Goal: Contribute content: Contribute content

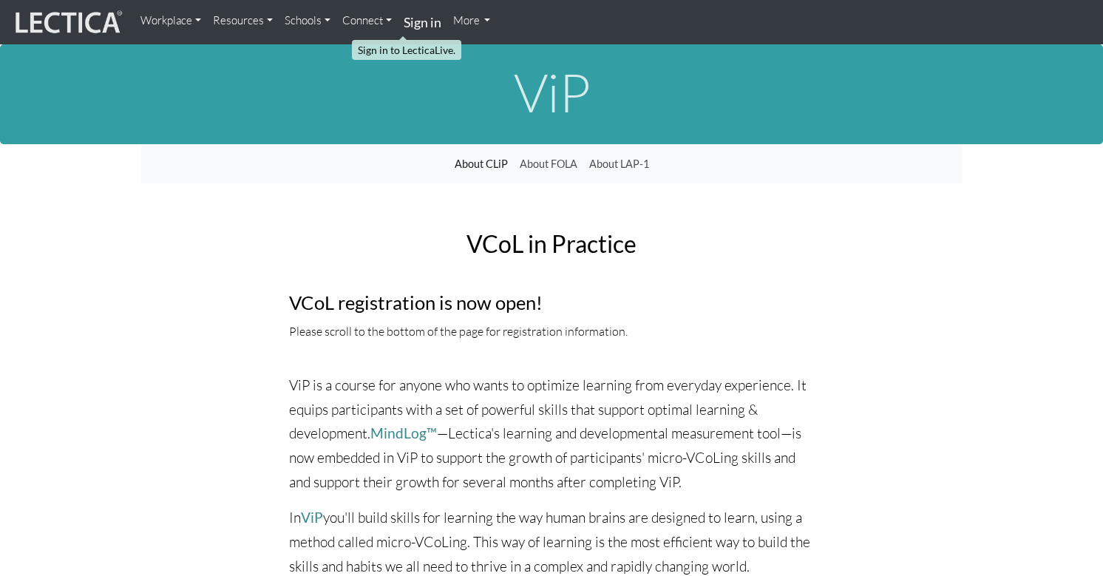
click at [404, 22] on strong "Sign in" at bounding box center [423, 22] width 38 height 16
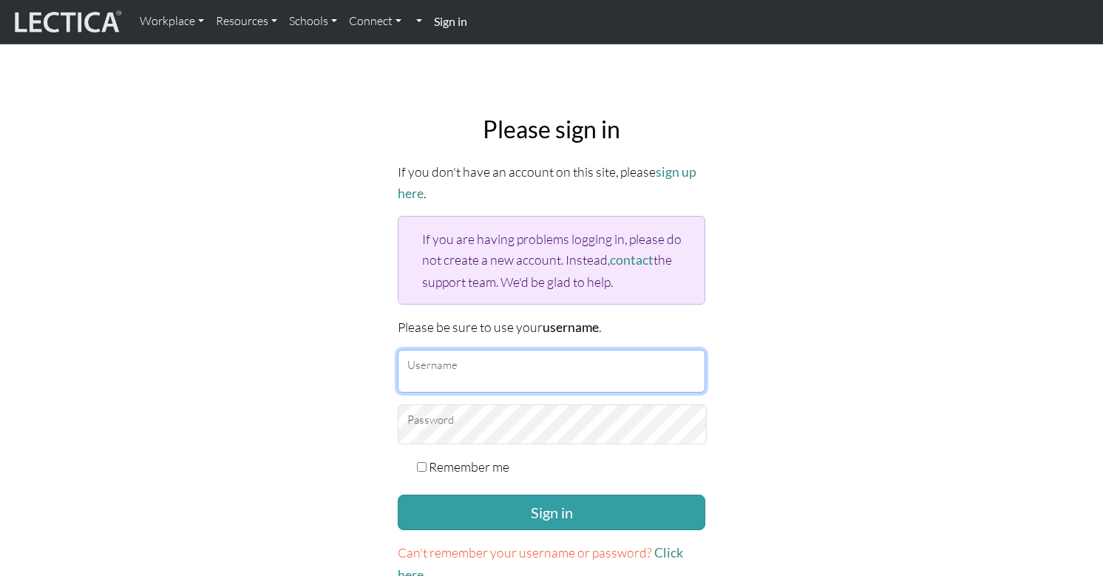
click at [481, 350] on input "Username" at bounding box center [552, 371] width 308 height 43
type input "theodawson"
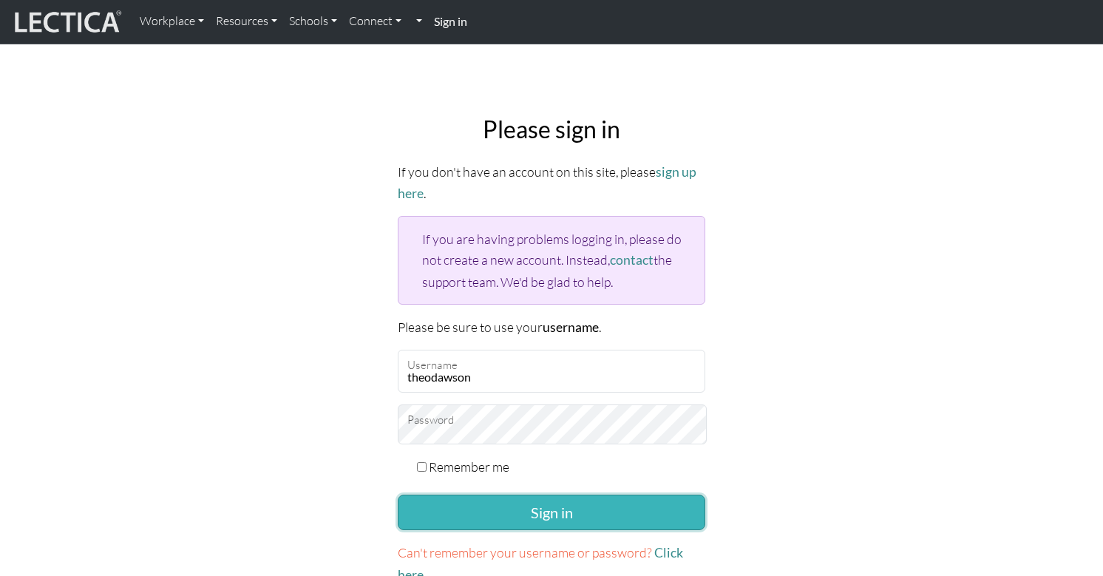
click at [510, 495] on button "Sign in" at bounding box center [552, 512] width 308 height 35
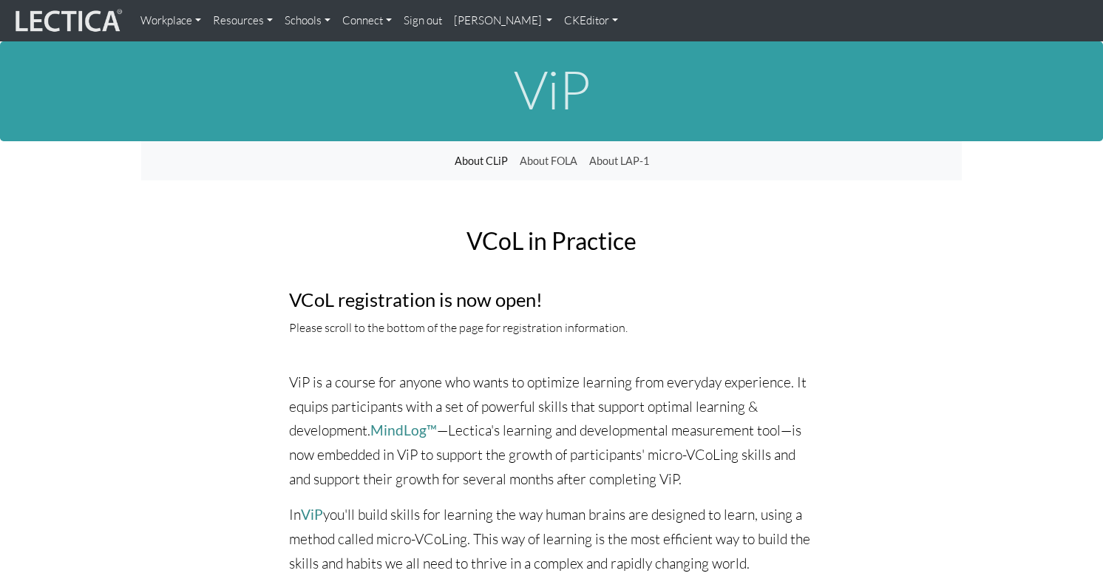
click at [558, 15] on link "CKEditor" at bounding box center [591, 21] width 66 height 30
click at [570, 51] on link "Edit" at bounding box center [585, 53] width 30 height 19
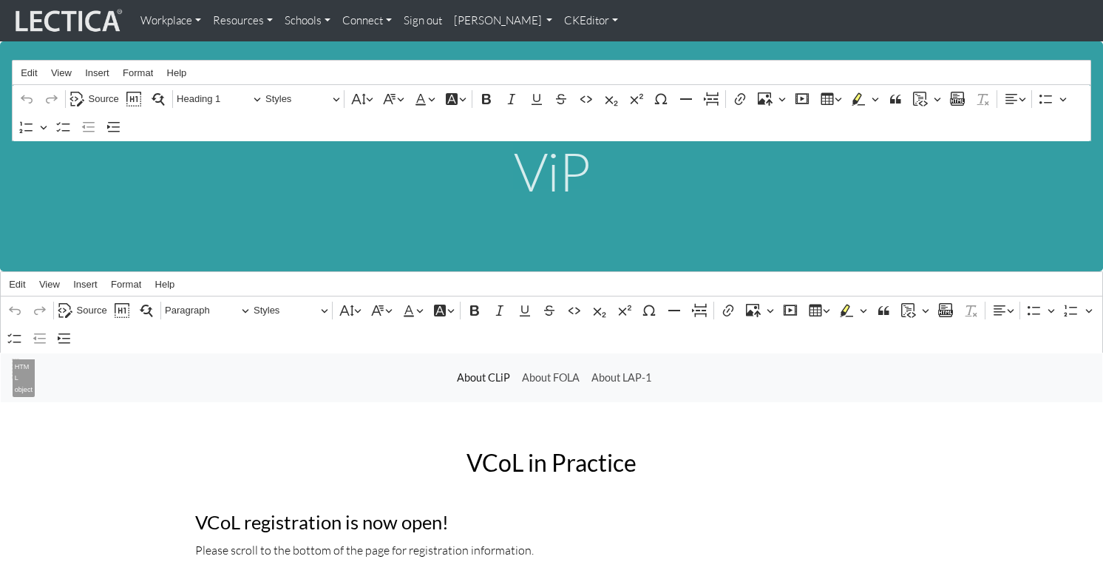
click at [400, 449] on h2 "VCoL in Practice" at bounding box center [551, 462] width 712 height 26
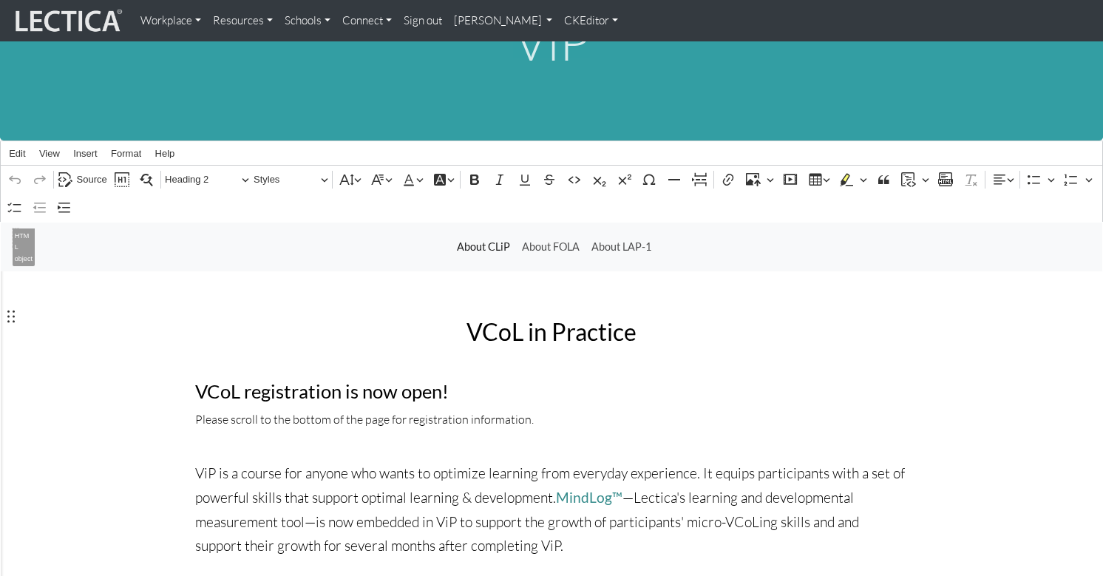
click at [456, 461] on p "ViP is a course for anyone who wants to optimize learning from everyday experie…" at bounding box center [551, 509] width 712 height 97
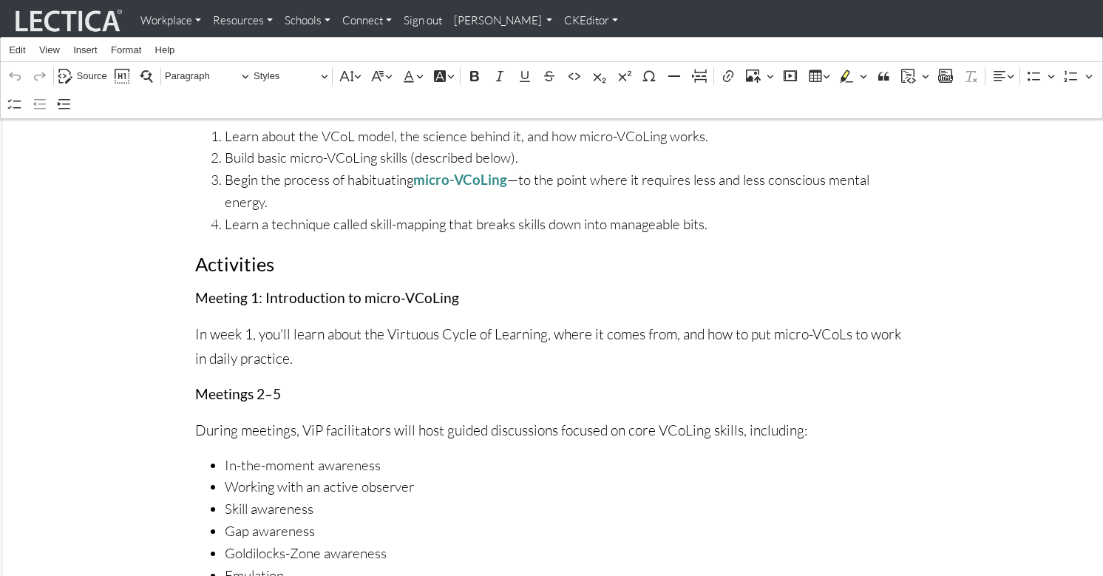
scroll to position [3435, 0]
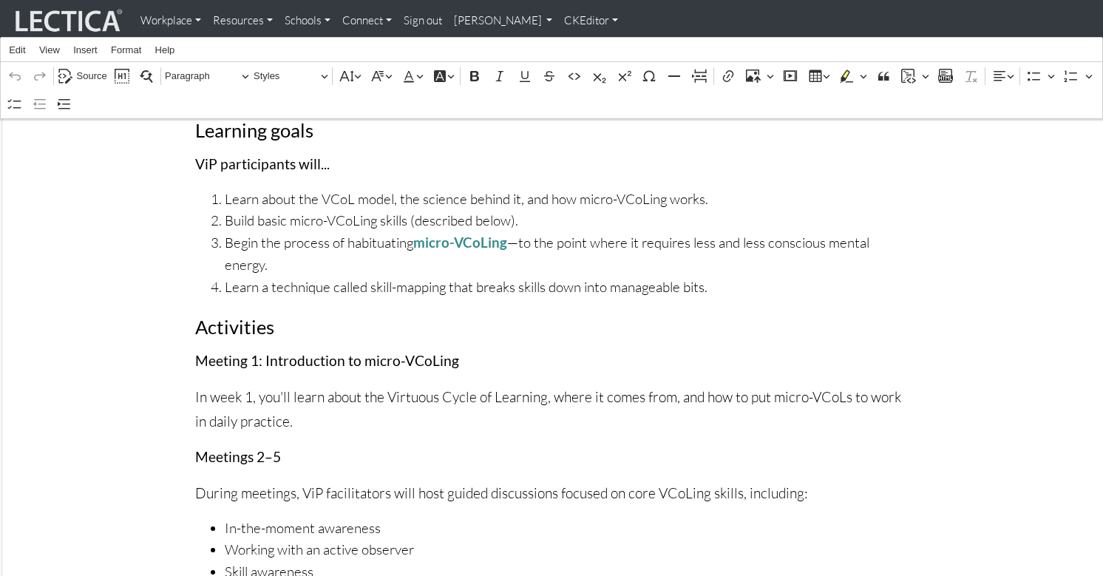
click at [458, 385] on p "In week 1, you'll learn about the Virtuous Cycle of Learning, where it comes fr…" at bounding box center [551, 409] width 712 height 48
click at [86, 75] on span "Source" at bounding box center [92, 76] width 30 height 18
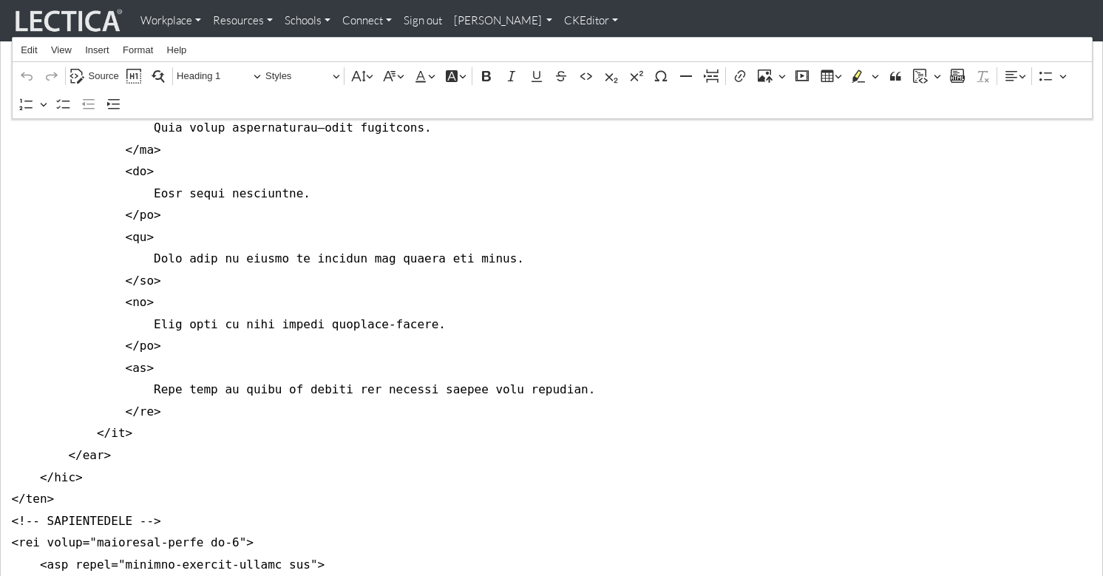
scroll to position [76, 0]
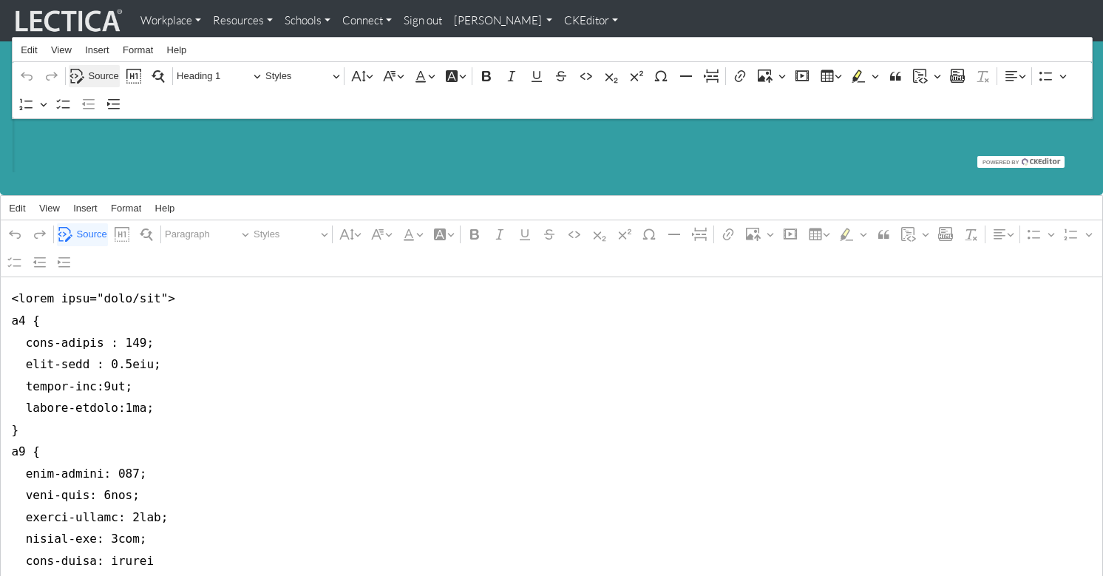
drag, startPoint x: 86, startPoint y: 75, endPoint x: 94, endPoint y: 86, distance: 13.9
click at [86, 75] on div "Rich Text Editor Edit View Insert Format Help Undo Redo Source Show blocks Find…" at bounding box center [551, 78] width 1079 height 189
click at [89, 225] on span "Source" at bounding box center [92, 234] width 30 height 18
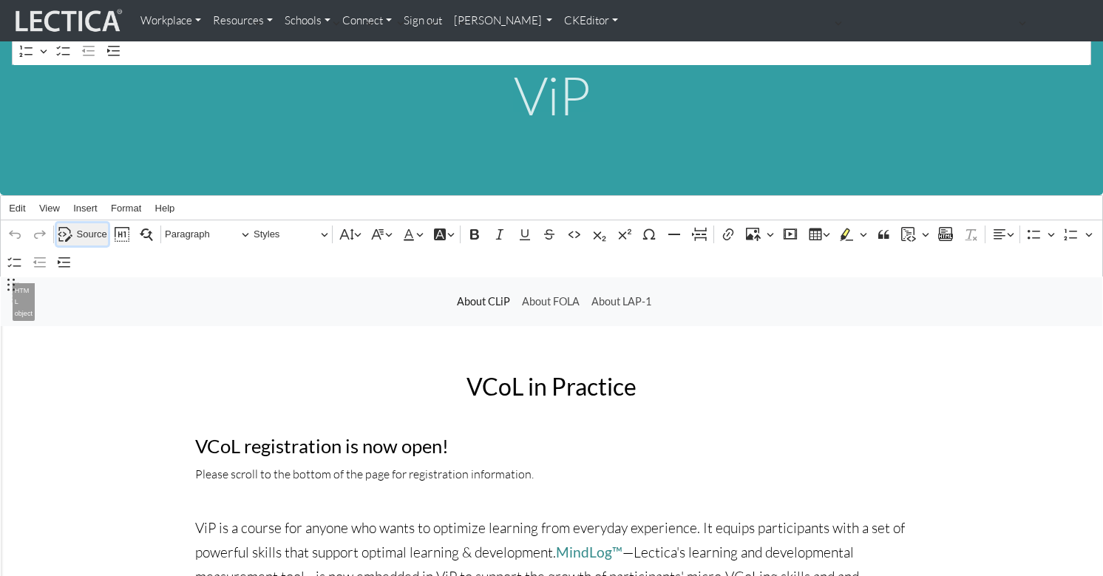
click at [89, 225] on span "Source" at bounding box center [92, 234] width 30 height 18
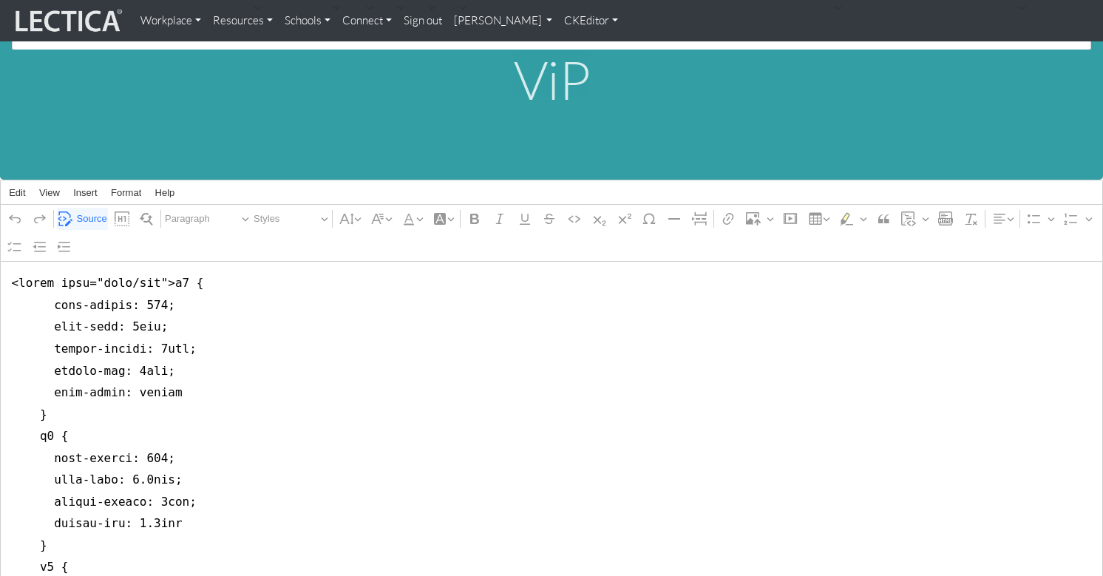
scroll to position [9620, 0]
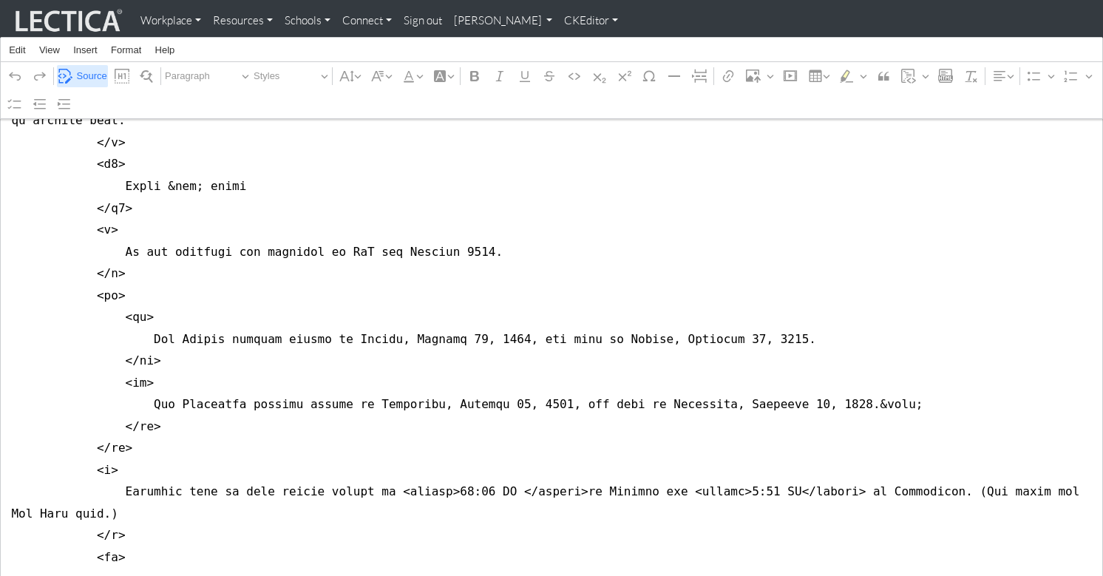
type textarea "<style type="text/css">h2 { font-weight: 400; font-size: 2rem; margin-bottom: 1…"
click at [84, 72] on span "Source" at bounding box center [92, 76] width 30 height 18
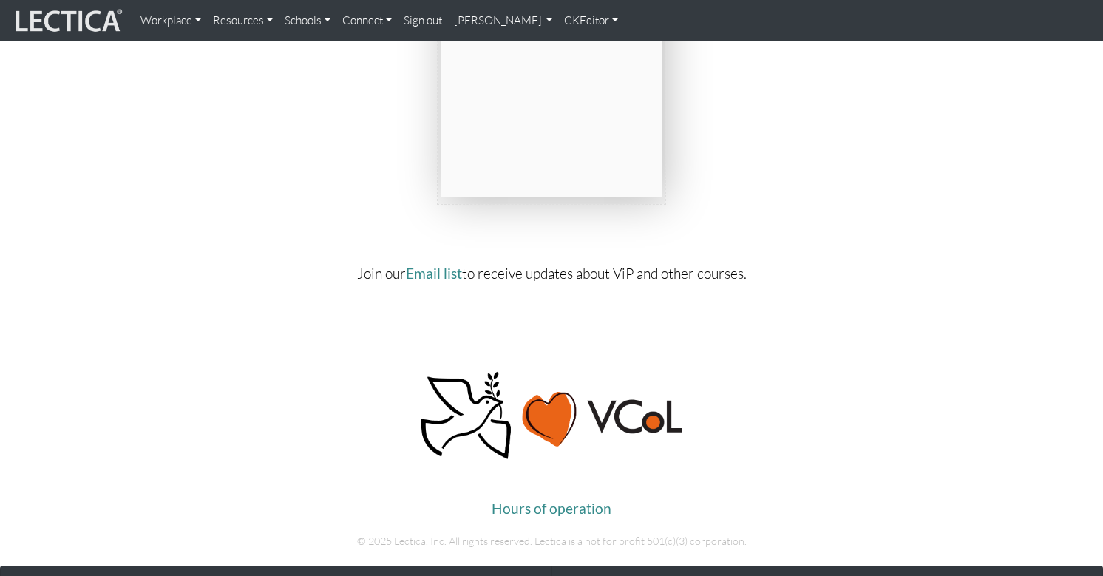
click at [558, 20] on link "CKEditor" at bounding box center [591, 21] width 66 height 30
click at [570, 47] on link "Stop editing" at bounding box center [605, 53] width 70 height 19
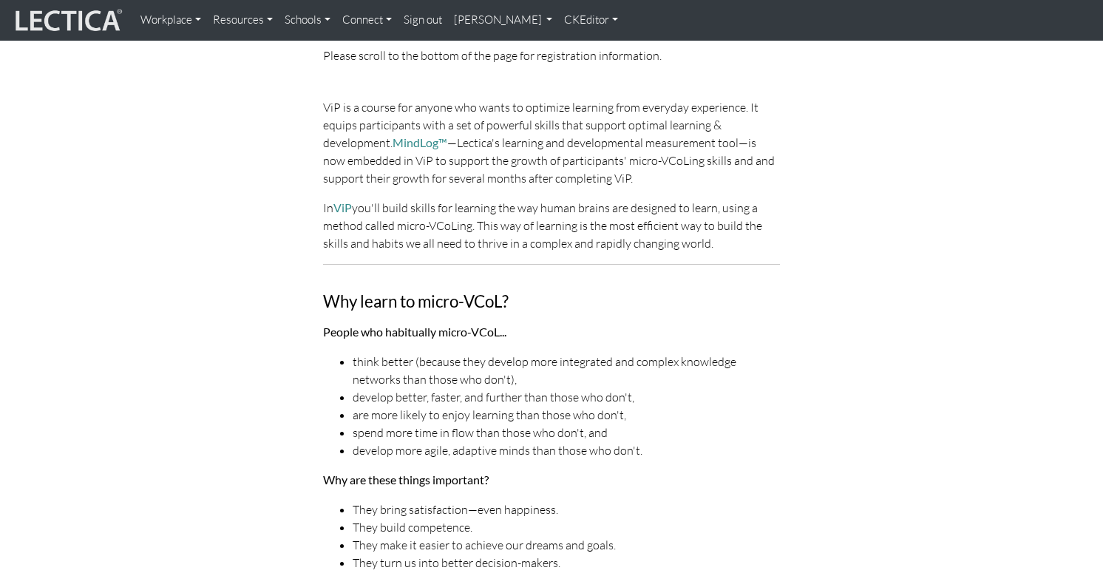
scroll to position [0, 0]
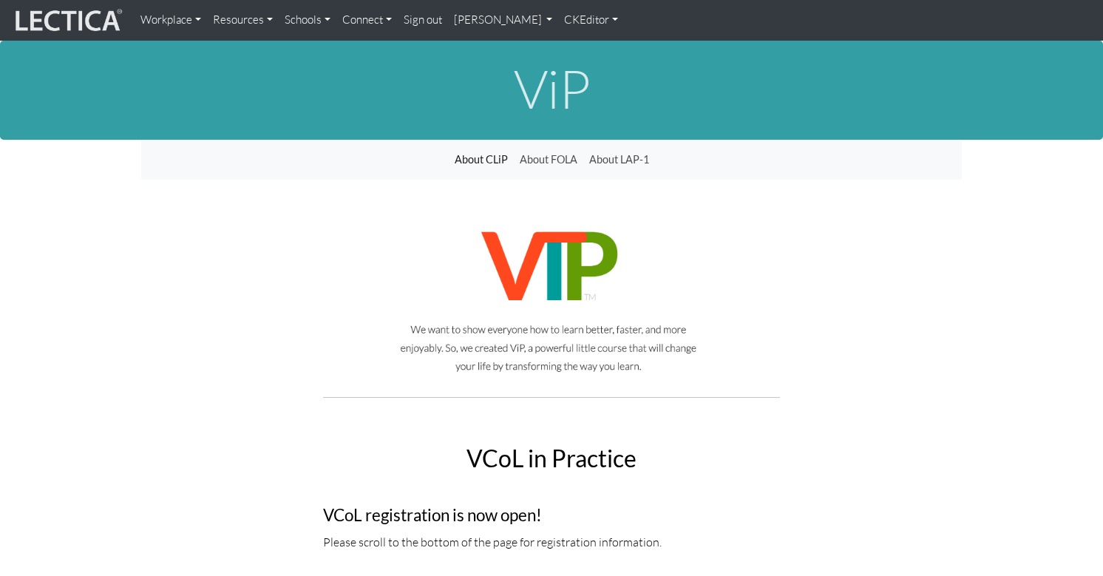
click at [558, 25] on link "CKEditor" at bounding box center [591, 20] width 66 height 29
click at [570, 43] on link "Edit" at bounding box center [585, 51] width 30 height 17
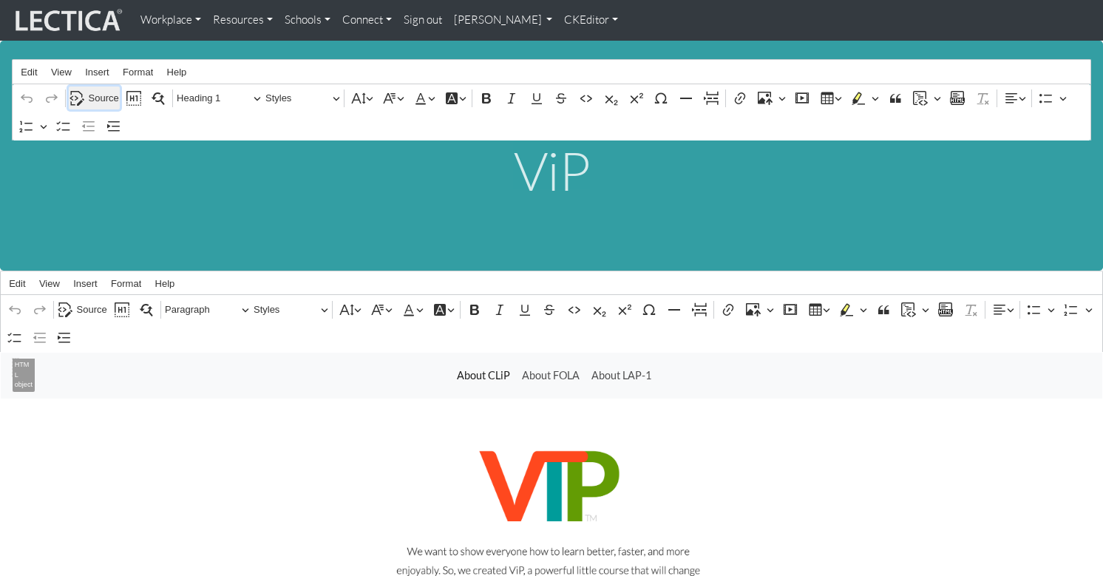
click at [97, 93] on span "Source" at bounding box center [104, 98] width 30 height 18
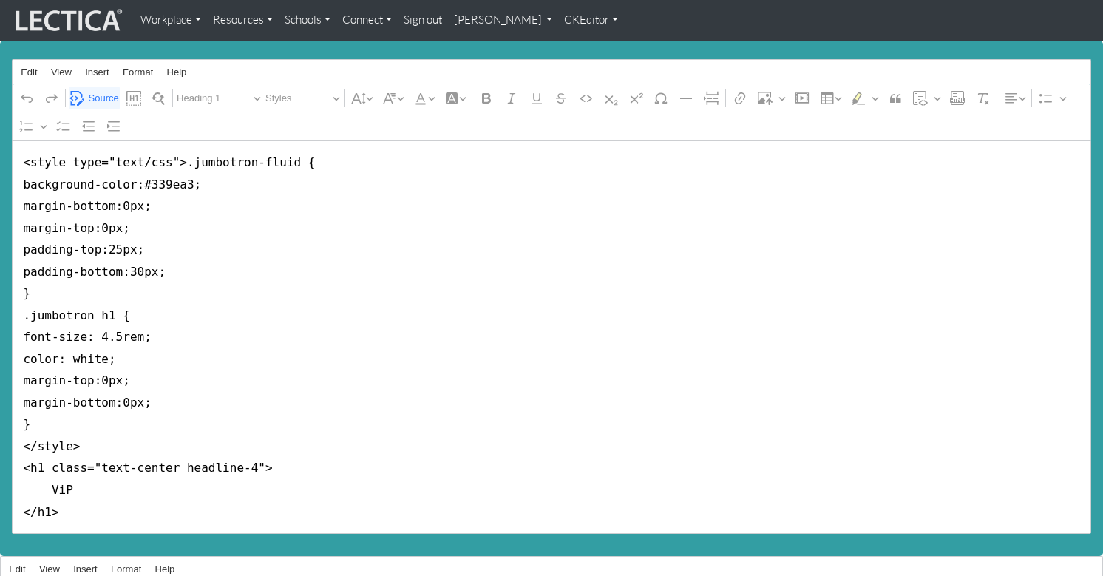
drag, startPoint x: 19, startPoint y: 158, endPoint x: 16, endPoint y: 445, distance: 286.9
click at [16, 445] on textarea "<style type="text/css">.jumbotron-fluid { background-color:#339ea3; margin-bott…" at bounding box center [551, 337] width 1079 height 394
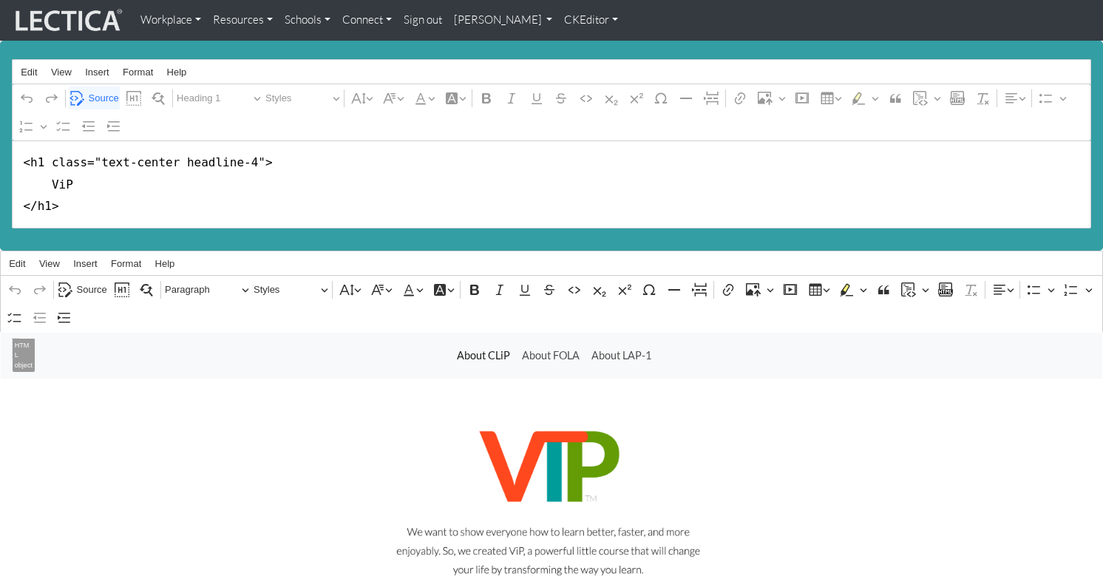
drag, startPoint x: 42, startPoint y: 157, endPoint x: 246, endPoint y: 157, distance: 204.0
click at [246, 157] on textarea "<h1 class="text-center headline-4"> ViP </h1>" at bounding box center [551, 184] width 1079 height 88
type textarea "<h1> ViP </h1>"
click at [90, 281] on span "Source" at bounding box center [92, 290] width 30 height 18
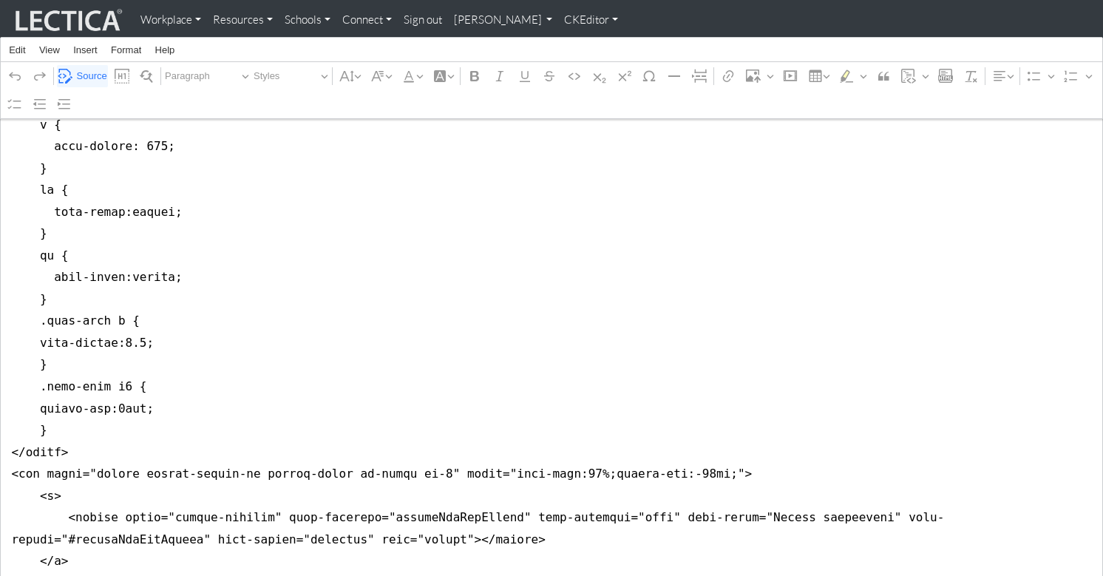
scroll to position [786, 0]
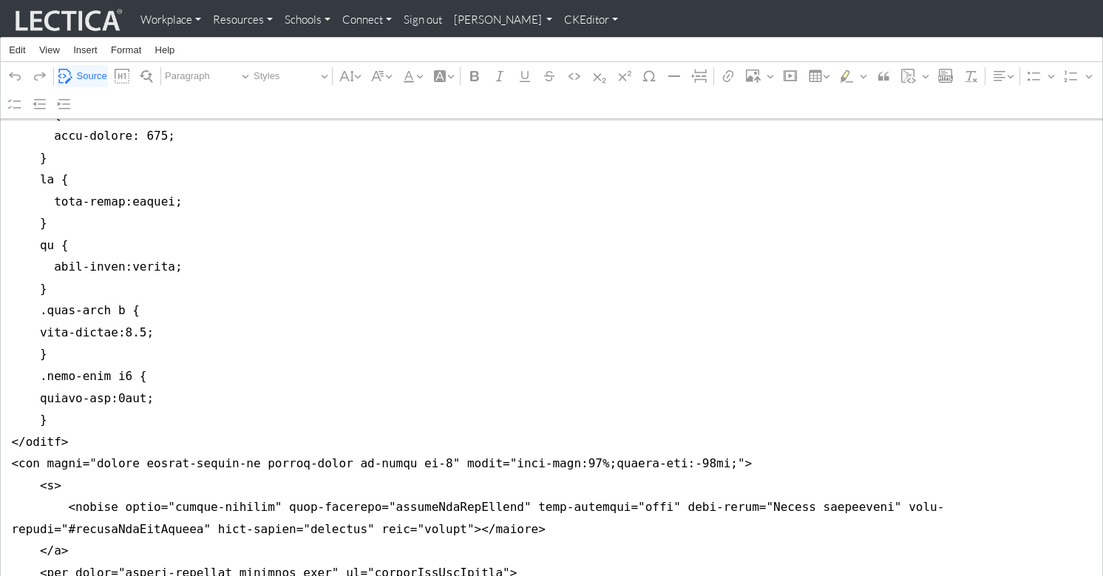
drag, startPoint x: 12, startPoint y: 344, endPoint x: 5, endPoint y: 394, distance: 50.7
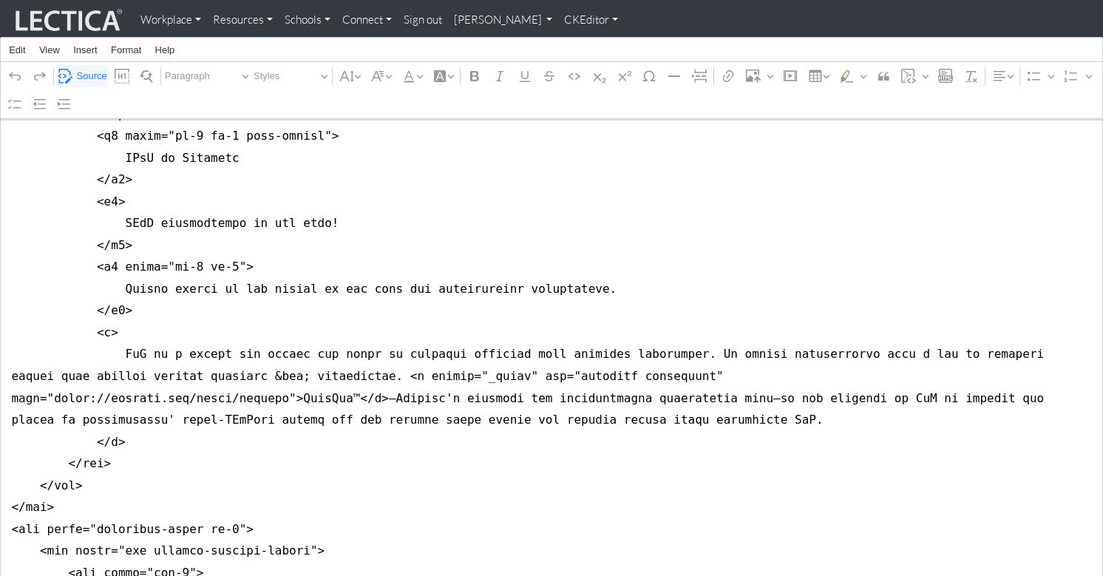
scroll to position [0, 0]
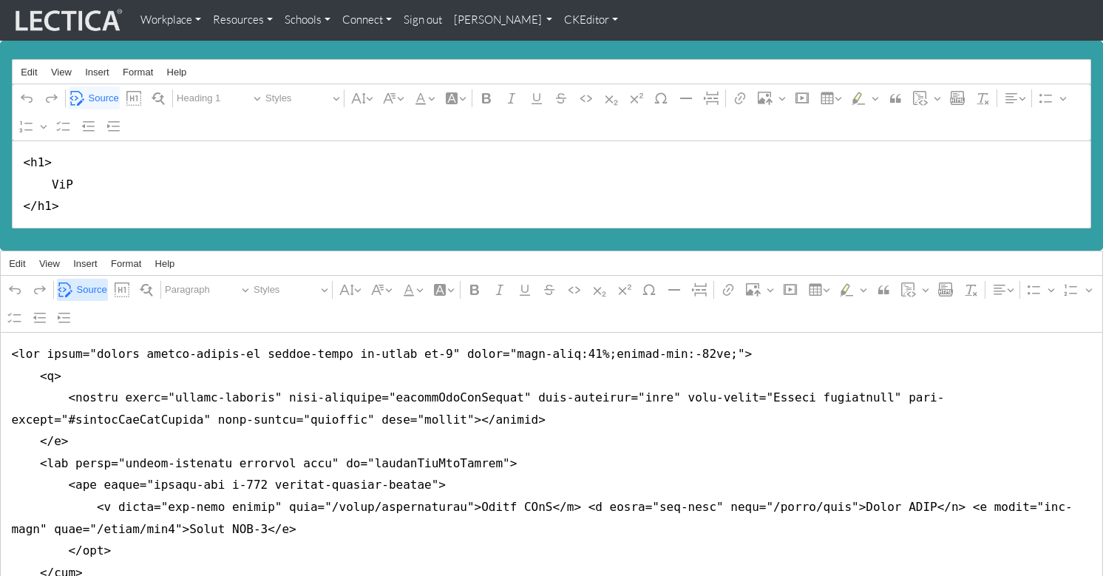
type textarea "<nav class="navbar navbar-expand-lg navbar-light bg-light mb-5" style="font-siz…"
drag, startPoint x: 92, startPoint y: 285, endPoint x: 86, endPoint y: 251, distance: 35.2
click at [92, 285] on span "Source" at bounding box center [92, 290] width 30 height 18
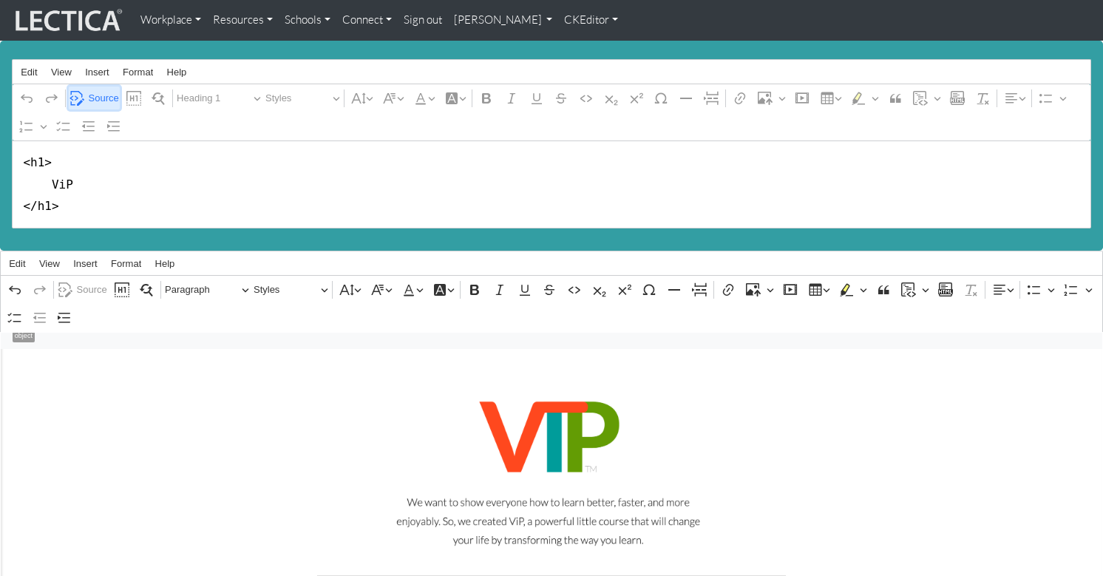
click at [100, 98] on span "Source" at bounding box center [104, 98] width 30 height 18
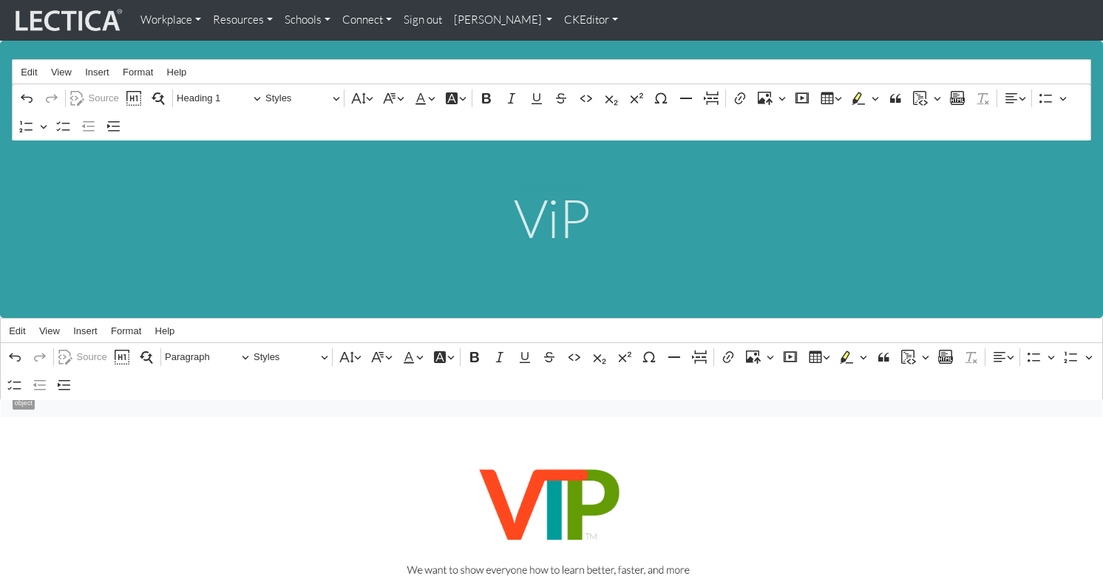
click at [558, 21] on link "CKEditor" at bounding box center [591, 20] width 66 height 29
click at [570, 50] on link "Stop editing" at bounding box center [600, 51] width 61 height 17
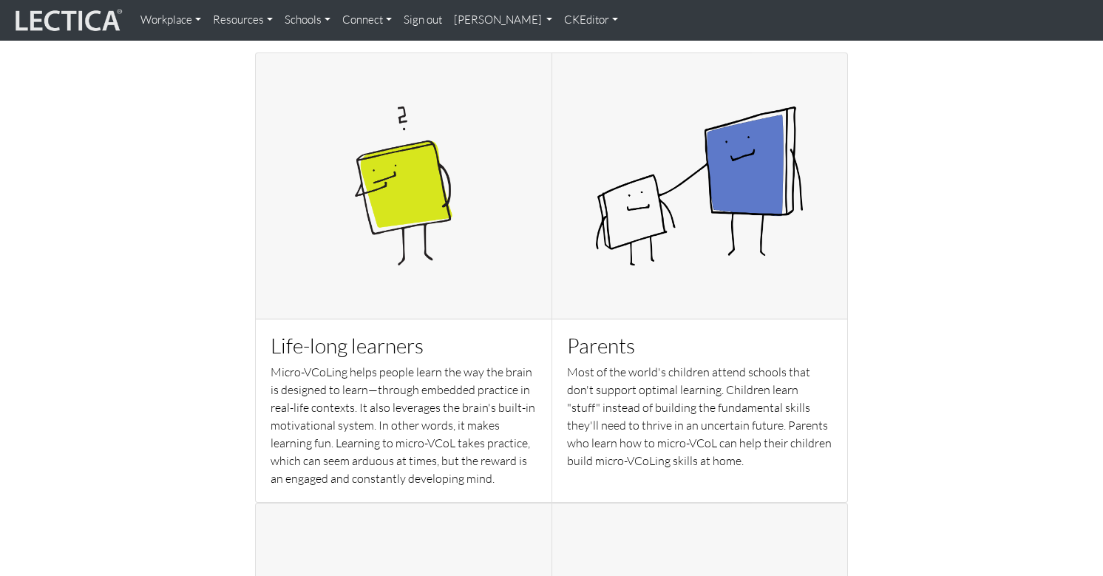
scroll to position [1024, 0]
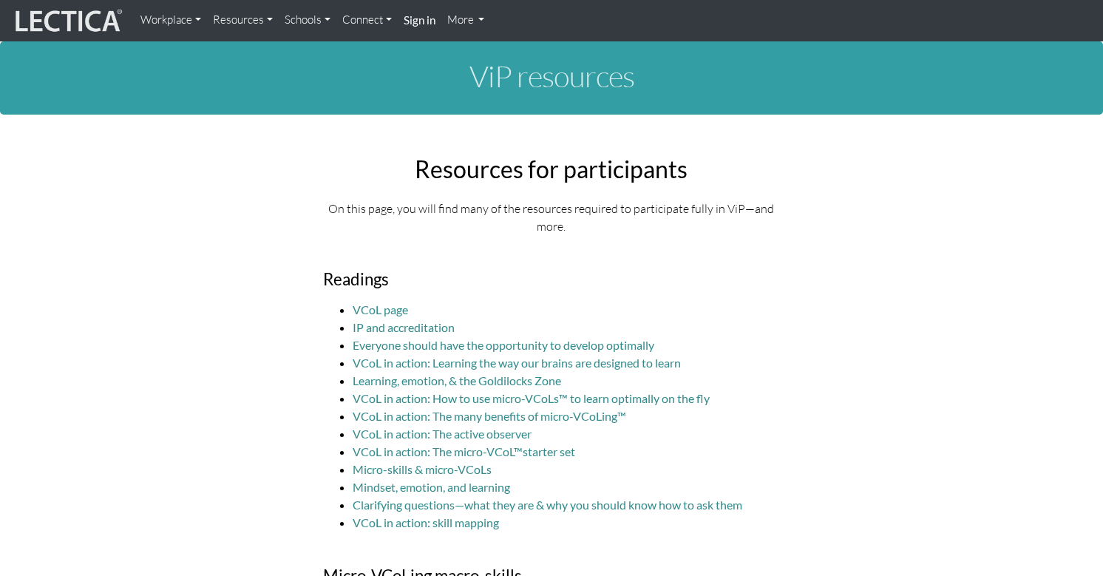
click at [404, 19] on strong "Sign in" at bounding box center [420, 19] width 32 height 13
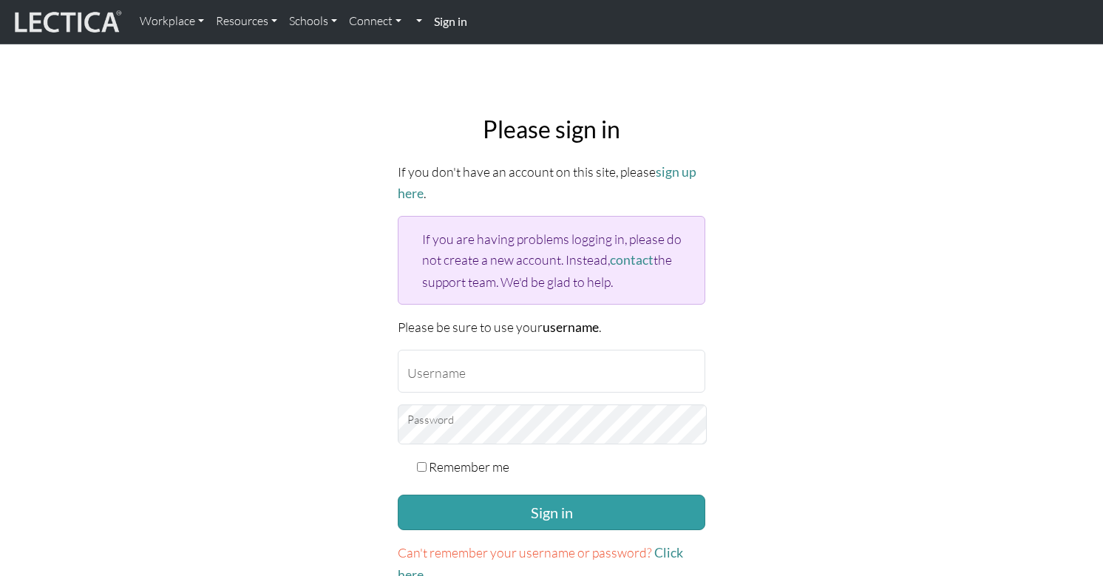
click at [434, 23] on strong "Sign in" at bounding box center [450, 21] width 33 height 14
click at [472, 350] on input "Username" at bounding box center [552, 371] width 308 height 43
type input "theodawson"
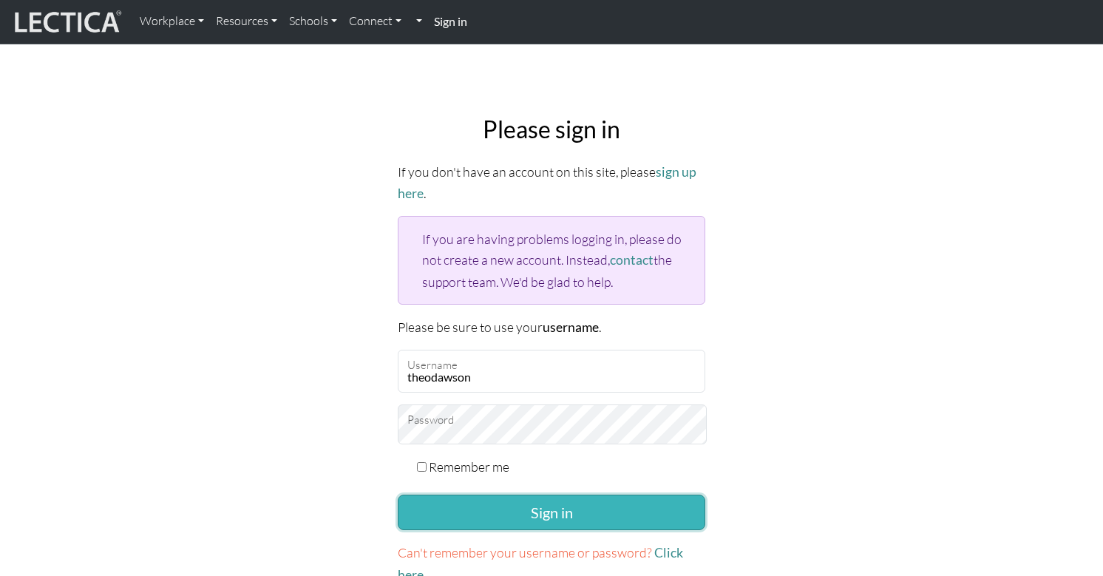
click at [530, 495] on button "Sign in" at bounding box center [552, 512] width 308 height 35
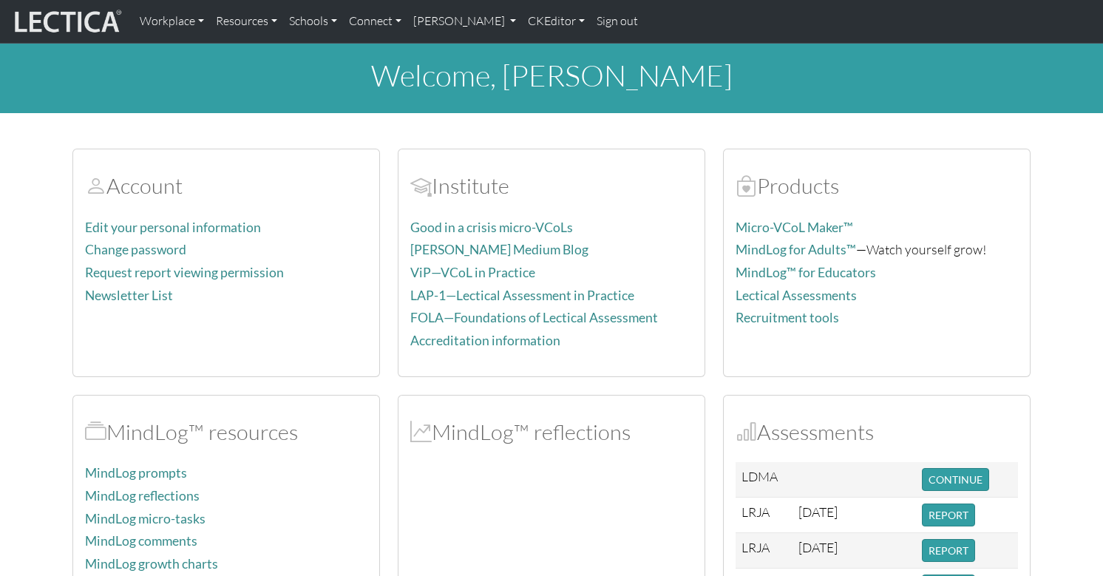
scroll to position [2, 0]
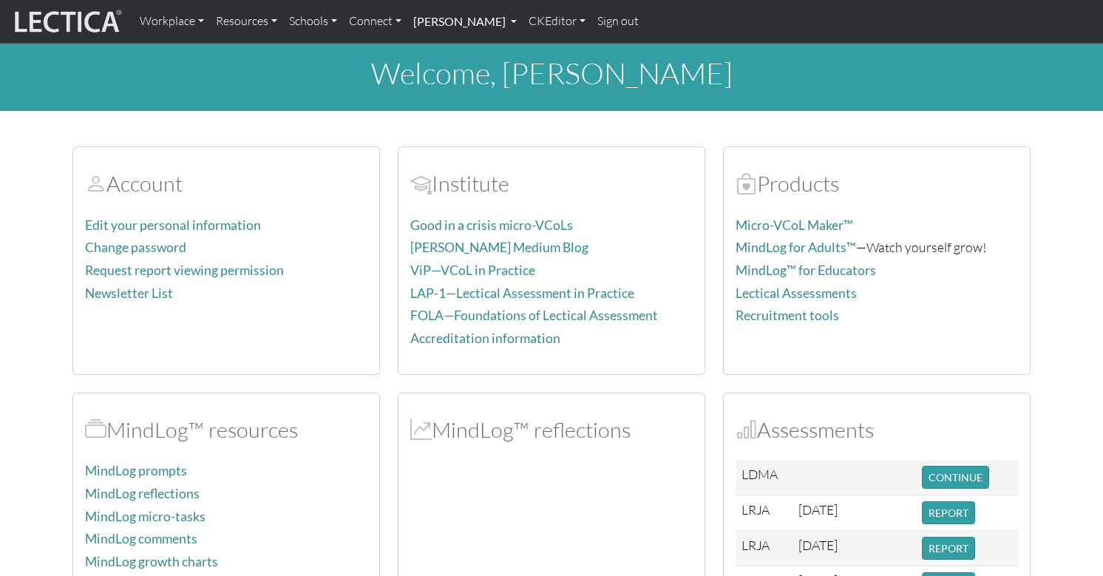
click at [435, 22] on link "[PERSON_NAME]" at bounding box center [464, 21] width 115 height 31
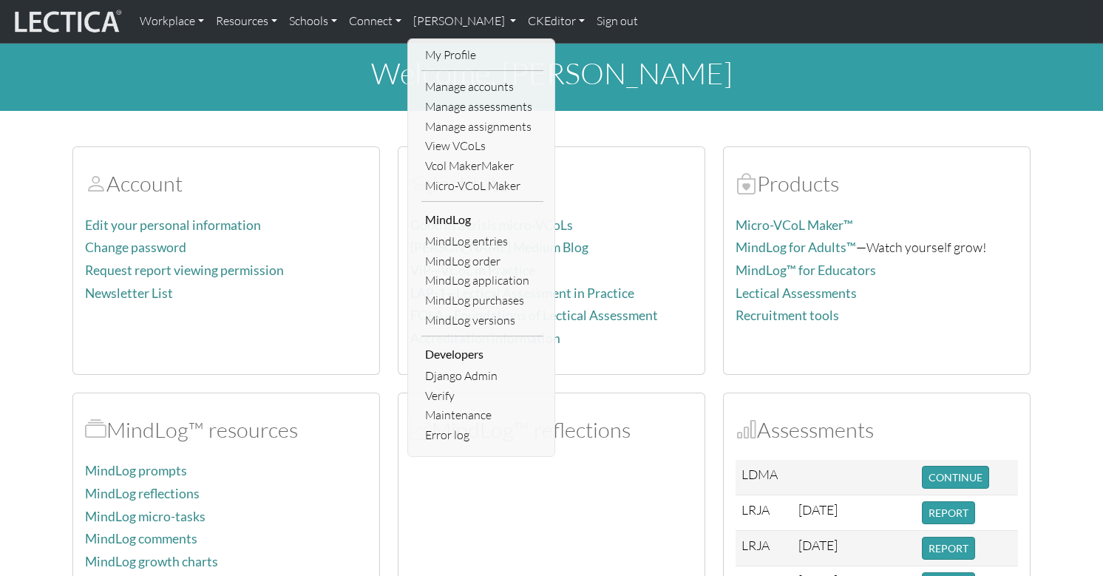
click at [1065, 142] on section "Account Edit your personal information Change password Request report viewing p…" at bounding box center [551, 527] width 1103 height 797
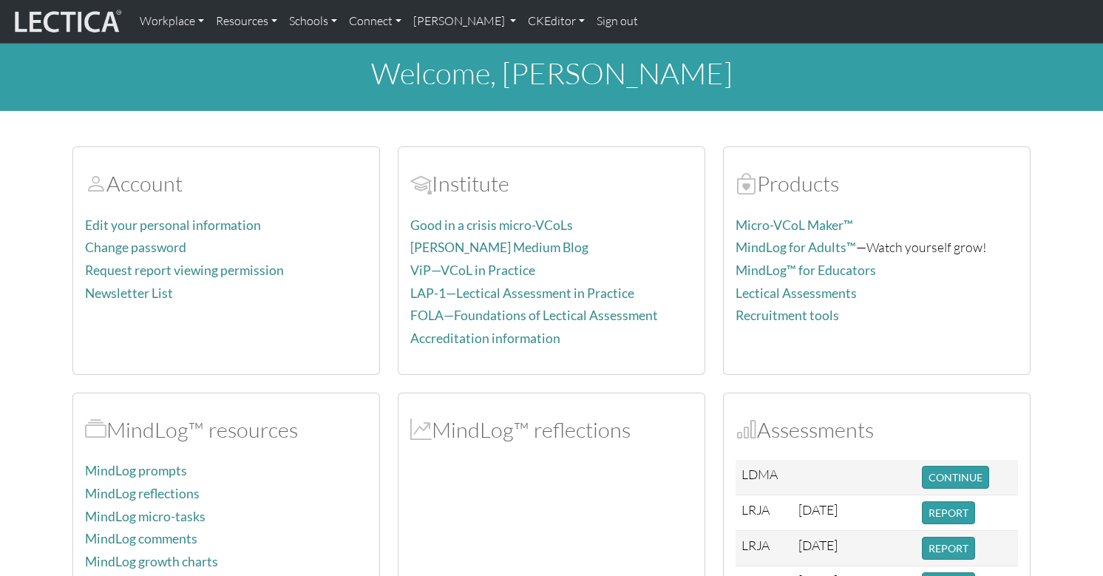
click at [653, 21] on div "Workplace Assessments Why LectaTests? About LectaTests Leadership Leader develo…" at bounding box center [618, 21] width 969 height 31
click at [423, 24] on link "[PERSON_NAME]" at bounding box center [464, 21] width 115 height 31
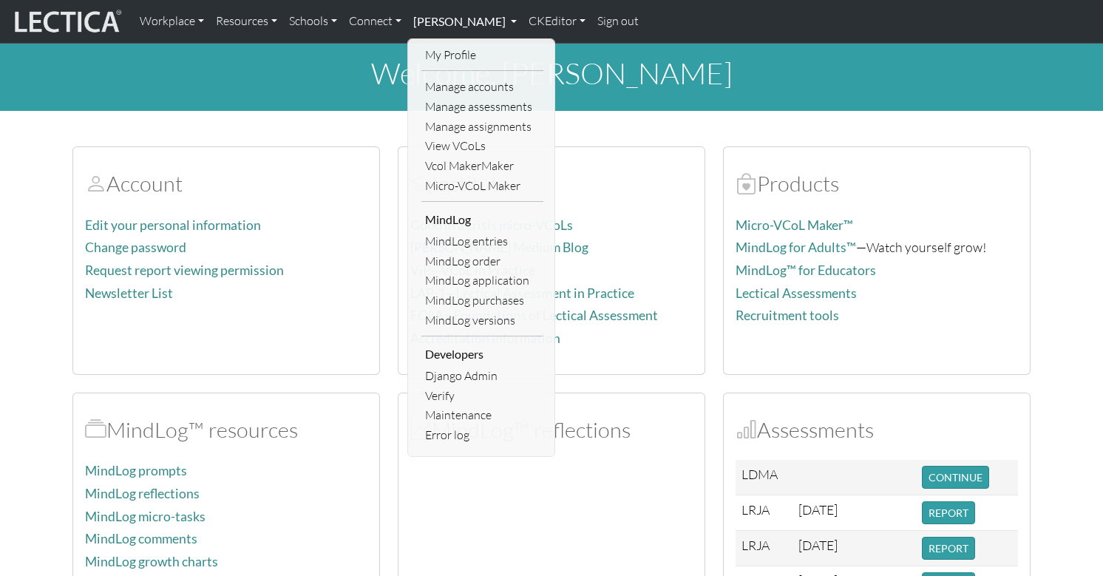
scroll to position [3, 0]
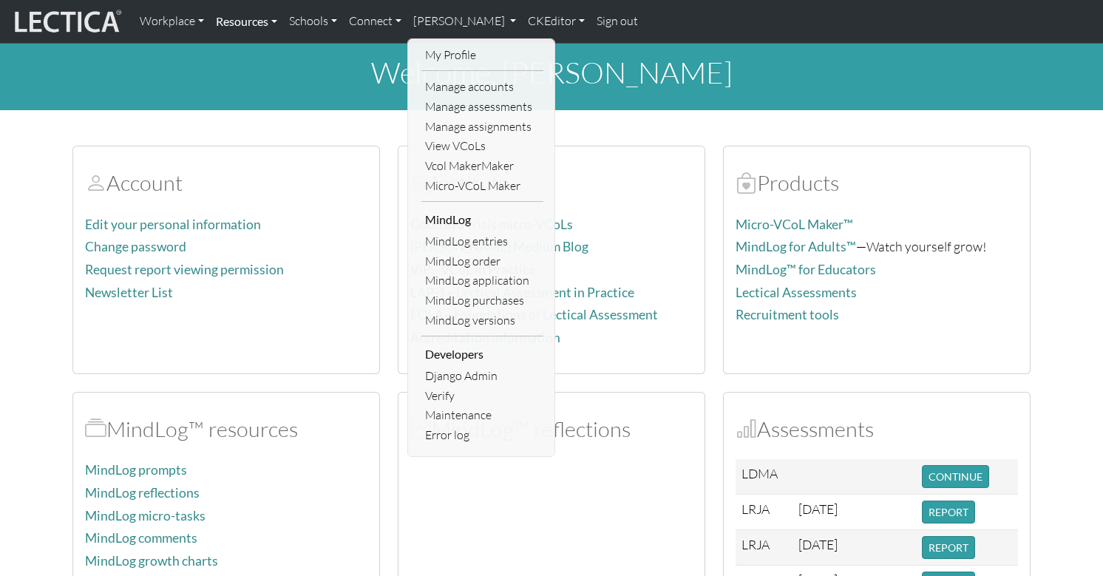
click at [240, 22] on link "Resources" at bounding box center [246, 21] width 73 height 31
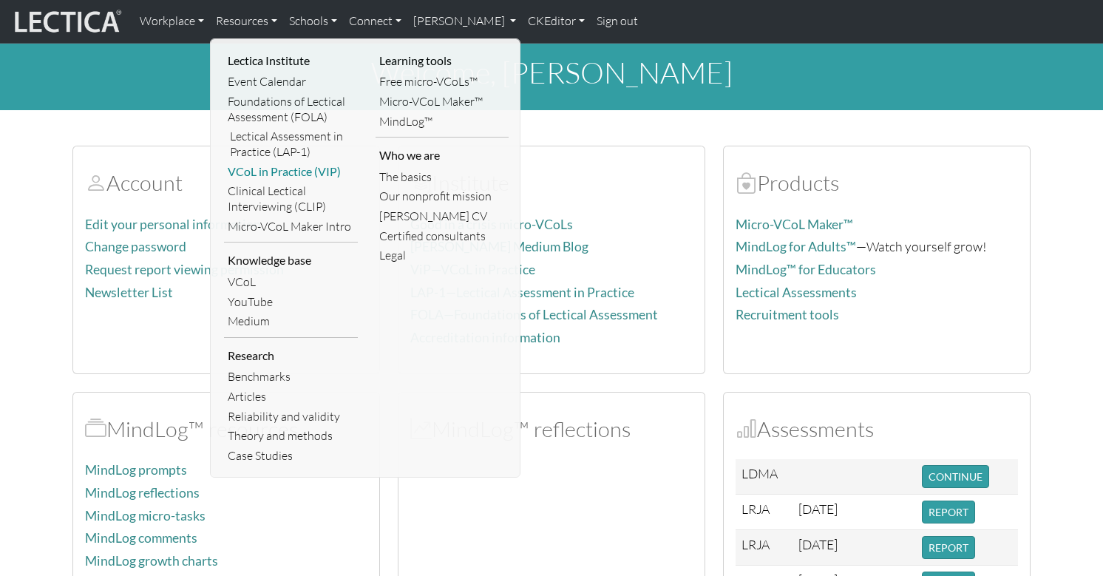
click at [253, 163] on link "VCoL in Practice (VIP)" at bounding box center [291, 172] width 134 height 20
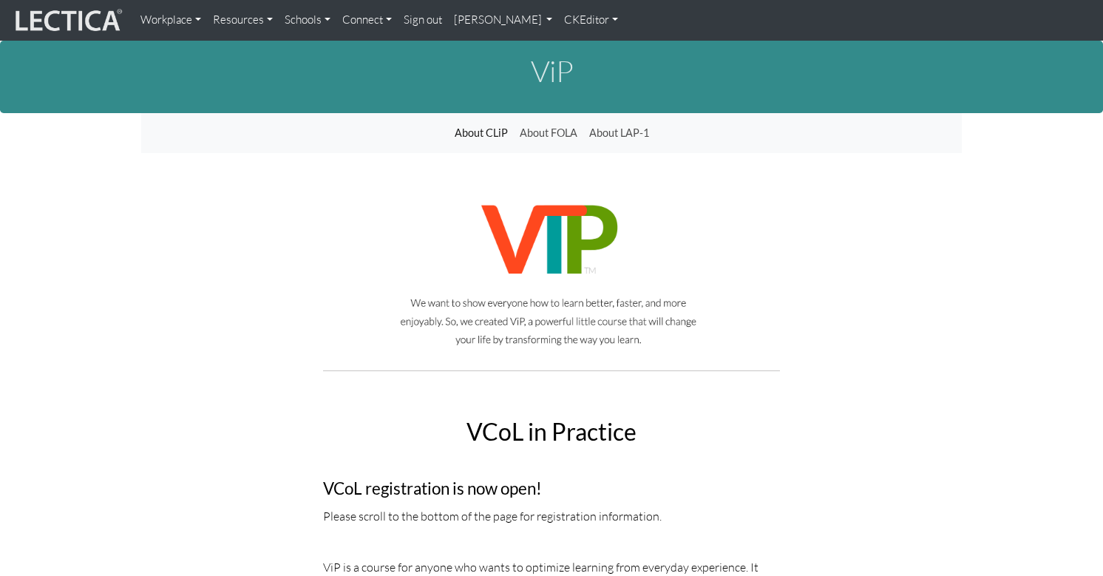
click at [474, 20] on link "[PERSON_NAME]" at bounding box center [503, 20] width 111 height 29
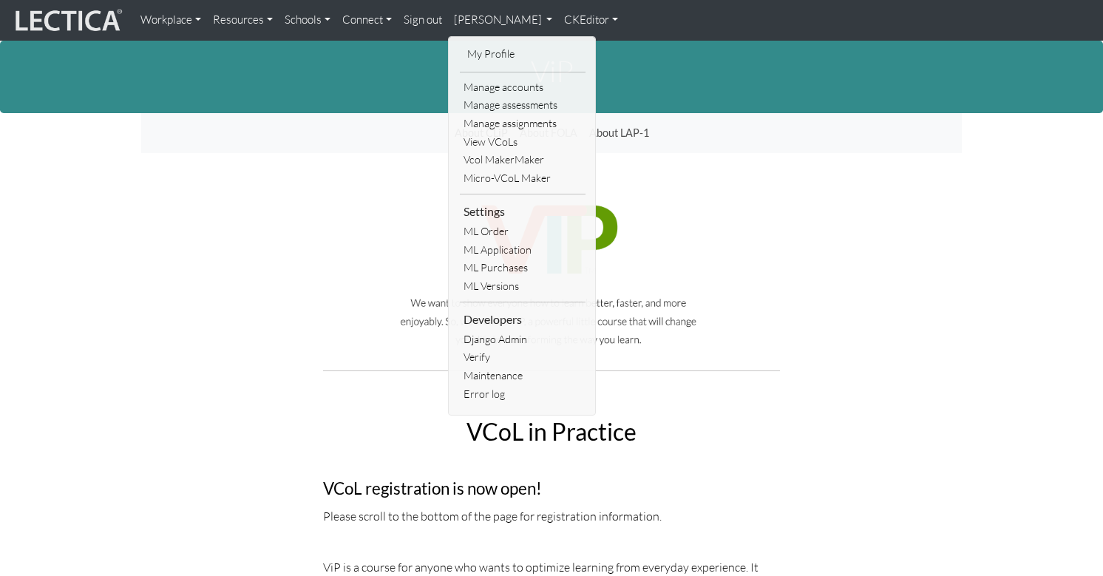
click at [558, 19] on link "CKEditor" at bounding box center [591, 20] width 66 height 29
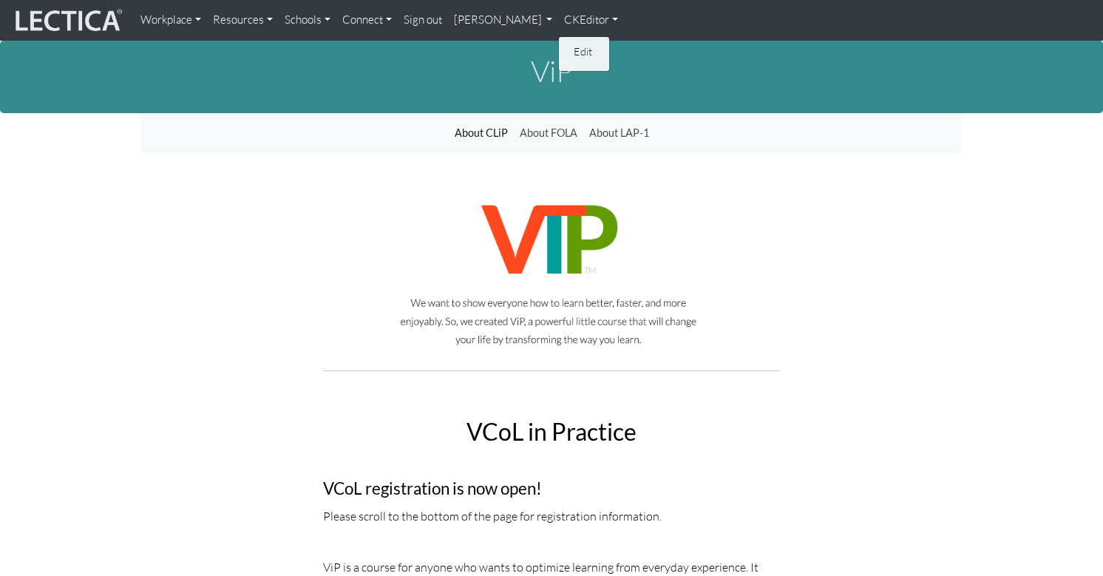
click at [570, 44] on link "Edit" at bounding box center [585, 51] width 30 height 17
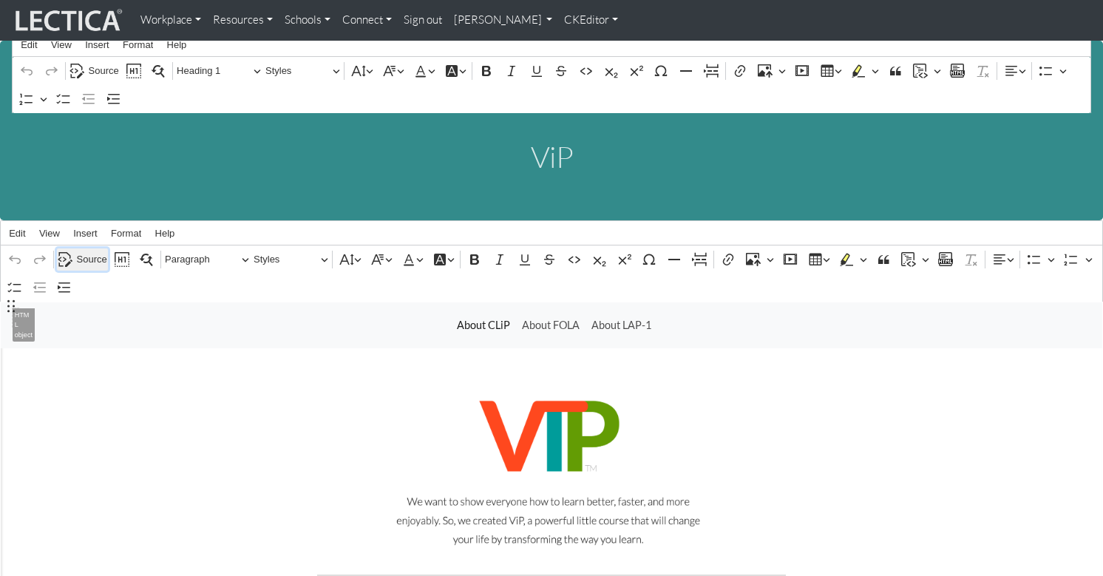
click at [84, 251] on span "Source" at bounding box center [92, 260] width 30 height 18
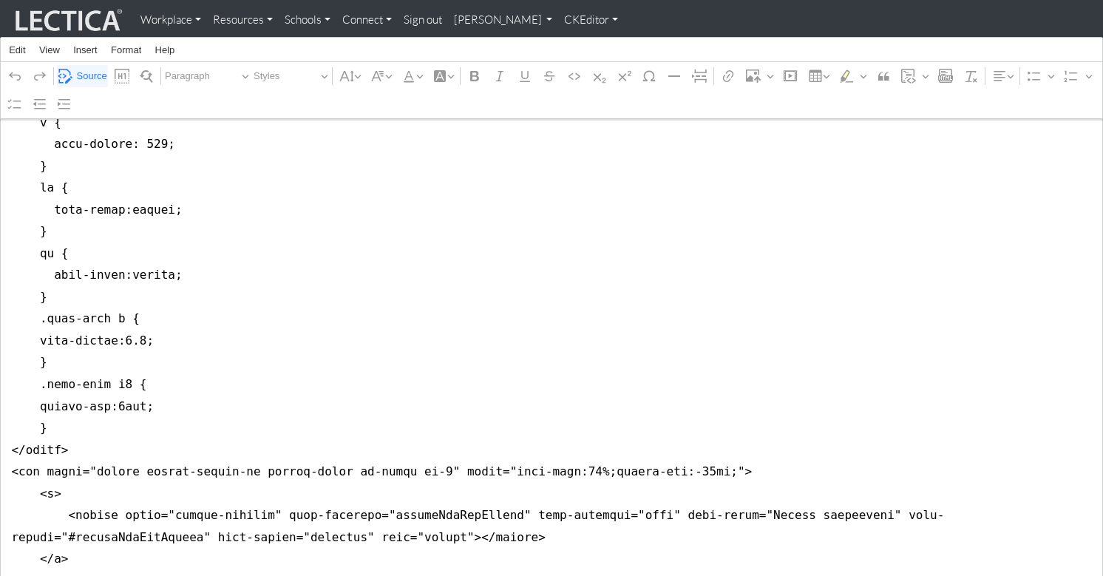
scroll to position [753, 0]
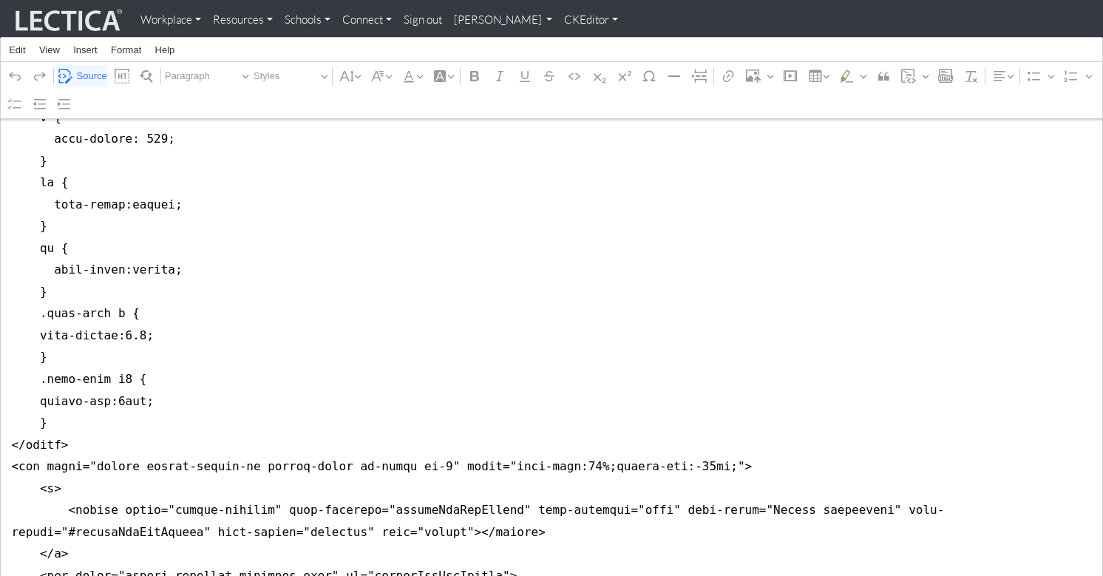
click at [558, 20] on link "CKEditor" at bounding box center [591, 20] width 66 height 29
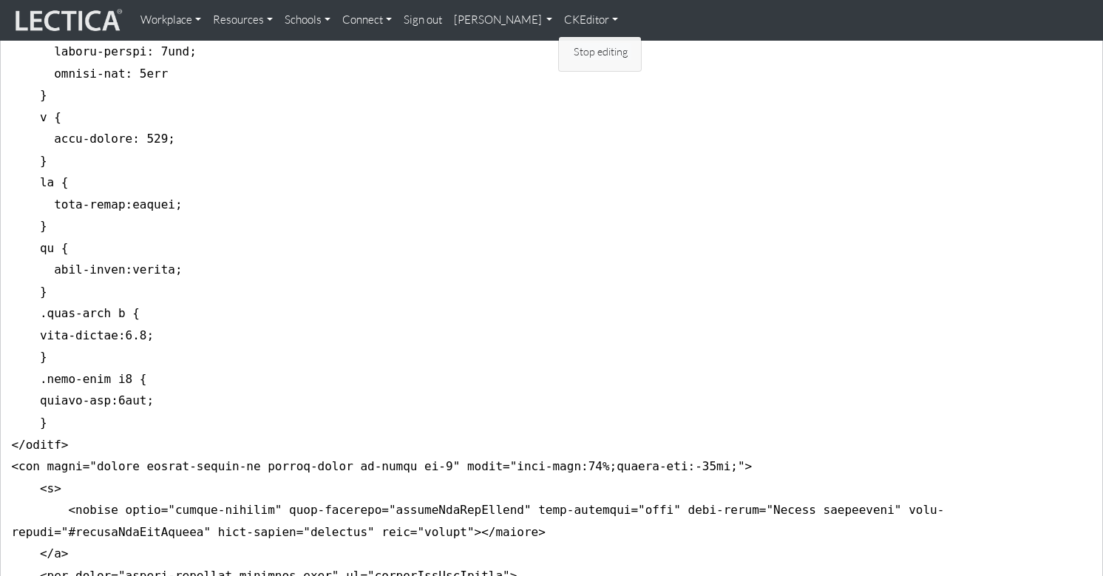
drag, startPoint x: 546, startPoint y: 47, endPoint x: 566, endPoint y: 36, distance: 23.1
click at [570, 47] on link "Stop editing" at bounding box center [600, 51] width 61 height 17
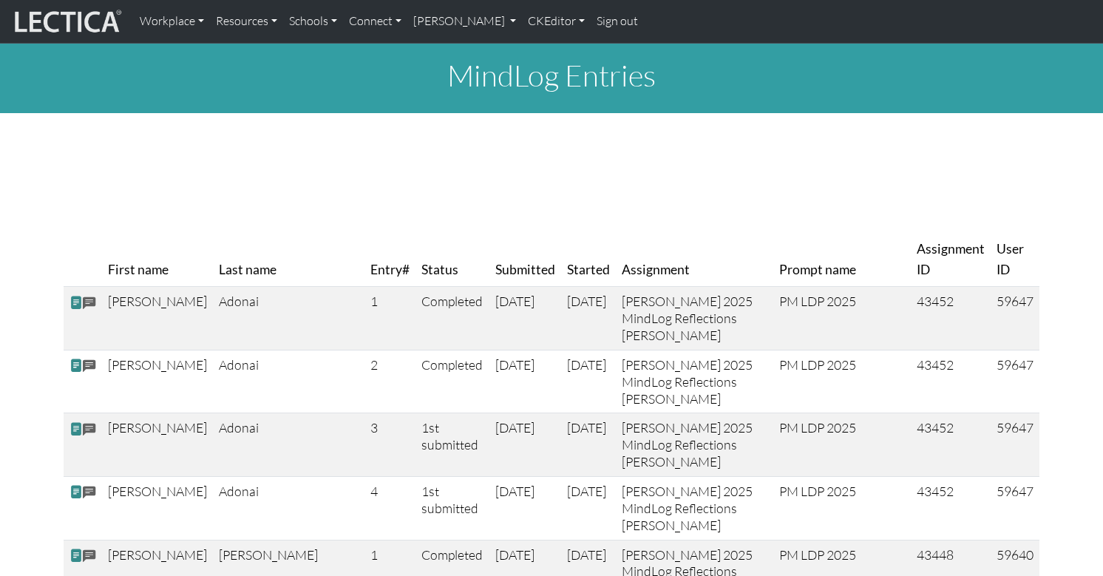
scroll to position [1, 0]
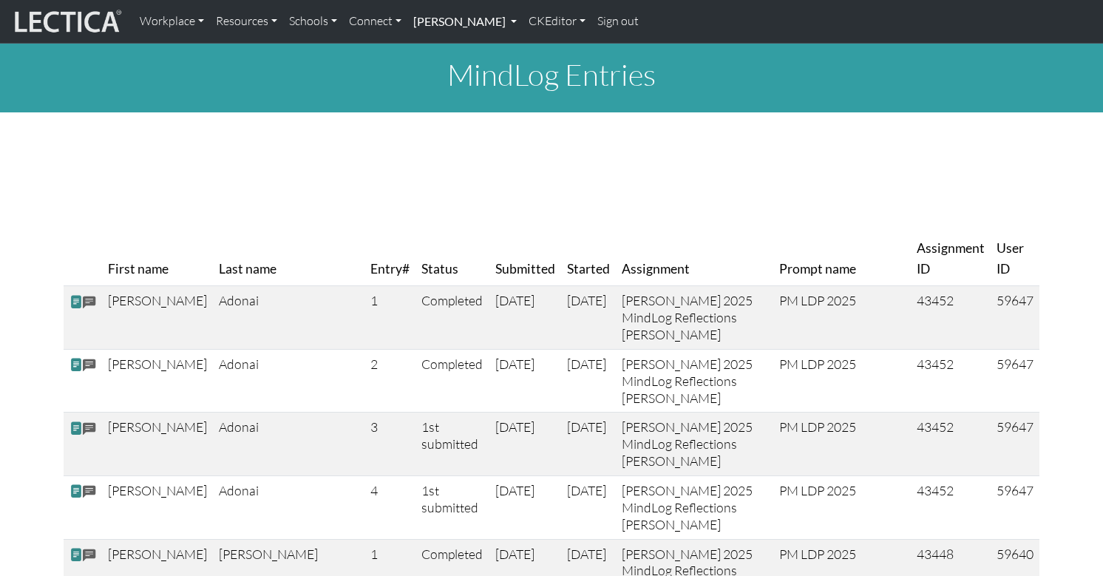
click at [441, 21] on link "[PERSON_NAME]" at bounding box center [464, 21] width 115 height 31
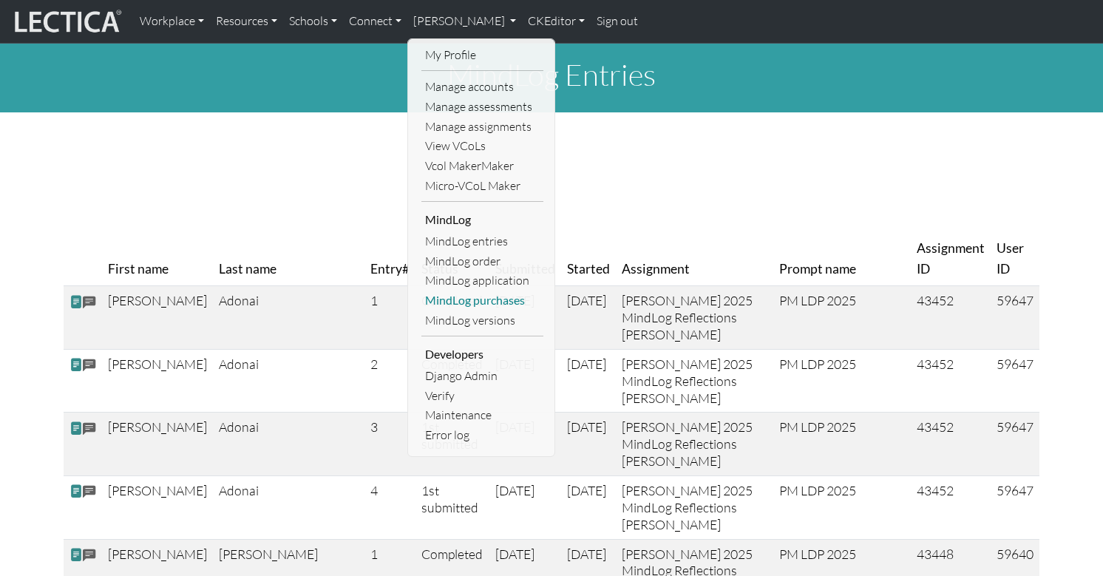
click at [446, 291] on link "MindLog purchases" at bounding box center [482, 301] width 122 height 20
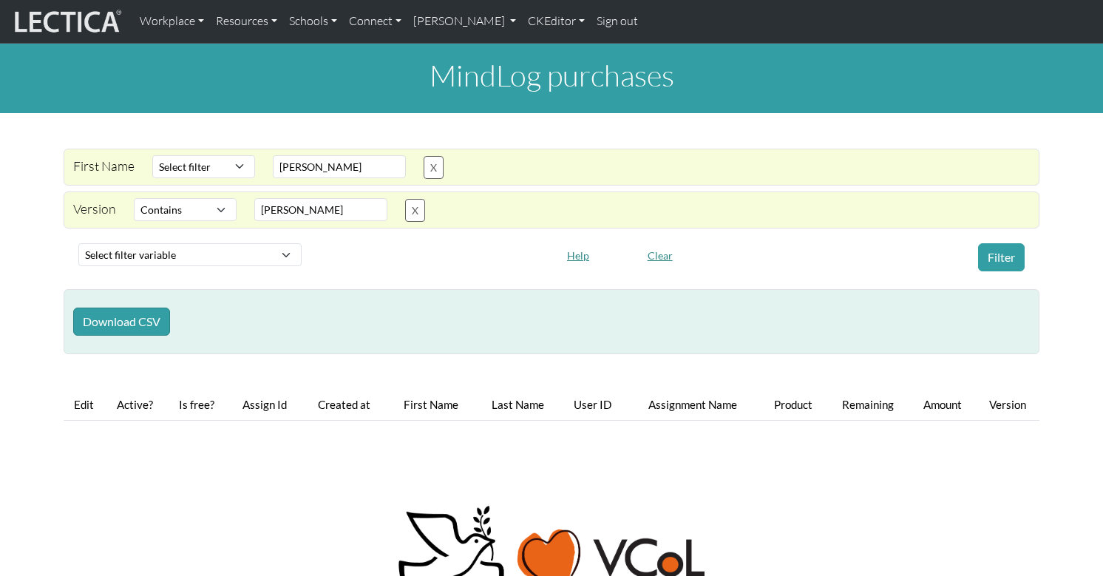
select select "icontains"
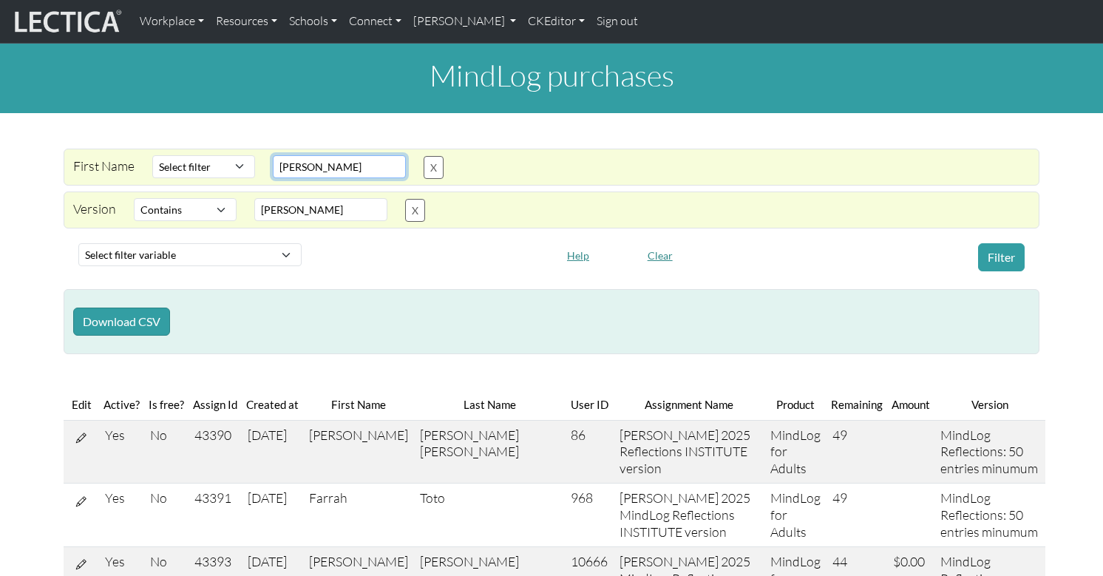
drag, startPoint x: 295, startPoint y: 156, endPoint x: 309, endPoint y: 156, distance: 14.0
click at [295, 156] on input "[PERSON_NAME]" at bounding box center [339, 166] width 133 height 23
drag, startPoint x: 310, startPoint y: 156, endPoint x: 257, endPoint y: 152, distance: 53.4
click at [264, 155] on div "[PERSON_NAME]" at bounding box center [339, 167] width 151 height 24
type input "[PERSON_NAME]"
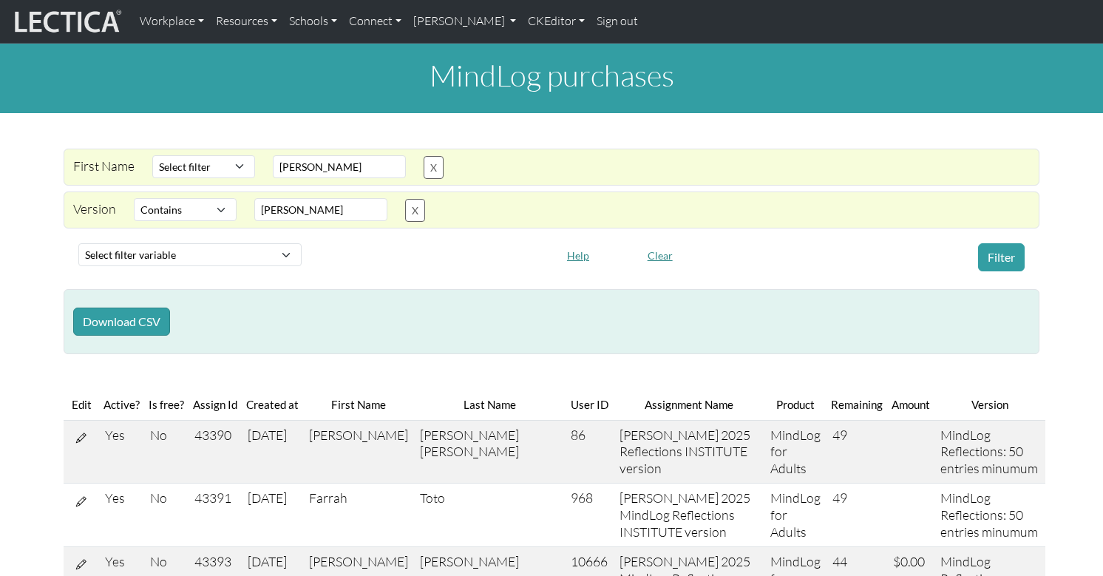
click at [295, 191] on div "Version Select filter Contains Equals Does not equal Search string [PERSON_NAME…" at bounding box center [552, 209] width 976 height 37
drag, startPoint x: 305, startPoint y: 194, endPoint x: 239, endPoint y: 194, distance: 65.8
click at [245, 198] on div "[PERSON_NAME]" at bounding box center [320, 210] width 151 height 24
click at [206, 198] on select "Select filter Contains Equals Does not equal" at bounding box center [185, 209] width 103 height 23
select select
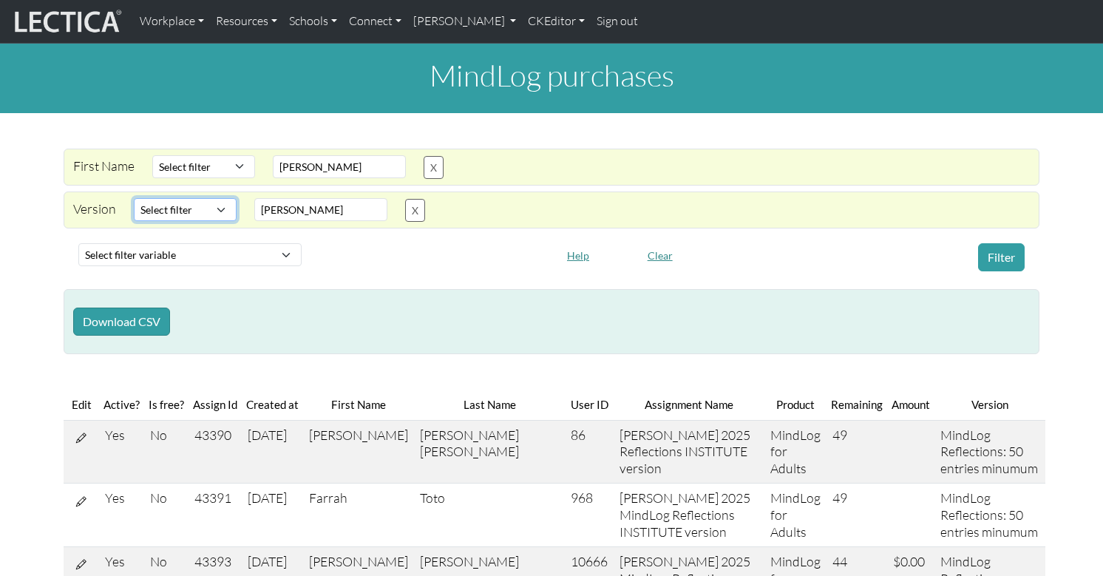
click at [134, 198] on select "Select filter Contains Equals Does not equal" at bounding box center [185, 209] width 103 height 23
click at [1000, 243] on button "Filter" at bounding box center [1001, 257] width 47 height 28
click at [184, 155] on select "Select filter Contains Equals Does not equal Starts with Ends with Matches regex" at bounding box center [203, 166] width 103 height 23
select select "icontains"
click at [152, 155] on select "Select filter Contains Equals Does not equal Starts with Ends with Matches regex" at bounding box center [203, 166] width 103 height 23
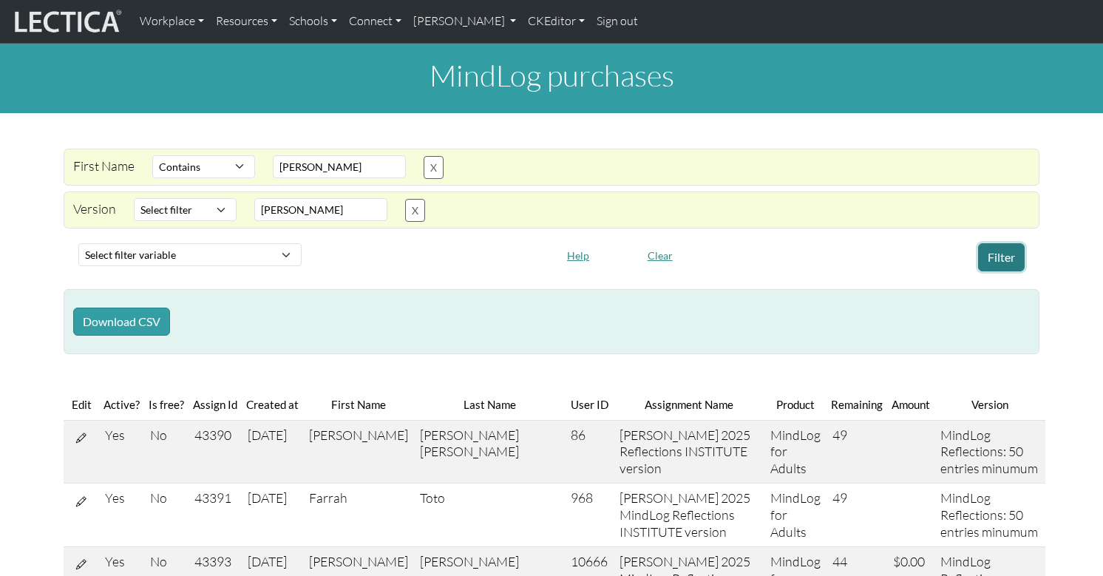
click at [1008, 243] on button "Filter" at bounding box center [1001, 257] width 47 height 28
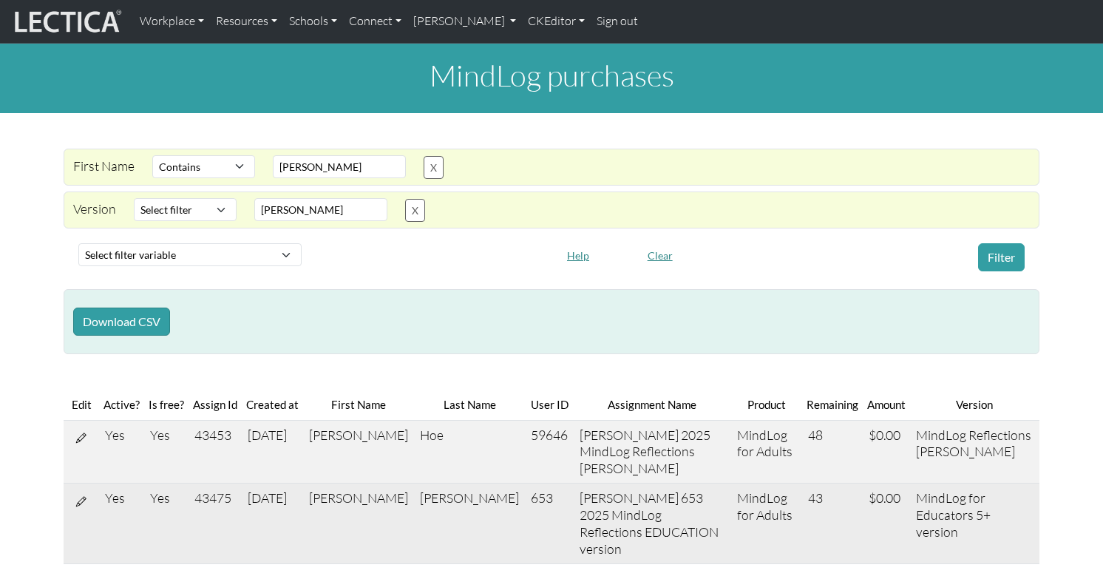
click at [811, 489] on span "43" at bounding box center [815, 497] width 15 height 16
click at [78, 495] on icon at bounding box center [81, 501] width 10 height 13
select select "12"
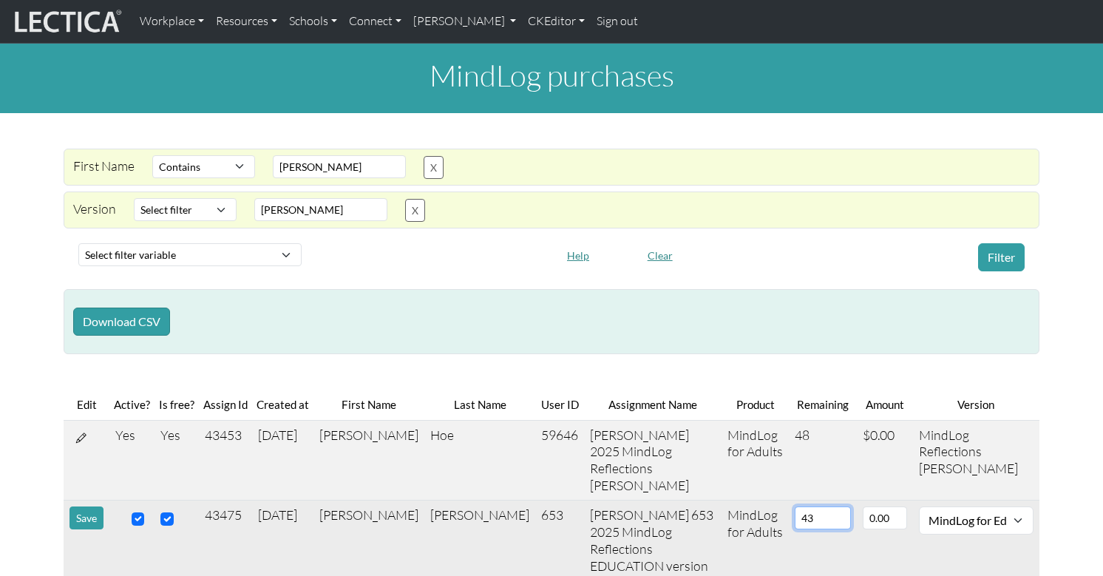
drag, startPoint x: 774, startPoint y: 453, endPoint x: 745, endPoint y: 455, distance: 28.9
click at [789, 500] on td "43" at bounding box center [823, 540] width 68 height 80
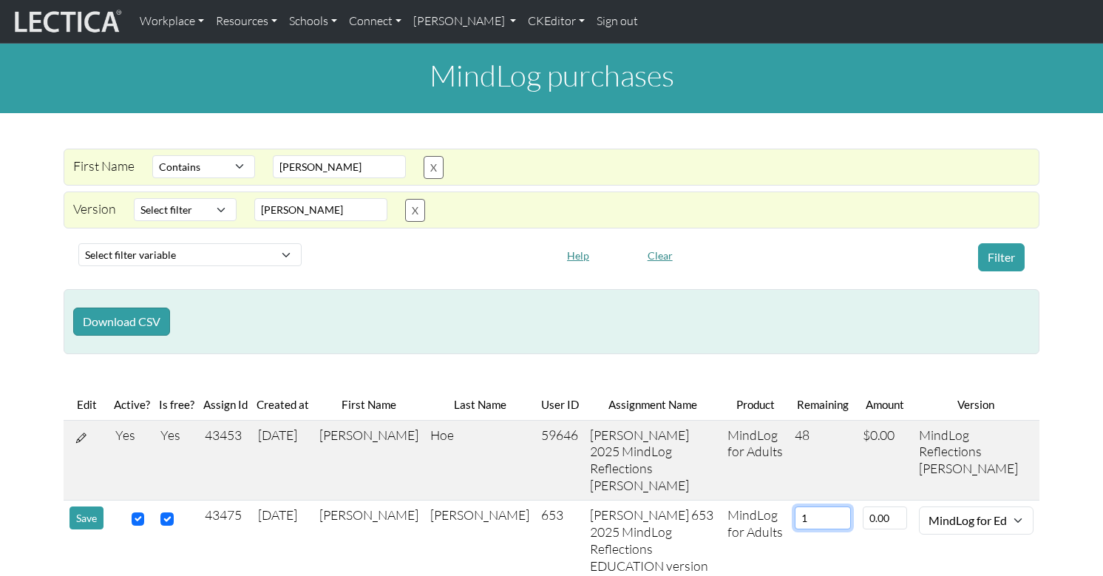
type input "1"
click at [853, 529] on body "Workplace Assessments Why LectaTests? About LectaTests Leadership Leader develo…" at bounding box center [551, 538] width 1103 height 1076
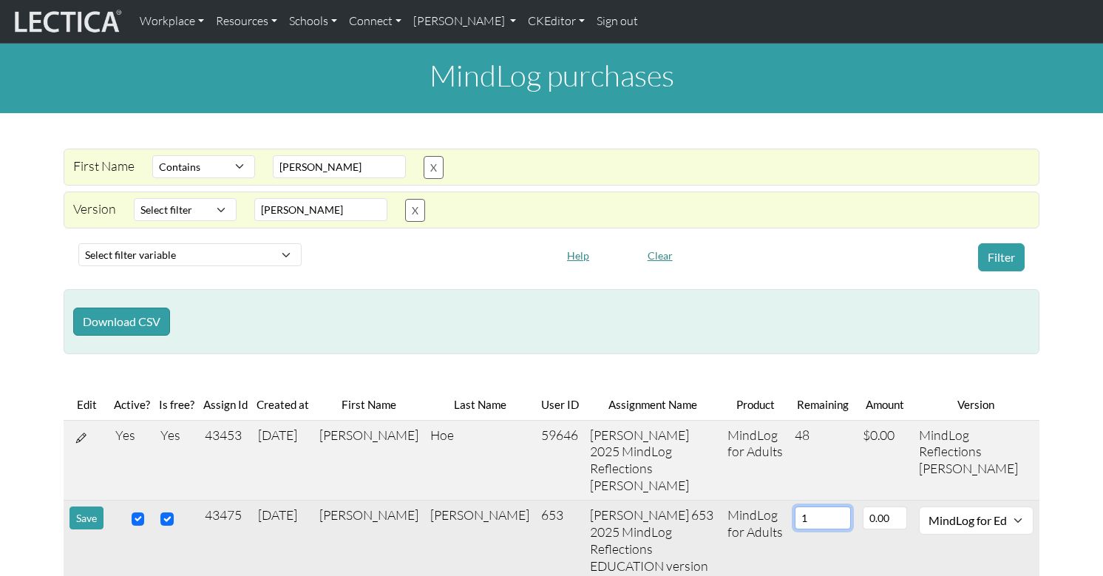
click at [795, 506] on input "1" at bounding box center [823, 517] width 56 height 23
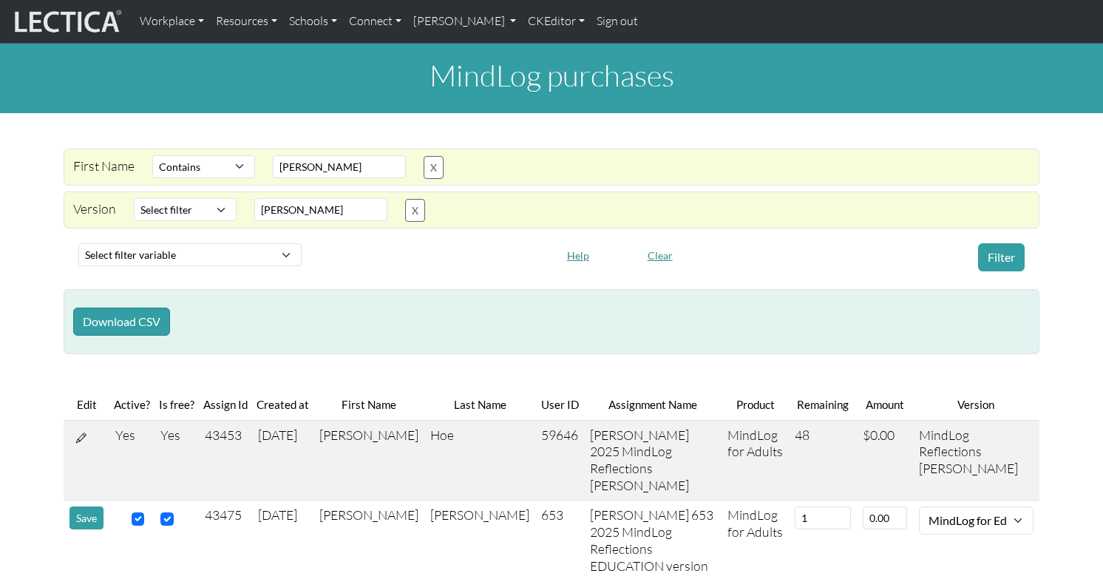
click at [784, 529] on body "Workplace Assessments Why LectaTests? About LectaTests Leadership Leader develo…" at bounding box center [551, 538] width 1103 height 1076
click at [81, 506] on button "Save" at bounding box center [86, 517] width 34 height 23
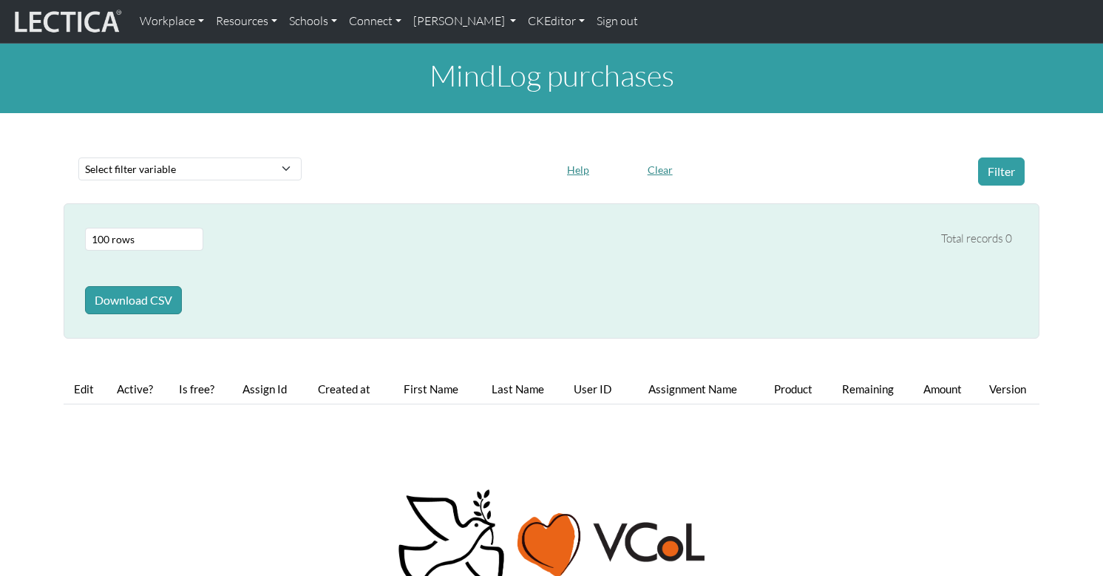
select select "100"
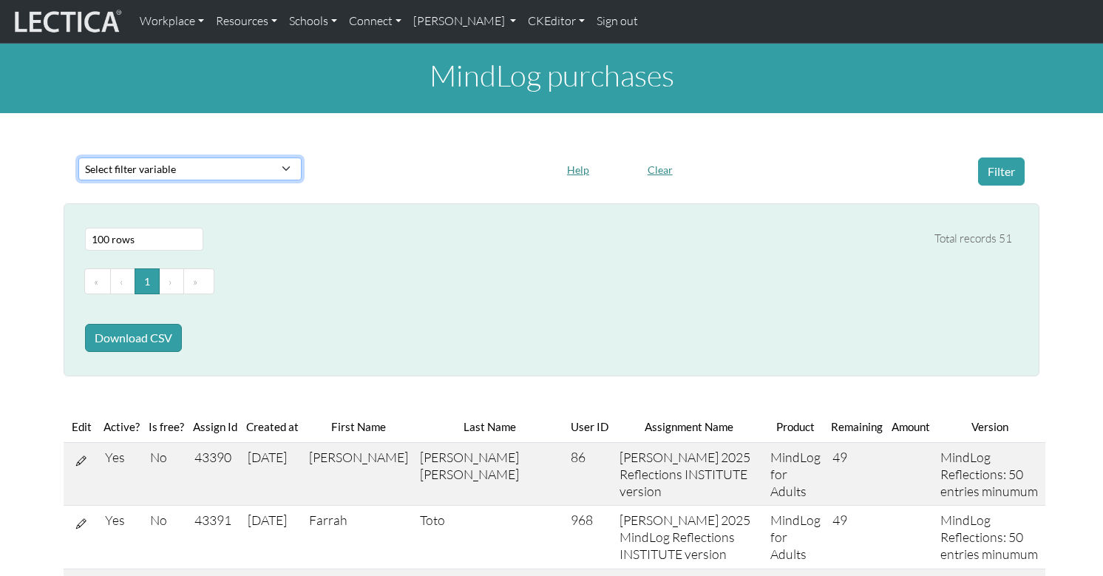
click at [154, 157] on select "Select filter variable First name Last name Version User ID Amount Created at P…" at bounding box center [189, 168] width 223 height 23
select select "last_name"
click at [78, 180] on select "Select filter variable First name Last name Version User ID Amount Created at P…" at bounding box center [189, 168] width 223 height 23
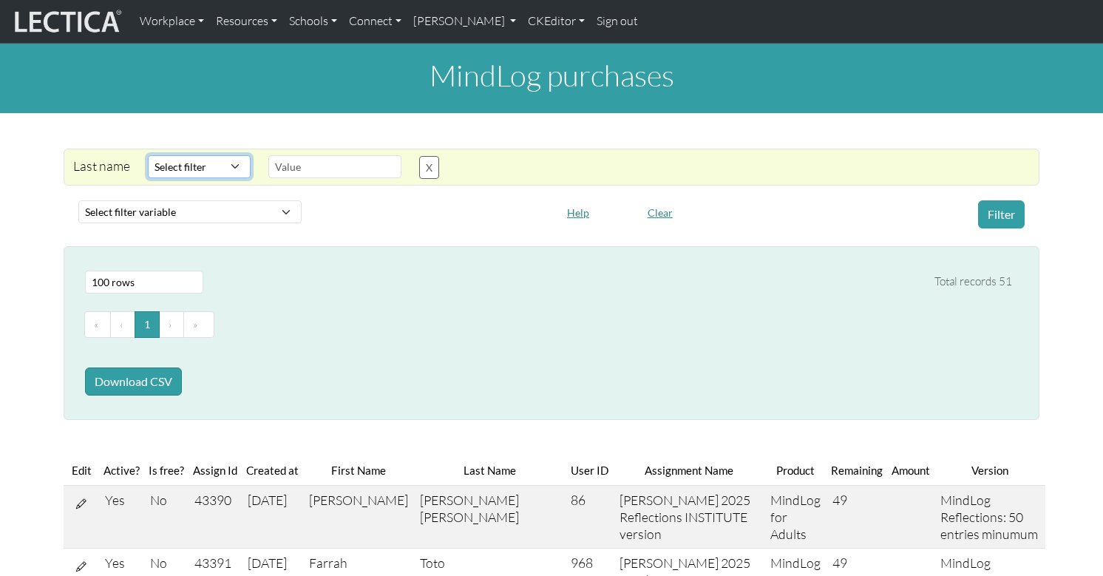
click at [184, 155] on select "Select filter Contains Equals Does not equal Starts with Ends with Matches regex" at bounding box center [199, 166] width 103 height 23
click at [419, 156] on button "X" at bounding box center [429, 167] width 20 height 23
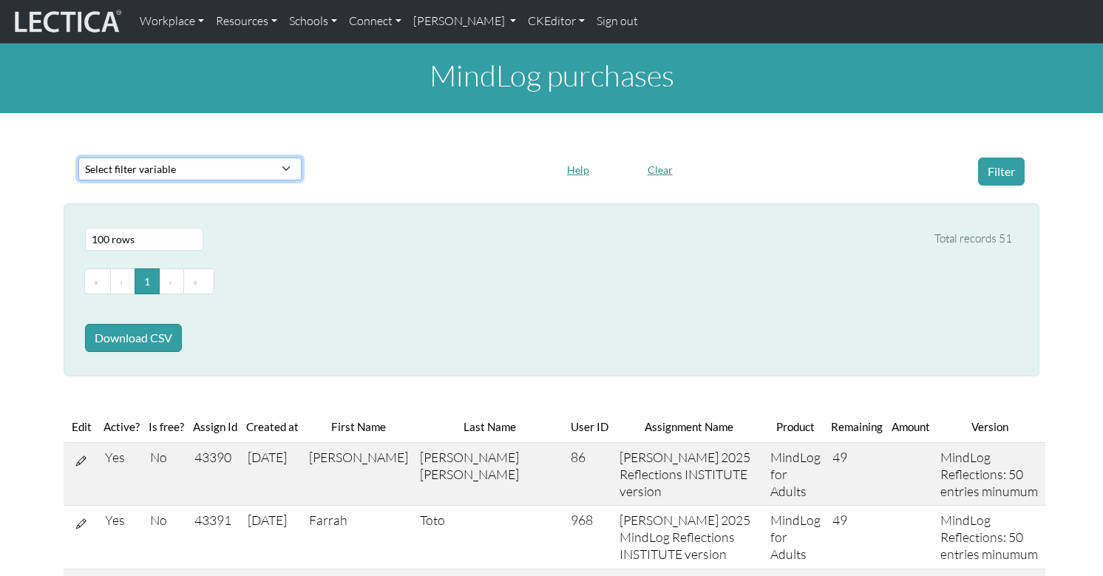
click at [120, 160] on select "Select filter variable First name Last name Version User ID Amount Created at P…" at bounding box center [189, 168] width 223 height 23
select select "first_name"
click at [78, 180] on select "Select filter variable First name Last name Version User ID Amount Created at P…" at bounding box center [189, 168] width 223 height 23
select select
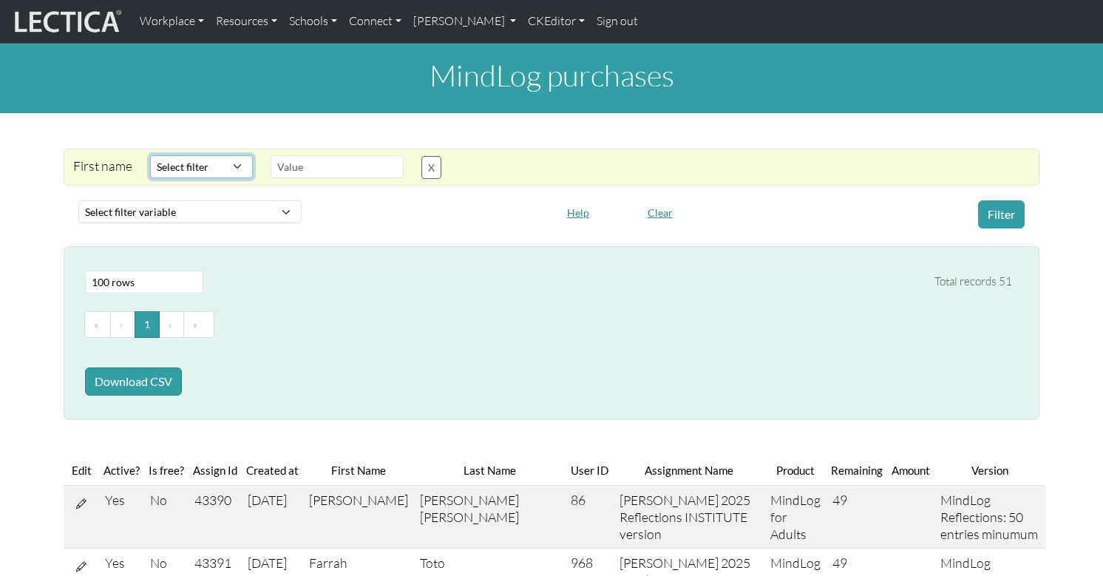
click at [223, 155] on select "Select filter Contains Equals Does not equal Starts with Ends with Matches regex" at bounding box center [201, 166] width 103 height 23
select select "iexact"
click at [150, 155] on select "Select filter Contains Equals Does not equal Starts with Ends with Matches regex" at bounding box center [201, 166] width 103 height 23
click at [276, 157] on input "text" at bounding box center [337, 166] width 133 height 23
drag, startPoint x: 298, startPoint y: 154, endPoint x: 249, endPoint y: 153, distance: 48.8
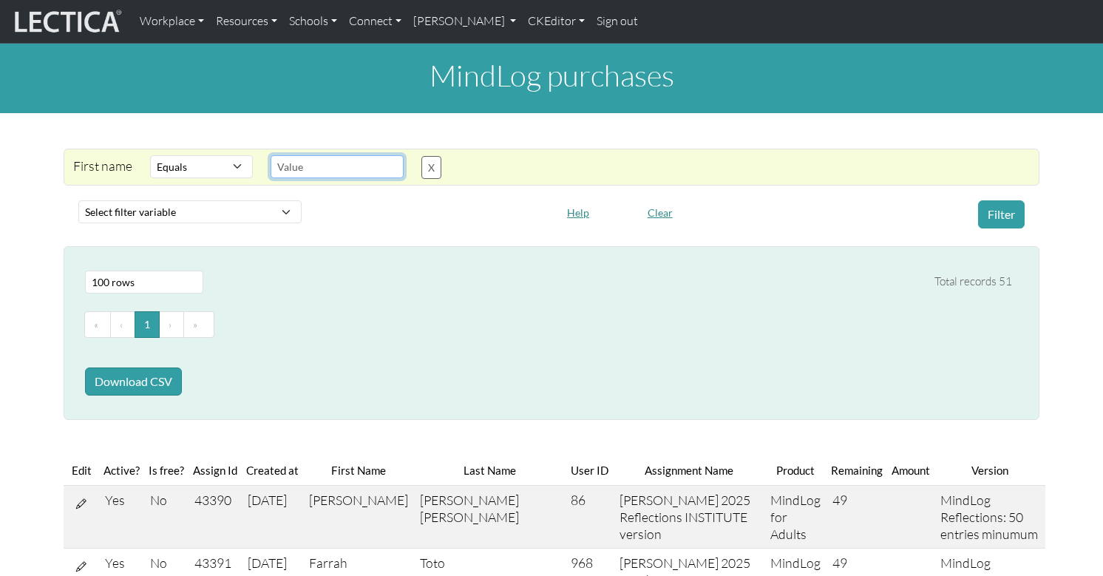
click at [262, 155] on div at bounding box center [337, 167] width 151 height 24
type input "Francis"
click at [1016, 201] on button "Filter" at bounding box center [1001, 214] width 47 height 28
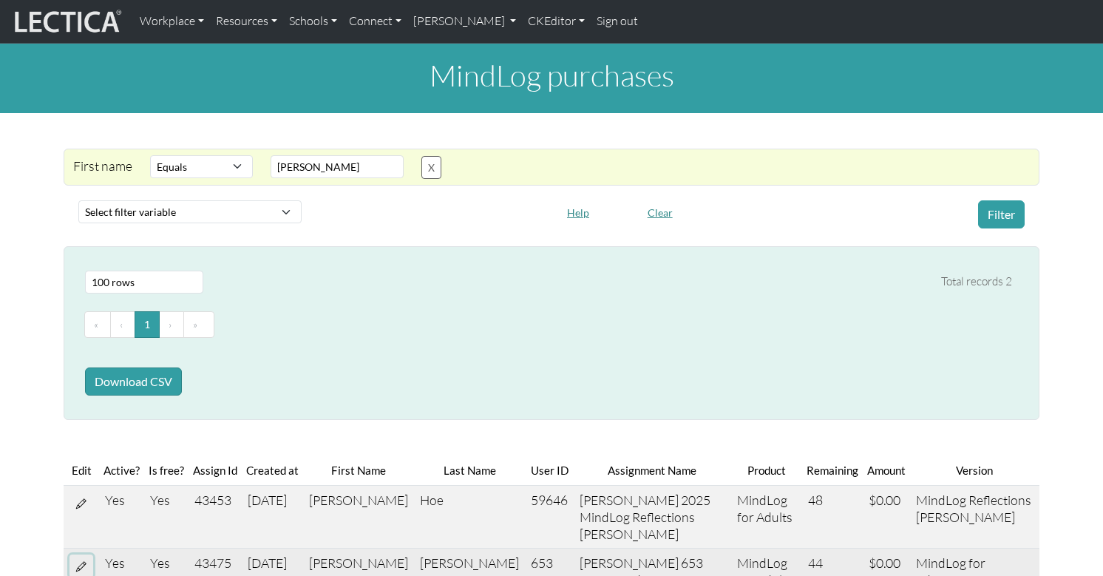
click at [80, 560] on icon at bounding box center [81, 566] width 10 height 13
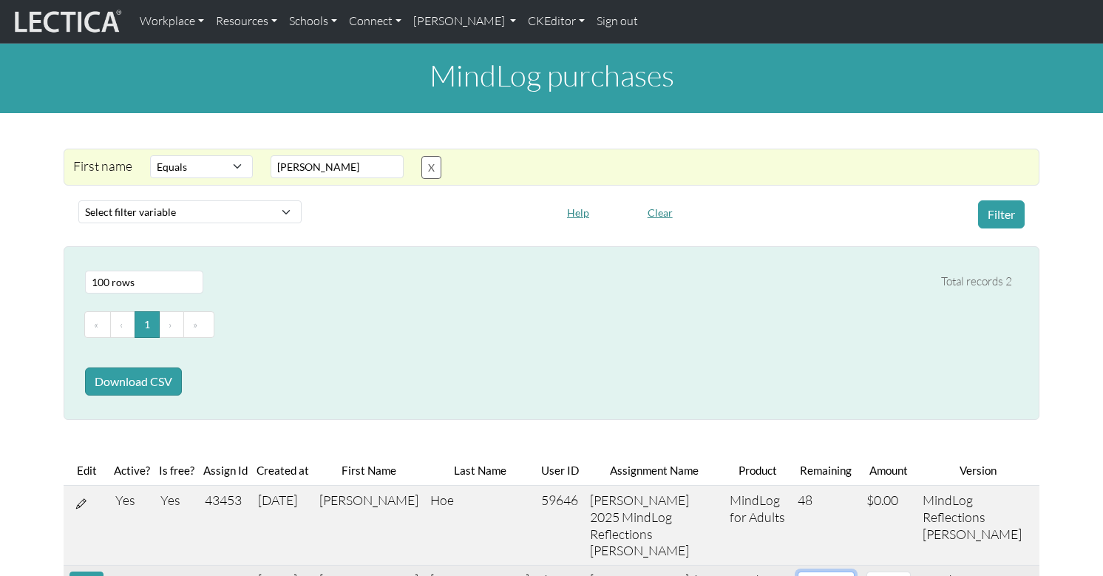
drag, startPoint x: 787, startPoint y: 513, endPoint x: 765, endPoint y: 512, distance: 21.5
click at [798, 571] on input "44" at bounding box center [826, 582] width 57 height 23
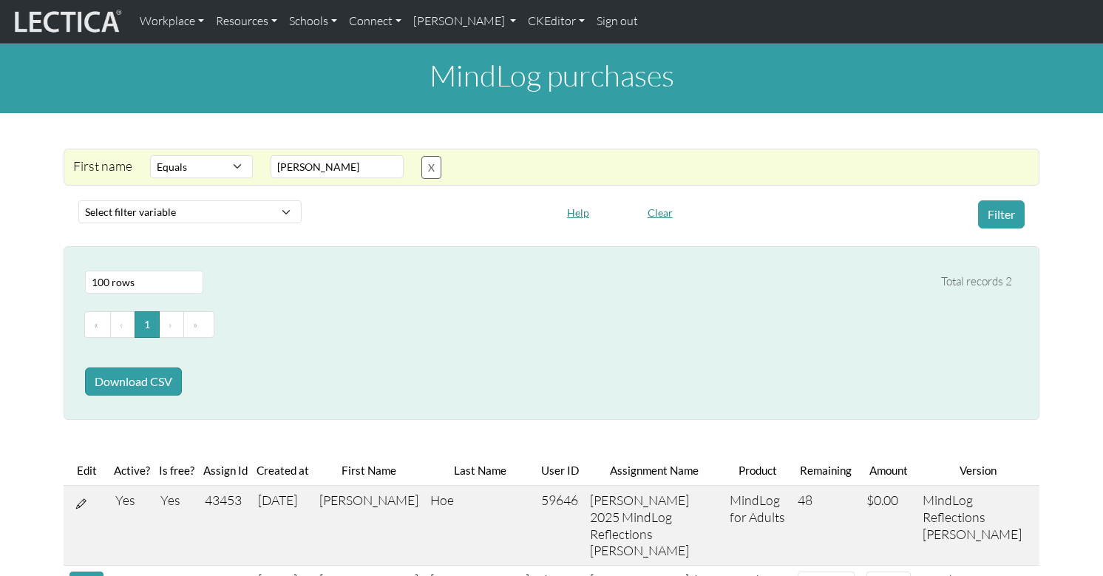
click at [693, 362] on div "Download CSV" at bounding box center [548, 382] width 927 height 40
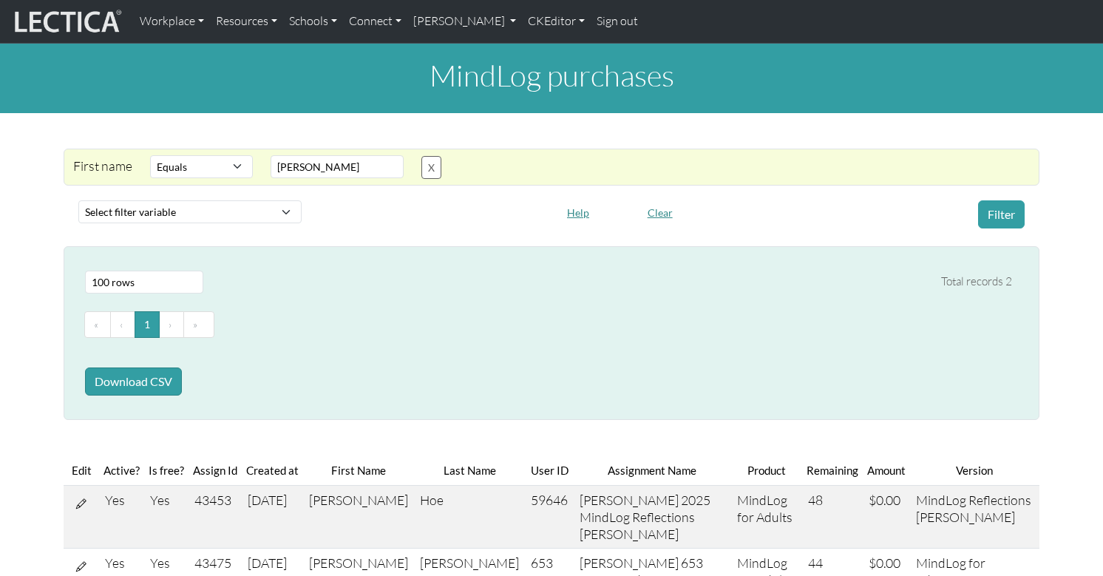
select select "iexact"
select select "100"
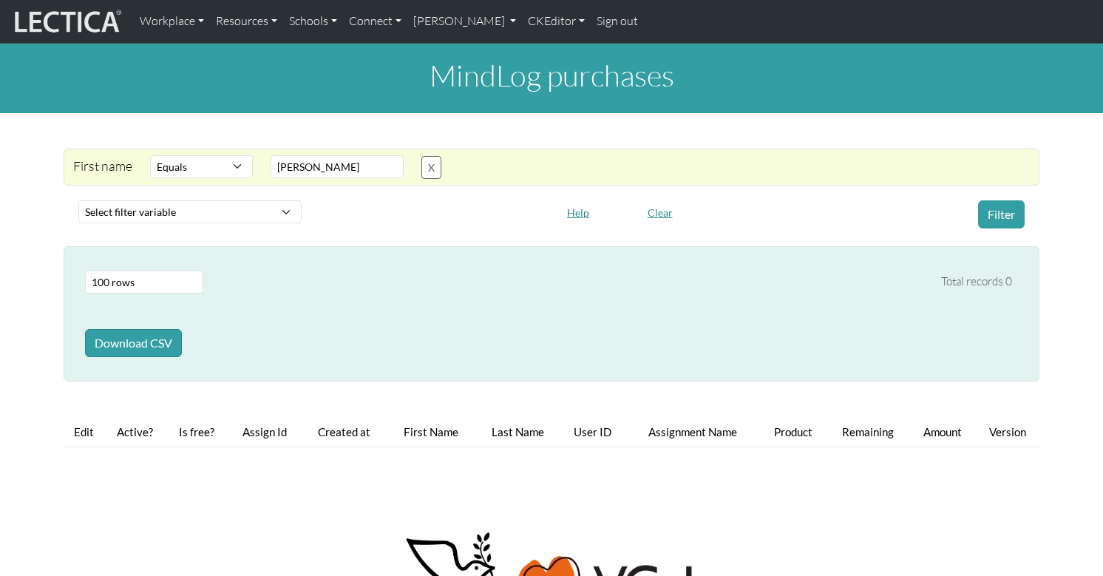
select select "iexact"
select select "100"
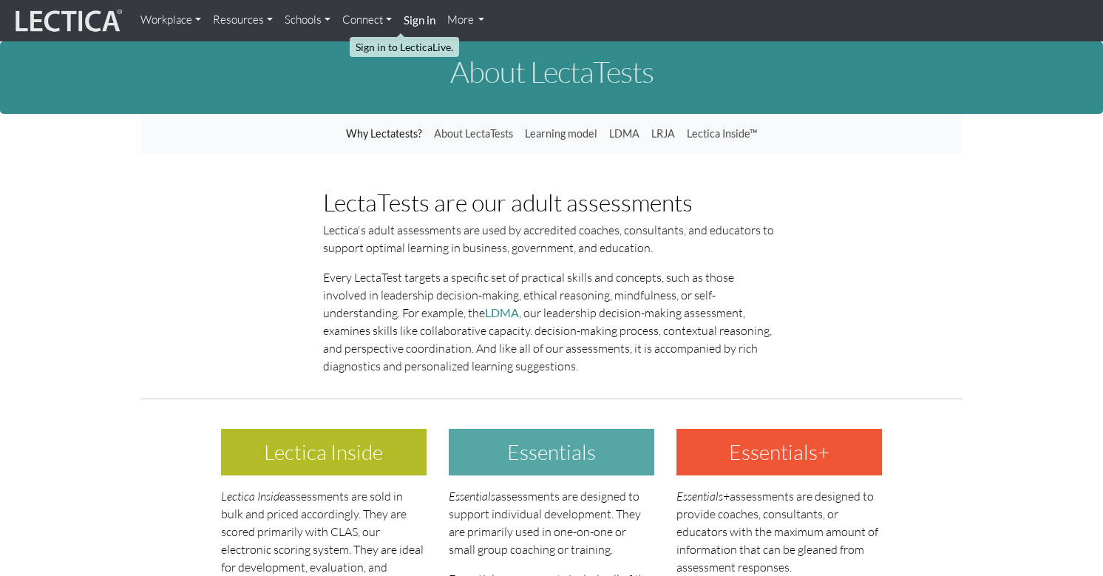
click at [404, 23] on strong "Sign in" at bounding box center [420, 19] width 32 height 13
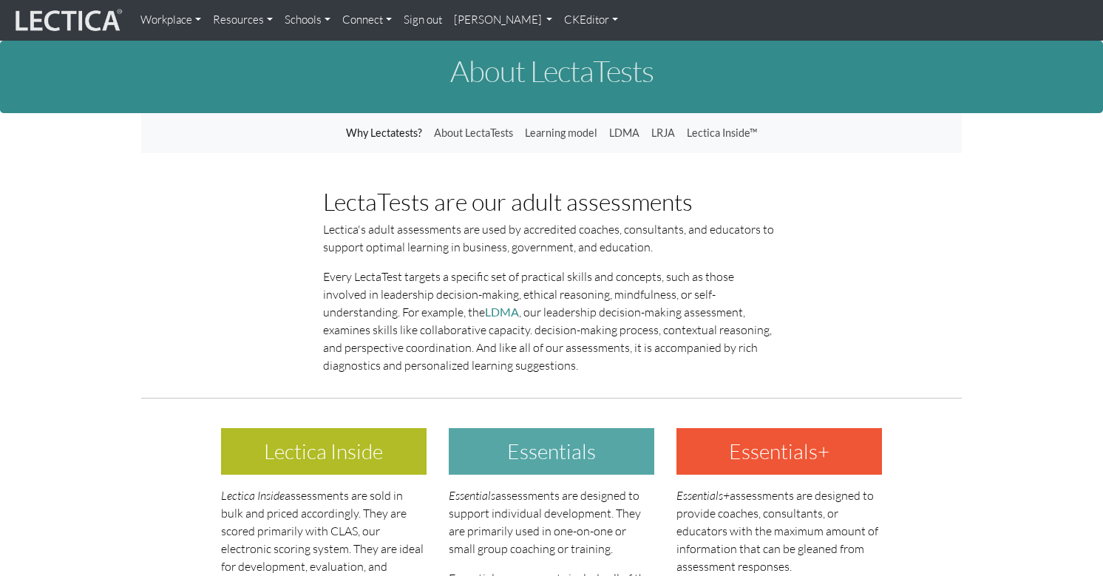
click at [461, 18] on link "[PERSON_NAME]" at bounding box center [503, 20] width 111 height 29
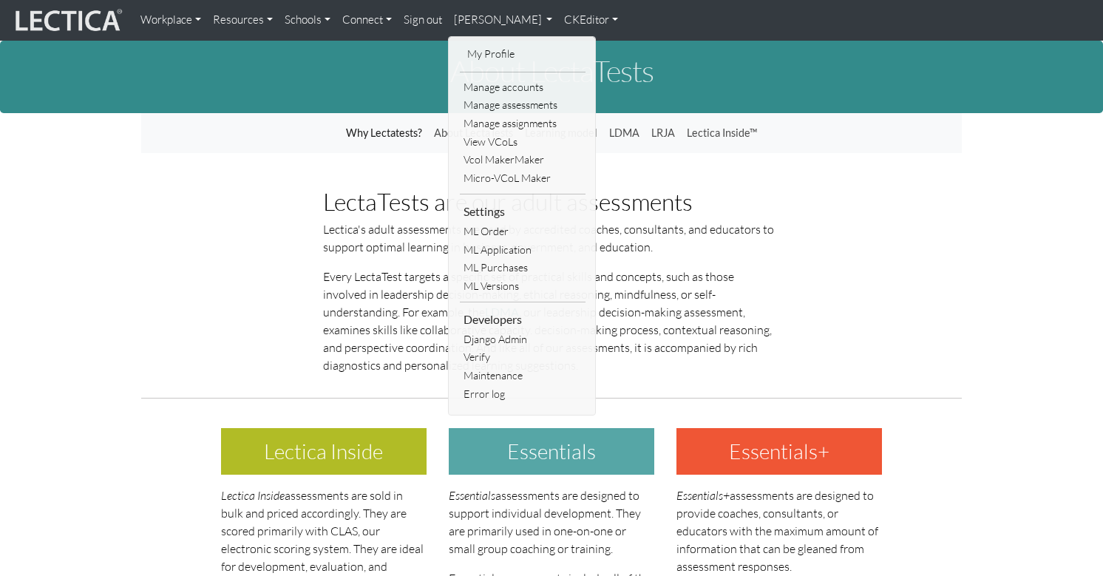
click at [640, 10] on div "Workplace Assessments Why LectaTests? About LectaTests Leadership Leader develo…" at bounding box center [613, 20] width 957 height 29
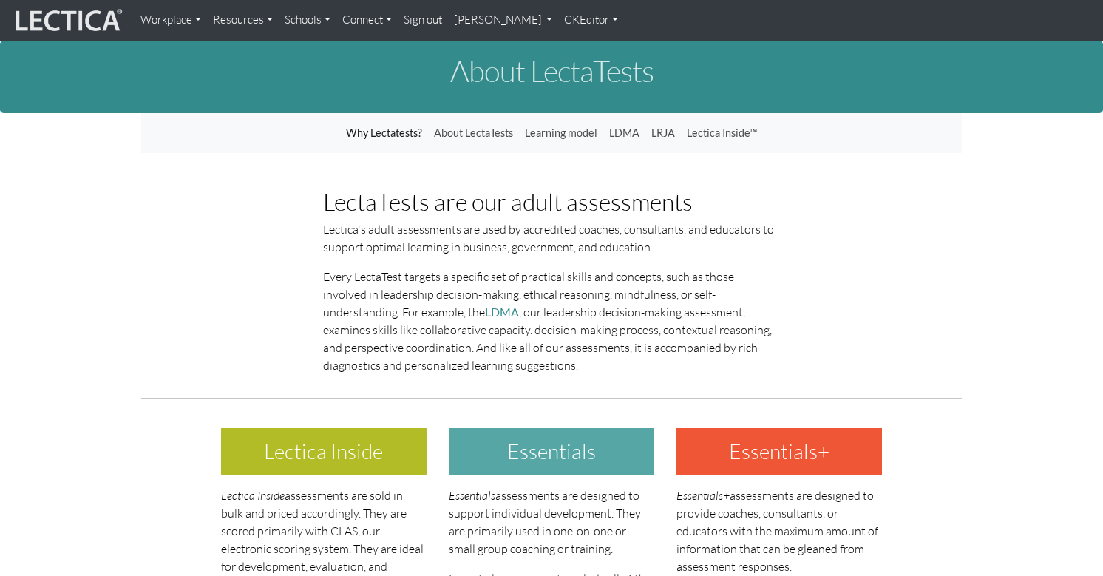
click at [558, 20] on link "CKEditor" at bounding box center [591, 20] width 66 height 29
click at [570, 50] on link "Edit" at bounding box center [585, 51] width 30 height 17
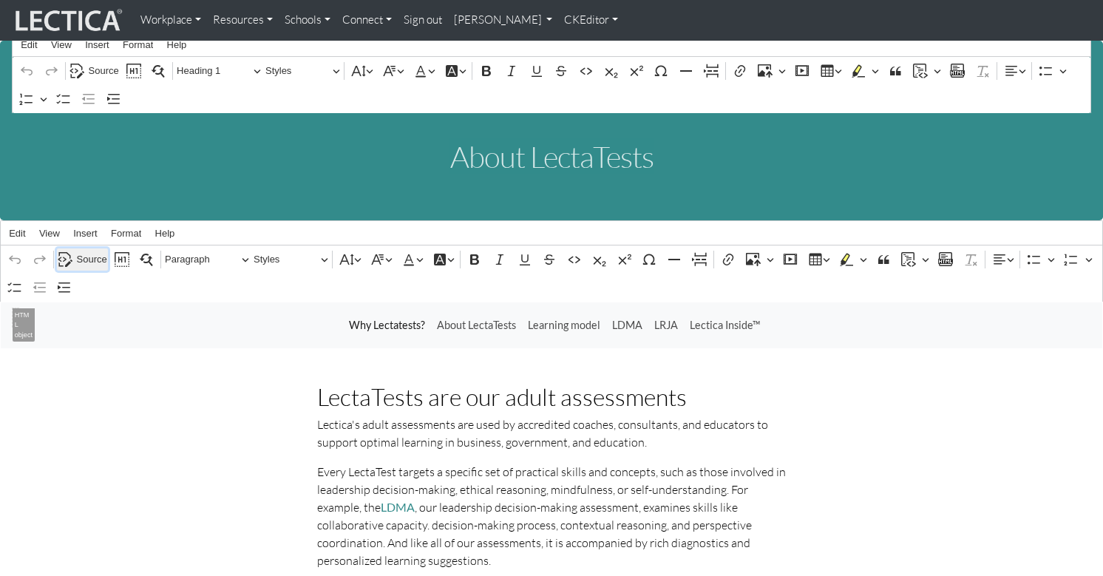
click at [89, 251] on span "Source" at bounding box center [92, 260] width 30 height 18
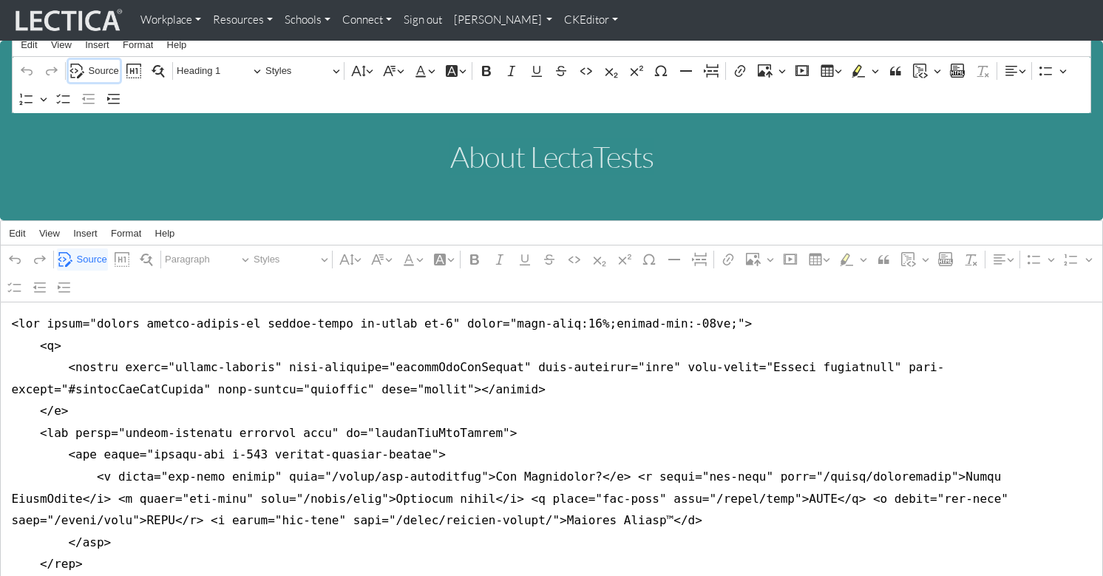
click at [99, 61] on div "Undo Redo Source Show blocks Find and replace Heading 1 Styles Font Size Font F…" at bounding box center [552, 85] width 1072 height 56
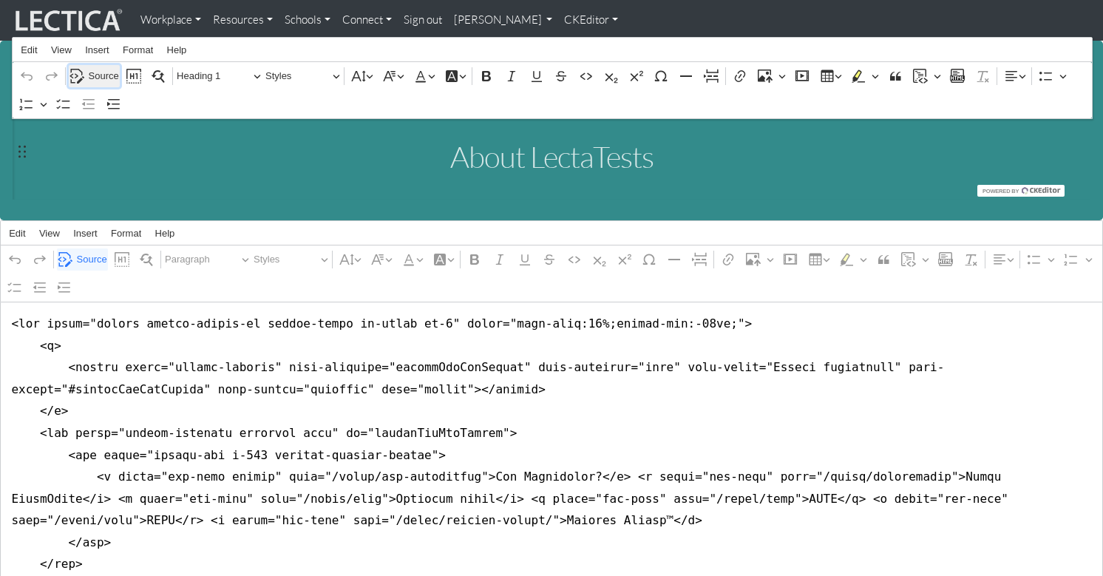
click at [102, 69] on span "Source" at bounding box center [104, 76] width 30 height 18
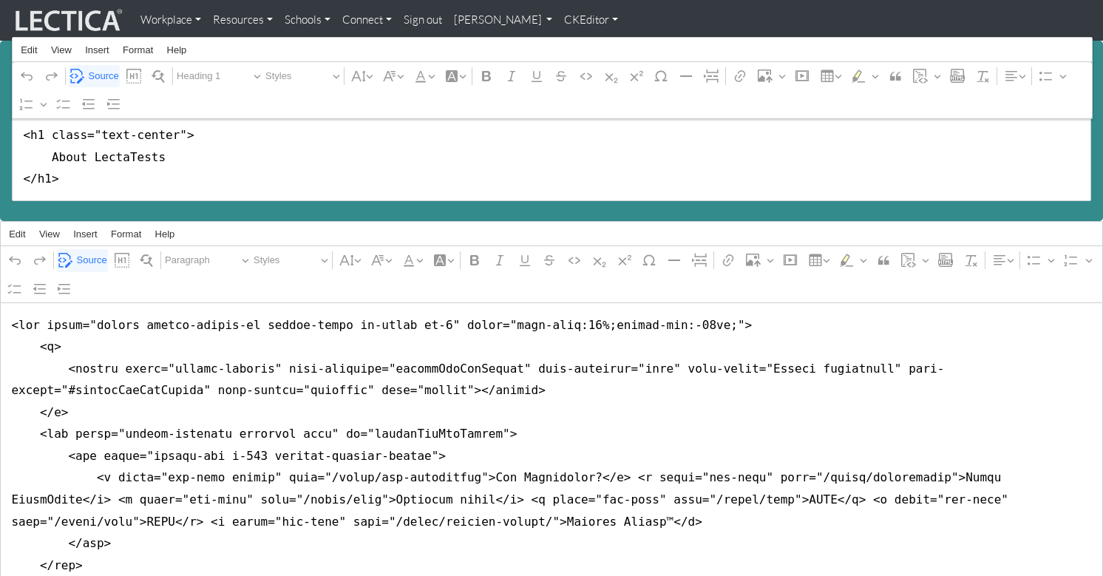
click at [343, 289] on div "Undo Redo Source Show blocks Find and replace Paragraph Styles Font Size Font F…" at bounding box center [552, 274] width 1096 height 56
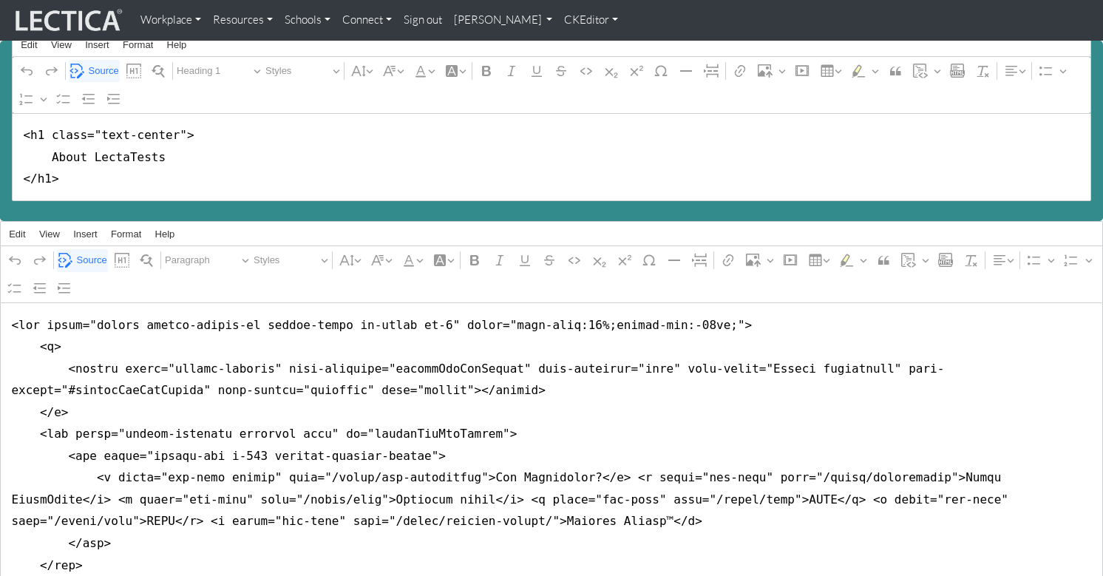
click at [558, 19] on link "CKEditor" at bounding box center [591, 20] width 66 height 29
click at [570, 44] on link "Stop editing" at bounding box center [600, 51] width 61 height 17
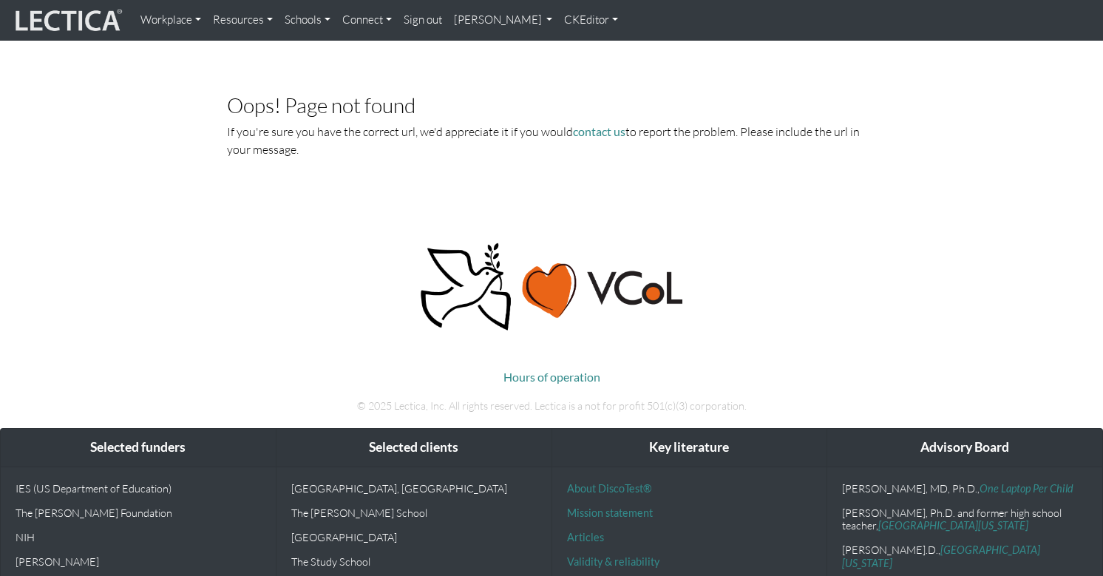
click at [121, 197] on body "Workplace Assessments Why LectaTests? About LectaTests Leadership Leader develo…" at bounding box center [551, 353] width 1103 height 707
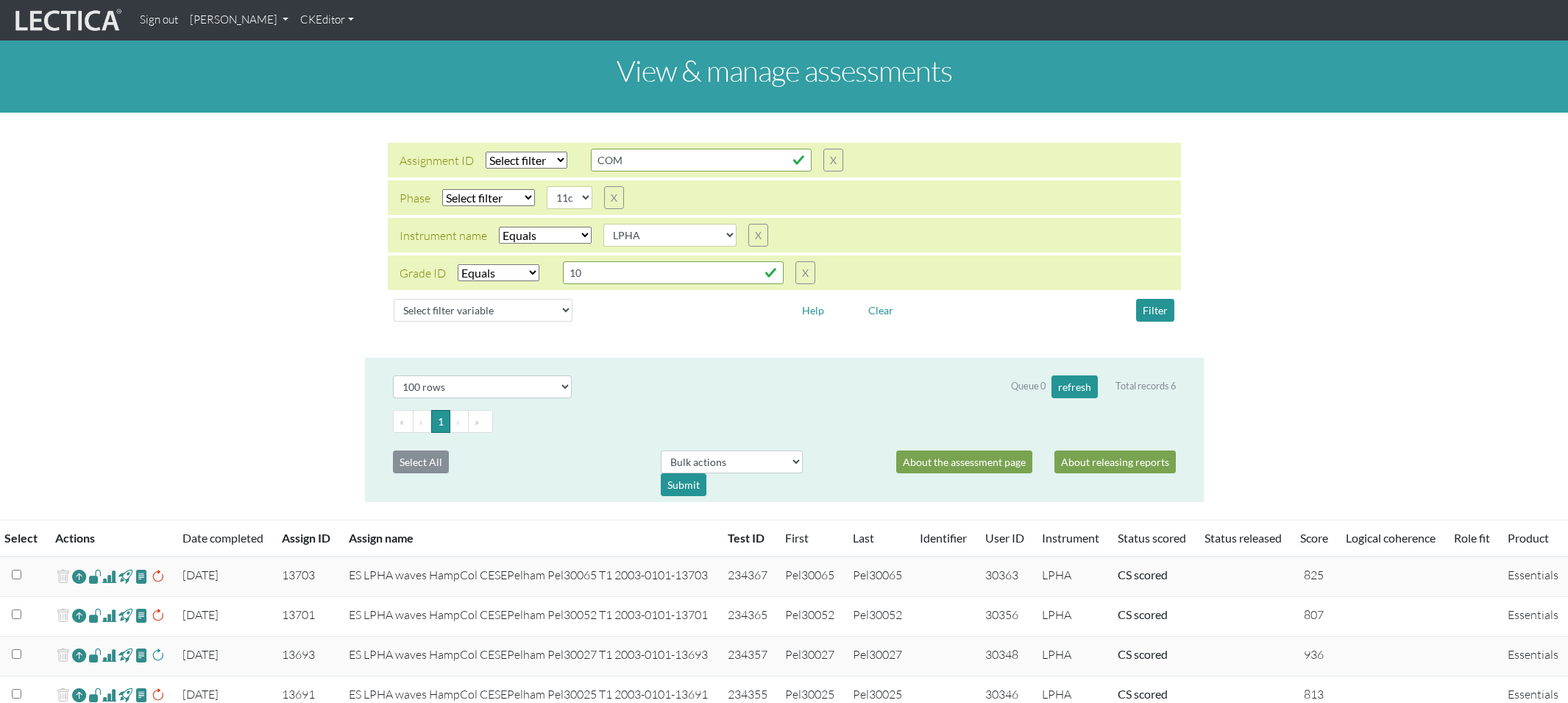
select select
select select "11c"
select select "LPHA"
select select "equal"
select select "100"
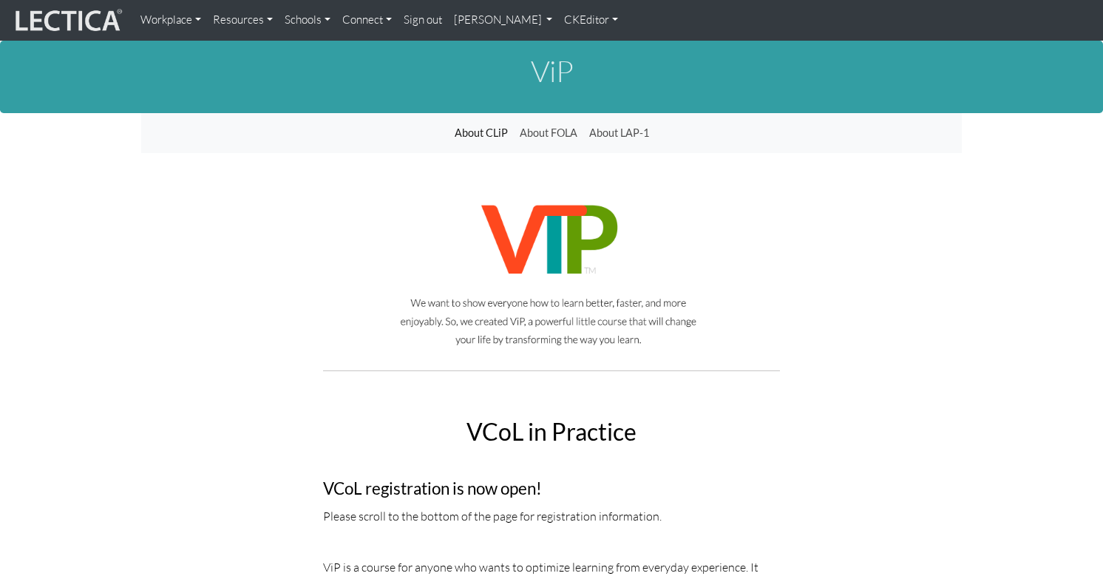
click at [357, 189] on img at bounding box center [551, 274] width 456 height 170
click at [166, 65] on h1 "ViP" at bounding box center [551, 71] width 821 height 33
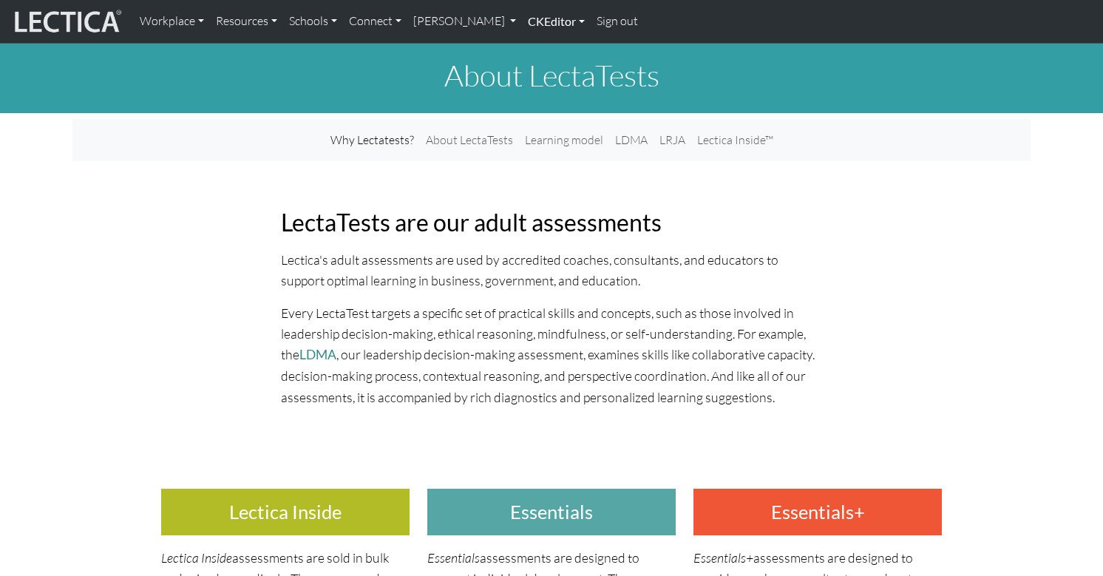
click at [522, 22] on link "CKEditor" at bounding box center [556, 21] width 69 height 31
click at [534, 45] on link "Edit" at bounding box center [549, 54] width 30 height 18
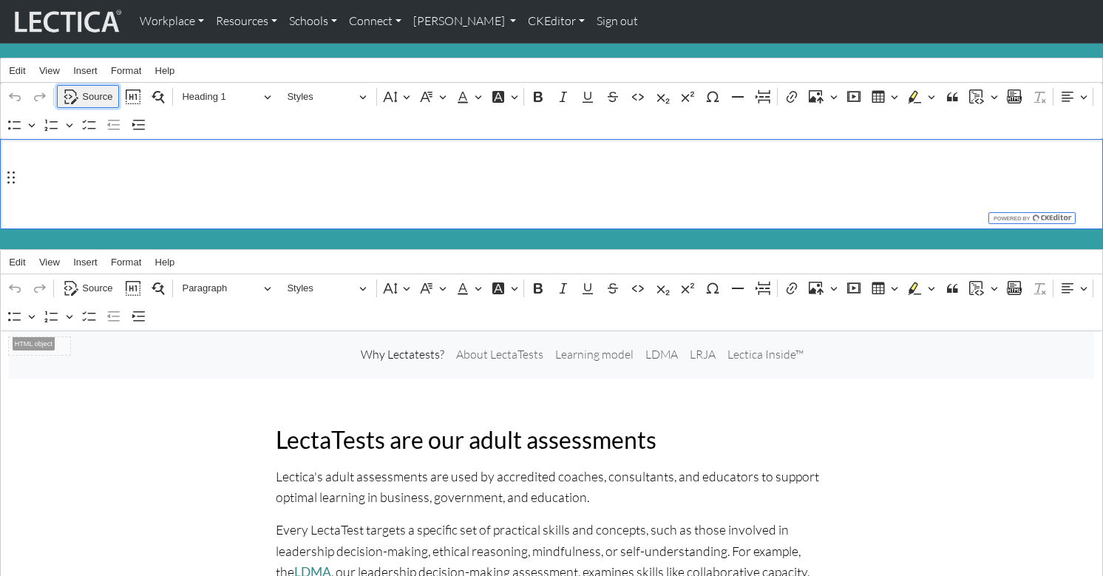
click at [95, 88] on span "Source" at bounding box center [97, 97] width 30 height 18
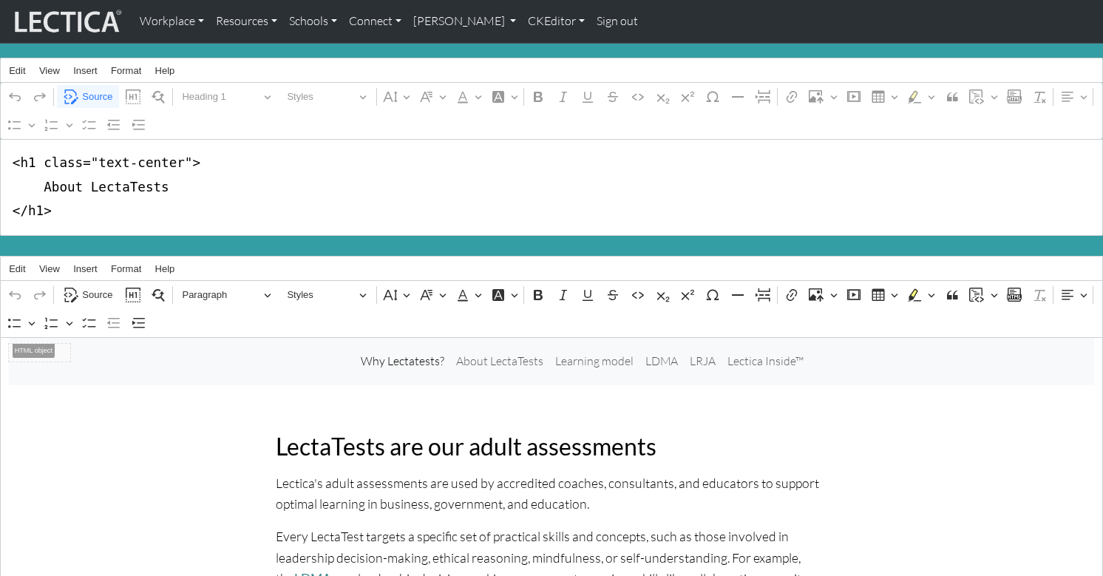
drag, startPoint x: 34, startPoint y: 162, endPoint x: 180, endPoint y: 160, distance: 145.6
click at [180, 160] on textarea "<h1 class="text-center"> About LectaTests </h1>" at bounding box center [551, 187] width 1103 height 97
type textarea "<h1> About LectaTests </h1>"
click at [93, 286] on span "Source" at bounding box center [97, 295] width 30 height 18
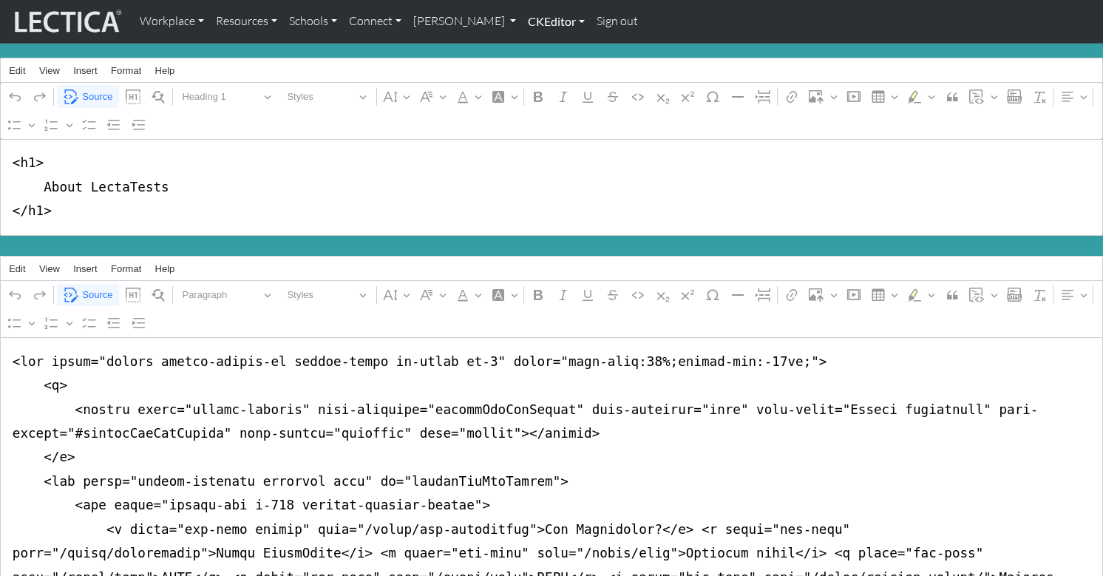
click at [522, 21] on link "CKEditor" at bounding box center [556, 21] width 69 height 31
click at [534, 49] on link "Edit" at bounding box center [549, 54] width 30 height 18
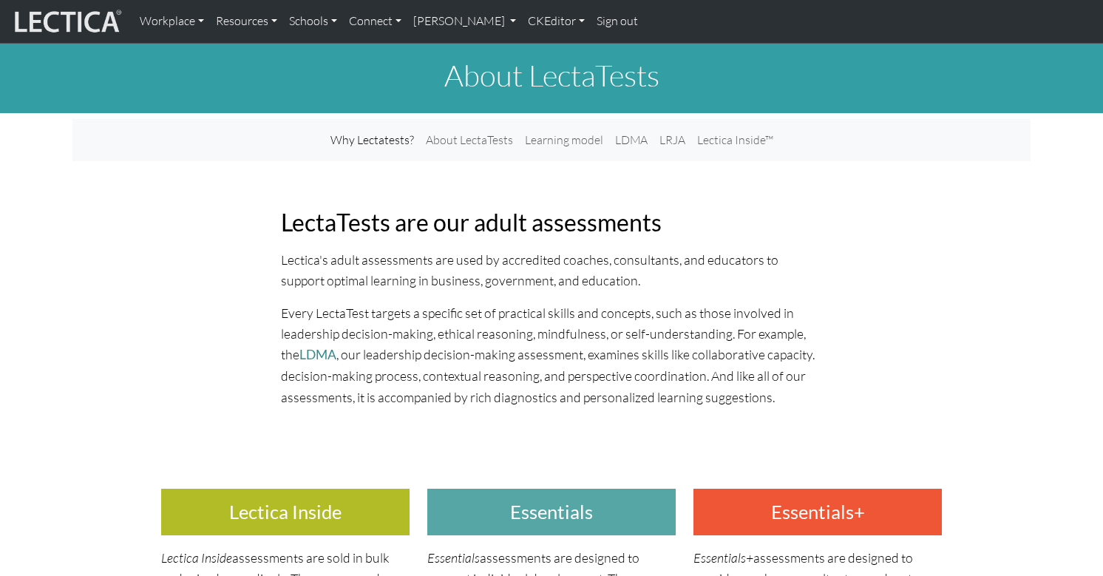
drag, startPoint x: 210, startPoint y: 204, endPoint x: 194, endPoint y: 203, distance: 16.3
click at [209, 205] on div "LectaTests are our adult assessments" at bounding box center [551, 223] width 958 height 52
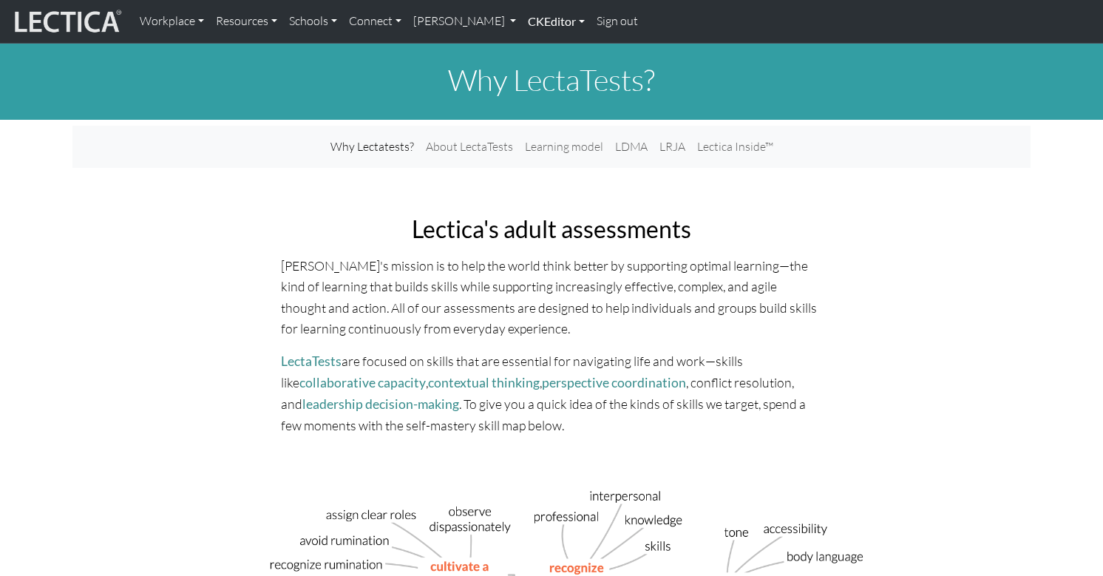
click at [522, 21] on link "CKEditor" at bounding box center [556, 21] width 69 height 31
click at [522, 23] on link "CKEditor" at bounding box center [556, 21] width 69 height 31
click at [522, 21] on link "CKEditor" at bounding box center [556, 21] width 69 height 31
click at [534, 50] on link "Edit" at bounding box center [549, 55] width 30 height 20
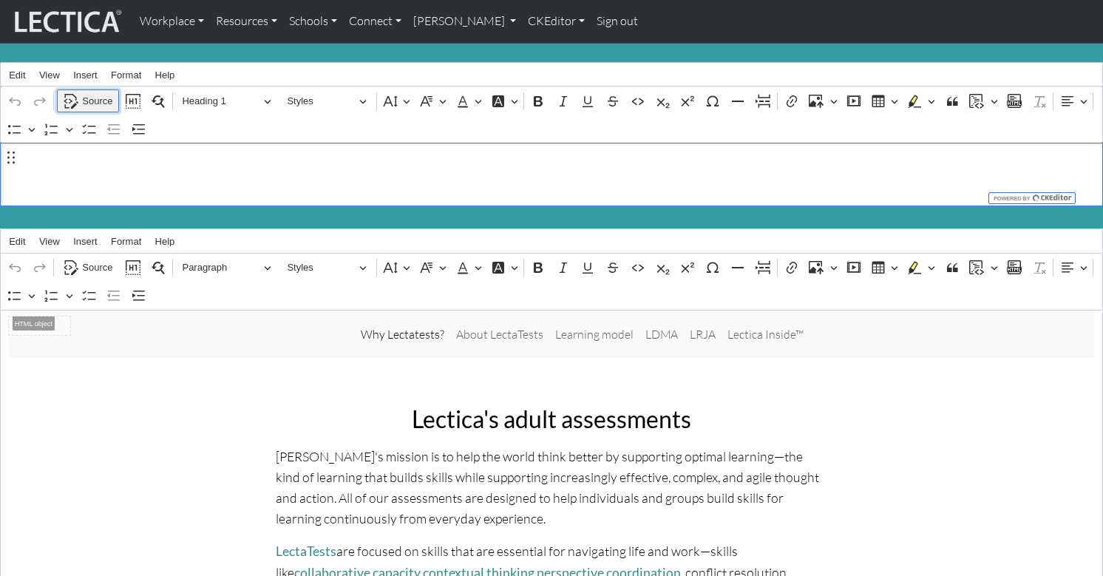
click at [94, 93] on span "Source" at bounding box center [97, 101] width 30 height 18
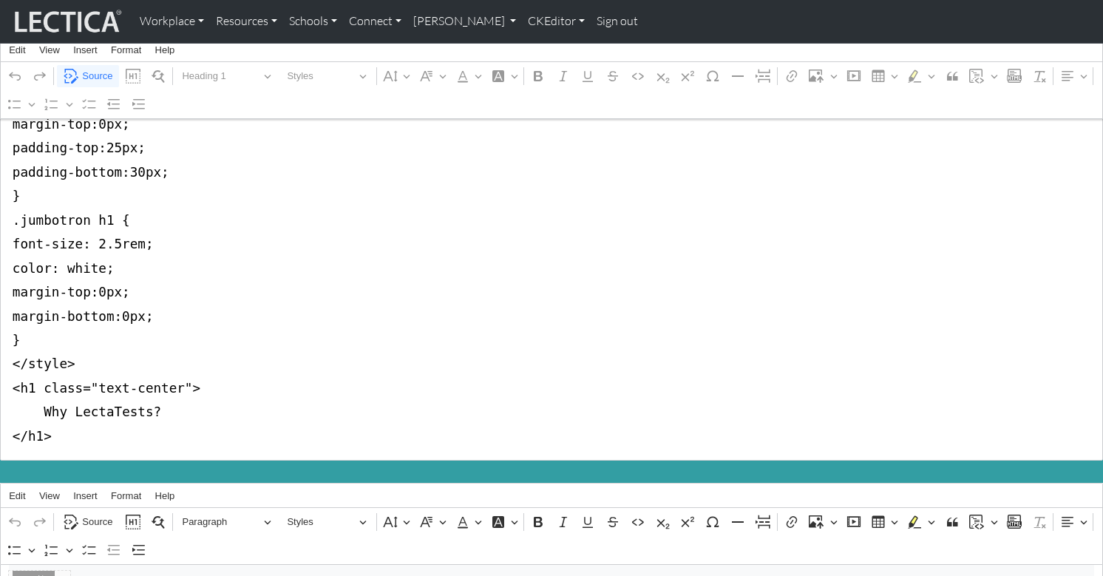
scroll to position [126, 0]
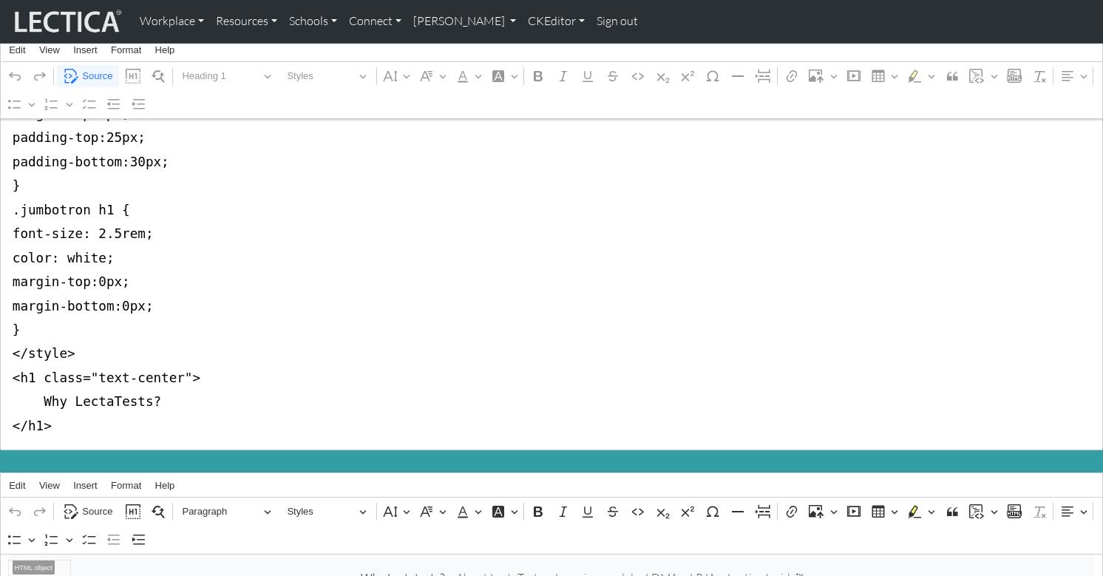
drag, startPoint x: 8, startPoint y: 158, endPoint x: 3, endPoint y: 361, distance: 202.6
click at [3, 361] on textarea "<style type="text/css">.jumbotron-fluid { background-color:#339ea3; margin-bott…" at bounding box center [551, 234] width 1103 height 433
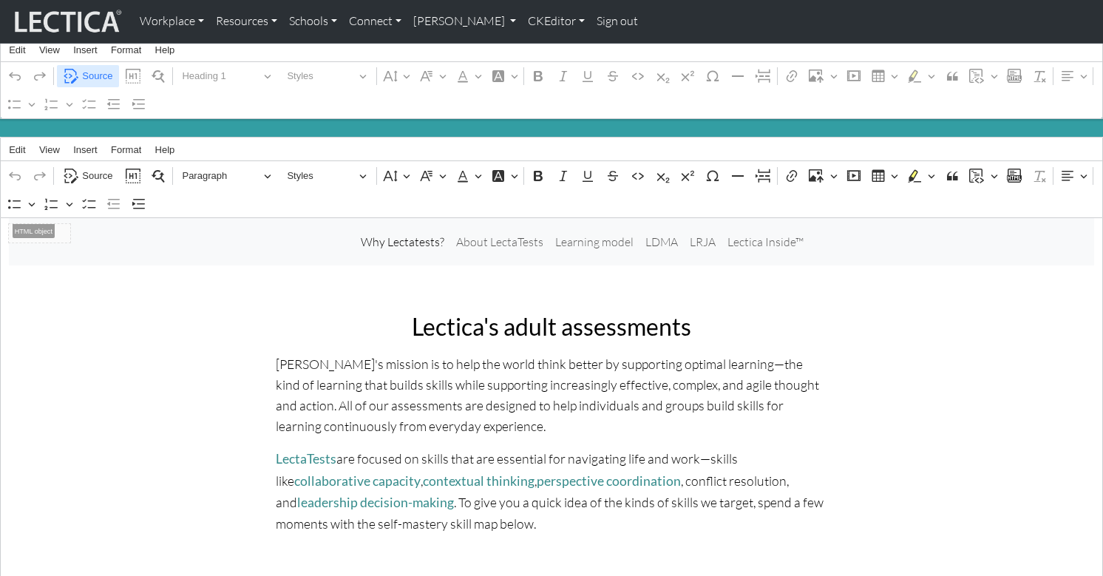
type textarea "<h1 class="text-center"> Why LectaTests? </h1>"
click at [92, 69] on span "Source" at bounding box center [97, 76] width 30 height 18
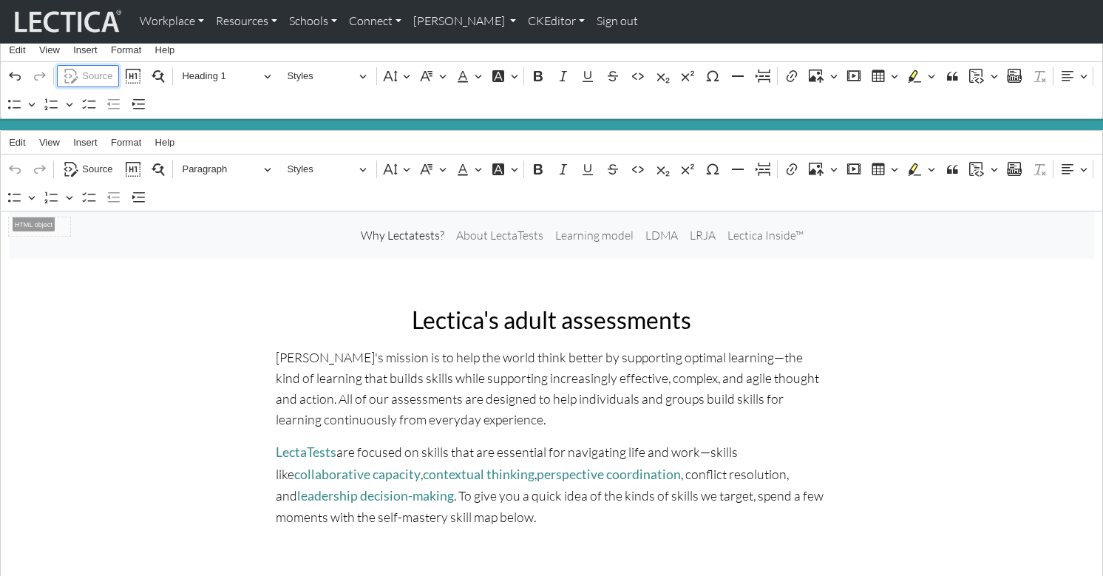
click at [92, 69] on span "Source" at bounding box center [97, 76] width 30 height 18
click at [93, 73] on span "Source" at bounding box center [97, 76] width 30 height 18
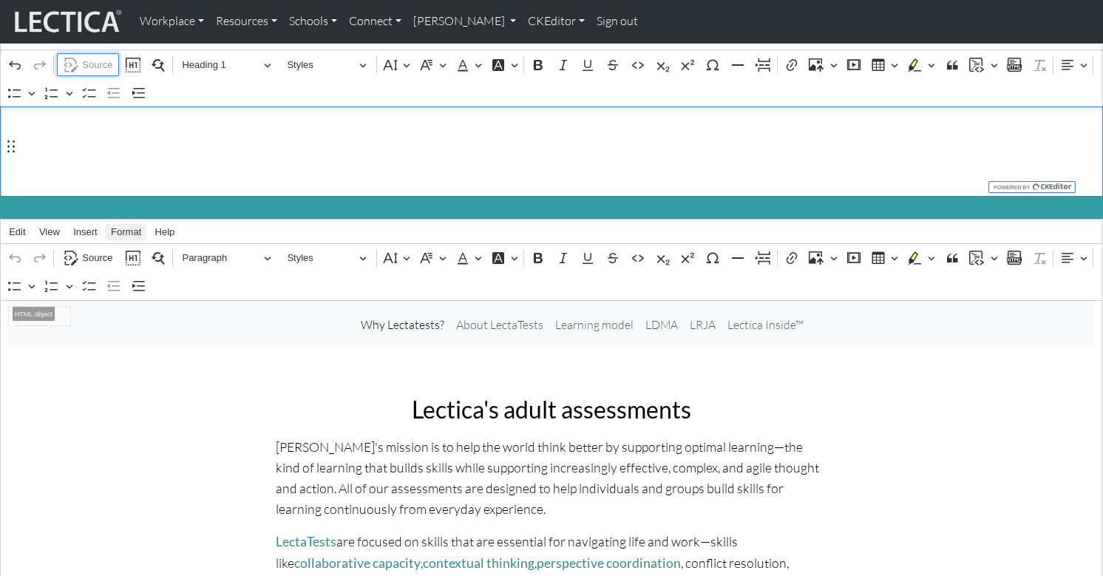
scroll to position [0, 0]
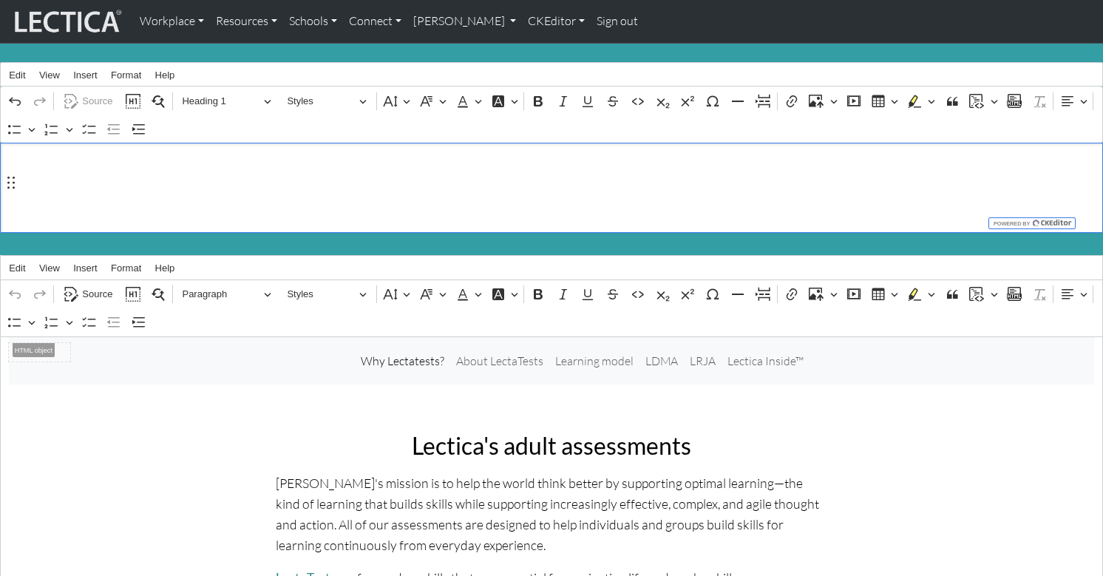
drag, startPoint x: 104, startPoint y: 174, endPoint x: 118, endPoint y: 177, distance: 14.4
click at [104, 175] on h1 "Why LectaTests?" at bounding box center [552, 187] width 1086 height 35
click at [135, 164] on div "Why LectaTests?" at bounding box center [551, 188] width 1103 height 90
click at [98, 98] on span "Source" at bounding box center [97, 101] width 30 height 18
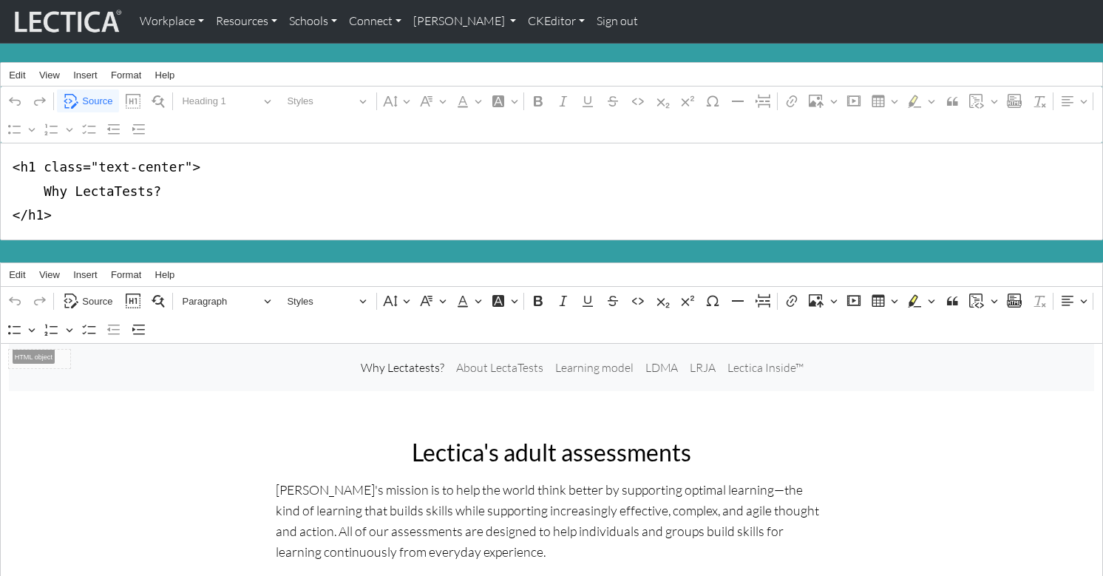
click at [86, 172] on textarea "<h1 class="text-center"> Why LectaTests? </h1>" at bounding box center [551, 191] width 1103 height 97
drag, startPoint x: 34, startPoint y: 157, endPoint x: 180, endPoint y: 160, distance: 145.7
click at [180, 160] on textarea "<h1 class="text-center"> Why LectaTests? </h1>" at bounding box center [551, 191] width 1103 height 97
type textarea "<h1> Why LectaTests? </h1>"
click at [130, 362] on div "Why Lectatests? About LectaTests Learning model LDMA LRJA Lectica Inside™" at bounding box center [582, 368] width 1024 height 30
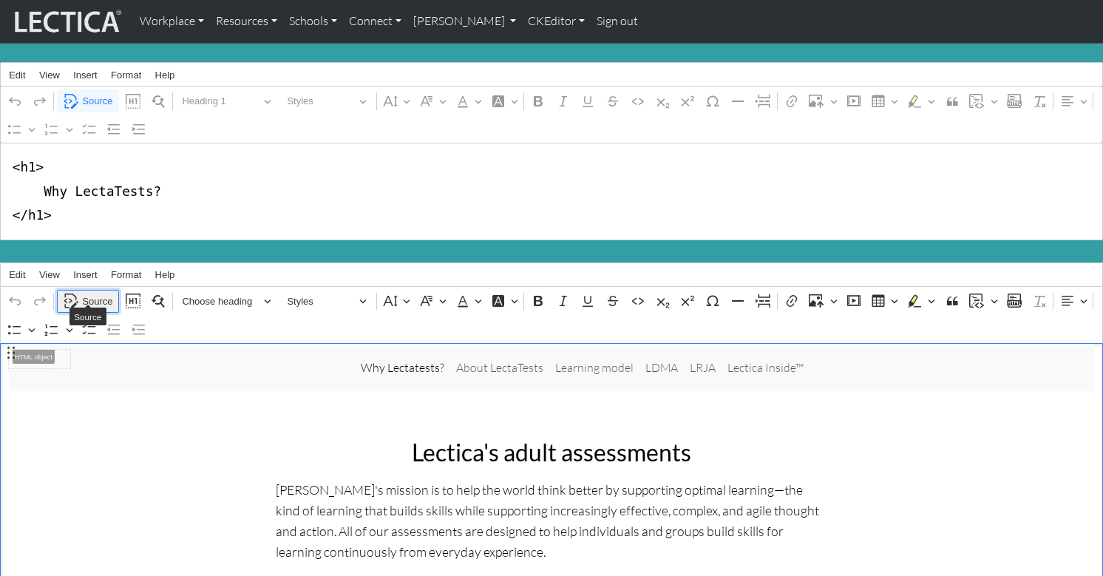
click at [96, 293] on span "Source" at bounding box center [97, 302] width 30 height 18
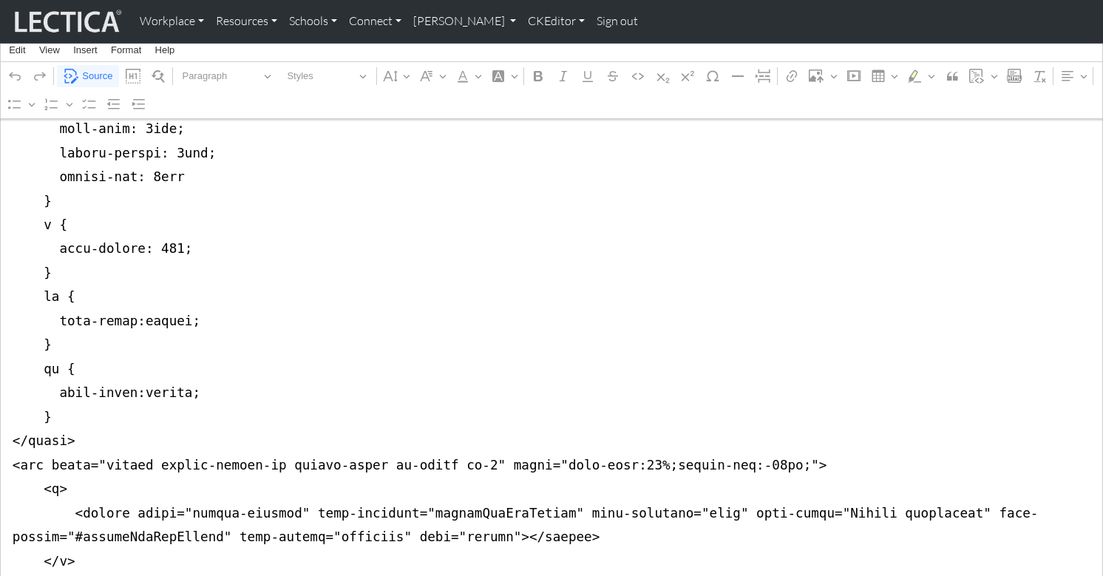
scroll to position [744, 0]
drag, startPoint x: 10, startPoint y: 356, endPoint x: 7, endPoint y: 395, distance: 38.6
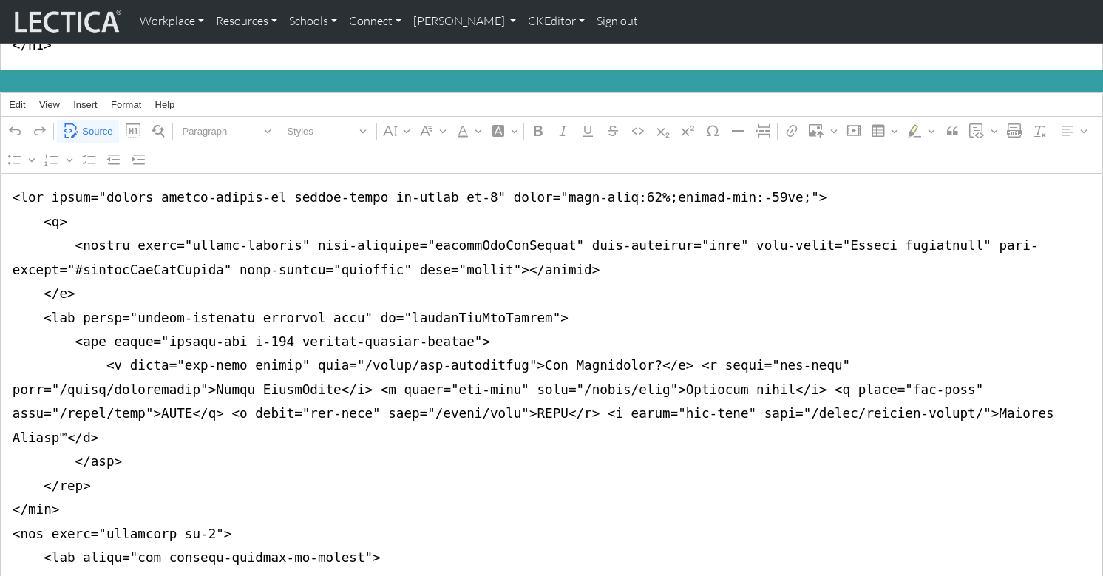
scroll to position [0, 0]
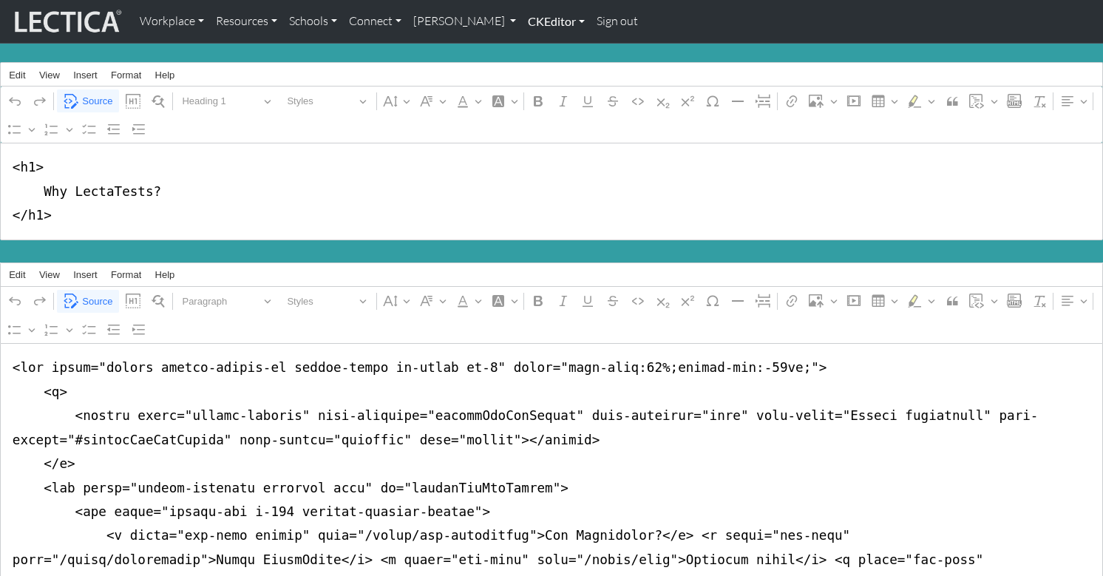
type textarea "<nav class="navbar navbar-expand-lg navbar-light bg-light mb-5" style="font-siz…"
click at [522, 19] on link "CKEditor" at bounding box center [556, 21] width 69 height 31
click at [534, 50] on link "Edit" at bounding box center [549, 55] width 30 height 20
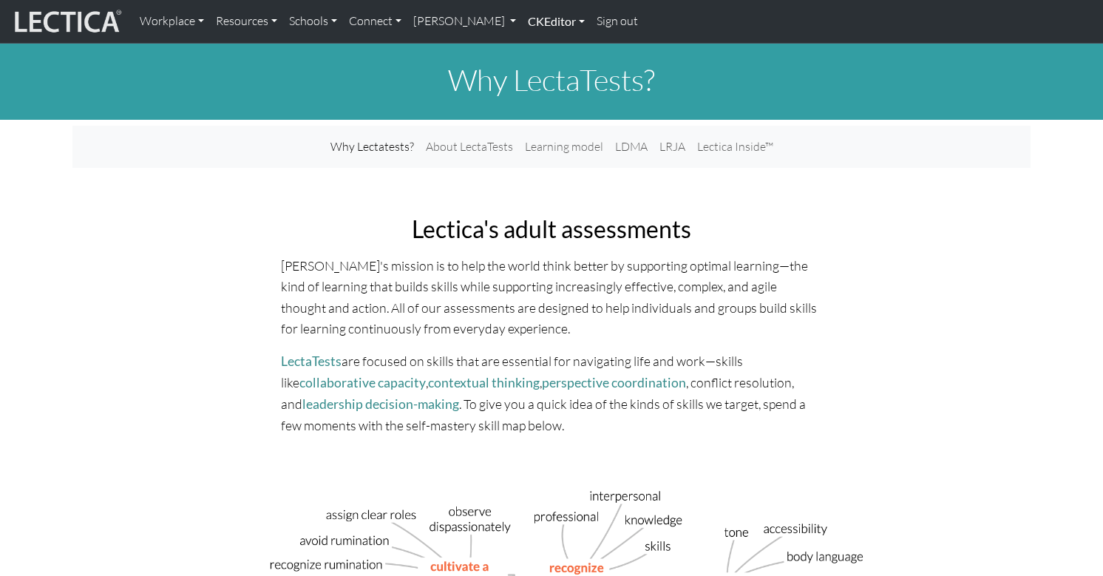
click at [522, 21] on link "CKEditor" at bounding box center [556, 21] width 69 height 31
click at [534, 47] on link "Edit" at bounding box center [549, 55] width 30 height 20
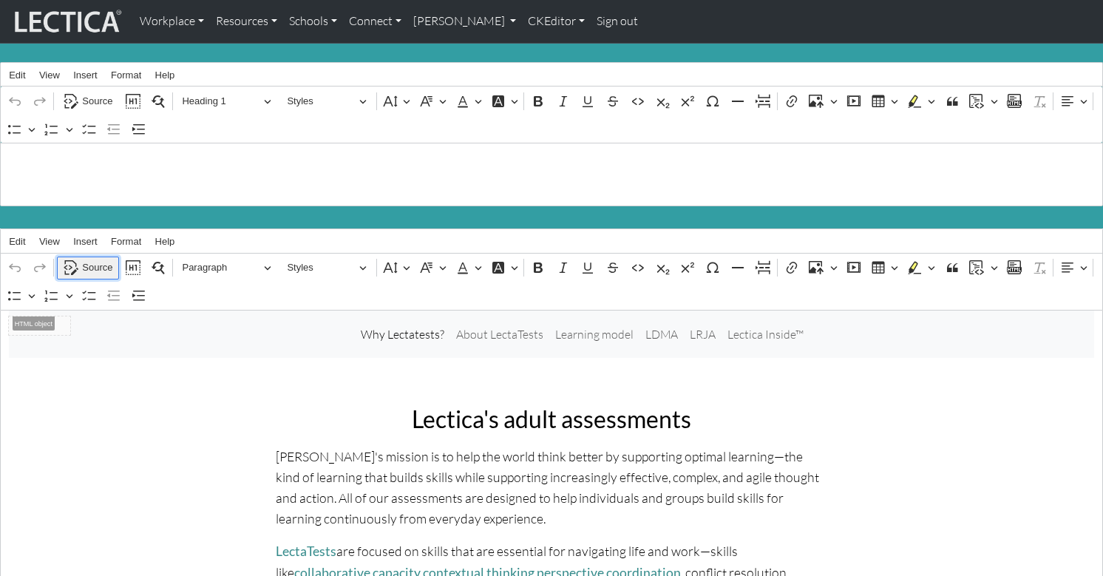
click at [96, 259] on span "Source" at bounding box center [97, 268] width 30 height 18
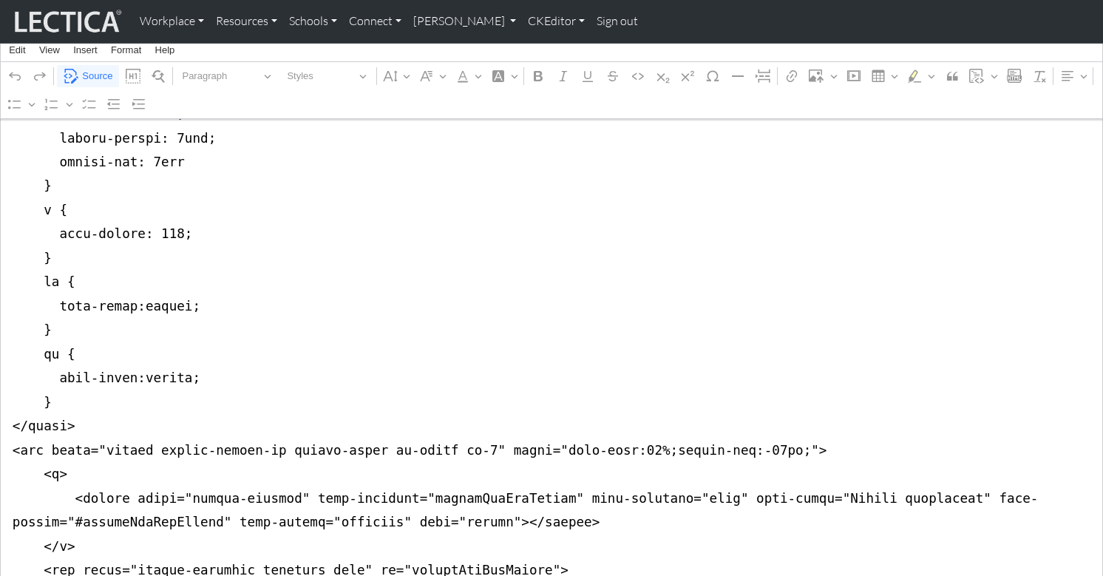
scroll to position [733, 0]
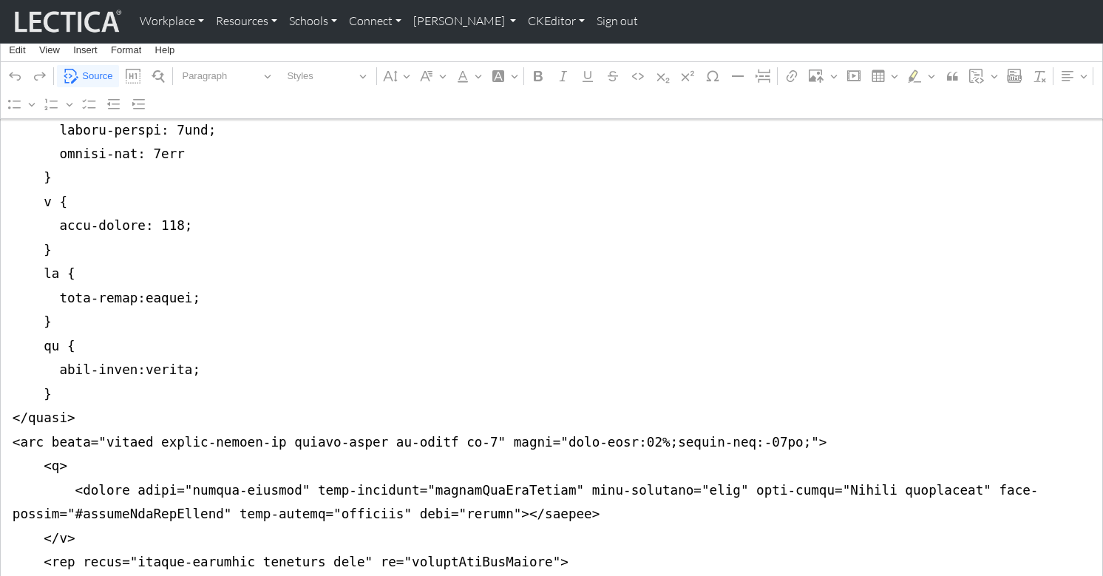
drag, startPoint x: 11, startPoint y: 330, endPoint x: 126, endPoint y: 356, distance: 118.4
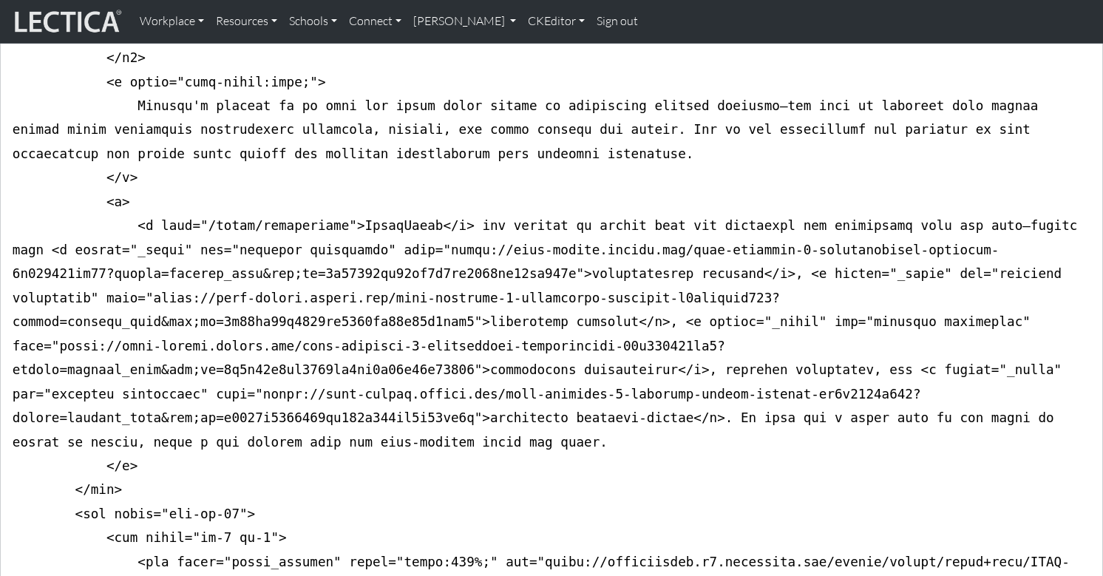
scroll to position [0, 0]
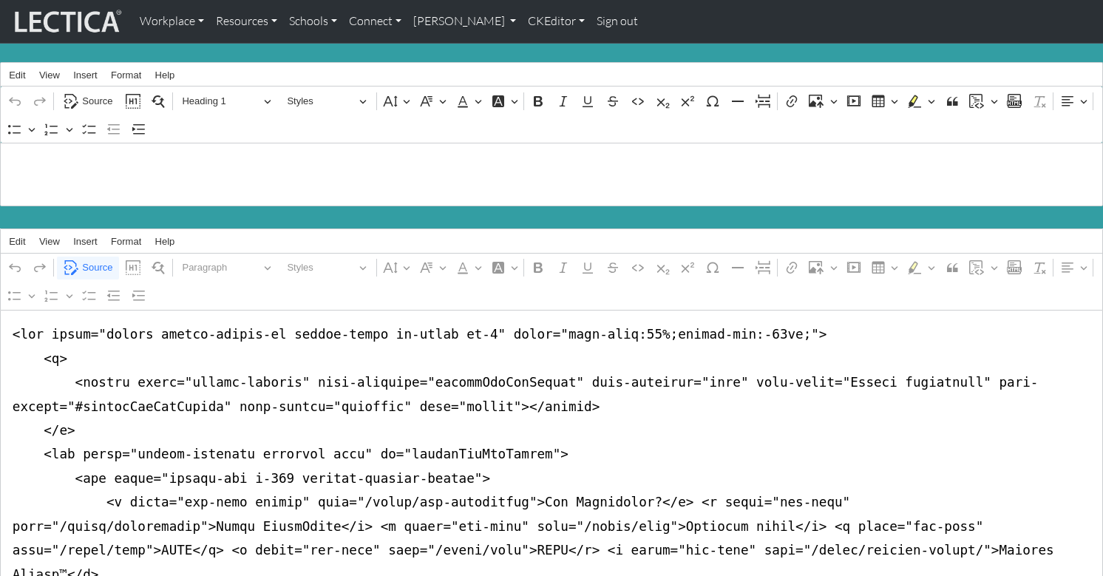
type textarea "<lor ipsum="dolors ametco-adipis-el seddoe-tempo in-utlab et-9" dolor="magn-ali…"
click at [98, 259] on span "Source" at bounding box center [97, 268] width 30 height 18
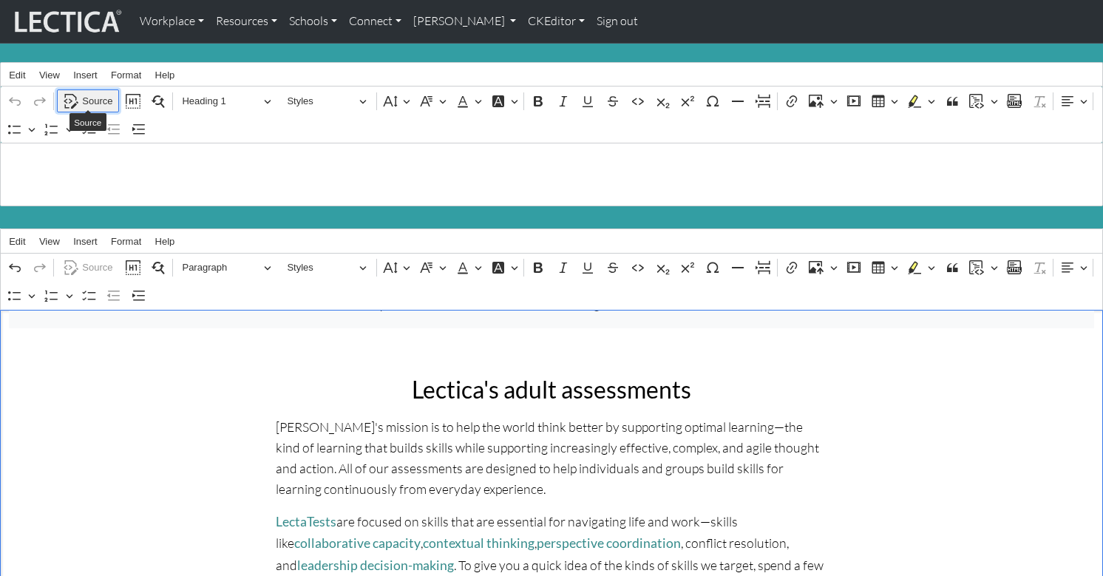
click at [92, 96] on span "Source" at bounding box center [97, 101] width 30 height 18
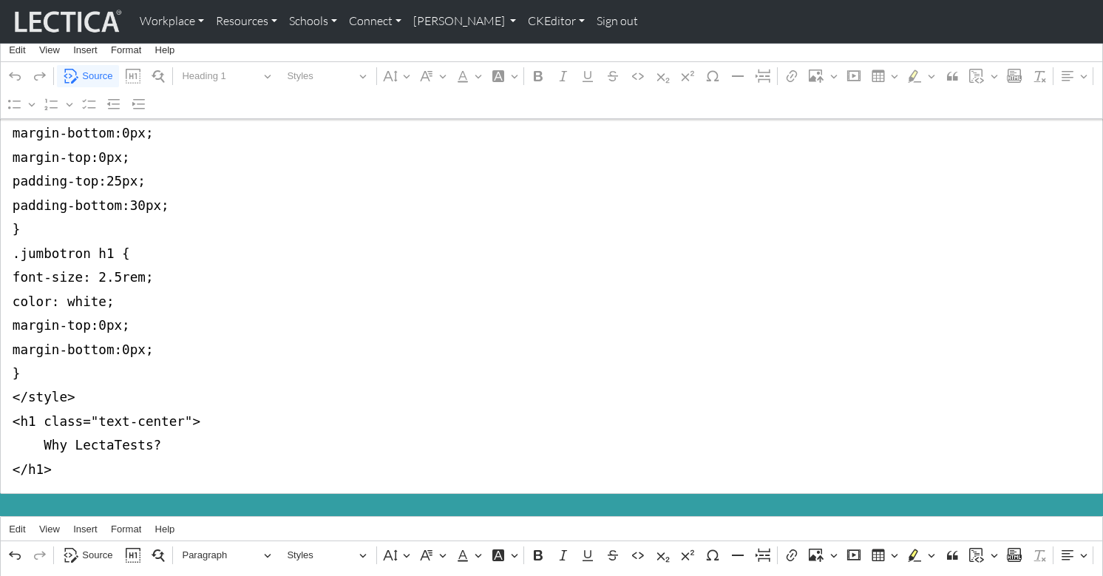
scroll to position [84, 0]
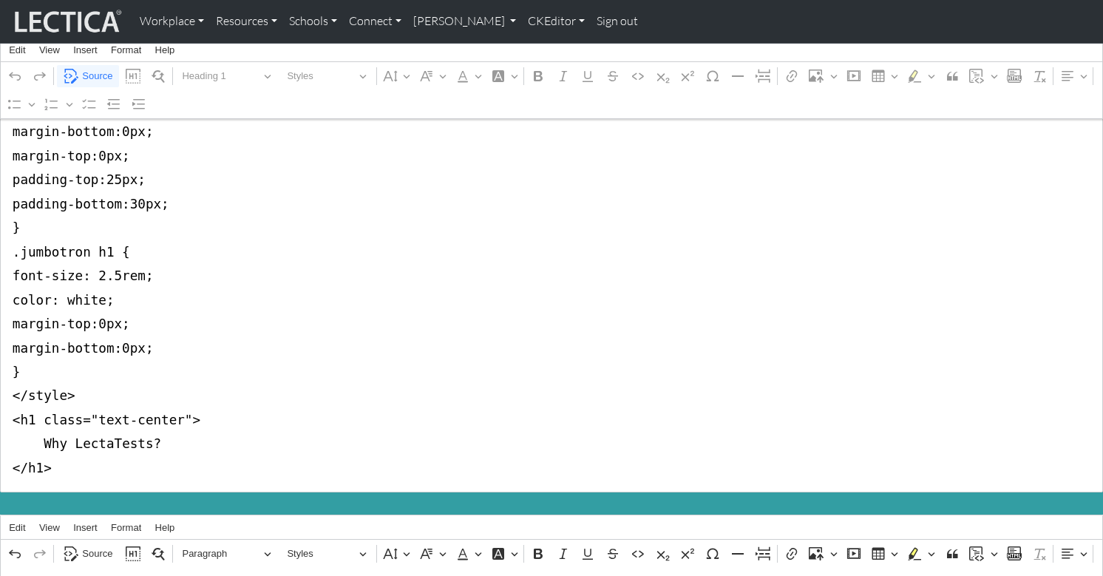
drag, startPoint x: 13, startPoint y: 163, endPoint x: 124, endPoint y: 373, distance: 237.4
click at [124, 373] on textarea "<style type="text/css">.jumbotron-fluid { background-color:#339ea3; margin-bott…" at bounding box center [551, 276] width 1103 height 433
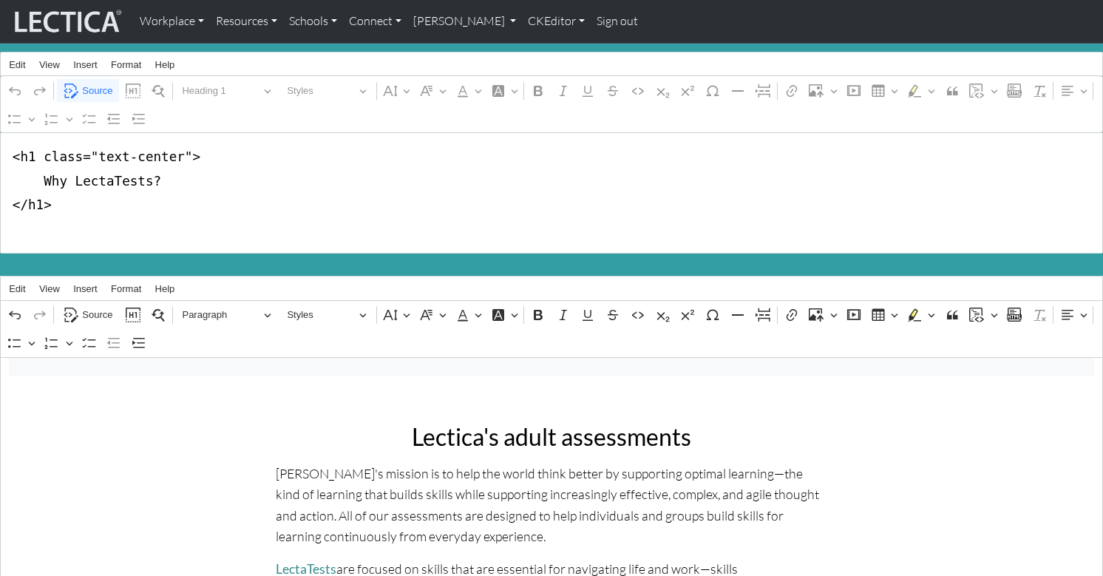
scroll to position [7, 0]
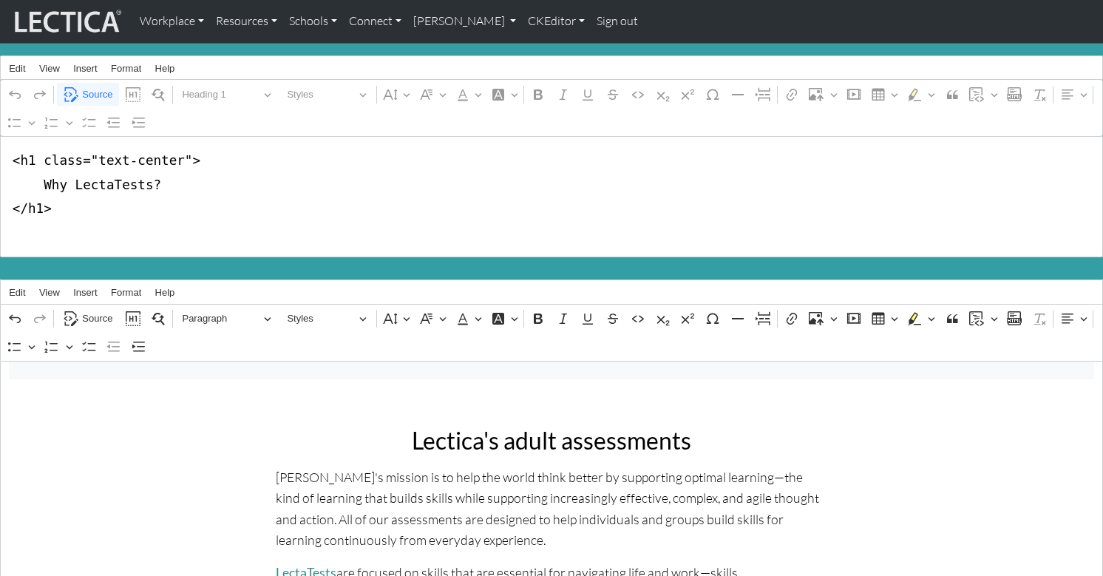
drag, startPoint x: 35, startPoint y: 181, endPoint x: 180, endPoint y: 179, distance: 145.7
click at [180, 179] on textarea "<h1 class="text-center"> Why LectaTests? </h1>" at bounding box center [551, 196] width 1103 height 121
click at [274, 218] on textarea "<h1> Why LectaTests? </h1>" at bounding box center [551, 196] width 1103 height 121
type textarea "<h1> Why LectaTests? </h1>"
click at [95, 86] on span "Source" at bounding box center [97, 95] width 30 height 18
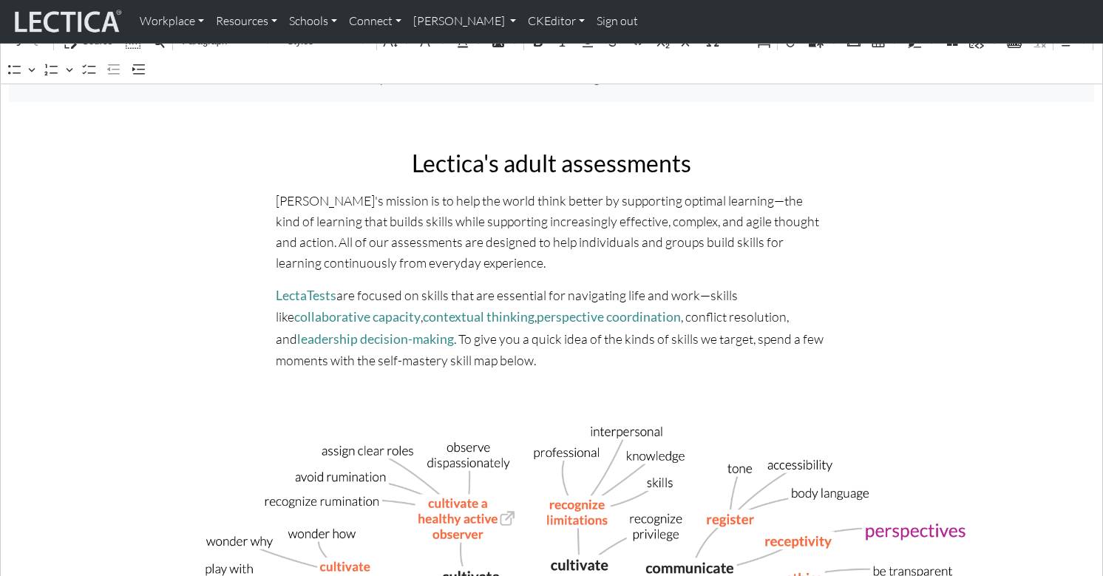
scroll to position [0, 0]
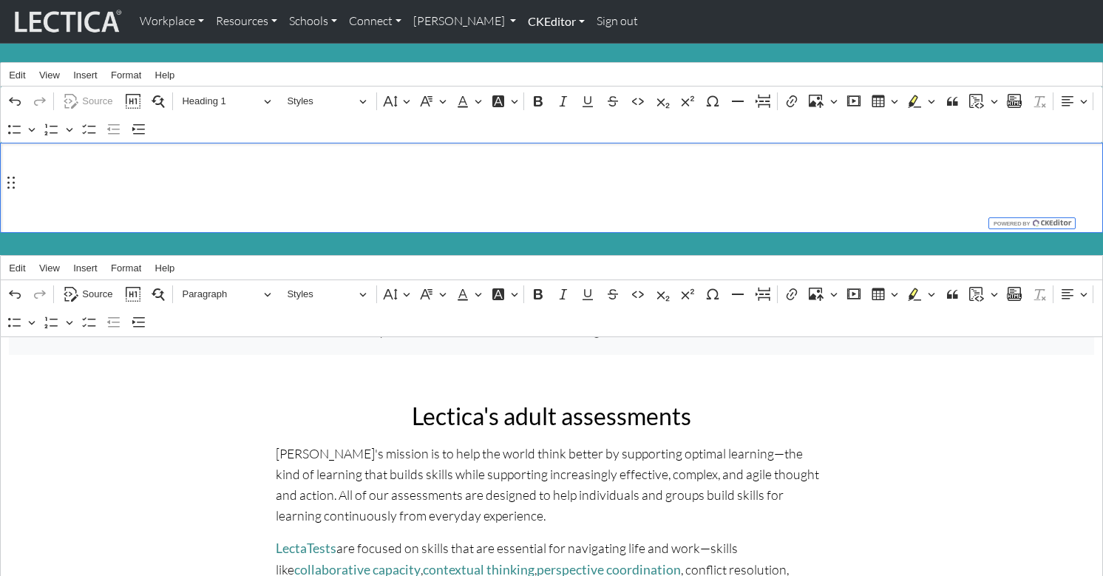
click at [522, 21] on link "CKEditor" at bounding box center [556, 21] width 69 height 31
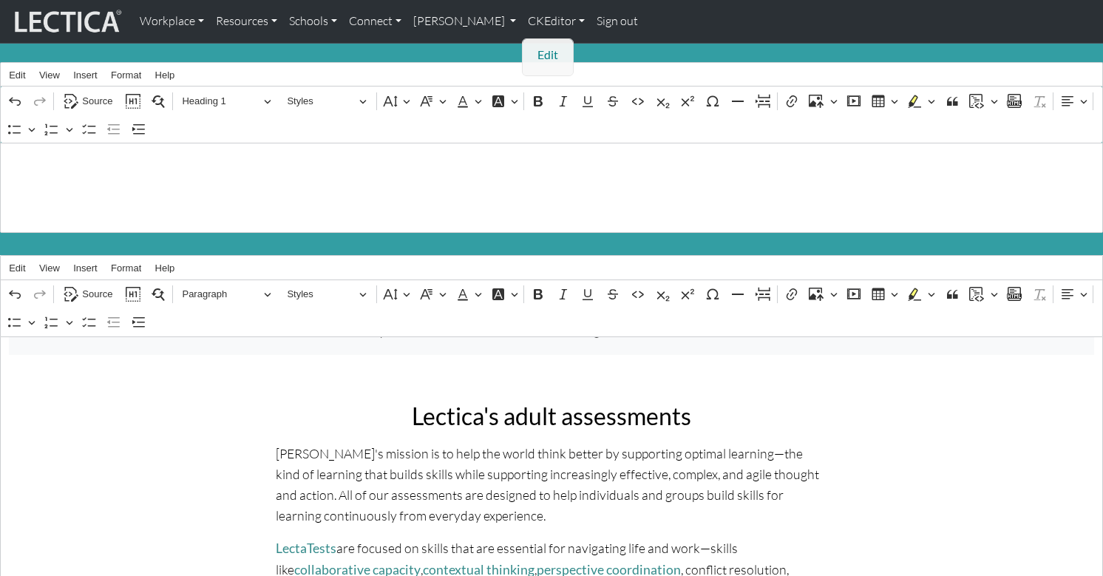
click at [534, 47] on link "Edit" at bounding box center [549, 55] width 30 height 20
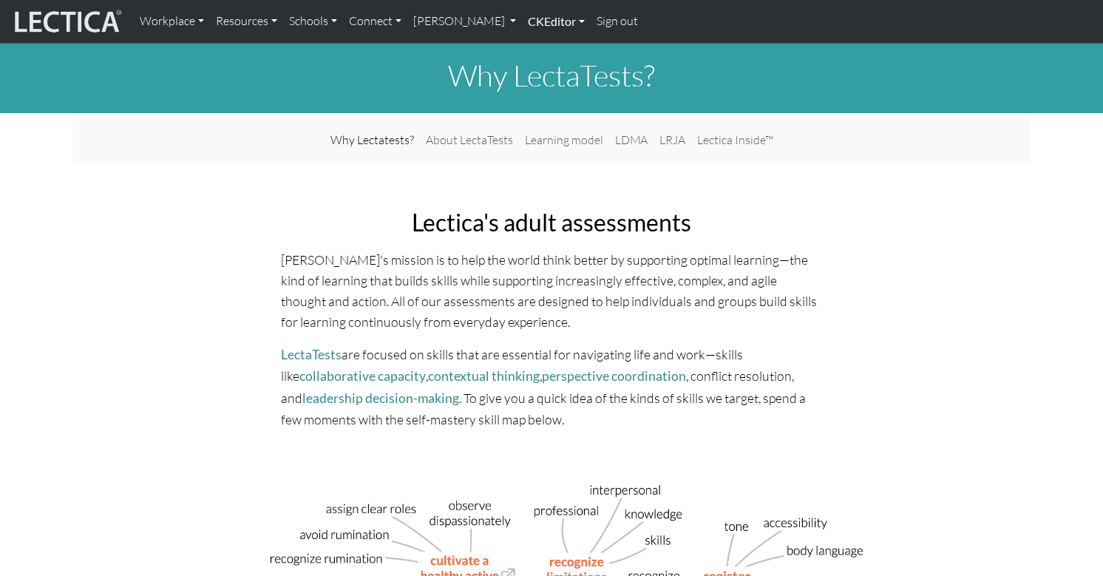
click at [522, 24] on link "CKEditor" at bounding box center [556, 21] width 69 height 31
click at [418, 255] on p "[PERSON_NAME]'s mission is to help the world think better by supporting optimal…" at bounding box center [551, 291] width 541 height 84
click at [522, 24] on link "CKEditor" at bounding box center [556, 21] width 69 height 31
click at [534, 49] on link "Edit" at bounding box center [549, 55] width 30 height 20
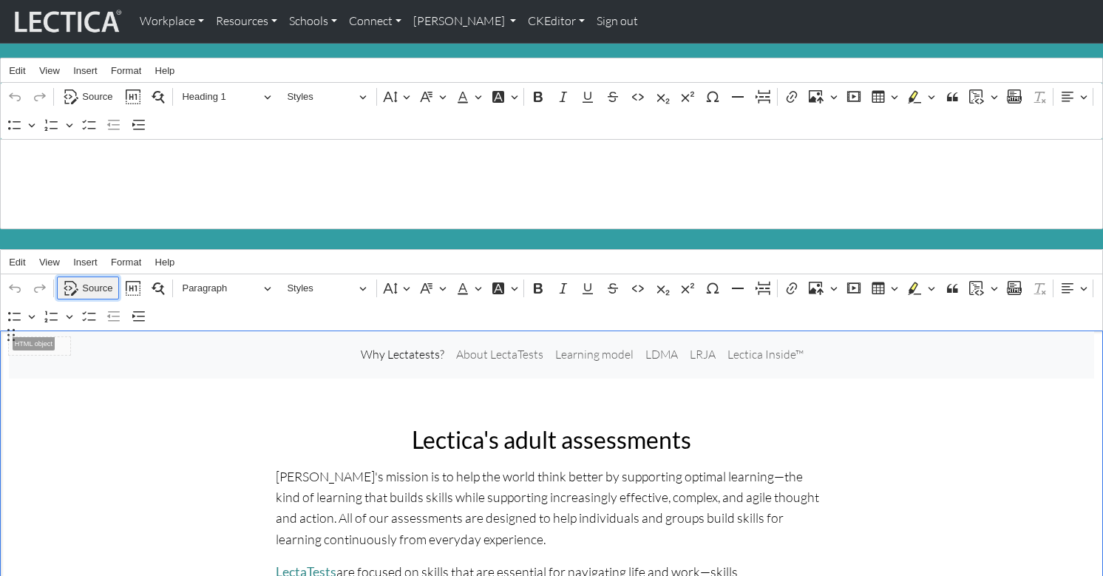
click at [93, 279] on span "Source" at bounding box center [97, 288] width 30 height 18
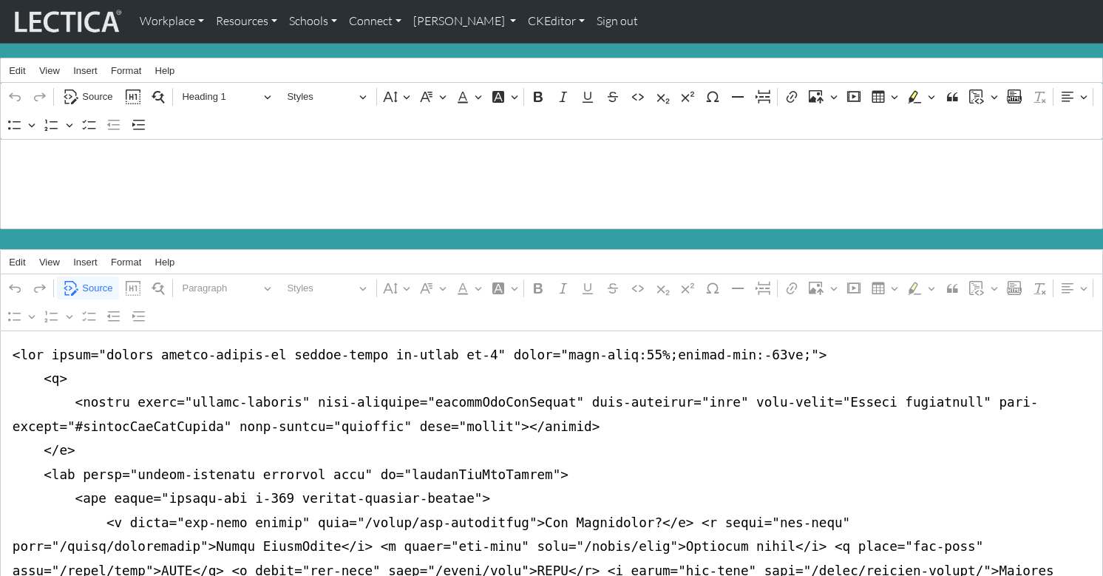
click at [98, 149] on div "Why LectaTests?" at bounding box center [551, 184] width 1103 height 90
click at [49, 166] on h1 "Why LectaTests?" at bounding box center [552, 183] width 1086 height 35
click at [94, 94] on span "Source" at bounding box center [97, 97] width 30 height 18
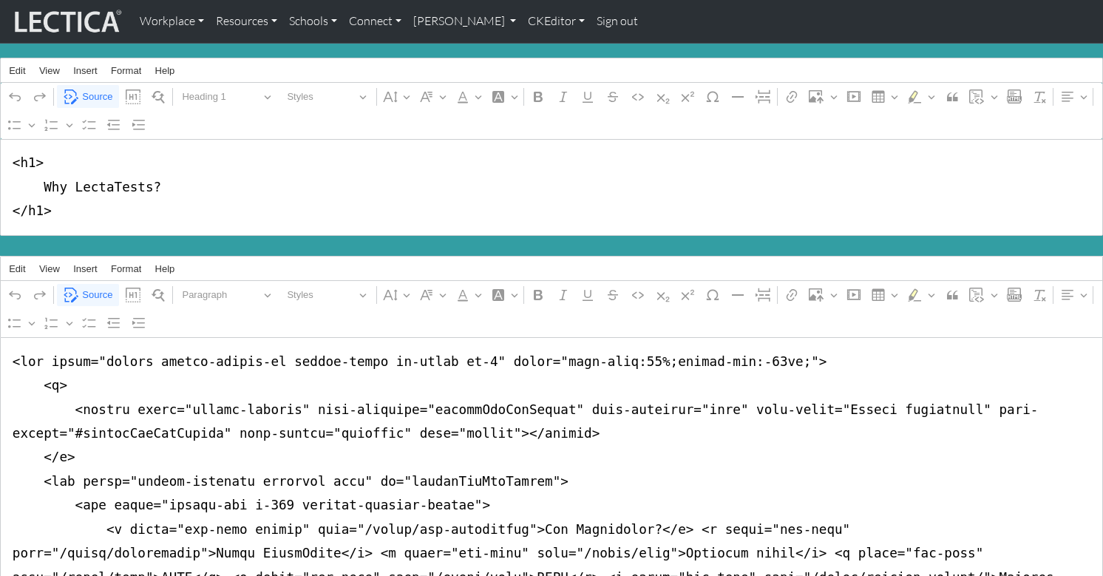
scroll to position [9, 0]
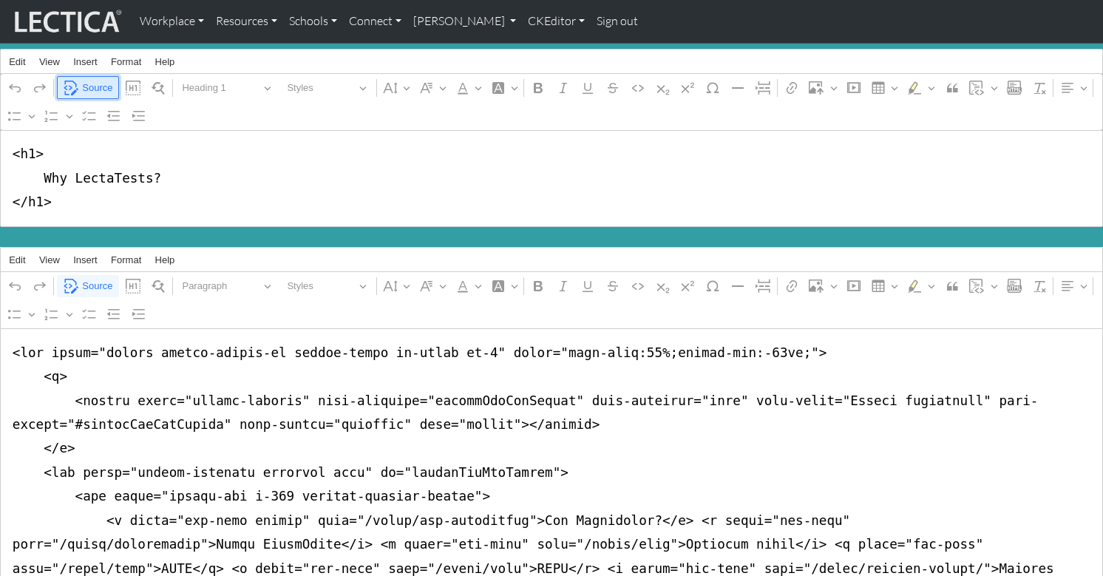
click at [101, 84] on span "Source" at bounding box center [97, 88] width 30 height 18
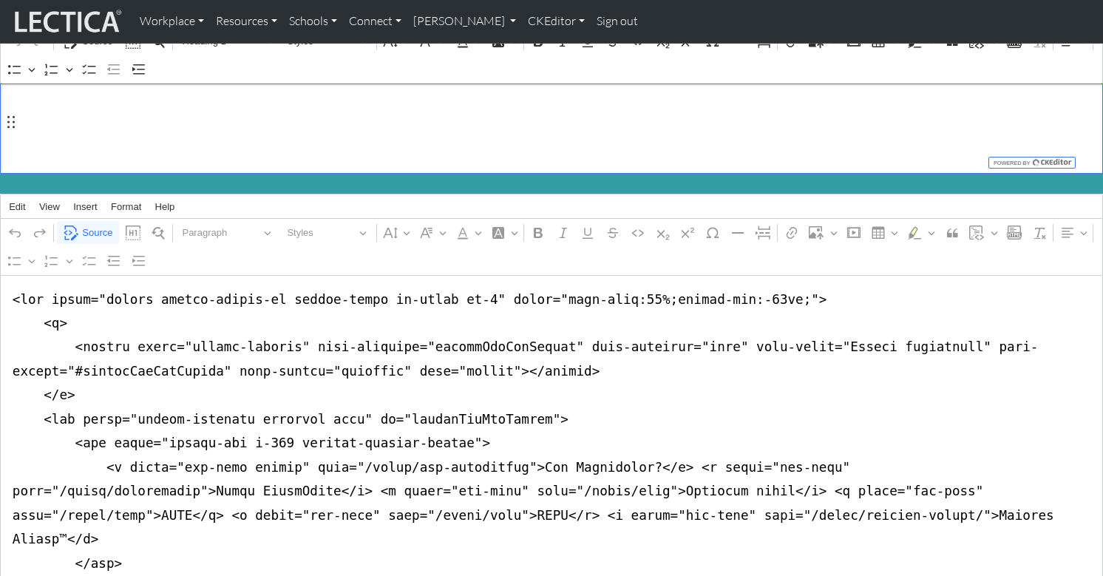
scroll to position [0, 0]
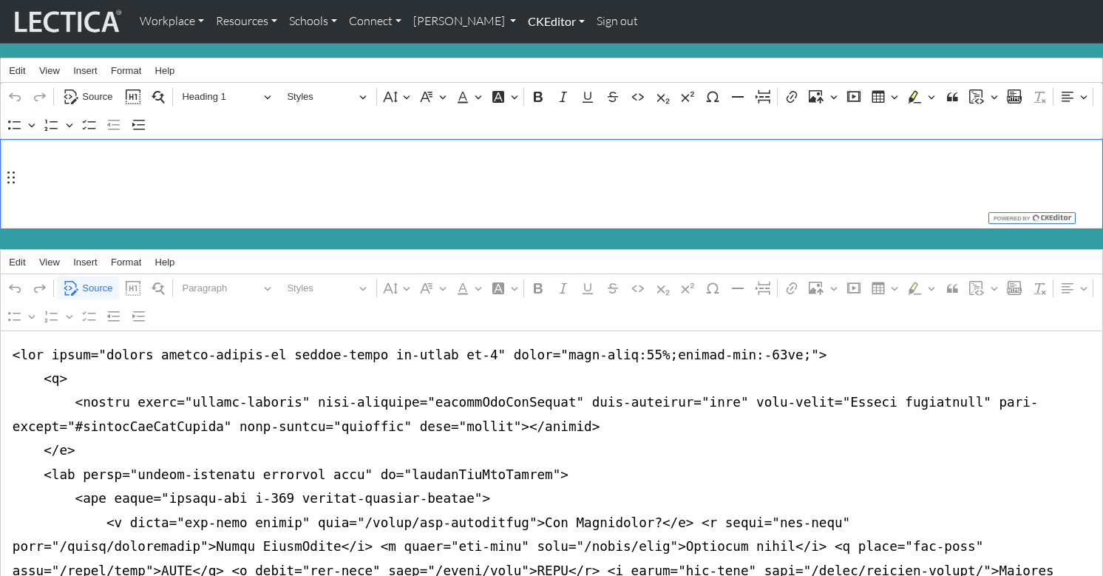
click at [522, 18] on link "CKEditor" at bounding box center [556, 21] width 69 height 31
click at [534, 47] on link "Edit" at bounding box center [549, 55] width 30 height 20
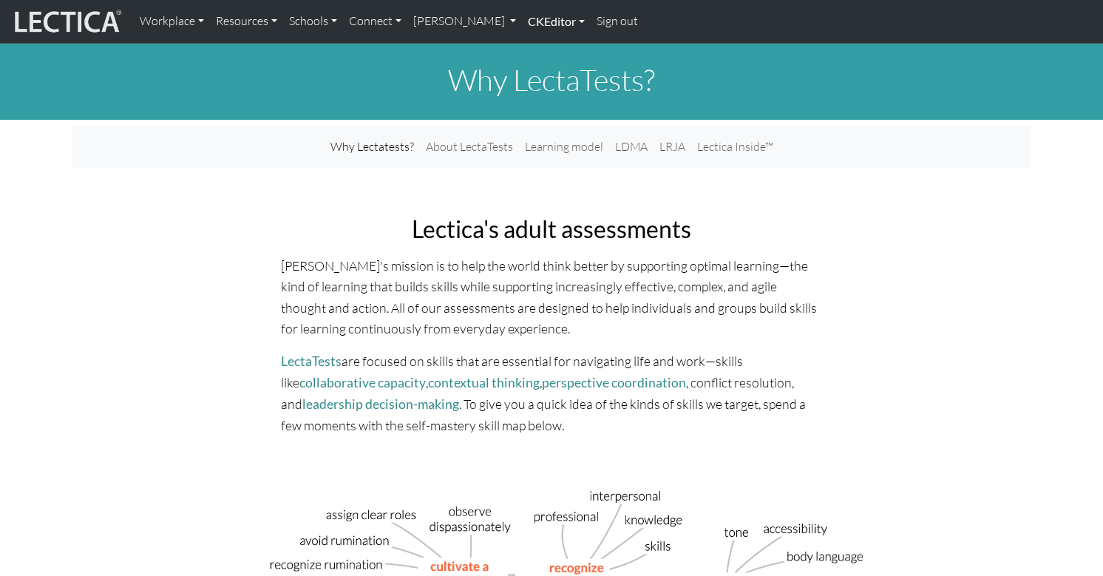
click at [522, 21] on link "CKEditor" at bounding box center [556, 21] width 69 height 31
click at [534, 47] on link "Edit" at bounding box center [549, 55] width 30 height 20
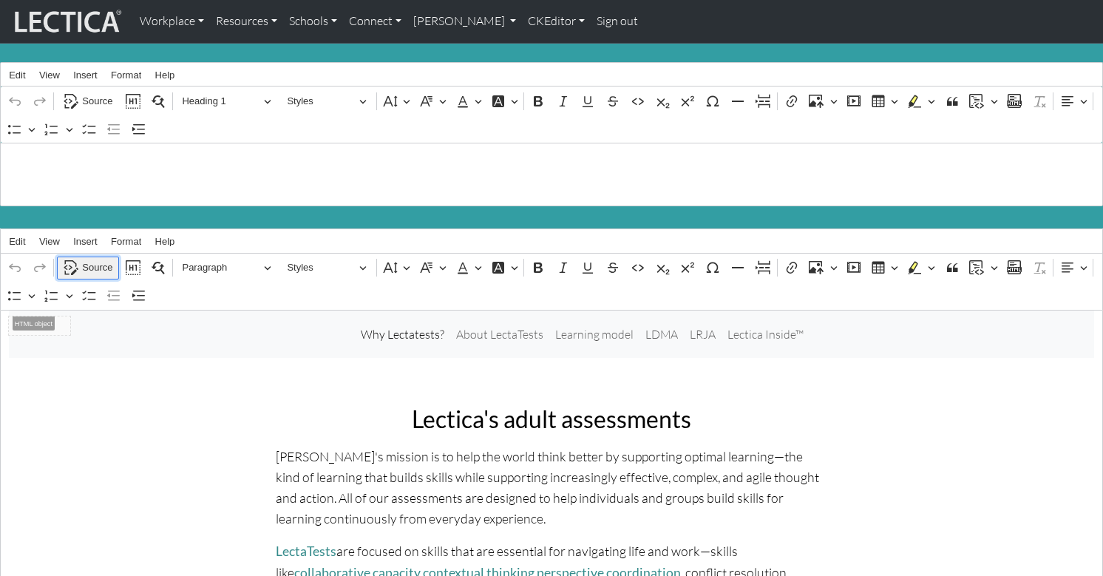
click at [93, 260] on span "Source" at bounding box center [97, 268] width 30 height 18
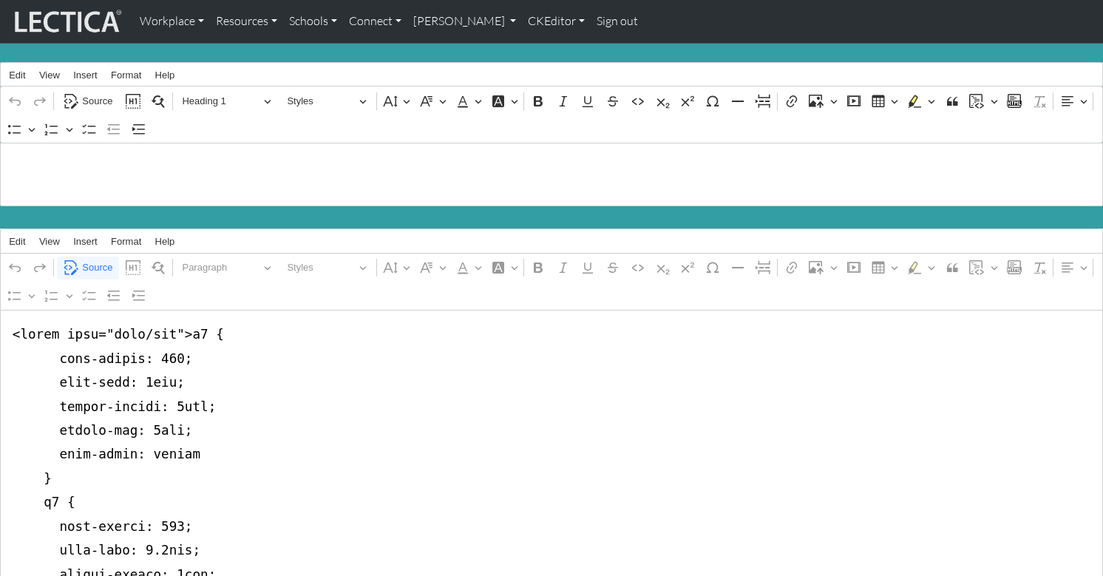
scroll to position [1, 0]
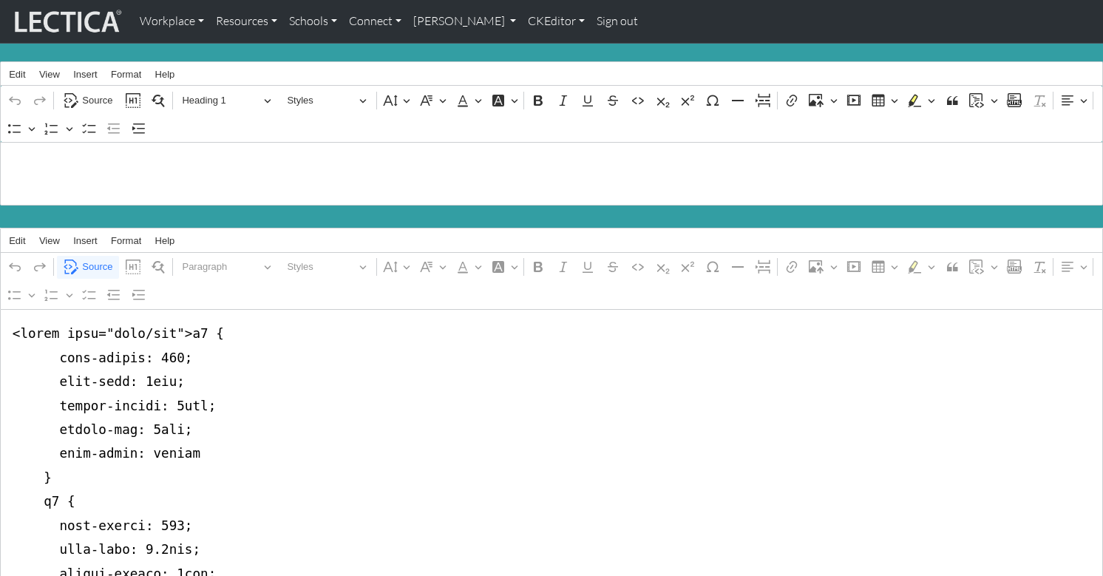
drag, startPoint x: 11, startPoint y: 405, endPoint x: 21, endPoint y: 287, distance: 118.7
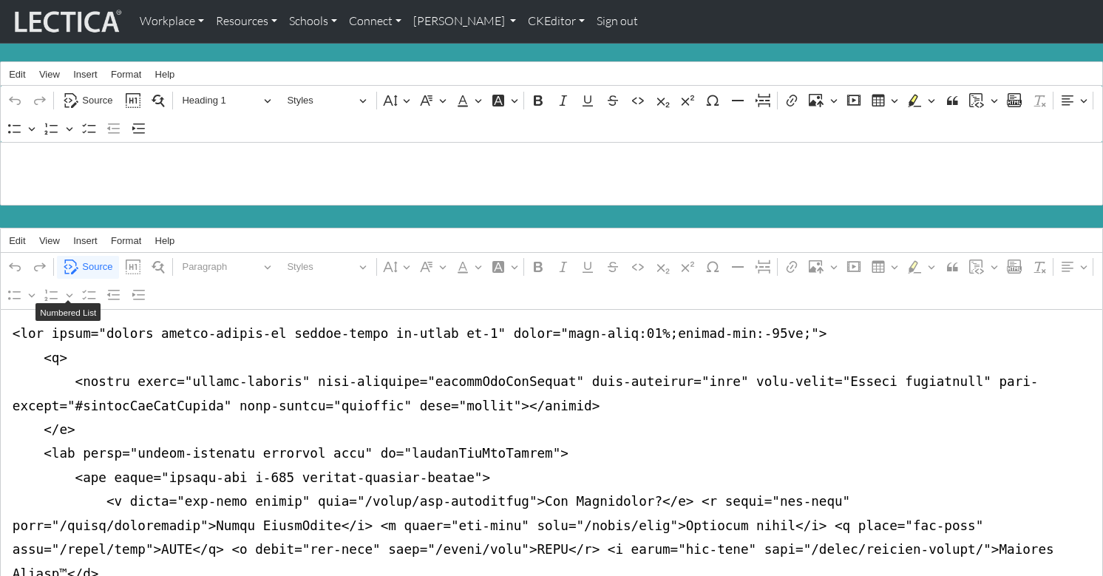
type textarea "<lor ipsum="dolors ametco-adipis-el seddoe-tempo in-utlab et-9" dolor="magn-ali…"
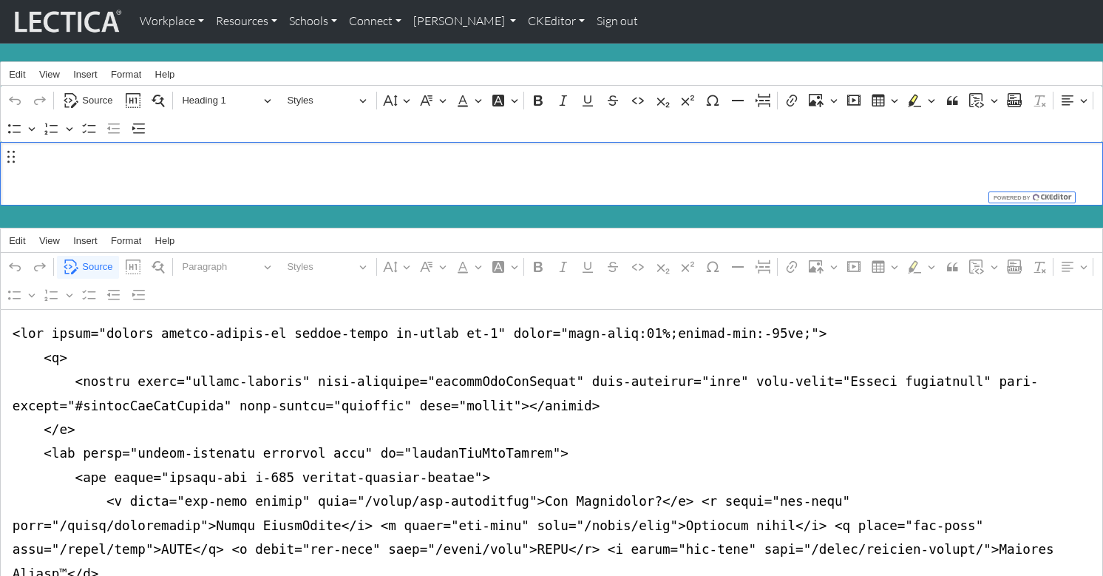
click at [143, 166] on h1 "Why LectaTests?" at bounding box center [552, 160] width 1086 height 35
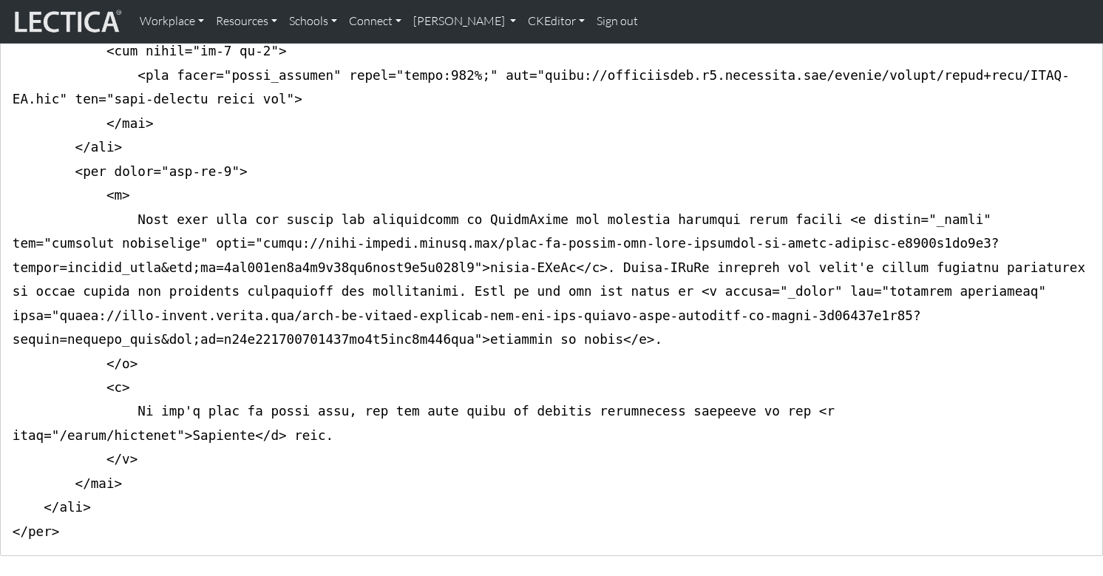
scroll to position [1326, 0]
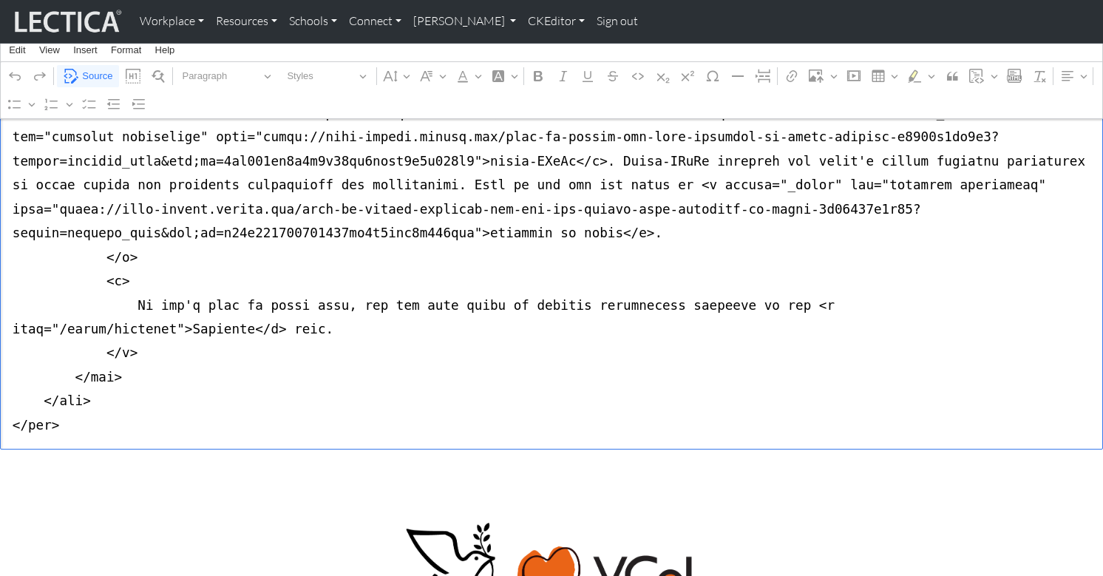
drag, startPoint x: 69, startPoint y: 286, endPoint x: 7, endPoint y: 283, distance: 62.2
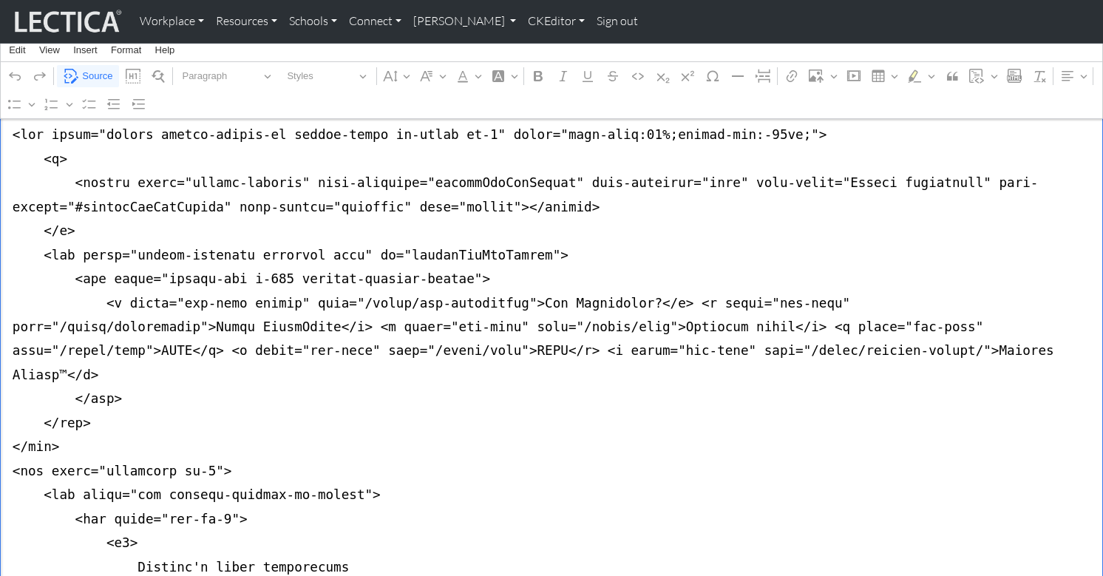
scroll to position [0, 0]
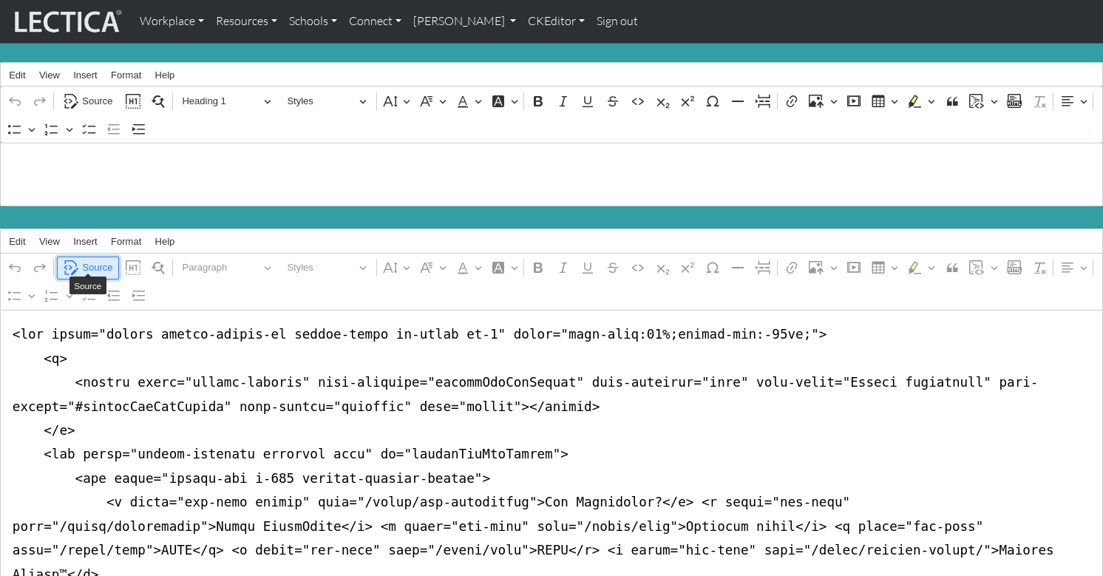
click at [94, 261] on span "Source" at bounding box center [97, 268] width 30 height 18
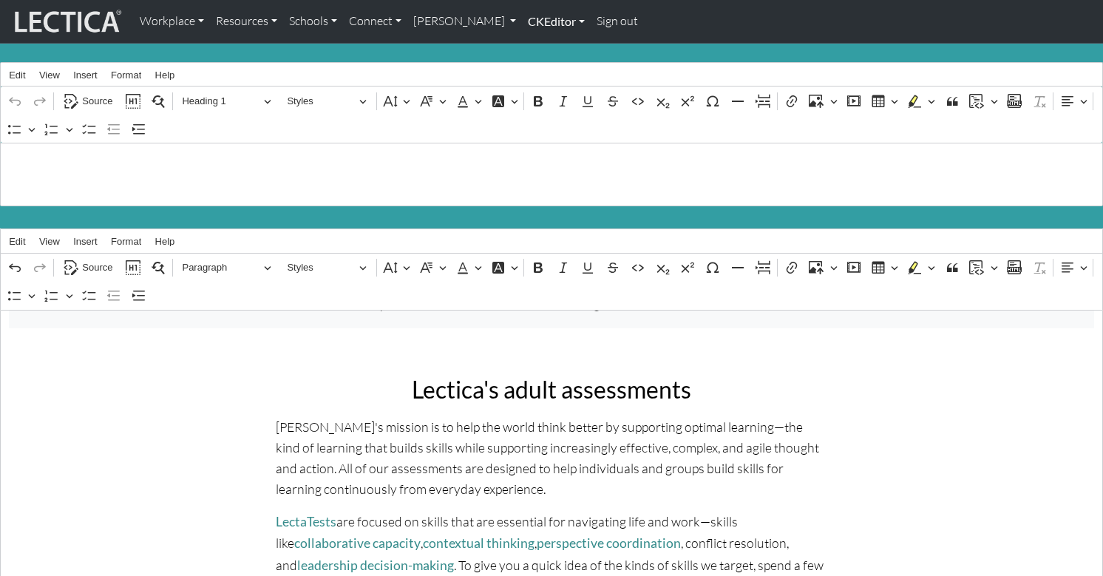
click at [522, 21] on link "CKEditor" at bounding box center [556, 21] width 69 height 31
click at [534, 49] on link "Edit" at bounding box center [549, 55] width 30 height 20
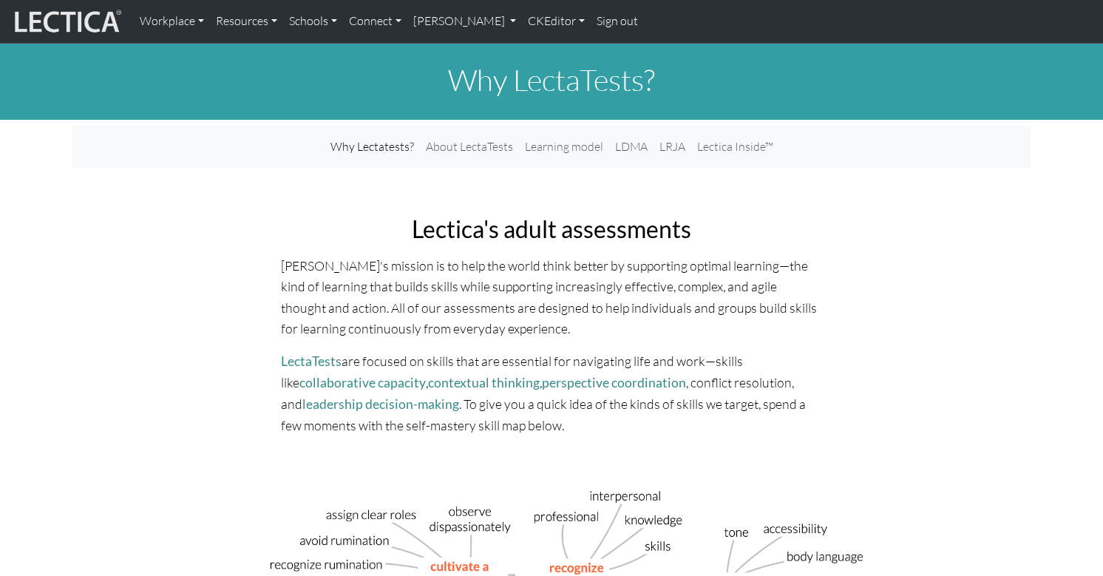
scroll to position [1, 0]
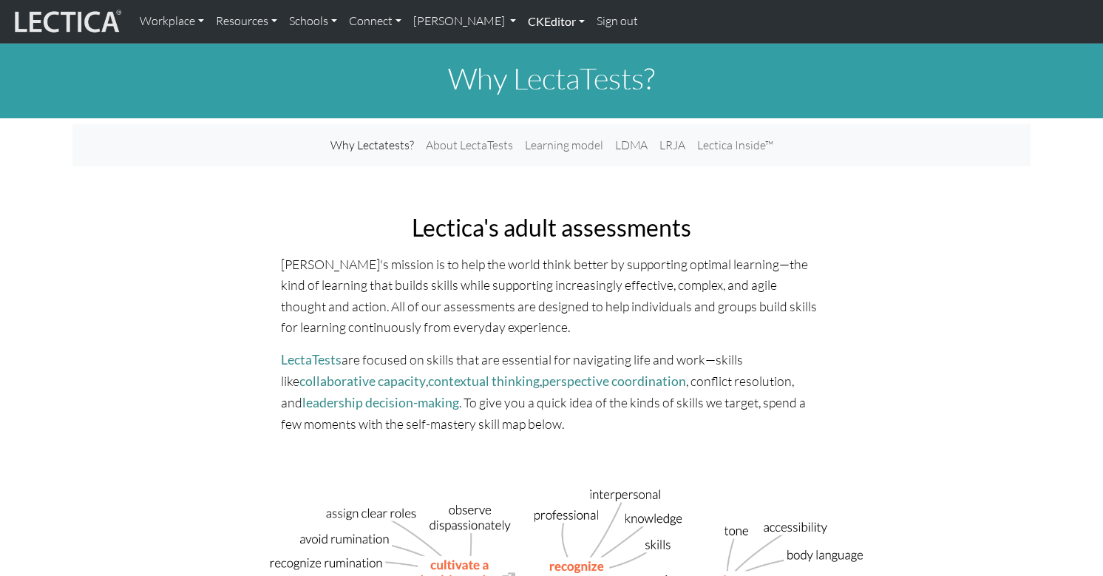
click at [522, 17] on link "CKEditor" at bounding box center [556, 21] width 69 height 31
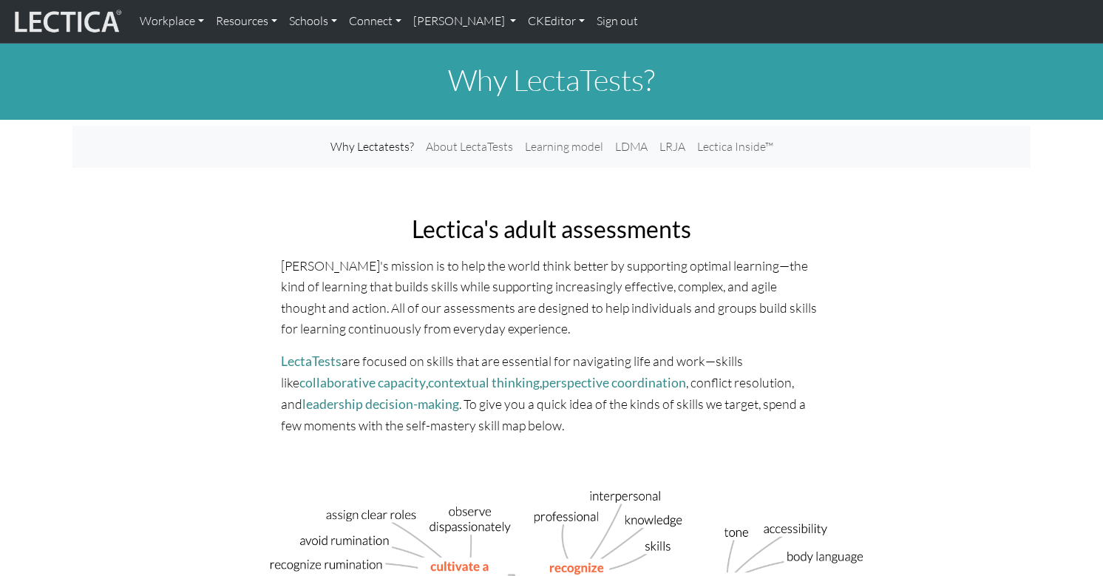
scroll to position [1, 0]
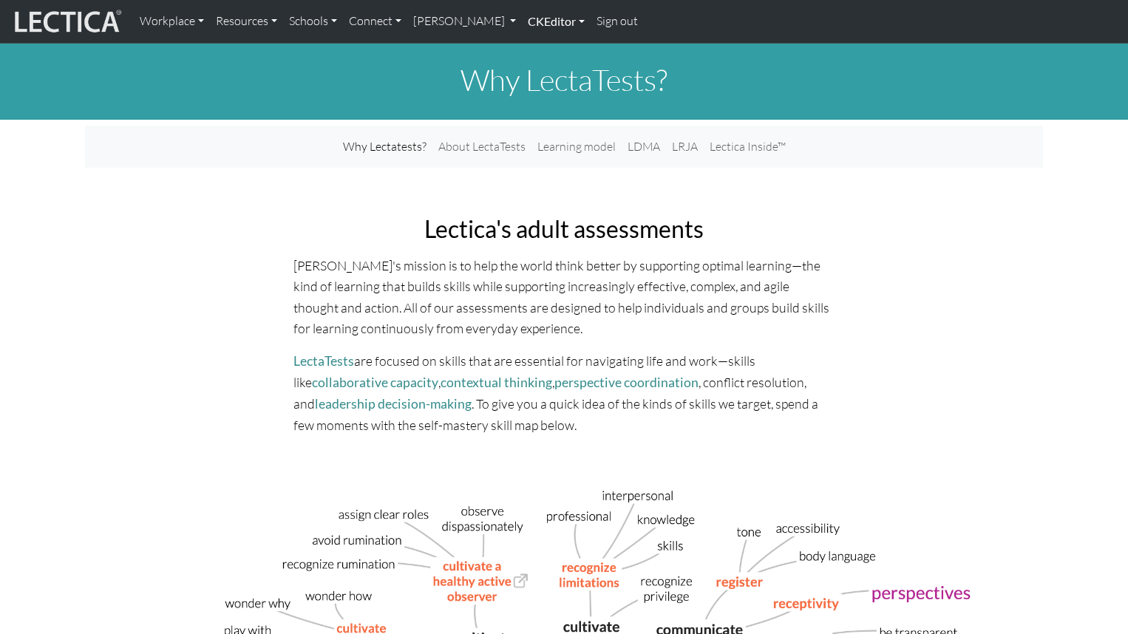
click at [522, 18] on link "CKEditor" at bounding box center [556, 21] width 69 height 31
click at [534, 50] on link "Edit" at bounding box center [549, 55] width 30 height 20
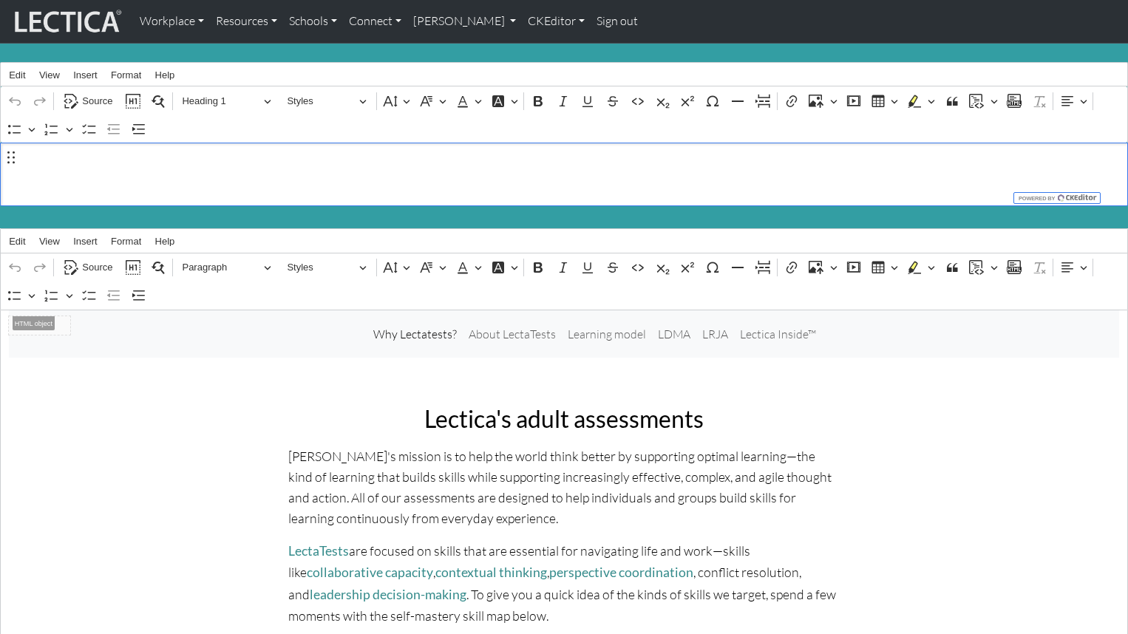
click at [56, 179] on div ".jumbotron-fluid { background-color:#339ea3; margin-bottom:0px; margin-top:0px;…" at bounding box center [564, 175] width 1128 height 64
click at [91, 96] on span "Source" at bounding box center [97, 101] width 30 height 18
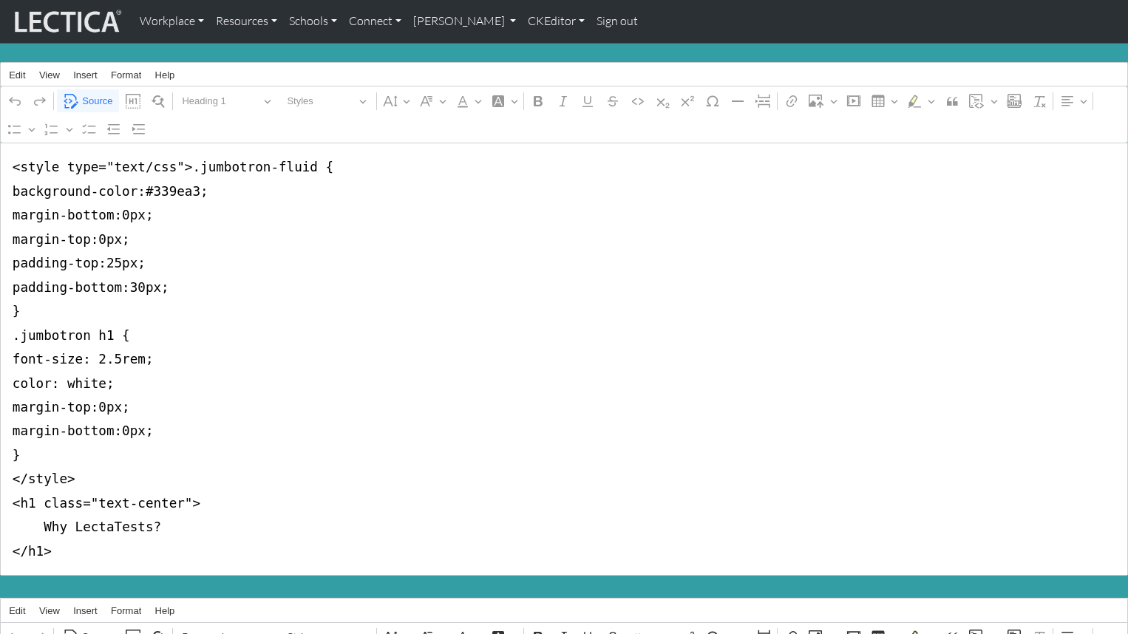
drag, startPoint x: 111, startPoint y: 245, endPoint x: 84, endPoint y: 231, distance: 31.1
click at [111, 245] on textarea "<style type="text/css">.jumbotron-fluid { background-color:#339ea3; margin-bott…" at bounding box center [564, 359] width 1128 height 433
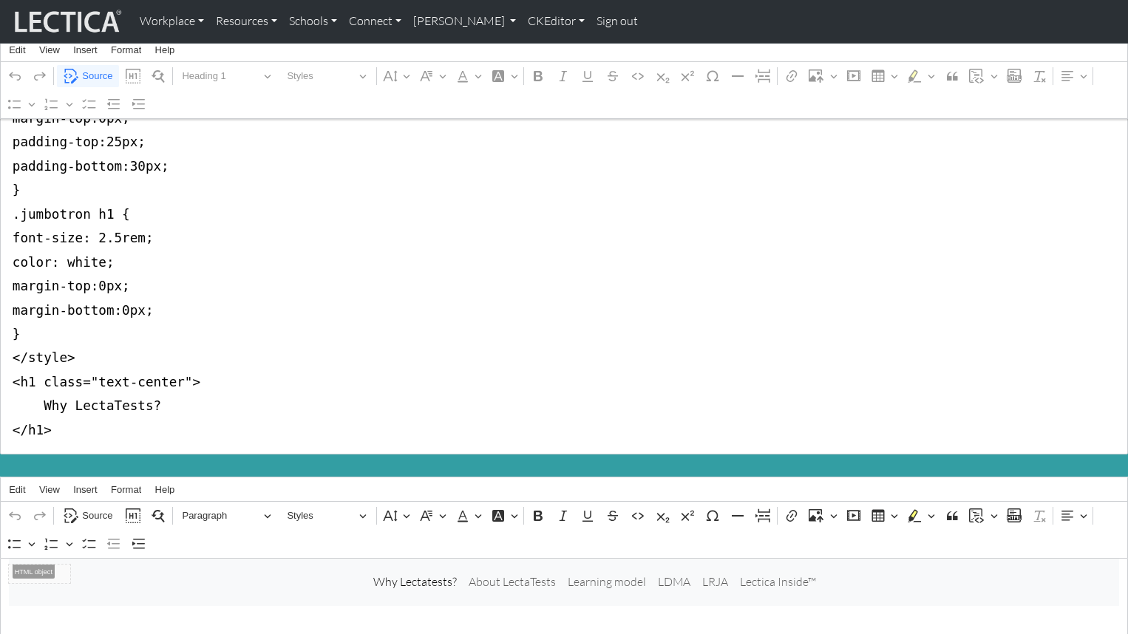
scroll to position [127, 0]
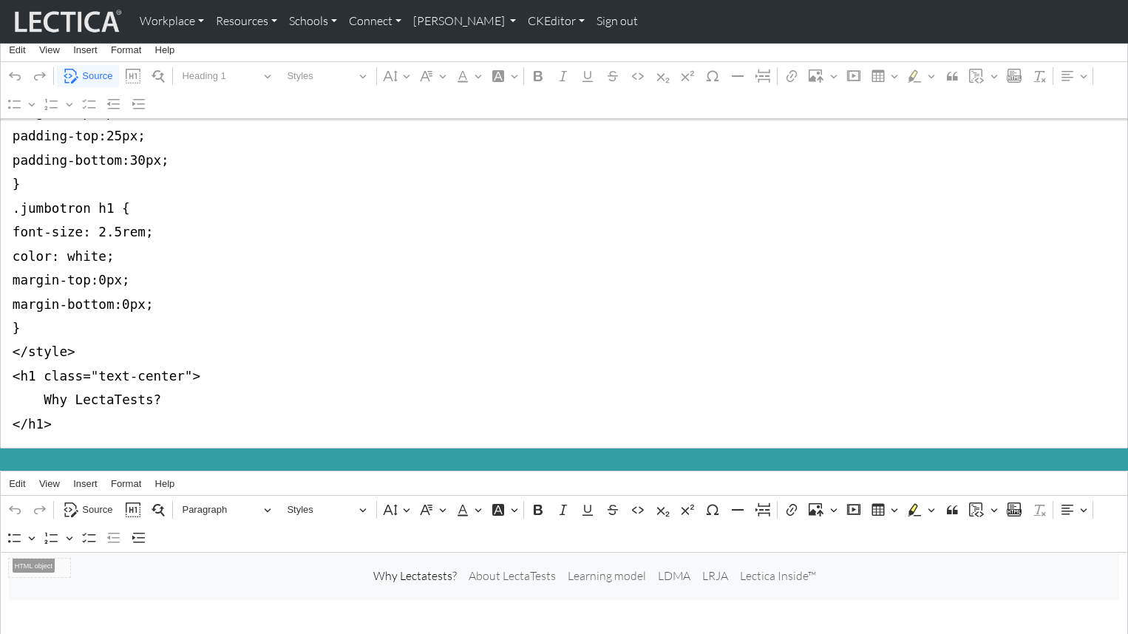
drag, startPoint x: 14, startPoint y: 164, endPoint x: 92, endPoint y: 332, distance: 185.2
click at [92, 332] on textarea "<style type="text/css">.jumbotron-fluid { background-color:#339ea3; margin-bott…" at bounding box center [564, 232] width 1128 height 433
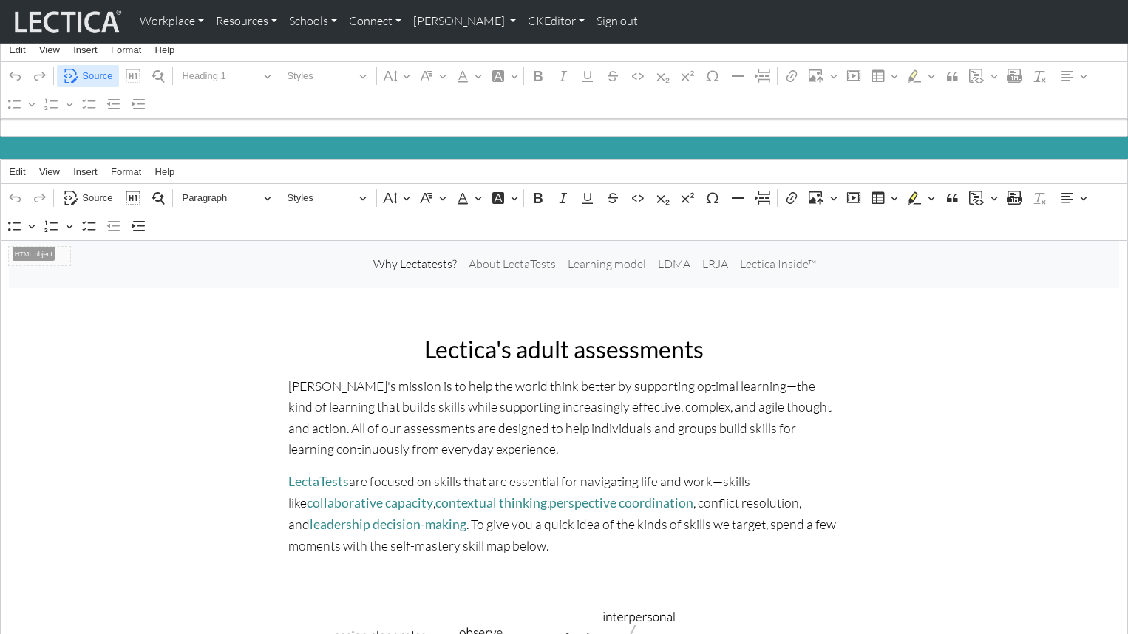
type textarea "<h1 class="text-center"> Why LectaTests? </h1>"
click at [92, 74] on span "Source" at bounding box center [97, 76] width 30 height 18
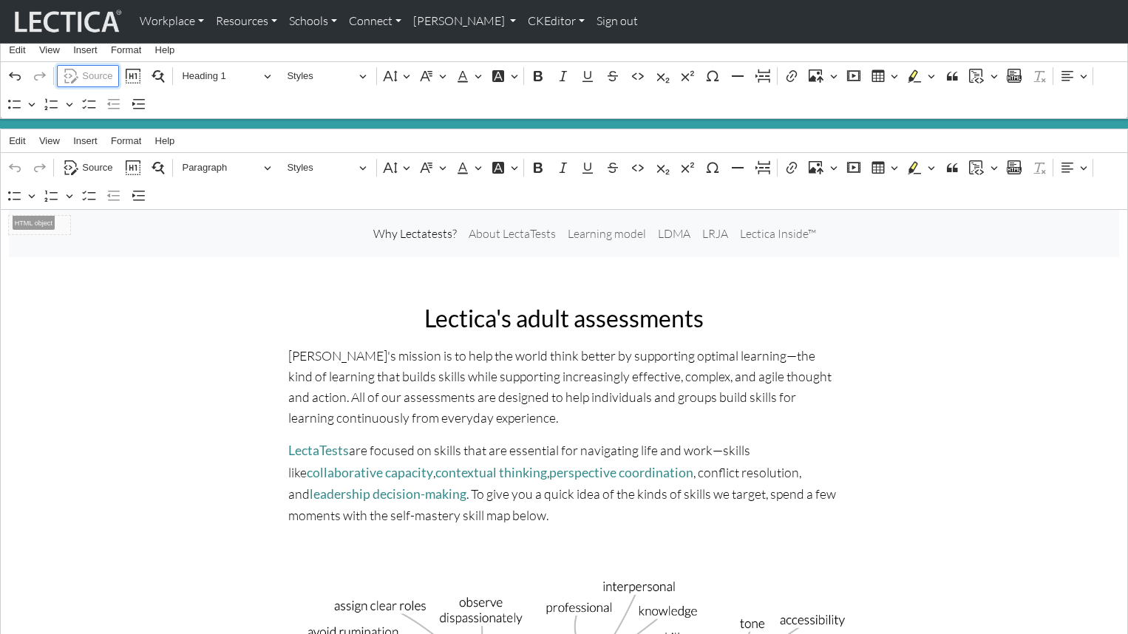
click at [92, 71] on span "Source" at bounding box center [97, 76] width 30 height 18
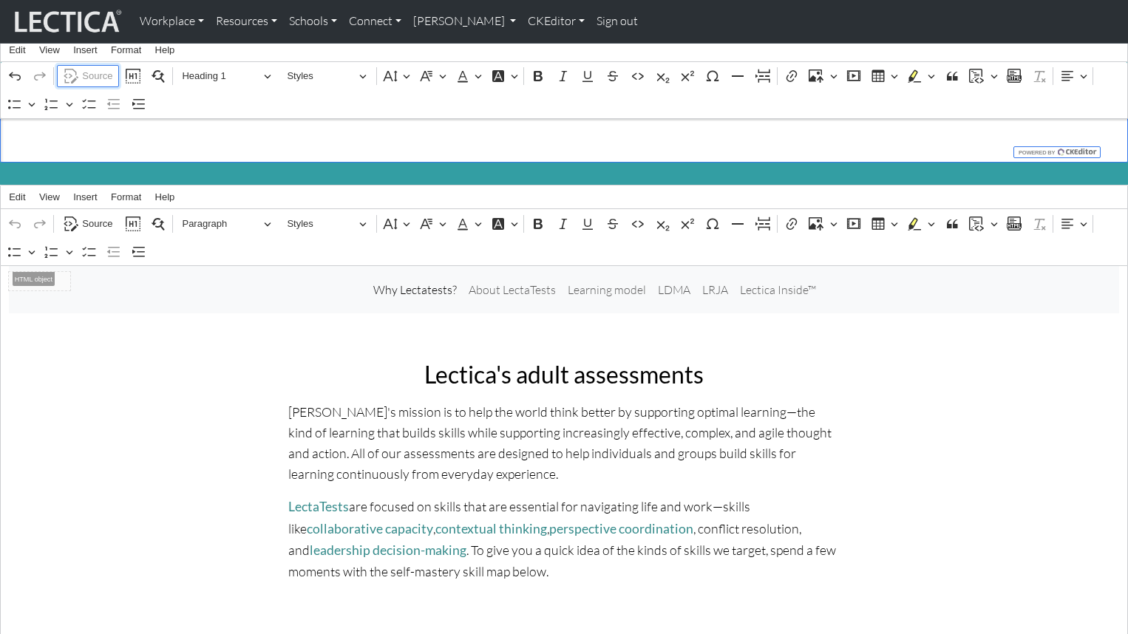
scroll to position [0, 0]
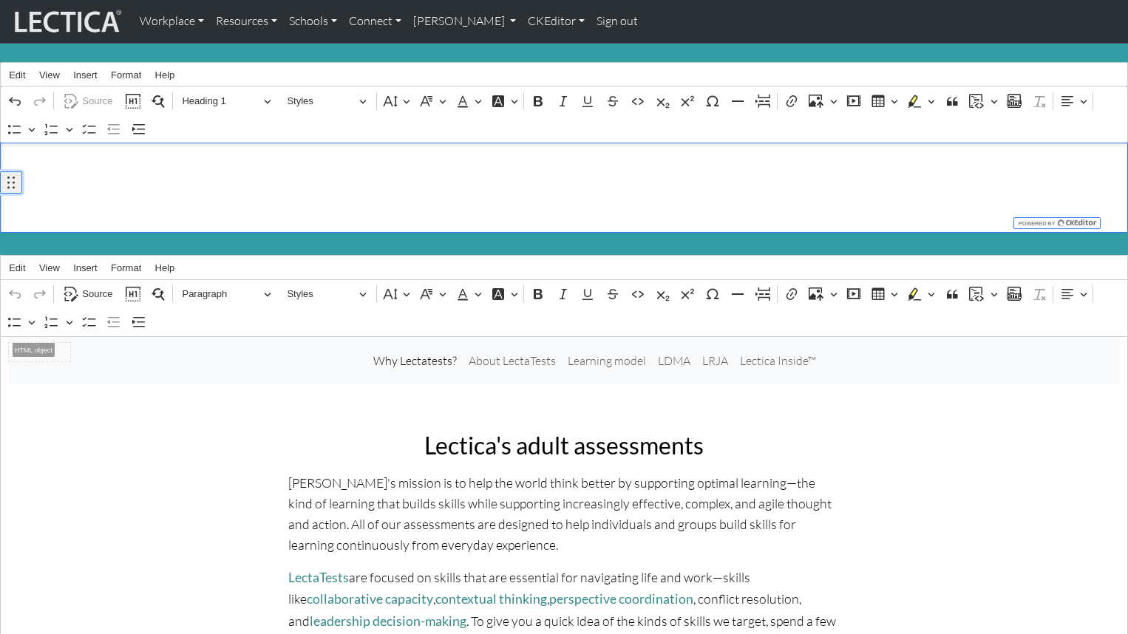
click at [13, 184] on icon "button" at bounding box center [11, 182] width 15 height 15
drag, startPoint x: 45, startPoint y: 173, endPoint x: 135, endPoint y: 163, distance: 90.8
click at [46, 172] on h1 "Why LectaTests?" at bounding box center [564, 187] width 1111 height 35
click at [104, 175] on h1 "Why LectaTests?" at bounding box center [564, 187] width 1111 height 35
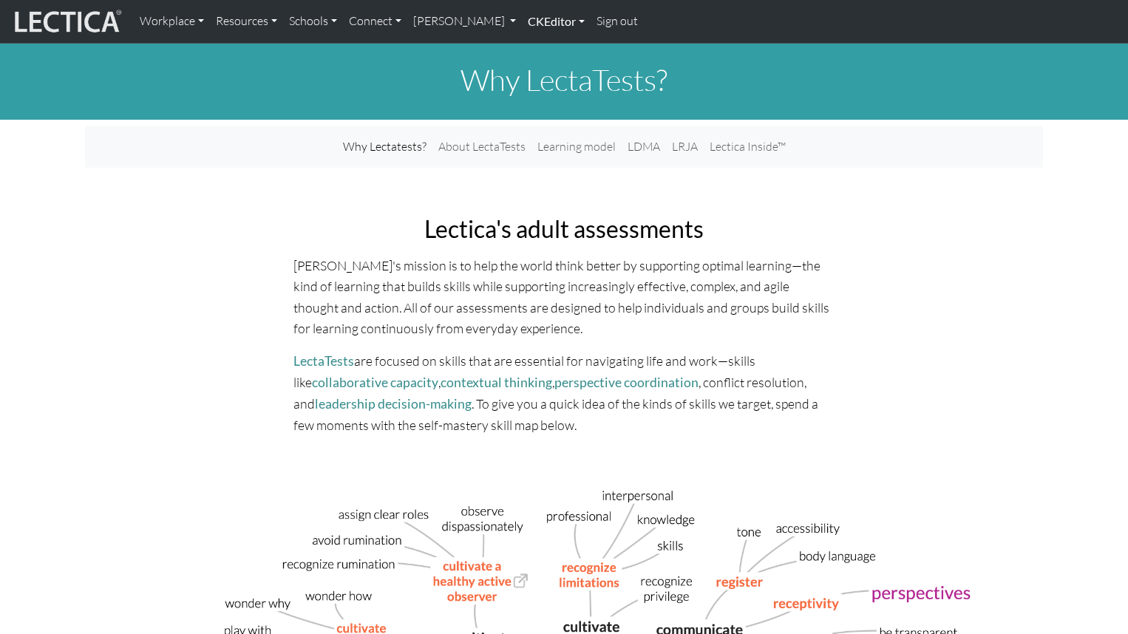
click at [522, 24] on link "CKEditor" at bounding box center [556, 21] width 69 height 31
click at [534, 49] on link "Edit" at bounding box center [549, 55] width 30 height 20
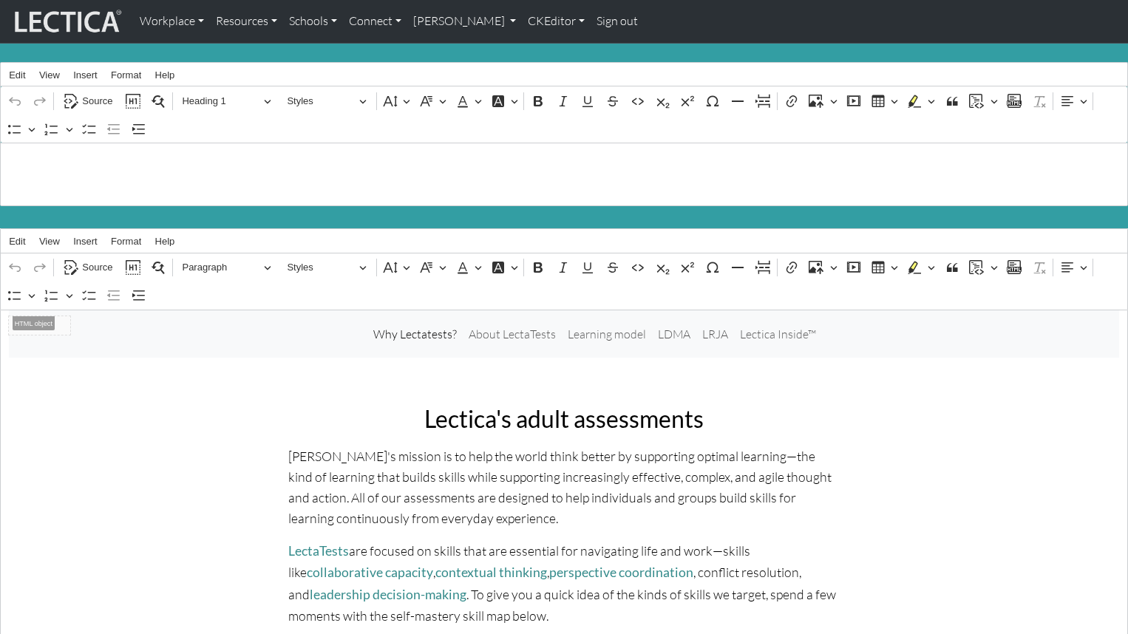
click at [67, 186] on div ".jumbotron-fluid { background-color:#339ea3; margin-bottom:0px; margin-top:0px;…" at bounding box center [564, 175] width 1128 height 64
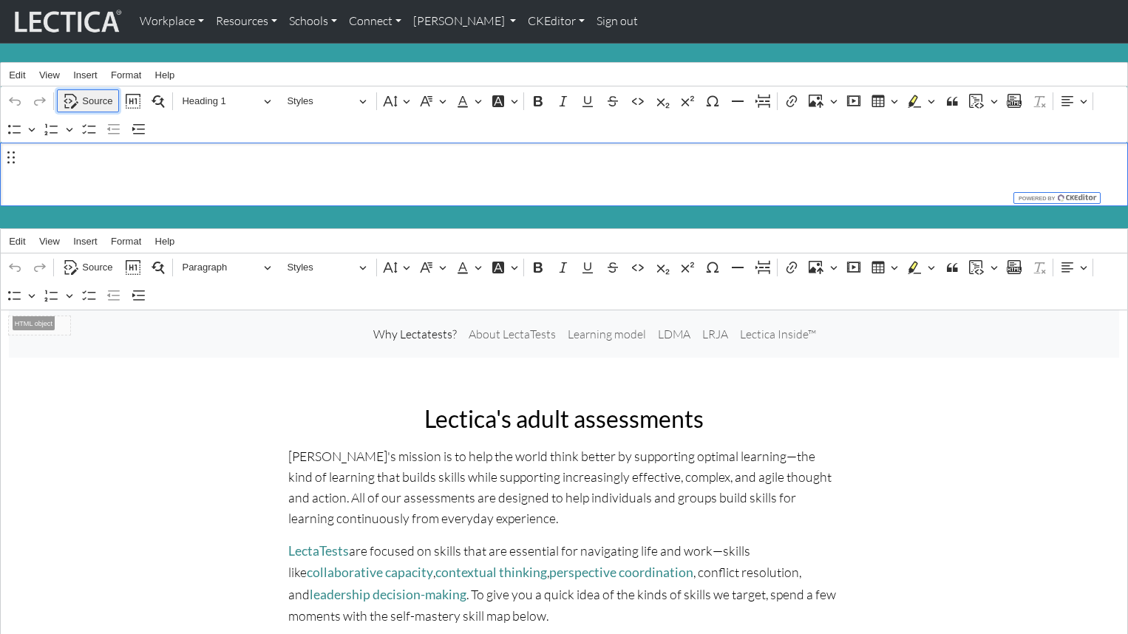
click at [95, 95] on span "Source" at bounding box center [97, 101] width 30 height 18
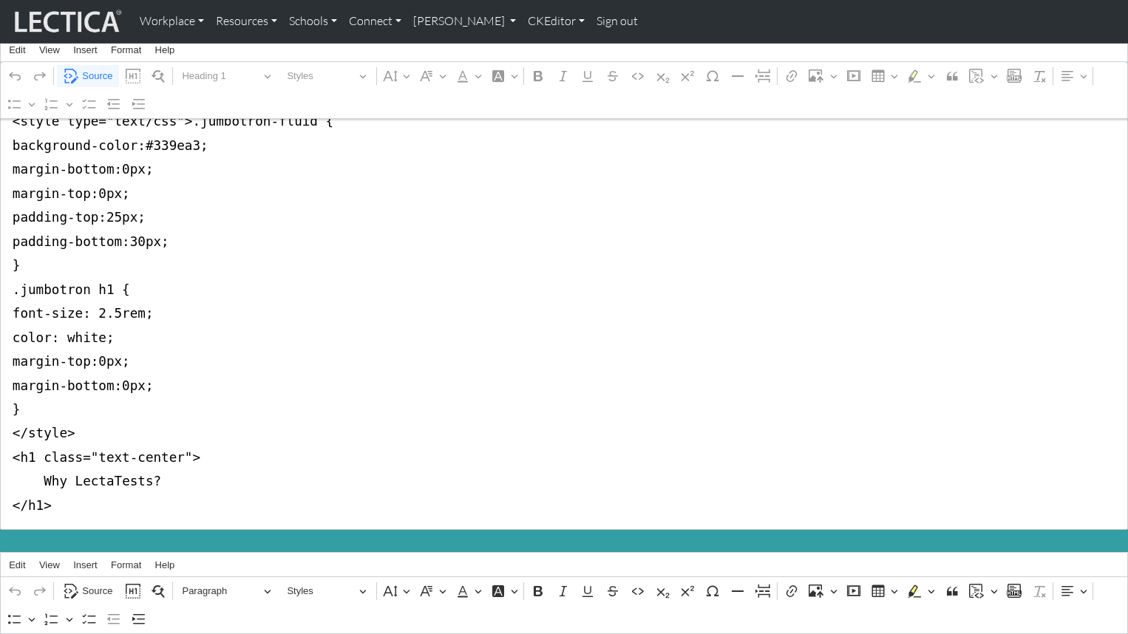
scroll to position [67, 0]
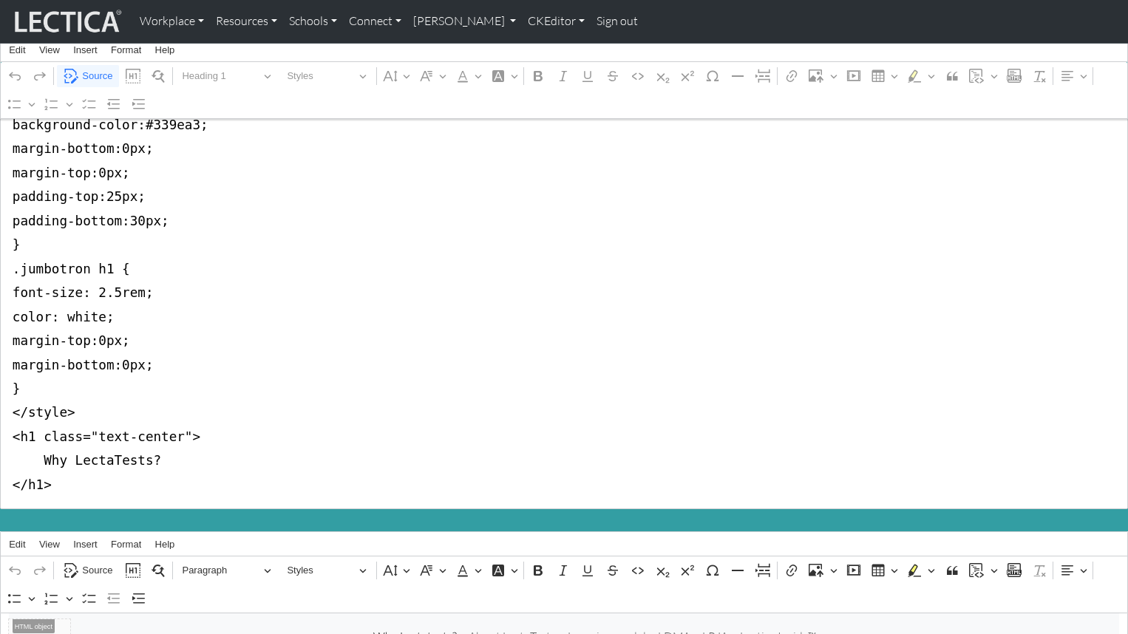
drag, startPoint x: 11, startPoint y: 166, endPoint x: 88, endPoint y: 388, distance: 234.7
click at [88, 388] on textarea "<style type="text/css">.jumbotron-fluid { background-color:#339ea3; margin-bott…" at bounding box center [564, 293] width 1128 height 433
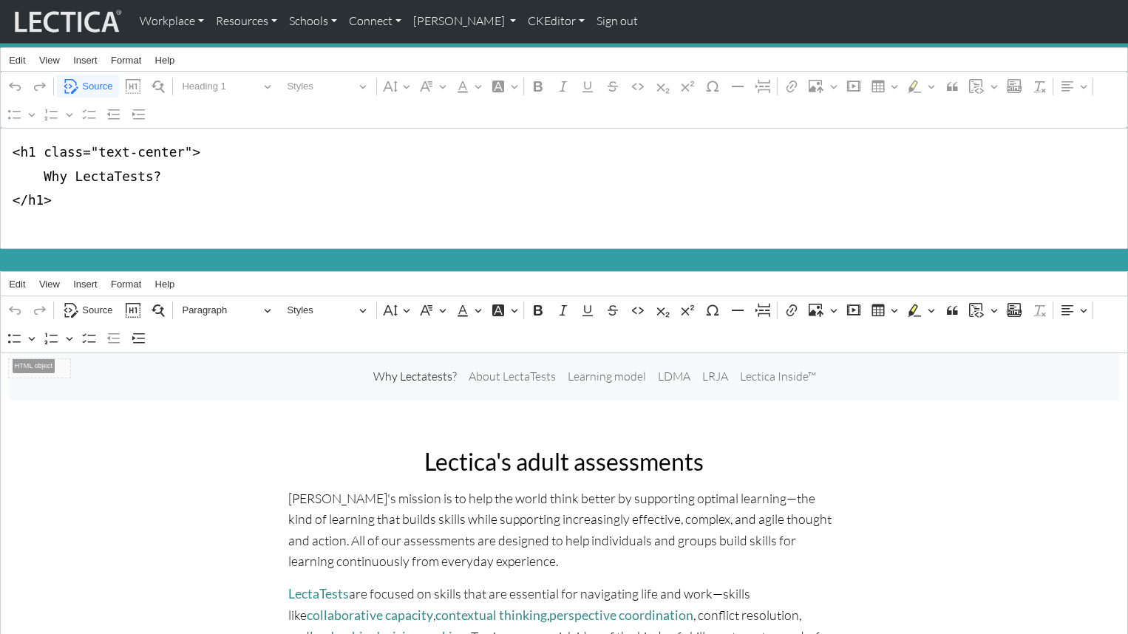
scroll to position [9, 0]
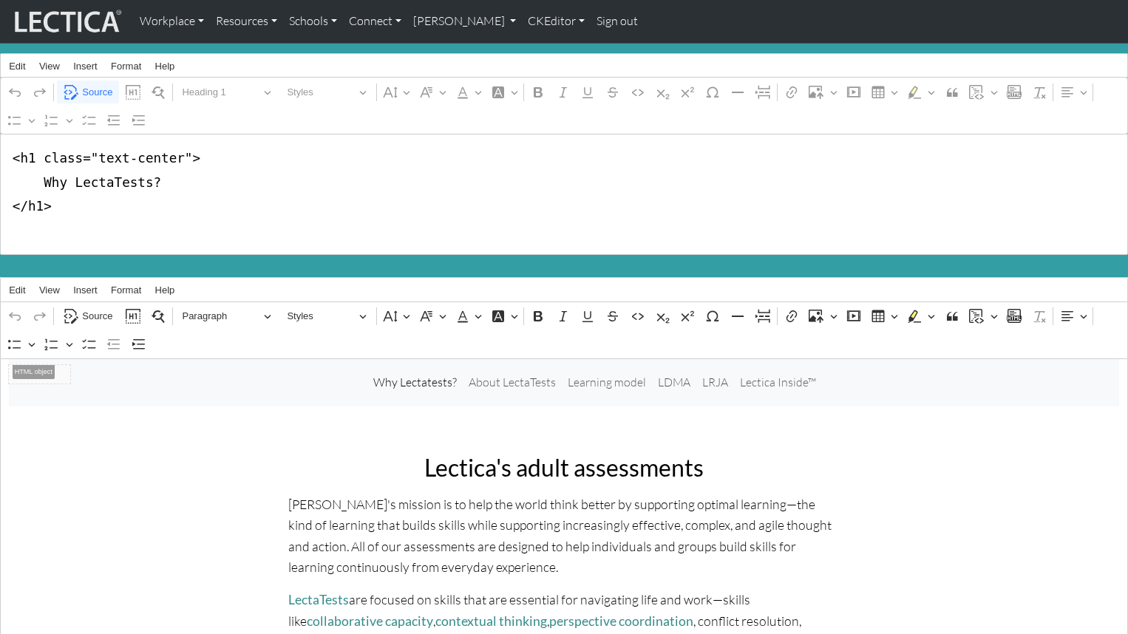
drag, startPoint x: 33, startPoint y: 175, endPoint x: 178, endPoint y: 176, distance: 145.6
click at [178, 176] on textarea "<h1 class="text-center"> Why LectaTests? </h1>" at bounding box center [564, 194] width 1128 height 121
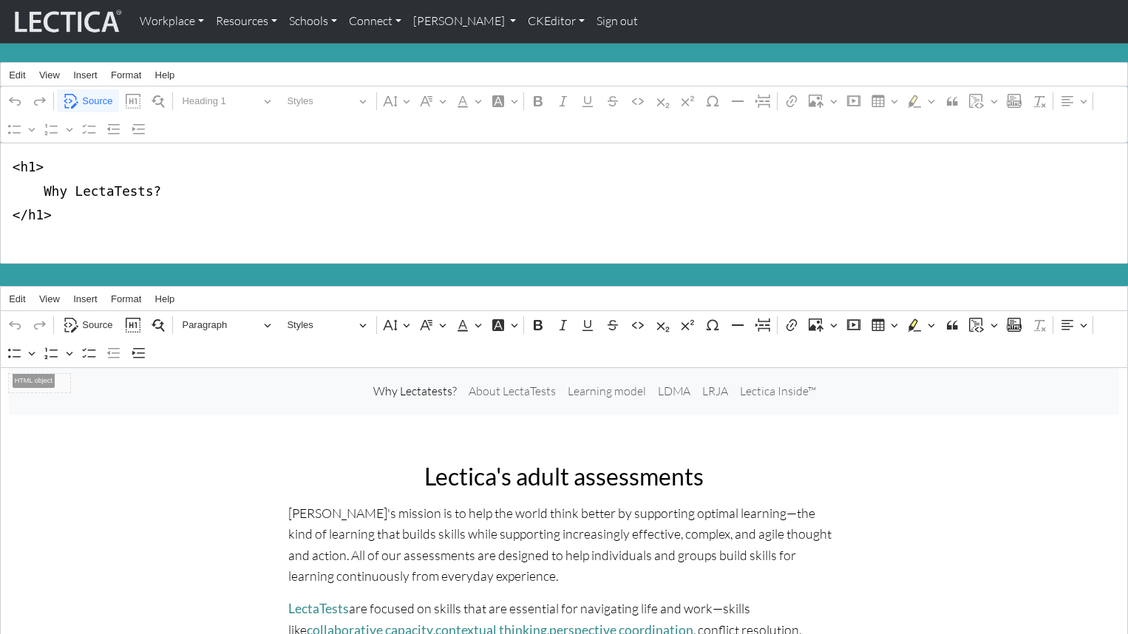
click at [250, 221] on textarea "<h1> Why LectaTests? </h1>" at bounding box center [564, 203] width 1128 height 121
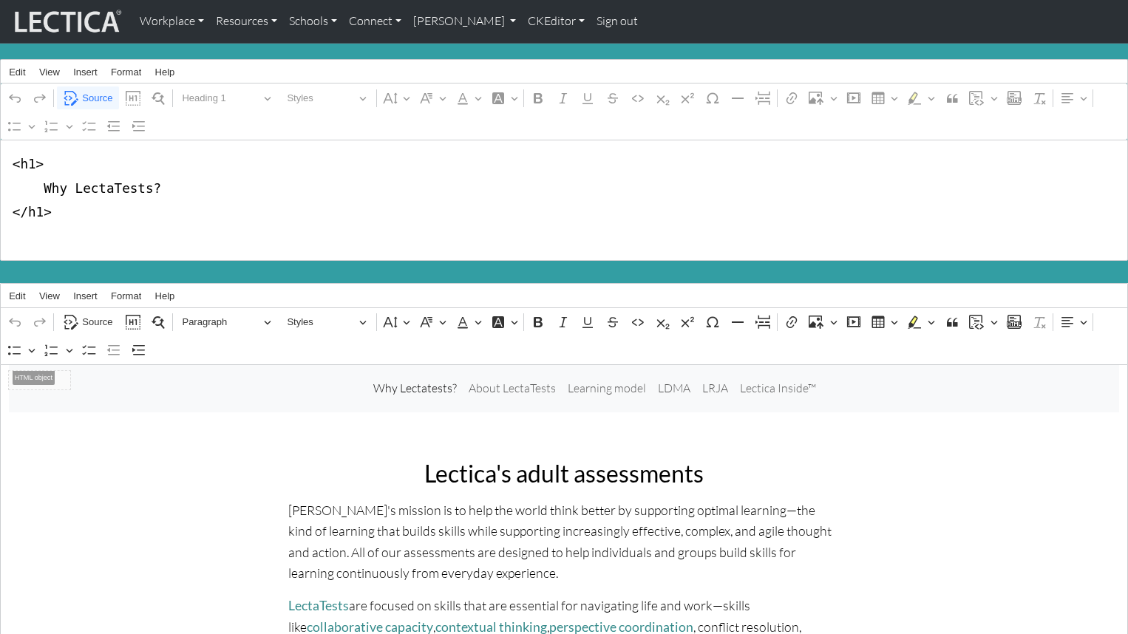
scroll to position [1, 0]
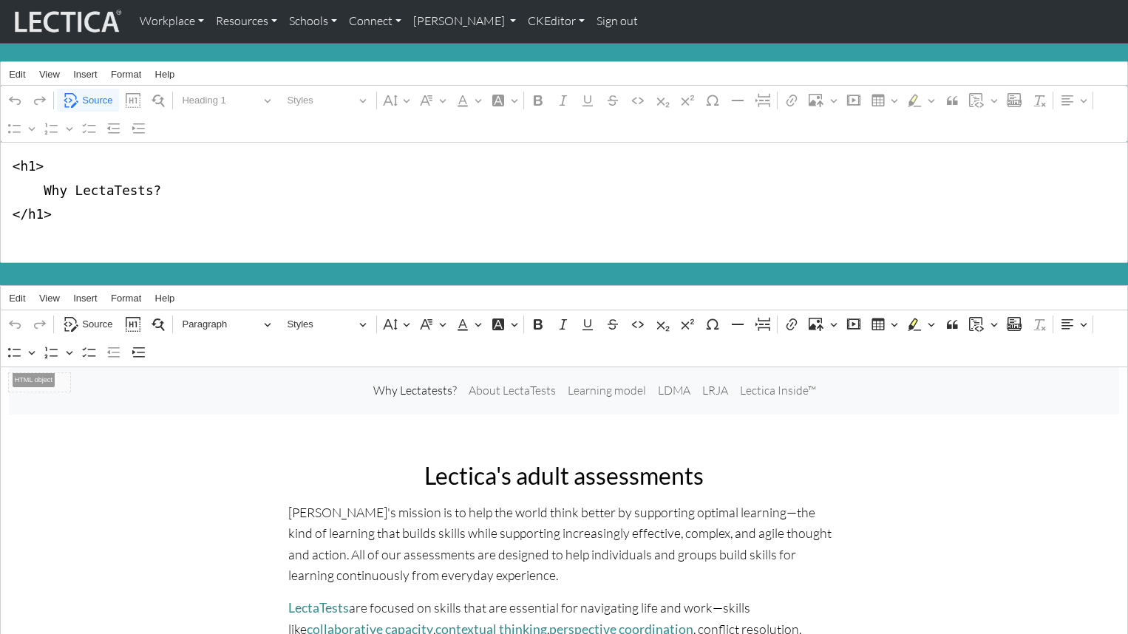
click at [13, 183] on textarea "<h1> Why LectaTests? </h1>" at bounding box center [564, 202] width 1128 height 121
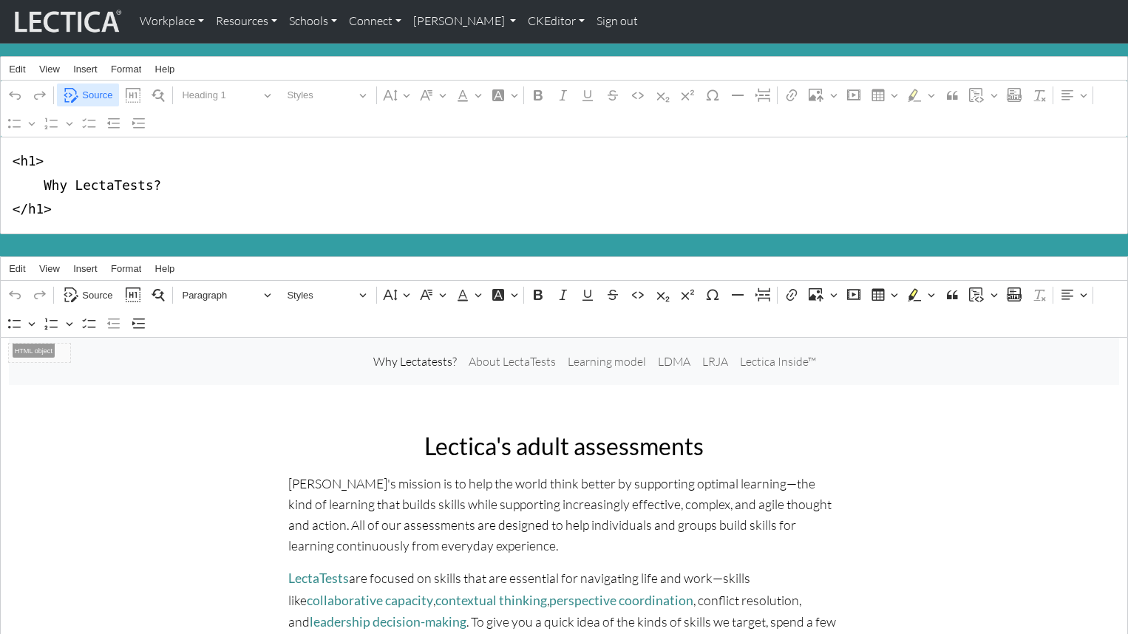
type textarea "<h1> Why LectaTests? </h1>"
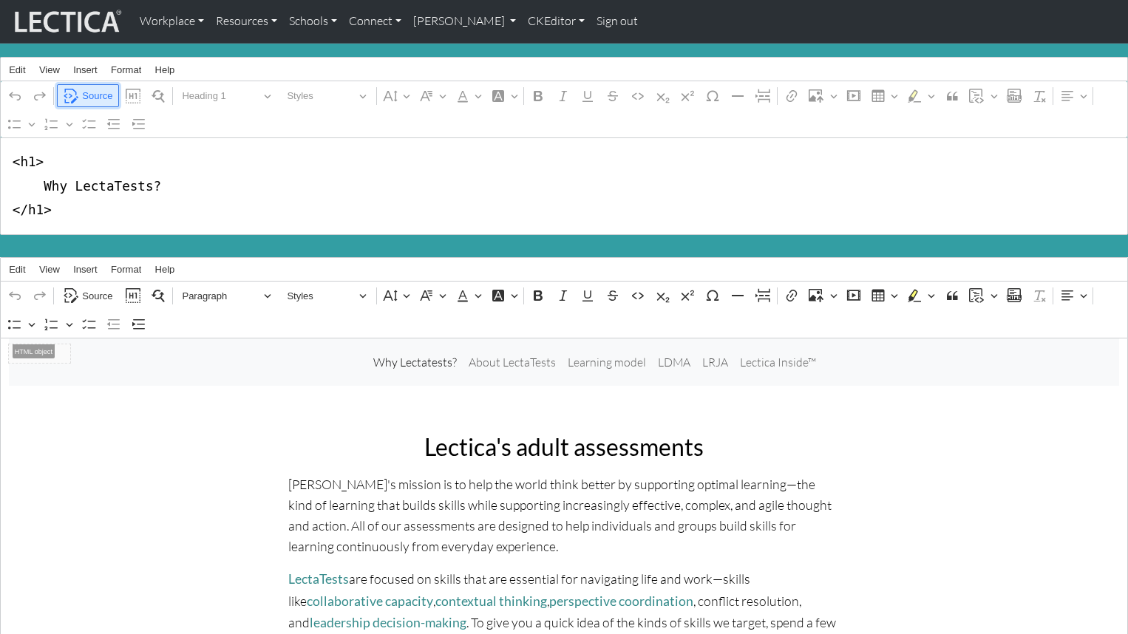
scroll to position [0, 0]
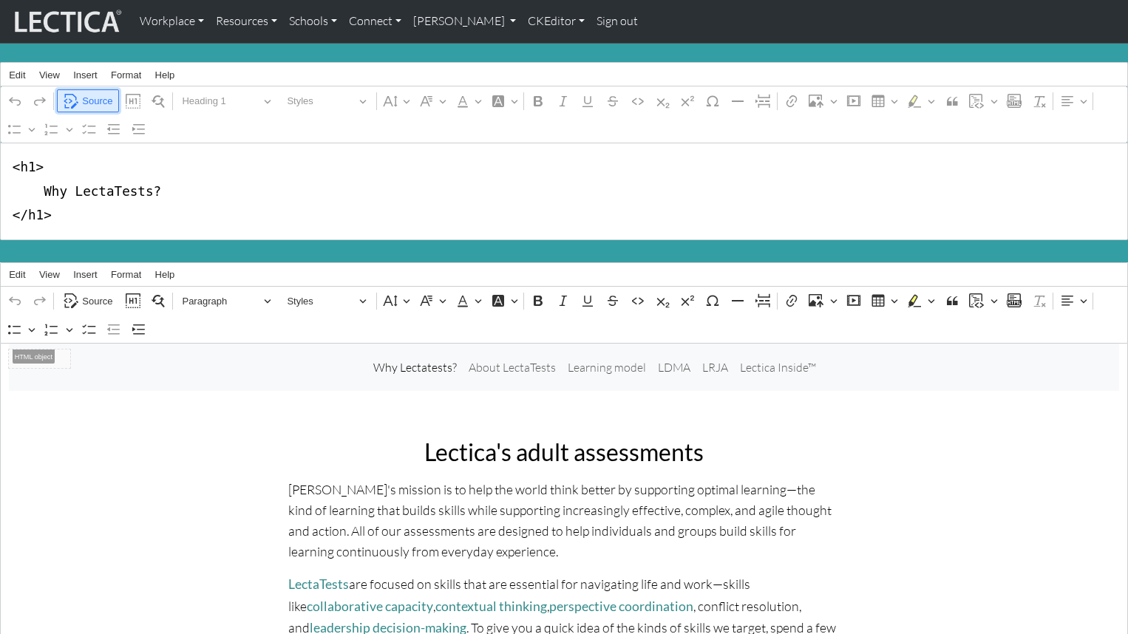
click at [95, 98] on span "Source" at bounding box center [97, 101] width 30 height 18
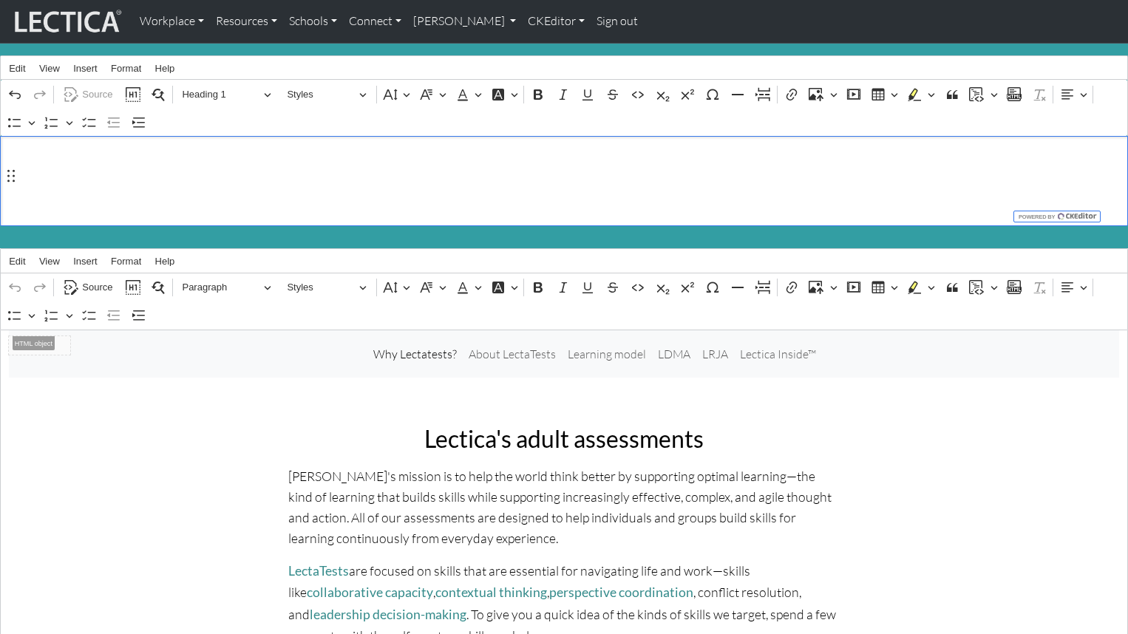
scroll to position [8, 0]
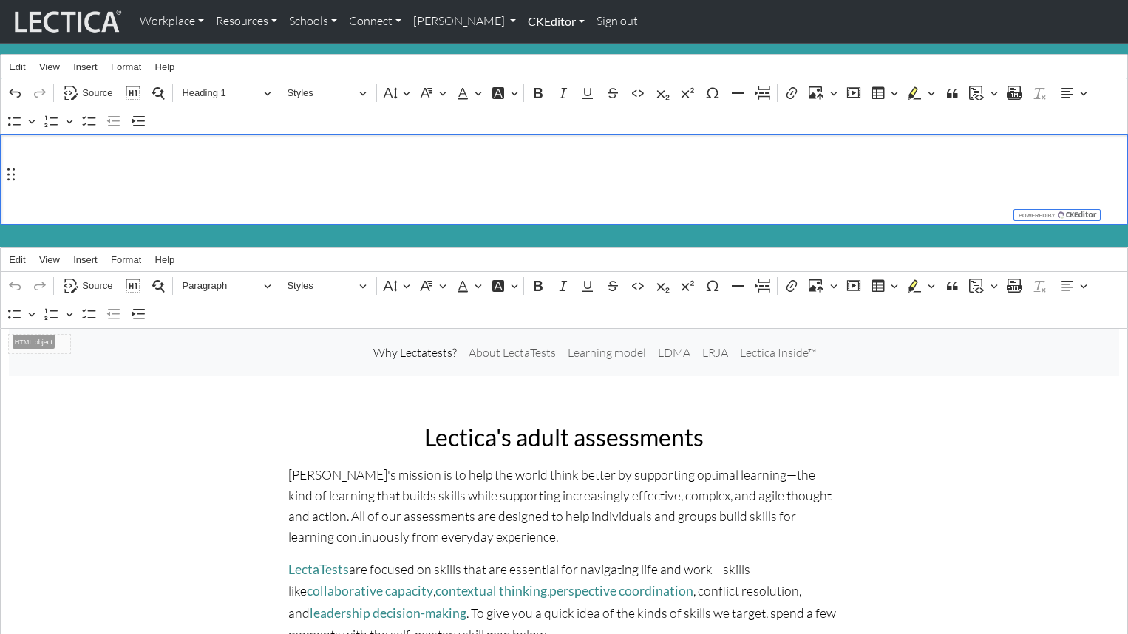
click at [522, 21] on link "CKEditor" at bounding box center [556, 21] width 69 height 31
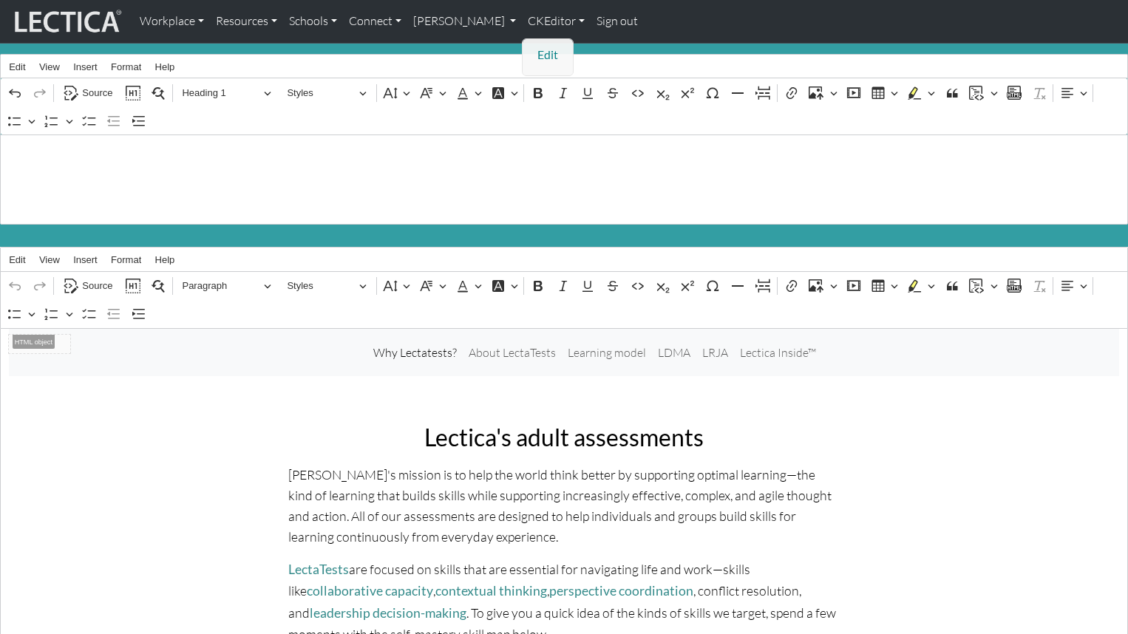
click at [534, 47] on link "Edit" at bounding box center [549, 55] width 30 height 20
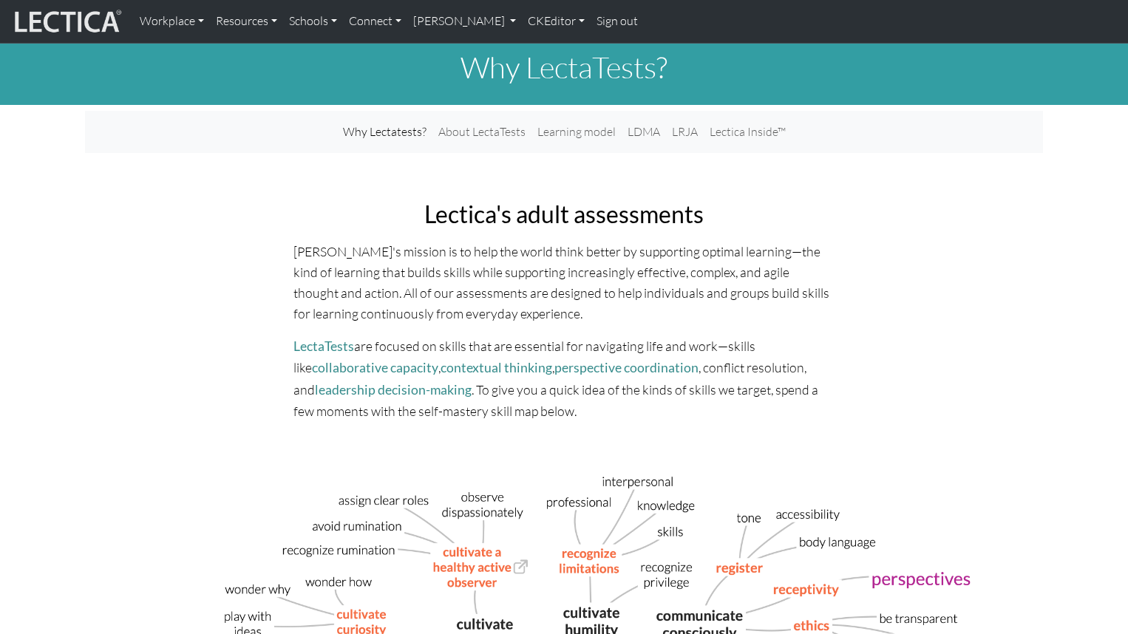
scroll to position [0, 0]
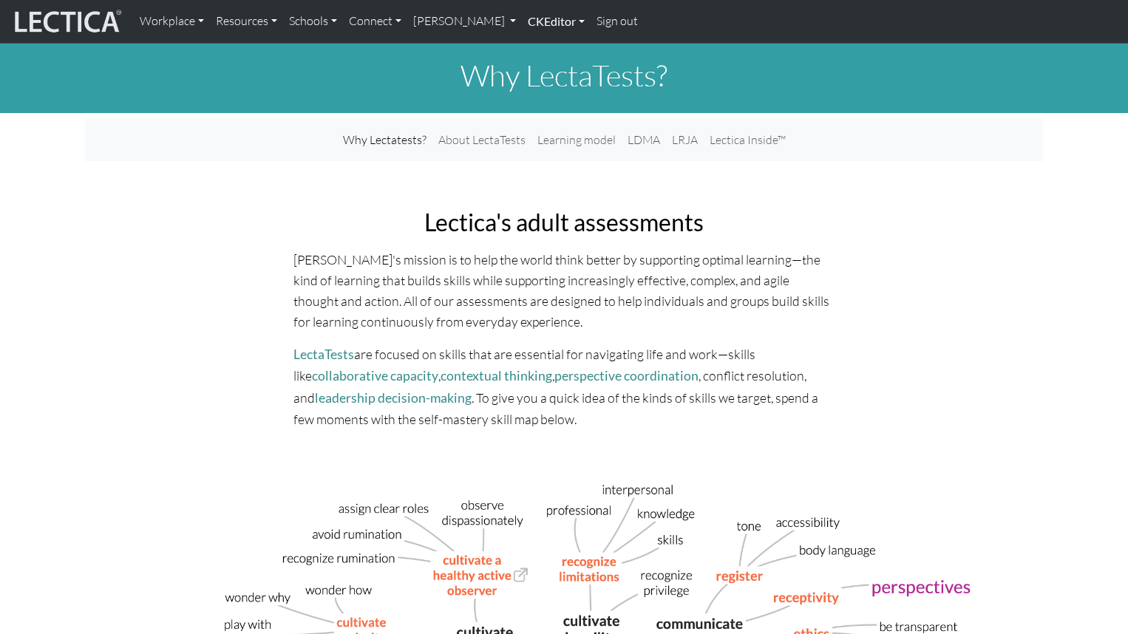
click at [522, 20] on link "CKEditor" at bounding box center [556, 21] width 69 height 31
click at [534, 52] on link "Edit" at bounding box center [549, 55] width 30 height 20
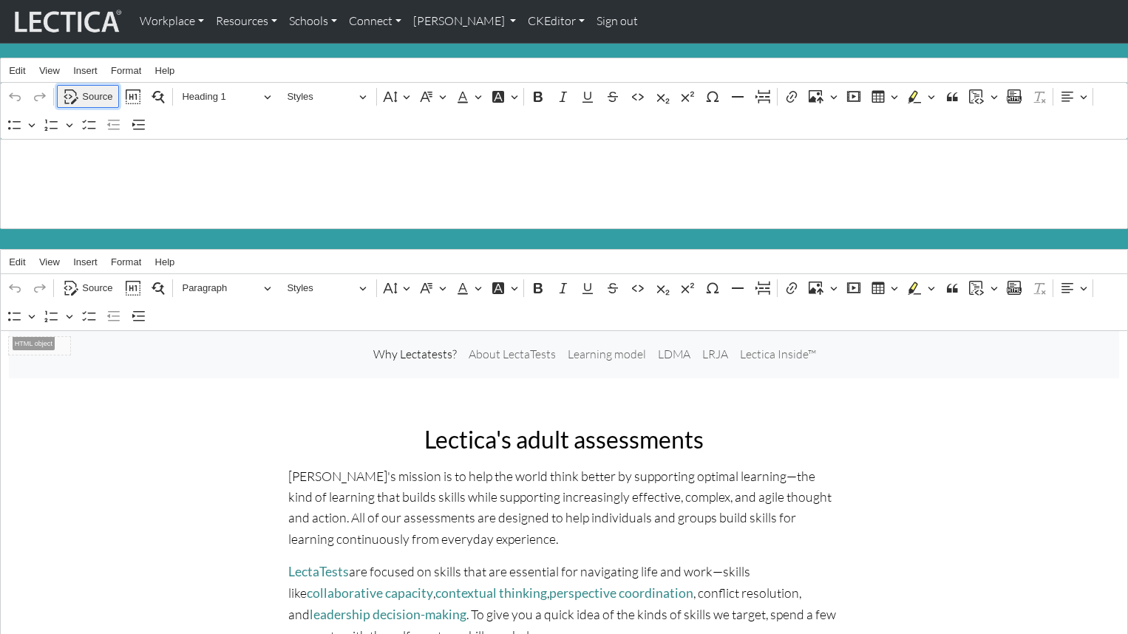
click at [92, 88] on span "Source" at bounding box center [97, 97] width 30 height 18
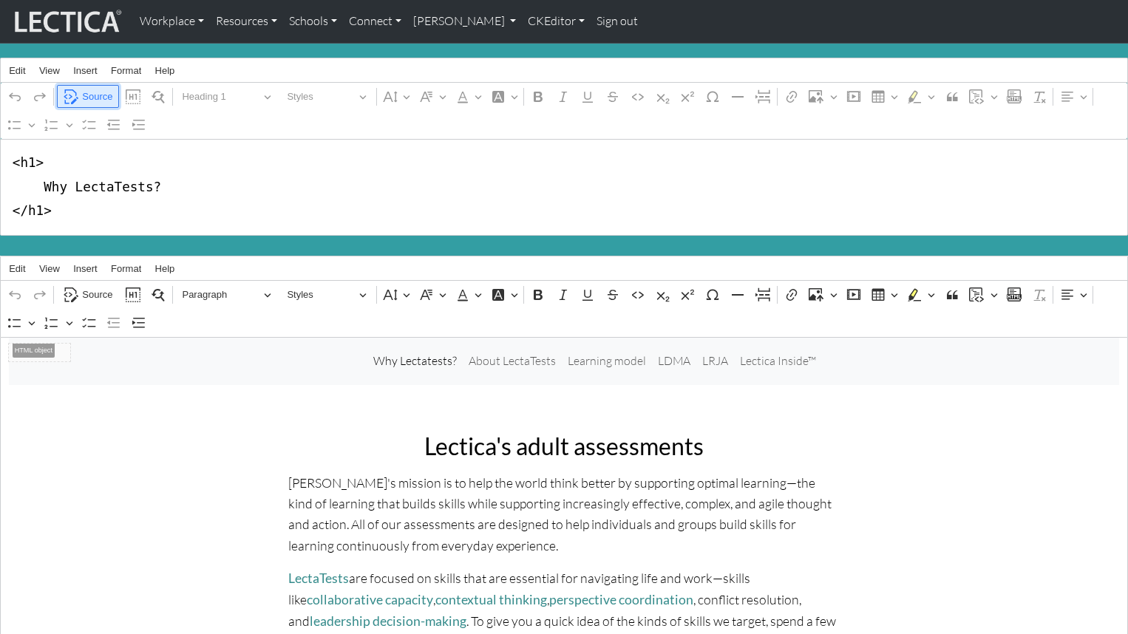
click at [97, 92] on span "Source" at bounding box center [97, 97] width 30 height 18
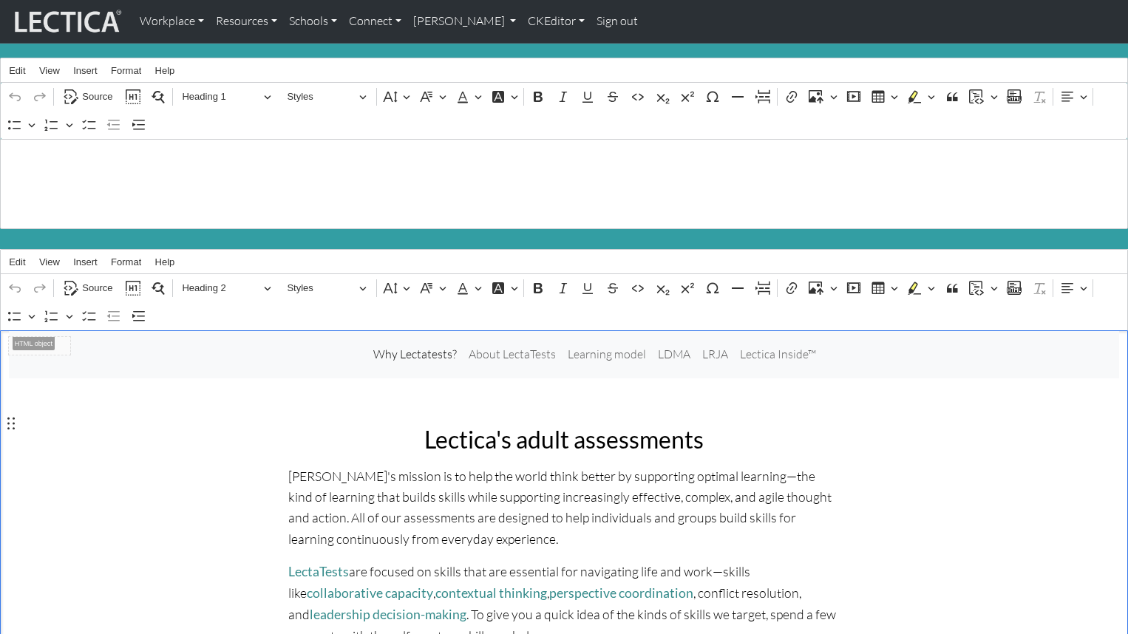
click at [100, 279] on span "Source" at bounding box center [97, 288] width 30 height 18
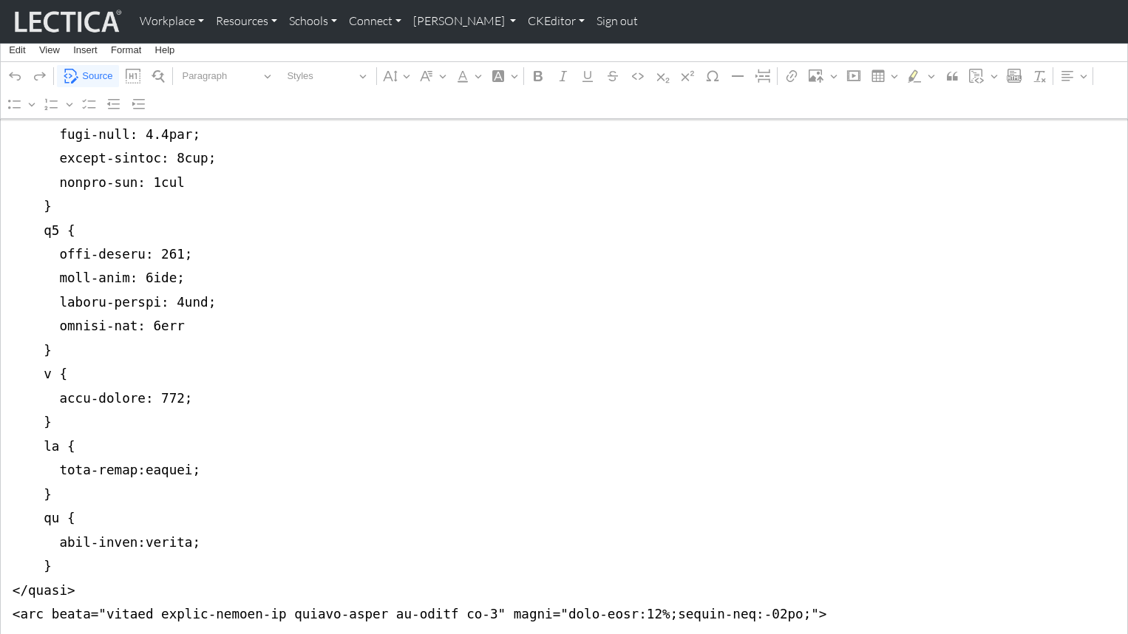
scroll to position [605, 0]
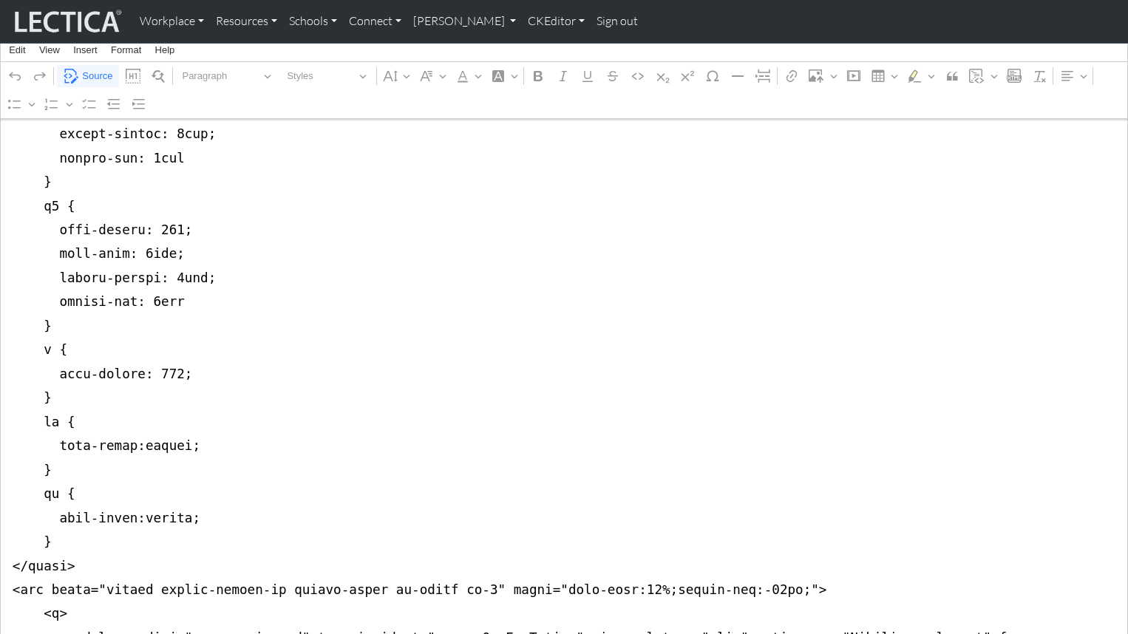
drag, startPoint x: 12, startPoint y: 340, endPoint x: 8, endPoint y: 518, distance: 178.2
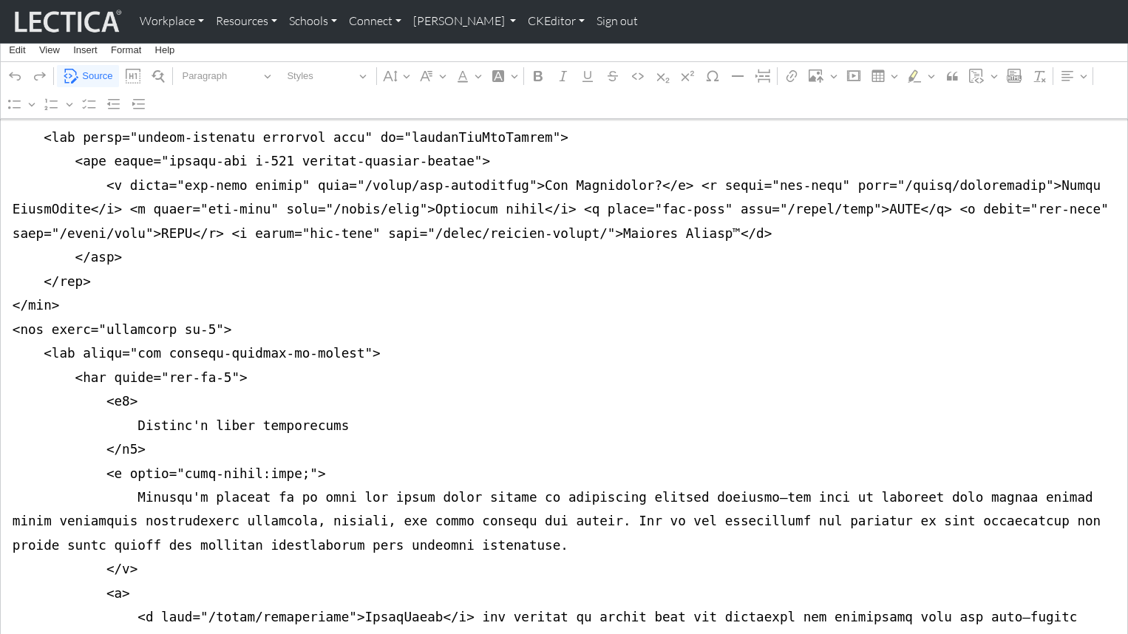
scroll to position [335, 0]
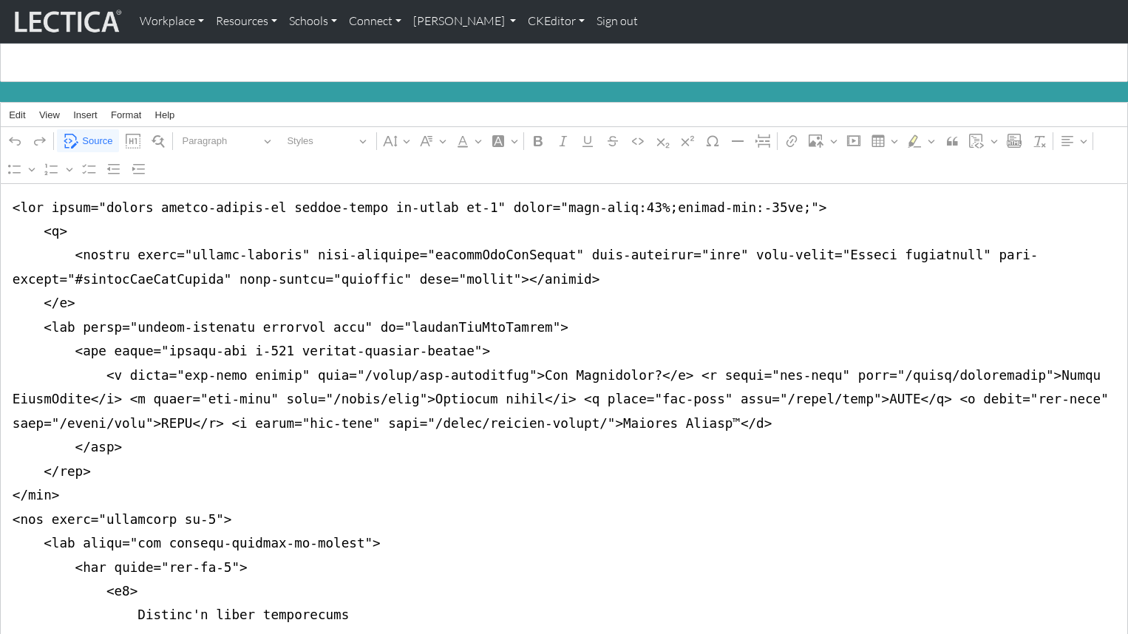
scroll to position [0, 0]
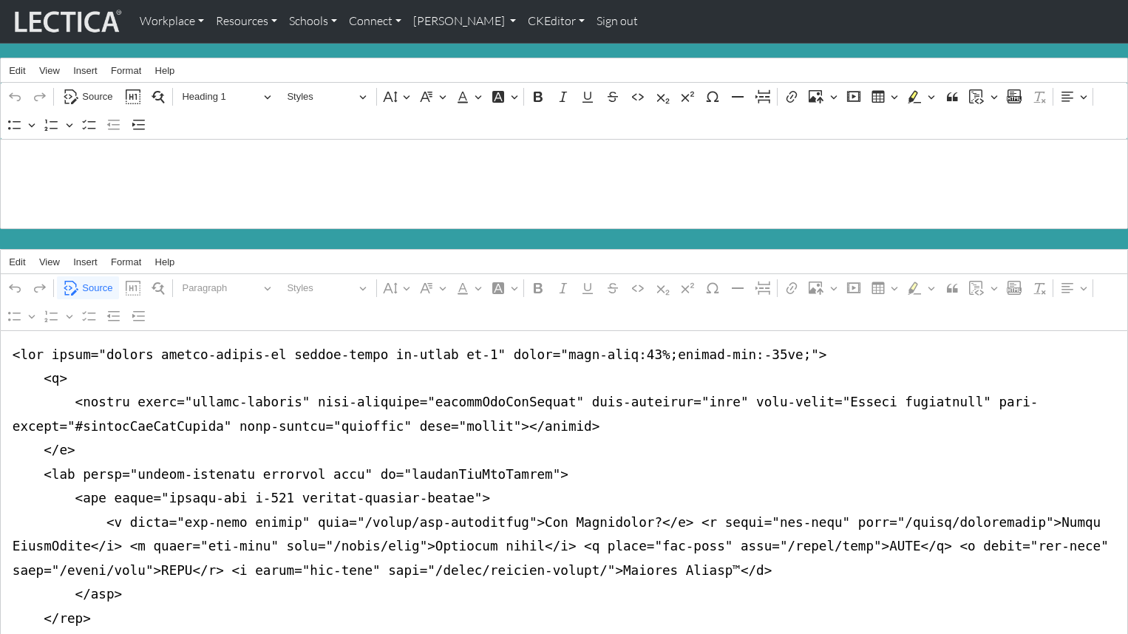
drag, startPoint x: 253, startPoint y: 411, endPoint x: 262, endPoint y: 433, distance: 23.9
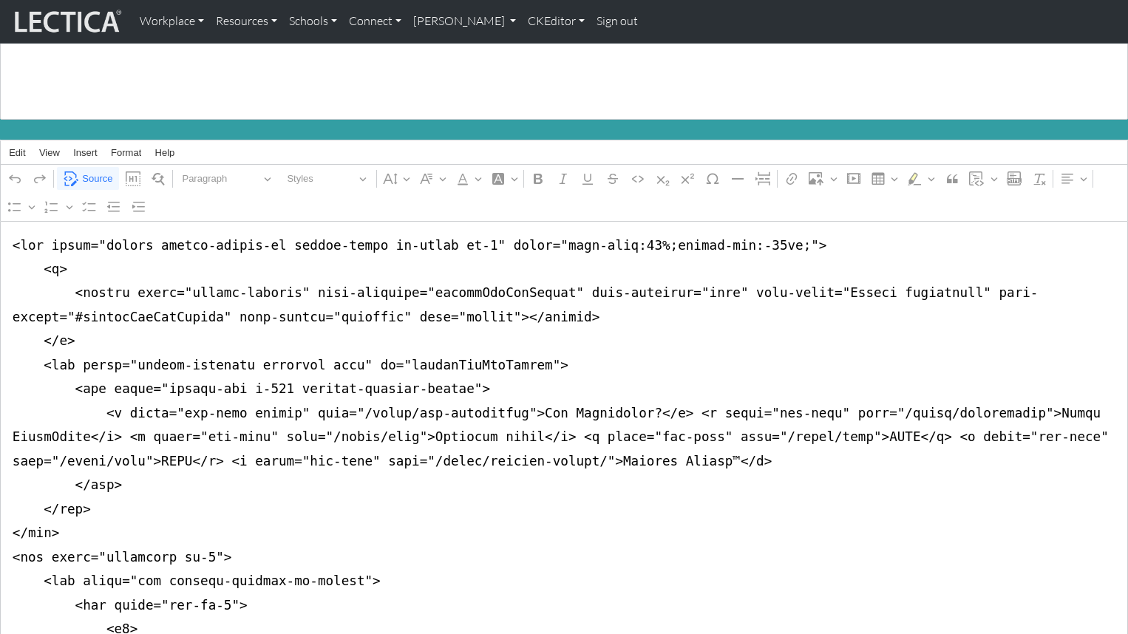
scroll to position [132, 0]
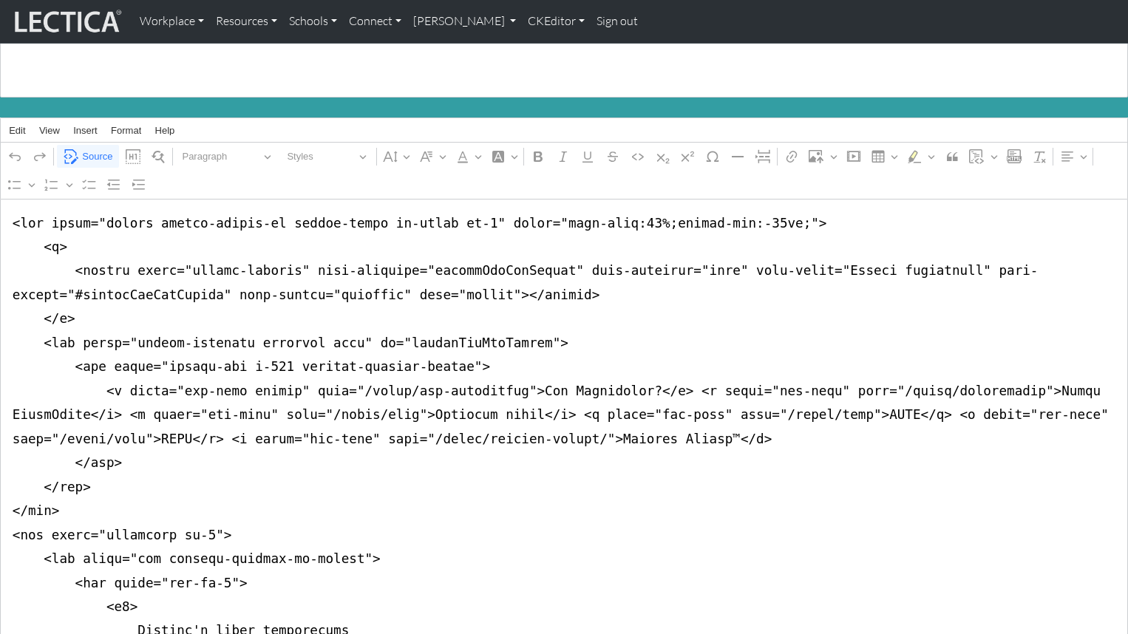
drag, startPoint x: 378, startPoint y: 439, endPoint x: 424, endPoint y: 439, distance: 45.8
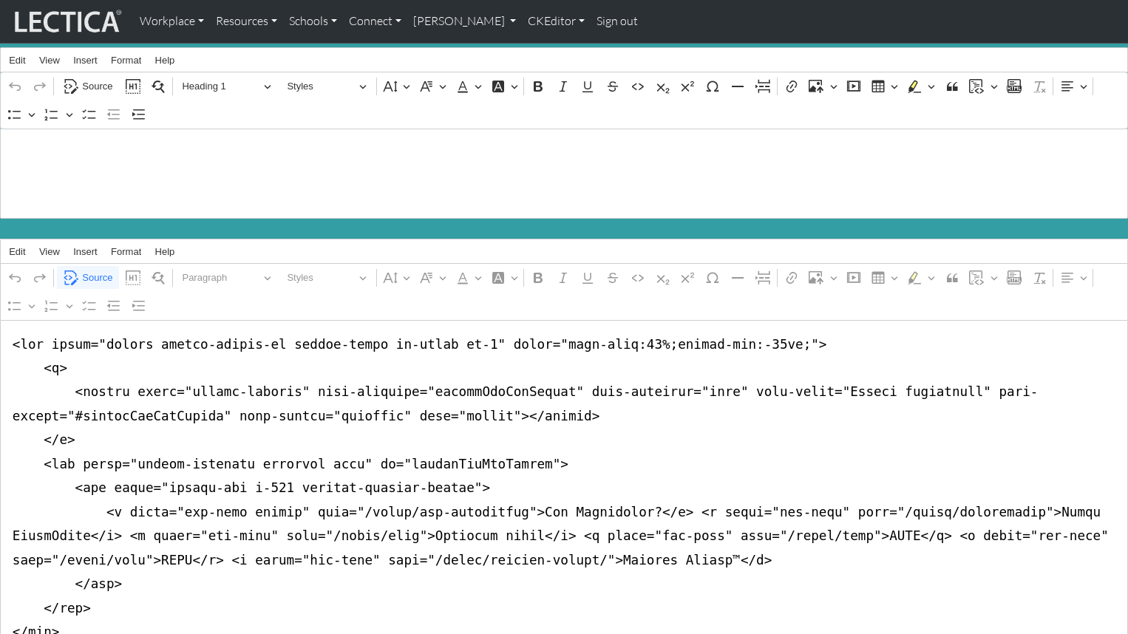
scroll to position [0, 0]
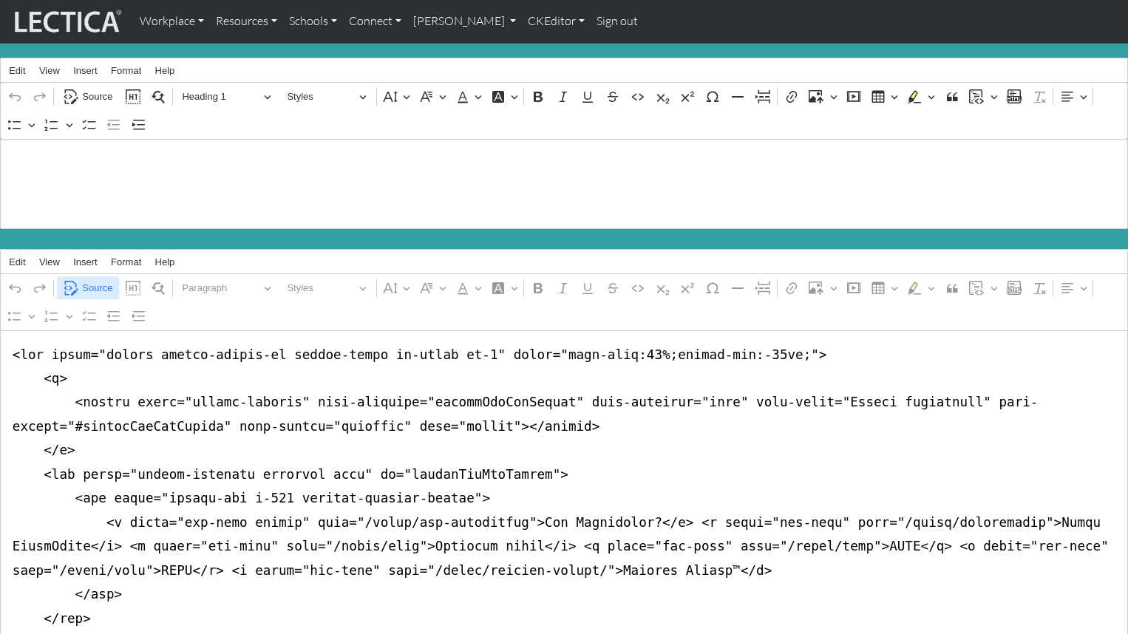
type textarea "<lor ipsum="dolors ametco-adipis-el seddoe-tempo in-utlab et-7" dolor="magn-ali…"
click at [92, 279] on span "Source" at bounding box center [97, 288] width 30 height 18
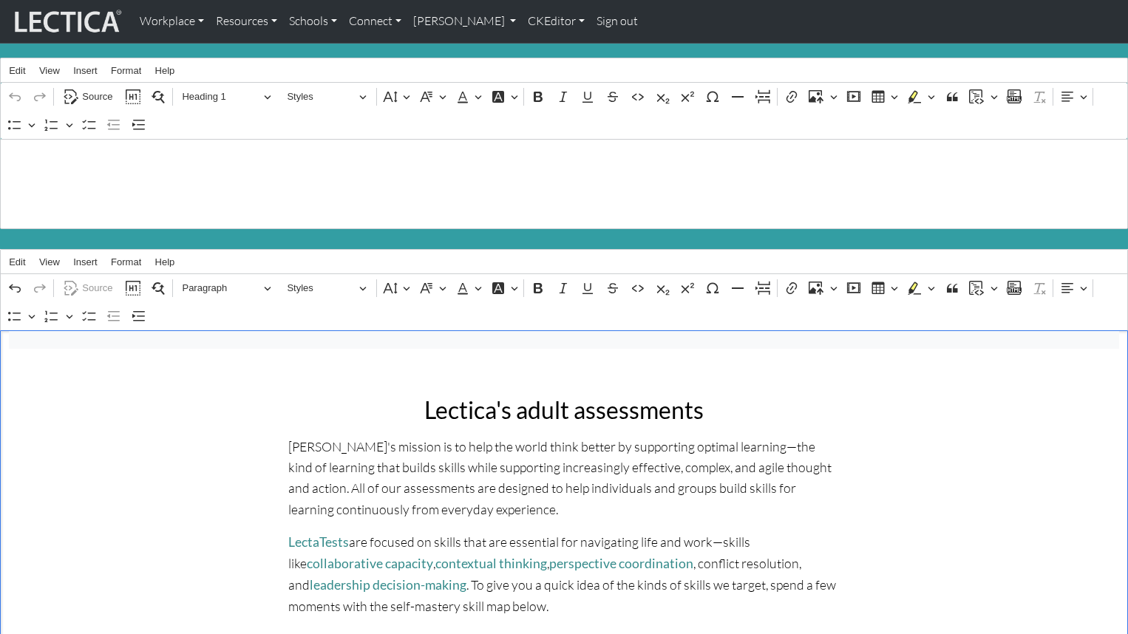
click at [522, 21] on link "CKEditor" at bounding box center [556, 21] width 69 height 31
click at [534, 45] on link "Edit" at bounding box center [549, 55] width 30 height 20
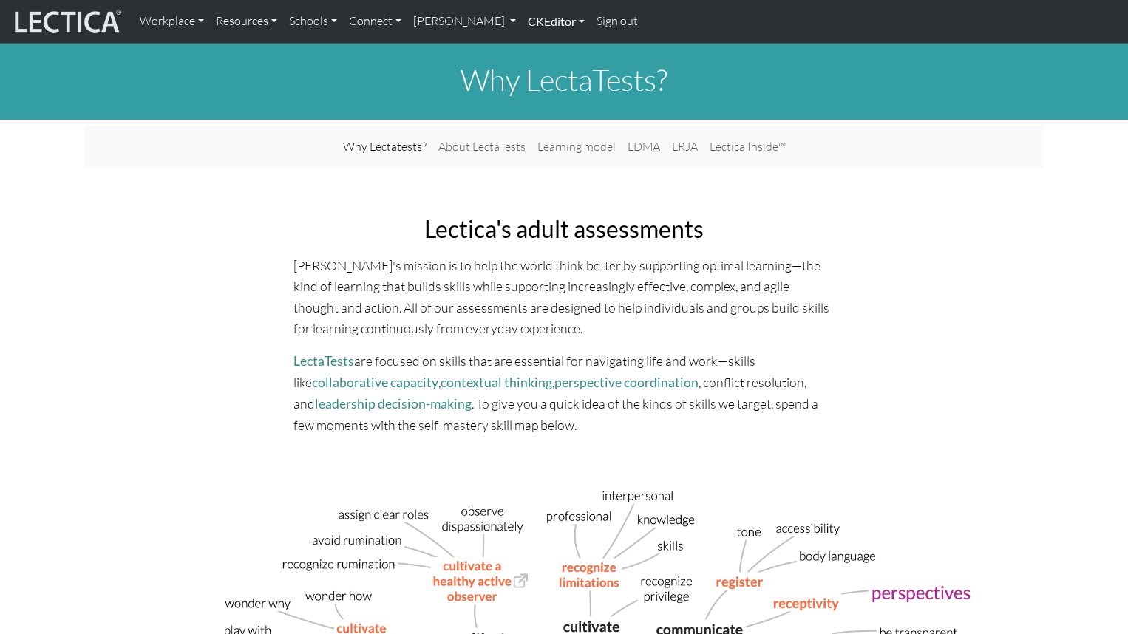
click at [522, 25] on link "CKEditor" at bounding box center [556, 21] width 69 height 31
click at [534, 51] on link "Edit" at bounding box center [549, 55] width 30 height 20
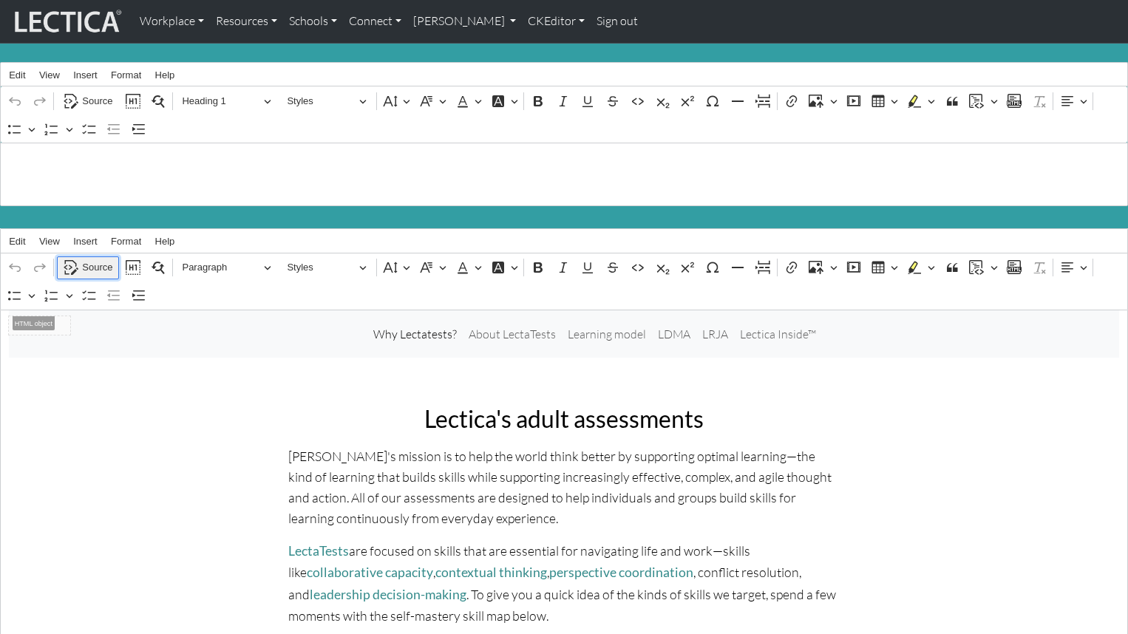
click at [95, 261] on span "Source" at bounding box center [97, 268] width 30 height 18
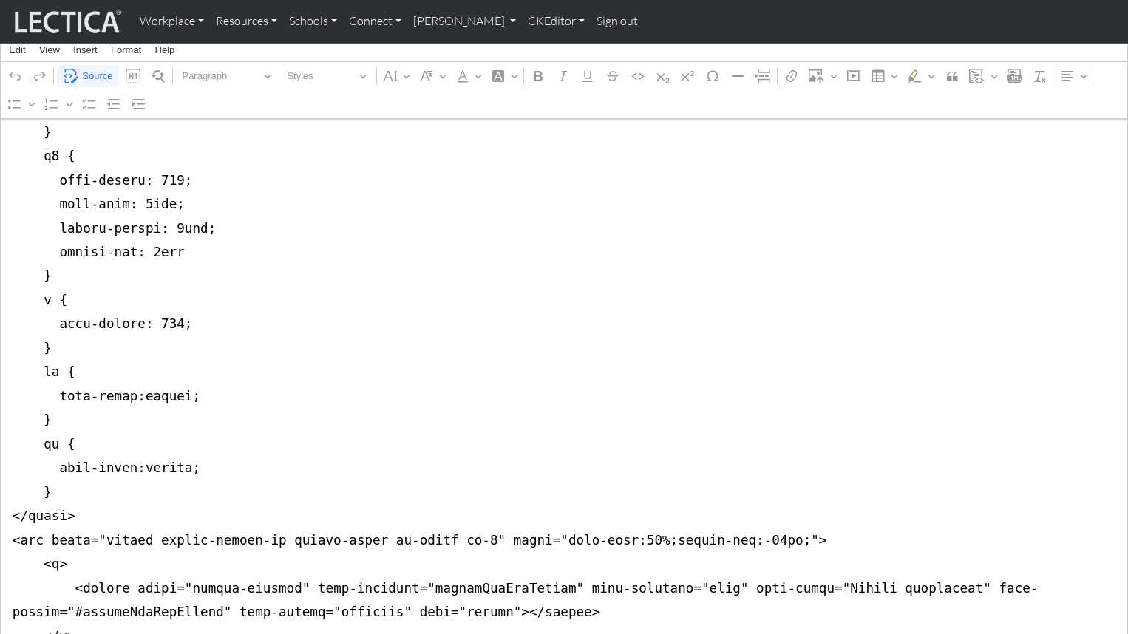
scroll to position [635, 0]
drag, startPoint x: 13, startPoint y: 325, endPoint x: 1, endPoint y: 470, distance: 145.4
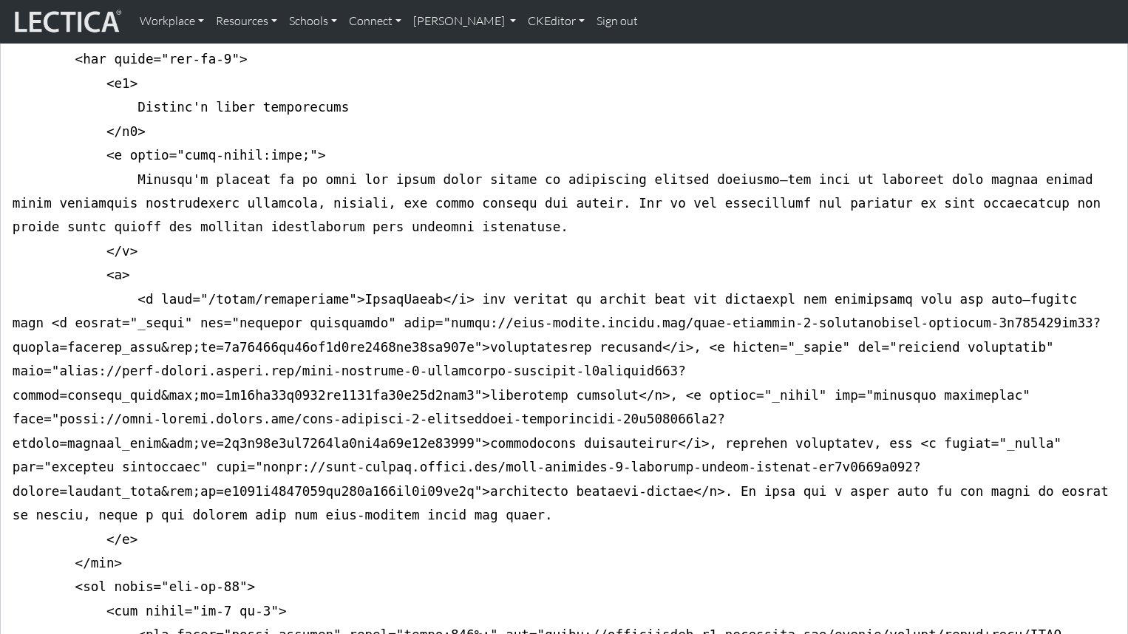
scroll to position [0, 0]
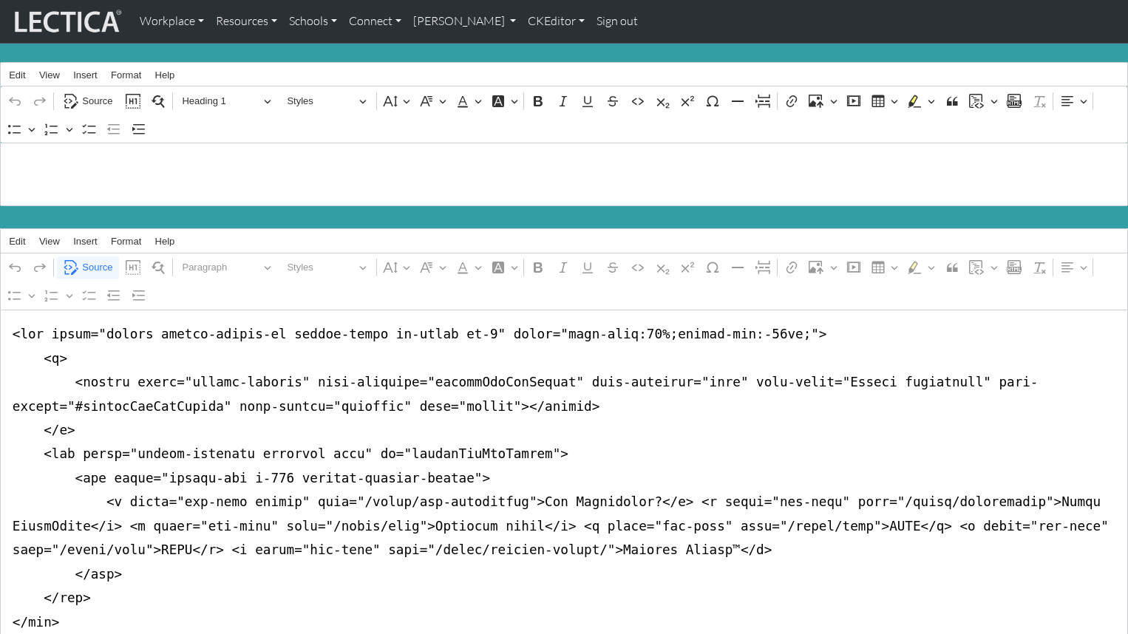
type textarea "<lor ipsum="dolors ametco-adipis-el seddoe-tempo in-utlab et-7" dolor="magn-ali…"
click at [522, 18] on link "CKEditor" at bounding box center [556, 21] width 69 height 31
click at [534, 49] on link "Edit" at bounding box center [549, 55] width 30 height 20
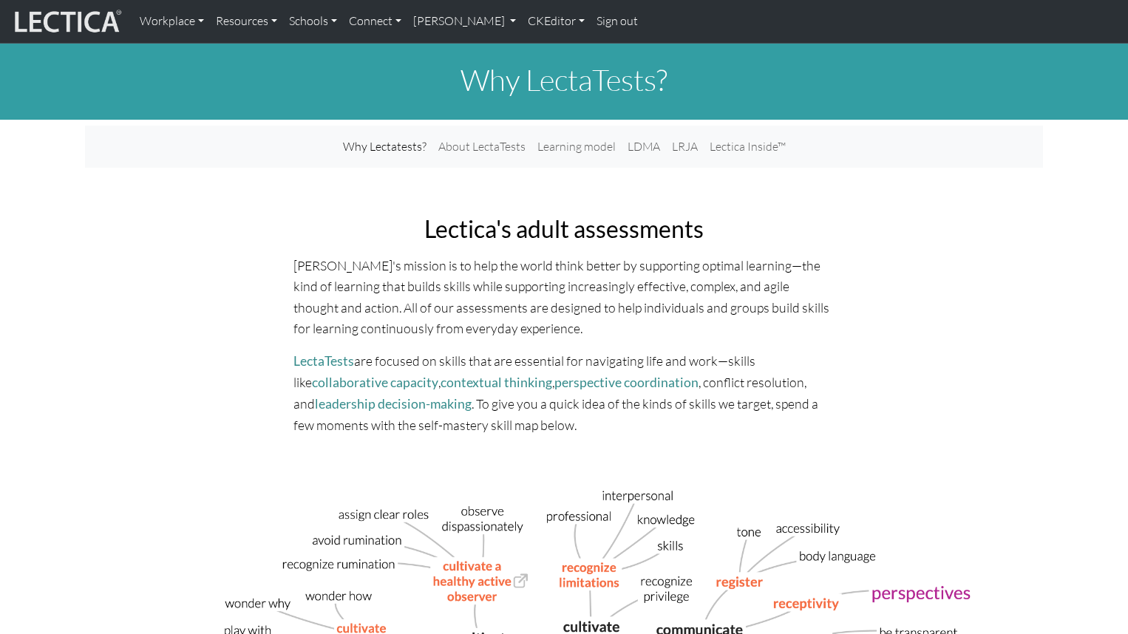
click at [350, 203] on div "Lectica's adult assessments Lectica's mission is to help the world think better…" at bounding box center [564, 325] width 559 height 245
click at [522, 26] on link "CKEditor" at bounding box center [556, 21] width 69 height 31
click at [534, 56] on link "Edit" at bounding box center [549, 55] width 30 height 20
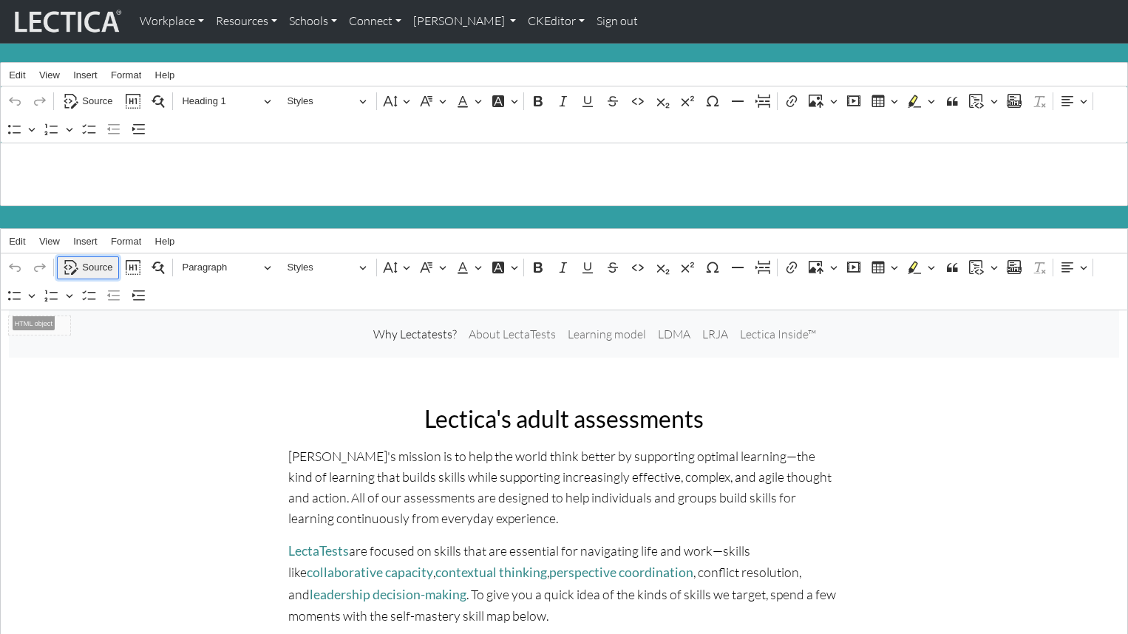
click at [93, 259] on span "Source" at bounding box center [97, 268] width 30 height 18
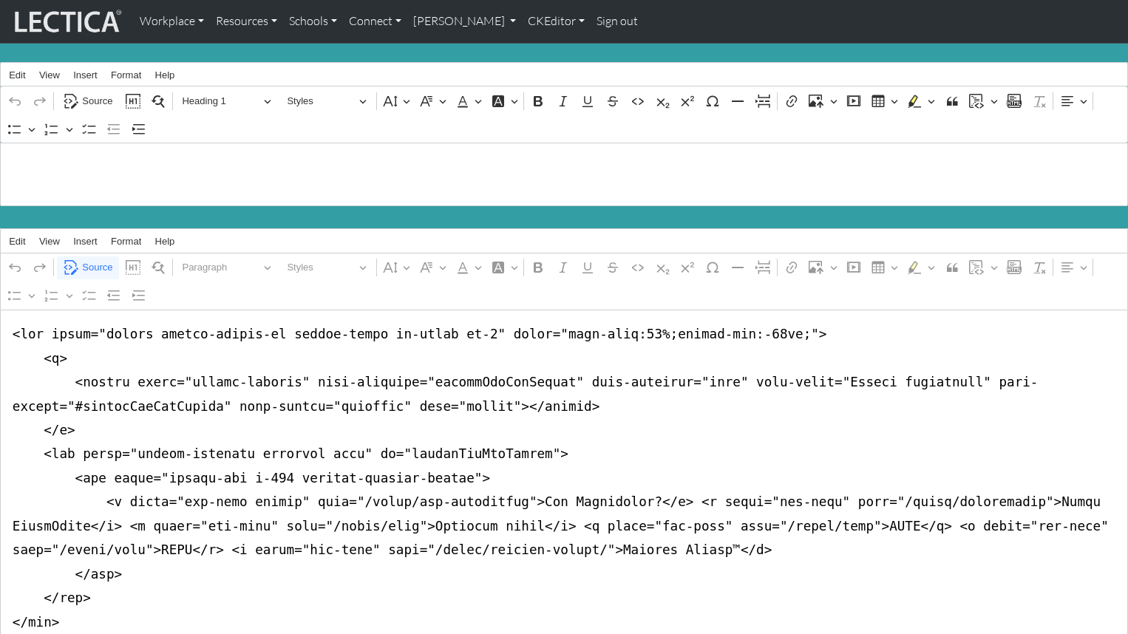
drag, startPoint x: 725, startPoint y: 327, endPoint x: 738, endPoint y: 327, distance: 12.6
type textarea "<nav class="navbar navbar-expand-lg navbar-light bg-light mb-5" style="font-siz…"
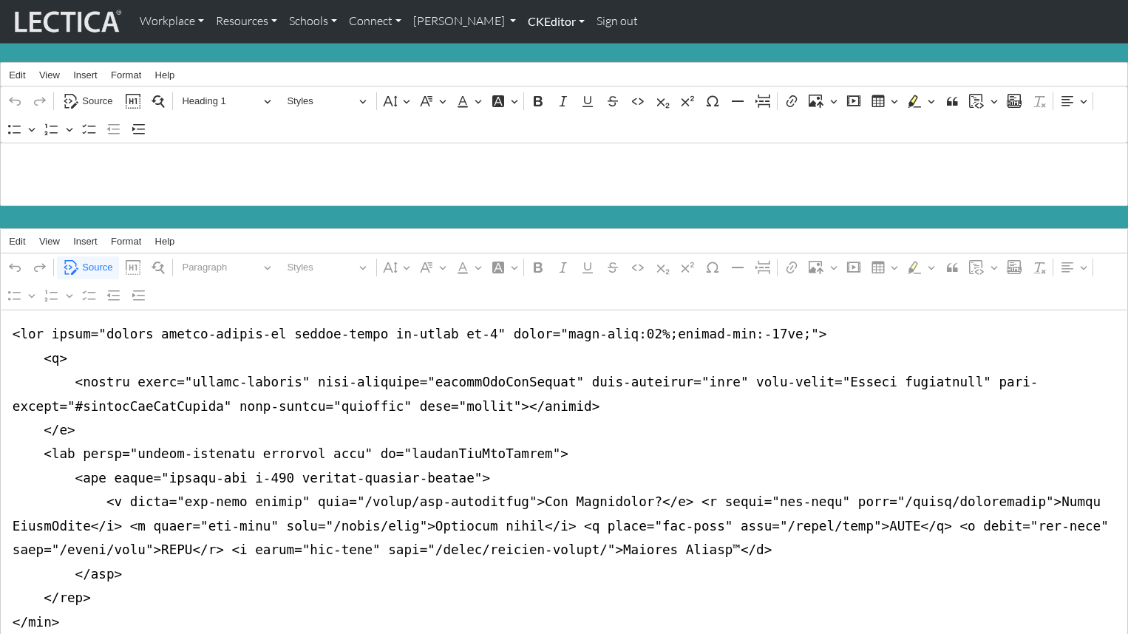
click at [522, 21] on link "CKEditor" at bounding box center [556, 21] width 69 height 31
click at [534, 50] on link "Edit" at bounding box center [549, 55] width 30 height 20
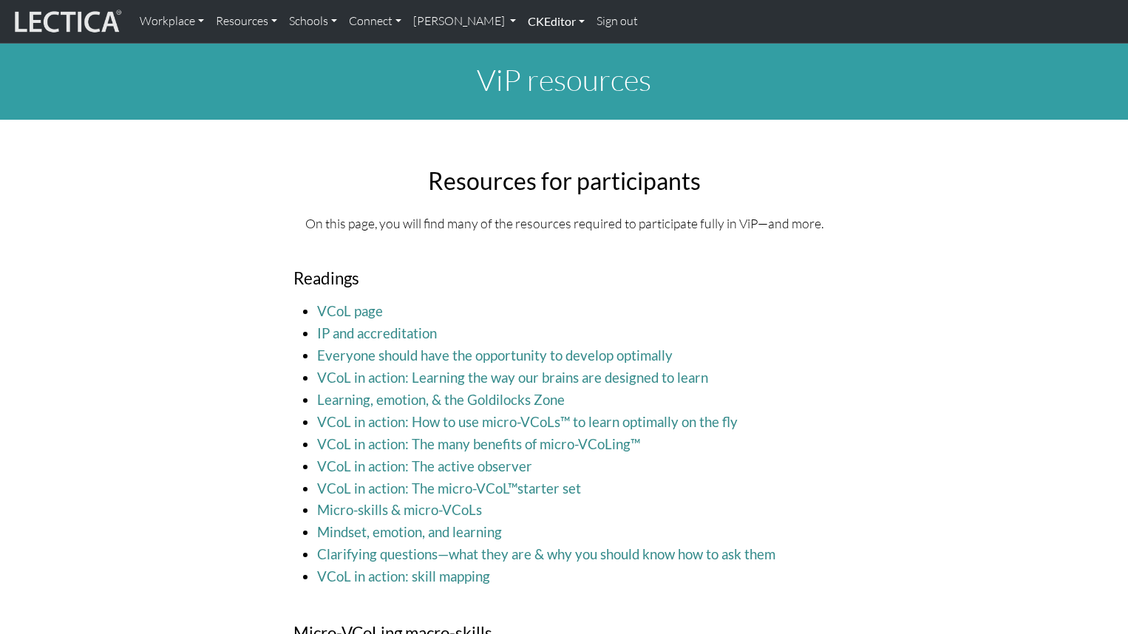
click at [522, 21] on link "CKEditor" at bounding box center [556, 21] width 69 height 31
click at [534, 49] on link "Edit" at bounding box center [549, 55] width 30 height 20
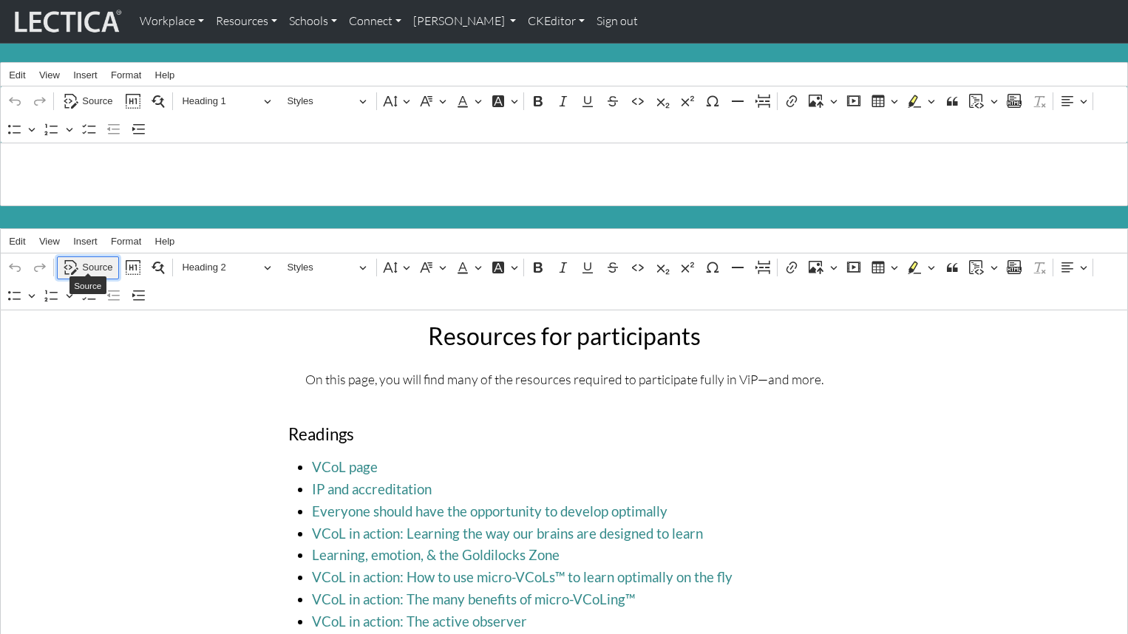
click at [96, 259] on span "Source" at bounding box center [97, 268] width 30 height 18
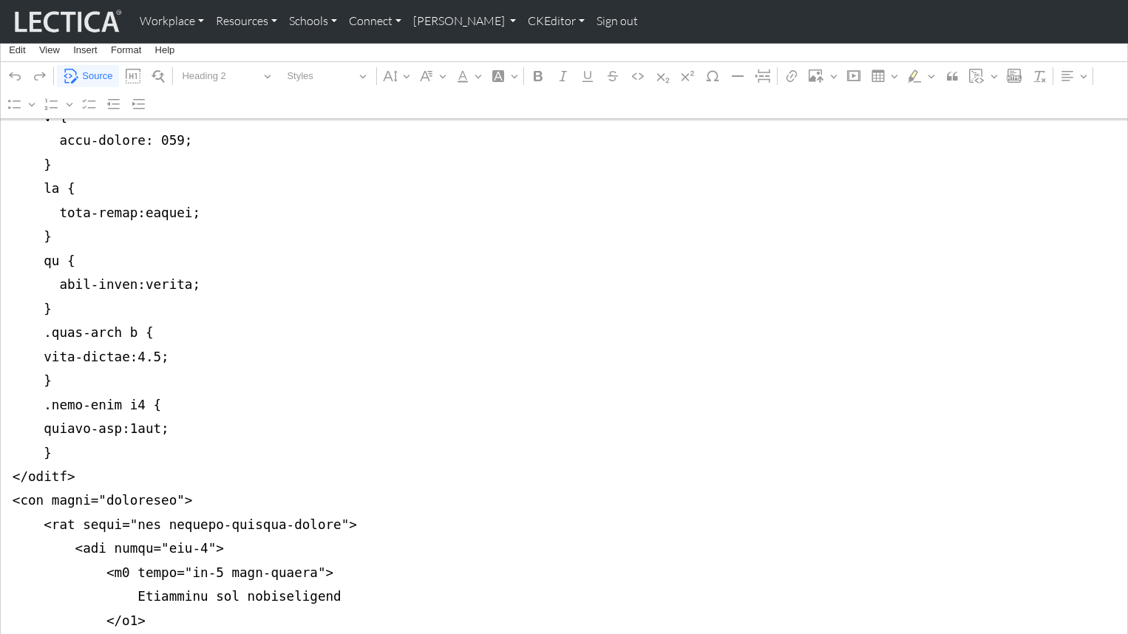
scroll to position [821, 0]
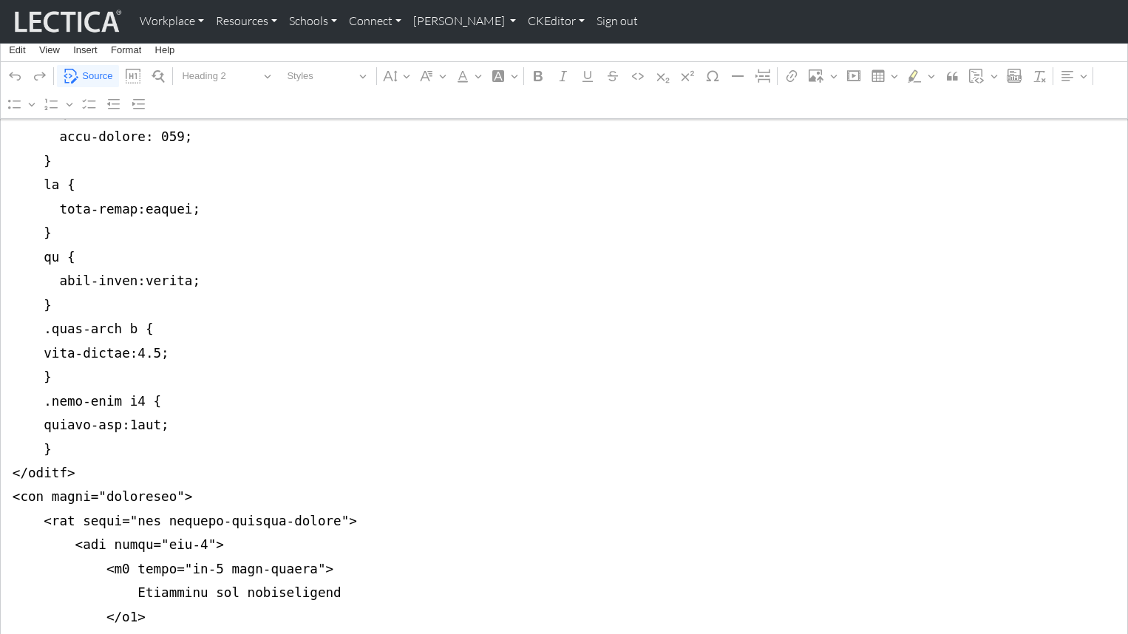
drag, startPoint x: 10, startPoint y: 322, endPoint x: 1, endPoint y: 420, distance: 98.1
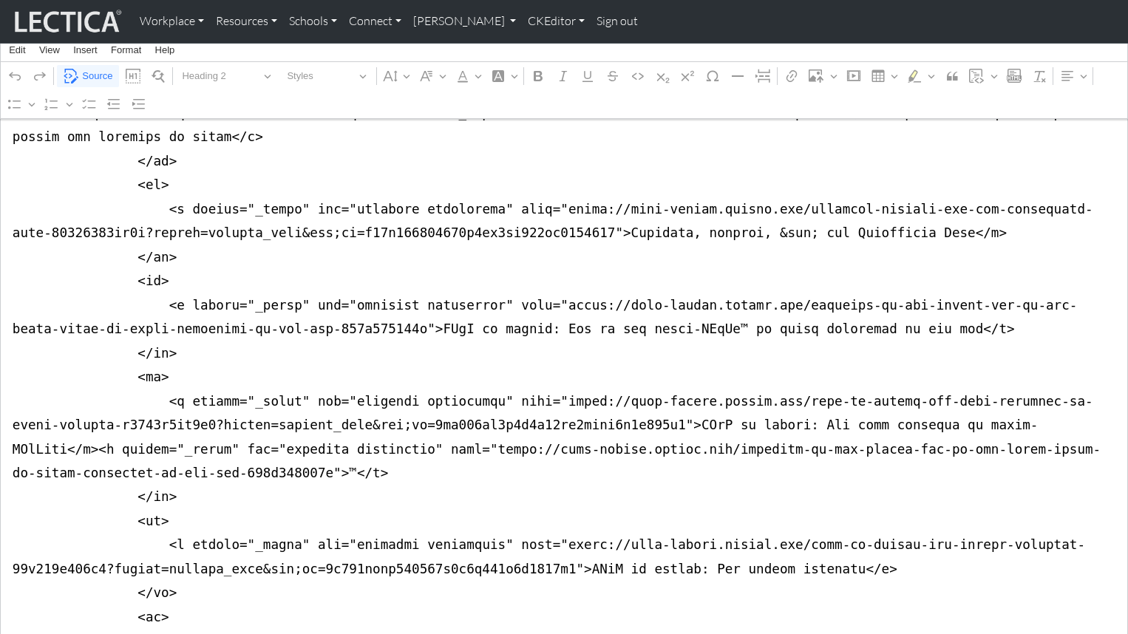
scroll to position [0, 0]
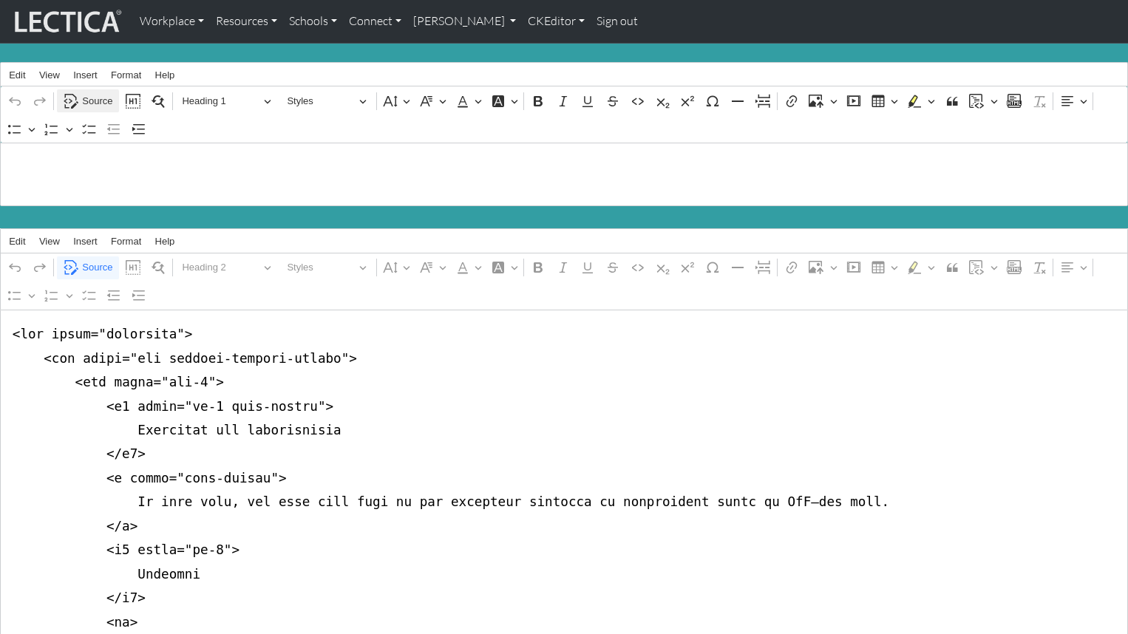
type textarea "<div class="container"> <div class="row justify-content-center"> <div class="co…"
click at [97, 94] on span "Source" at bounding box center [97, 101] width 30 height 18
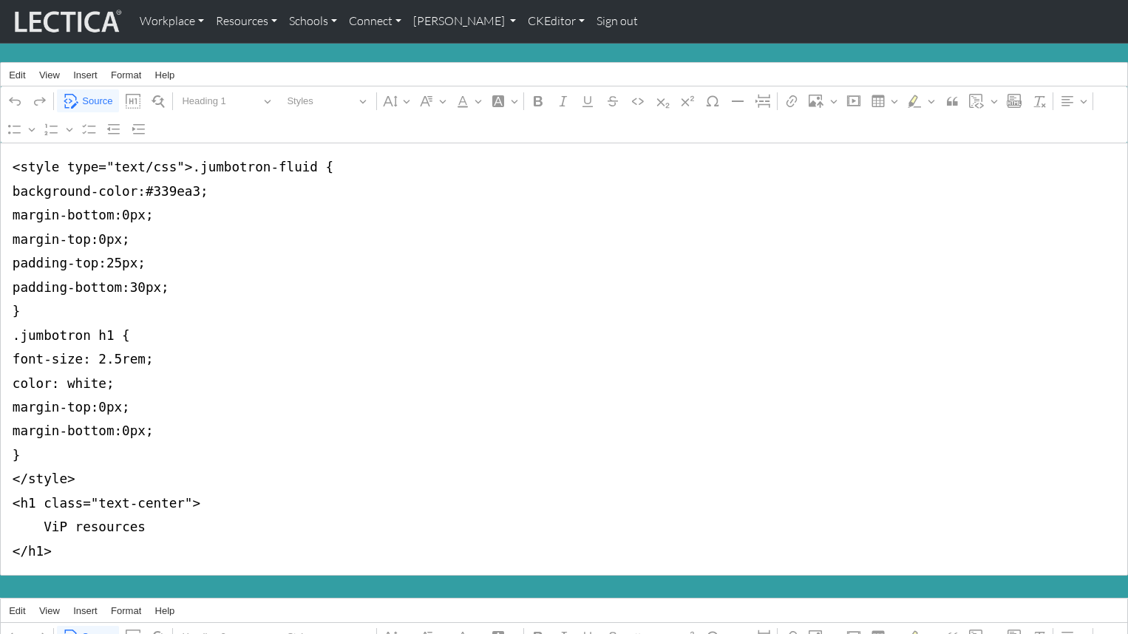
drag, startPoint x: 12, startPoint y: 161, endPoint x: -2, endPoint y: 471, distance: 310.1
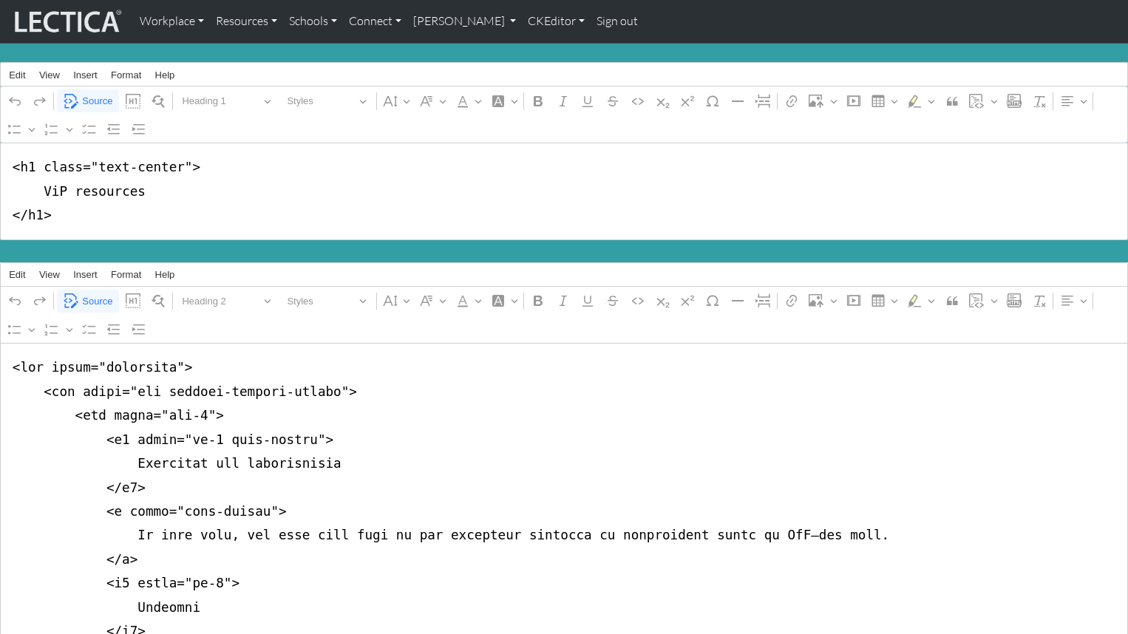
drag, startPoint x: 34, startPoint y: 163, endPoint x: 178, endPoint y: 165, distance: 144.2
click at [178, 165] on textarea "<h1 class="text-center"> ViP resources </h1>" at bounding box center [564, 191] width 1128 height 97
click at [246, 196] on textarea "<h1> ViP resources </h1>" at bounding box center [564, 191] width 1128 height 97
type textarea "<h1> ViP resources </h1>"
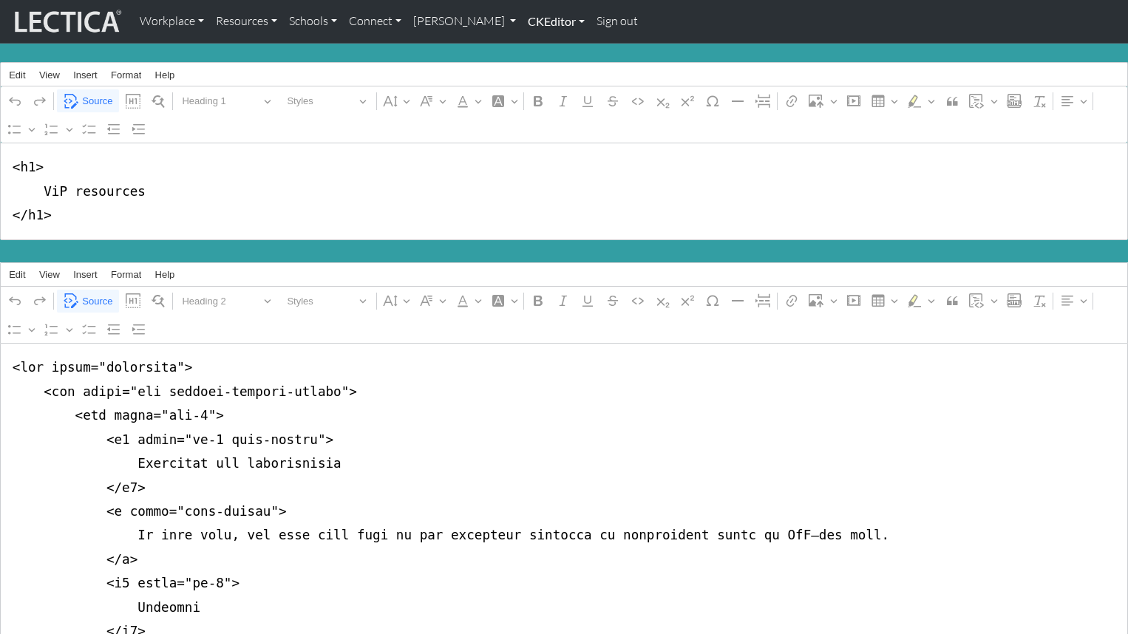
click at [522, 23] on link "CKEditor" at bounding box center [556, 21] width 69 height 31
click at [534, 47] on link "Edit" at bounding box center [549, 55] width 30 height 20
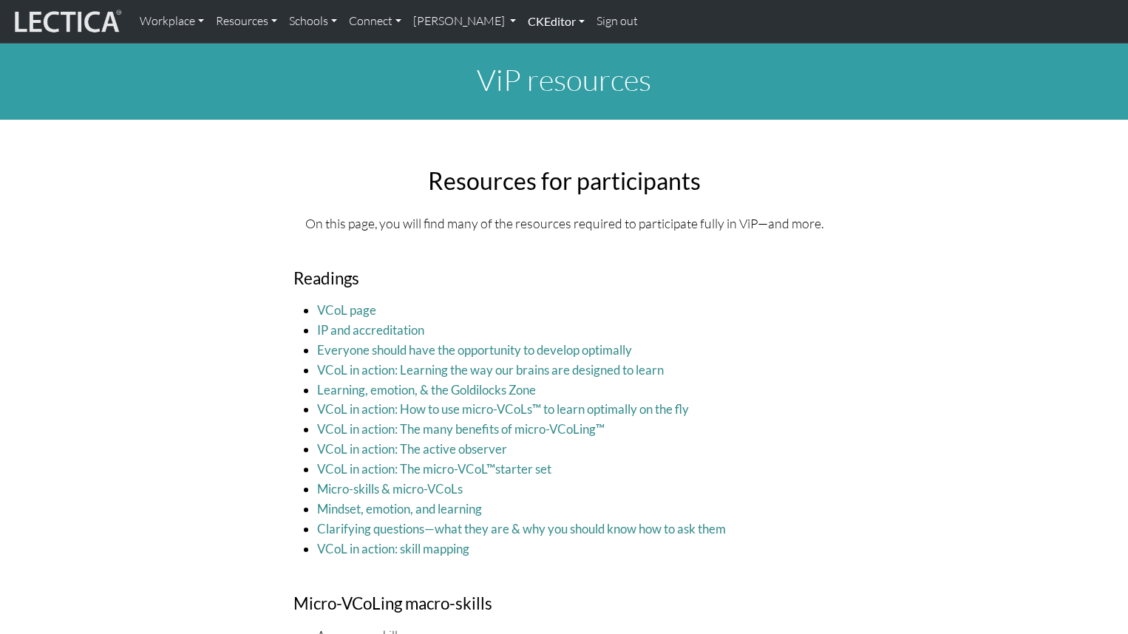
click at [522, 22] on link "CKEditor" at bounding box center [556, 21] width 69 height 31
click at [227, 20] on link "Resources" at bounding box center [246, 21] width 73 height 31
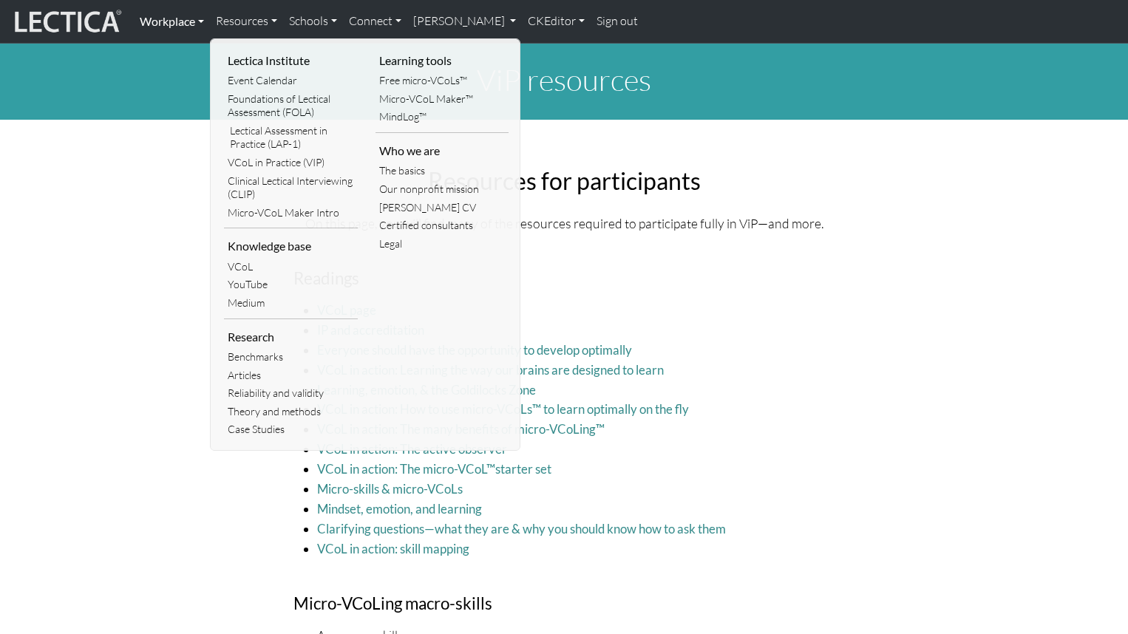
click at [167, 18] on link "Workplace" at bounding box center [172, 21] width 76 height 31
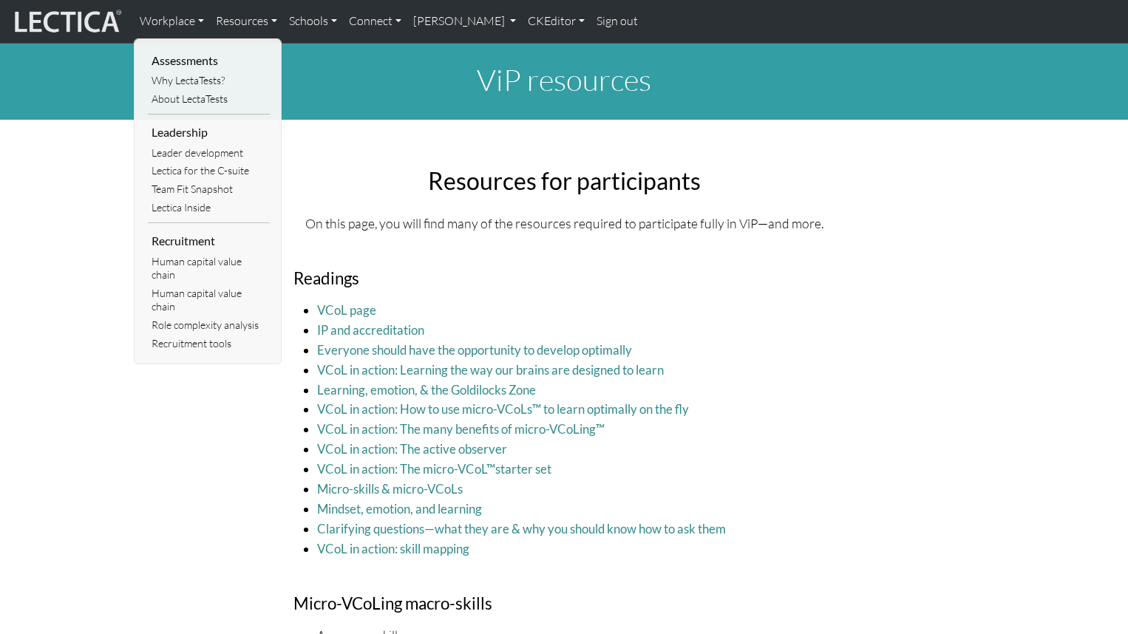
click at [192, 92] on link "About LectaTests" at bounding box center [209, 99] width 122 height 18
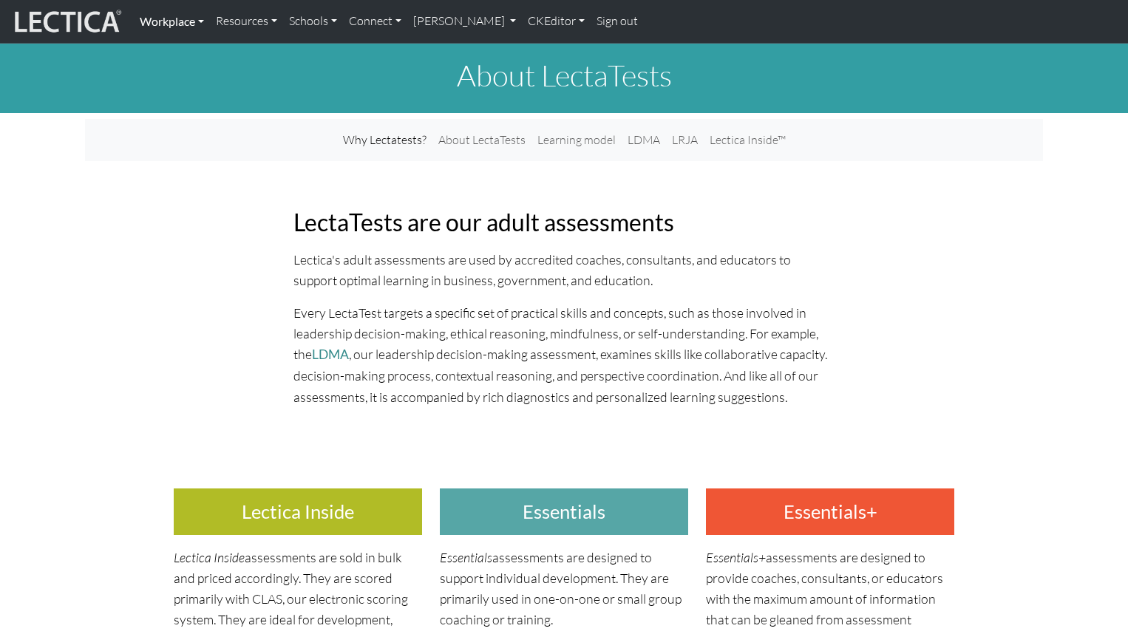
click at [173, 18] on link "Workplace" at bounding box center [172, 21] width 76 height 31
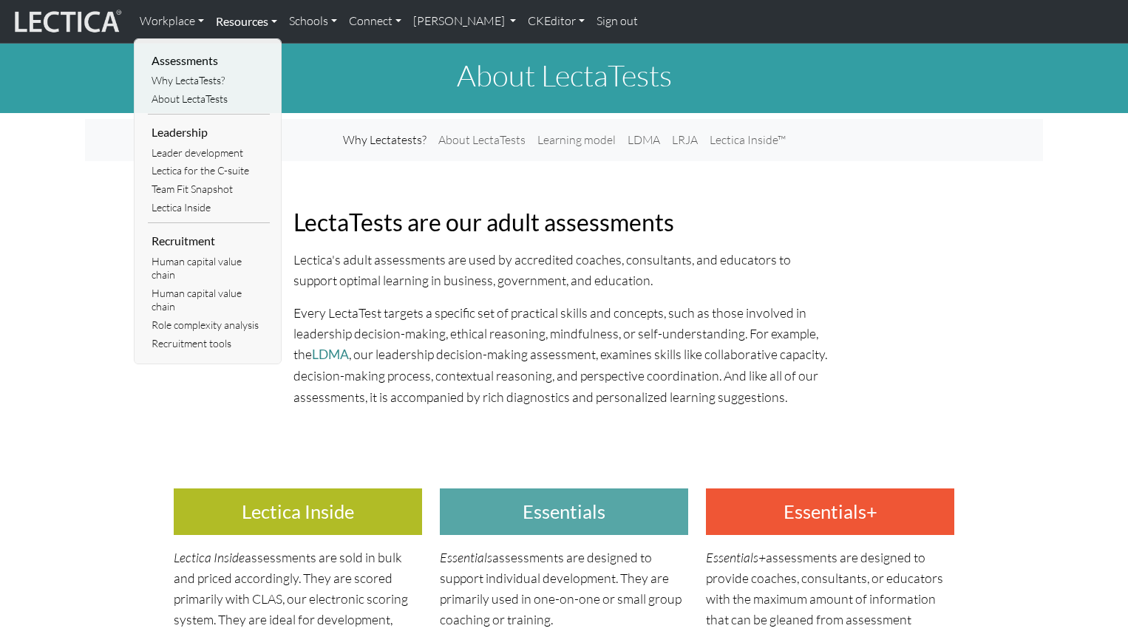
click at [231, 20] on link "Resources" at bounding box center [246, 21] width 73 height 31
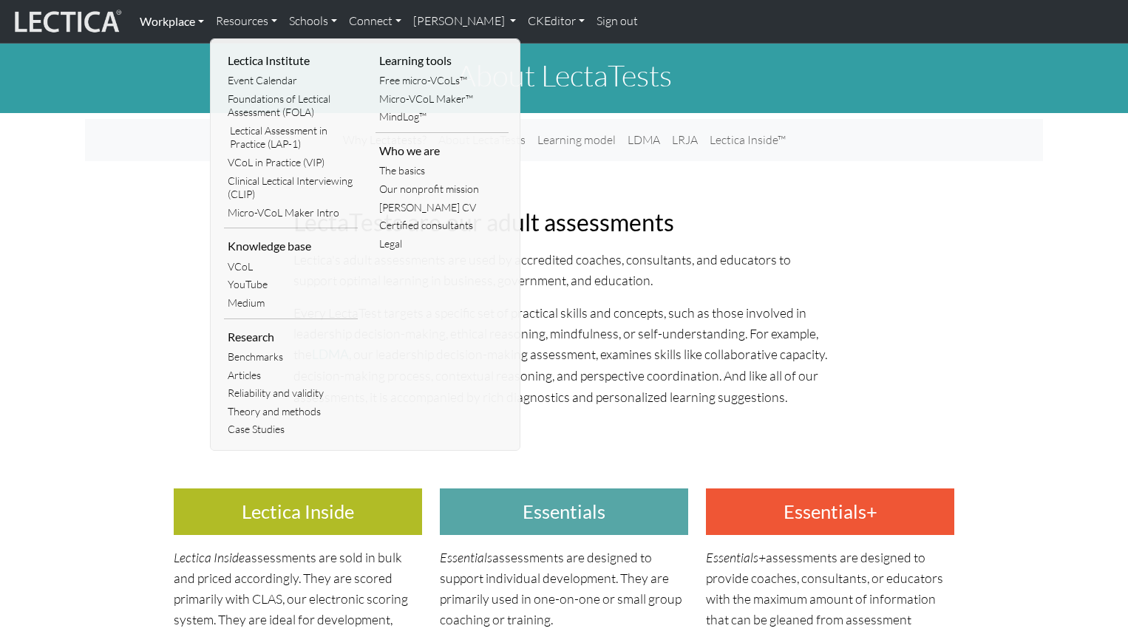
click at [165, 21] on link "Workplace" at bounding box center [172, 21] width 76 height 31
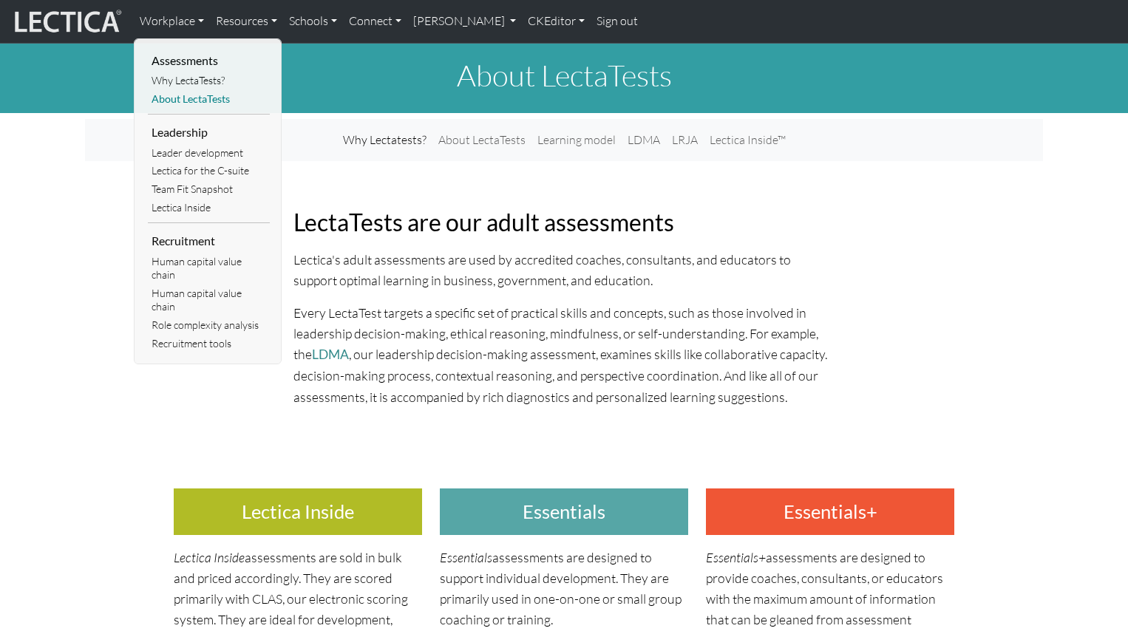
click at [180, 94] on link "About LectaTests" at bounding box center [209, 99] width 122 height 18
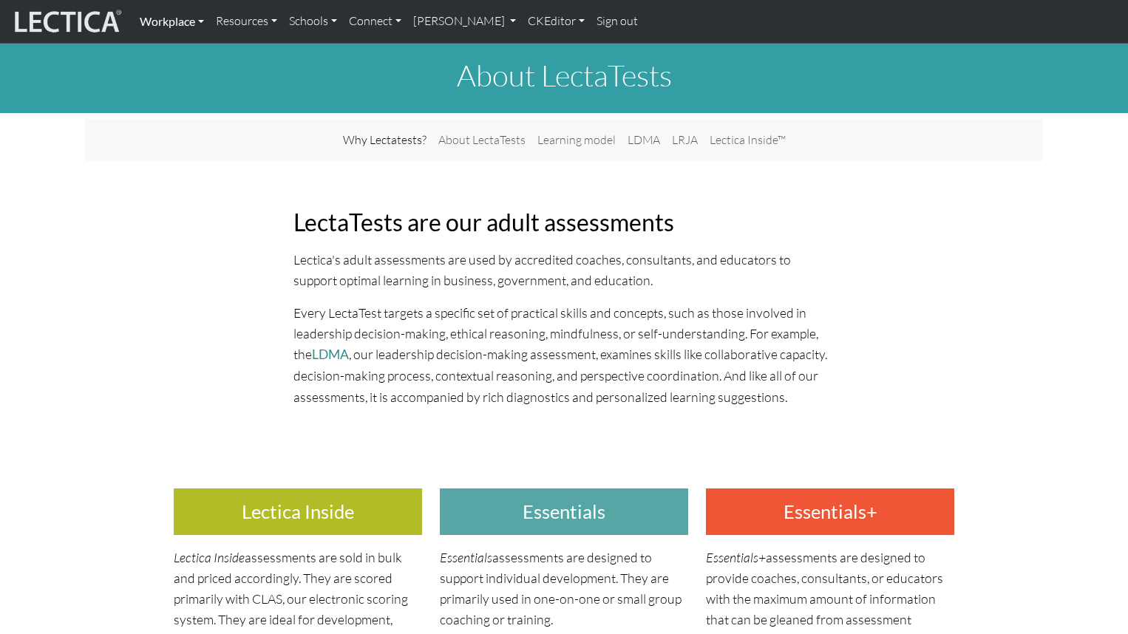
click at [166, 23] on link "Workplace" at bounding box center [172, 21] width 76 height 31
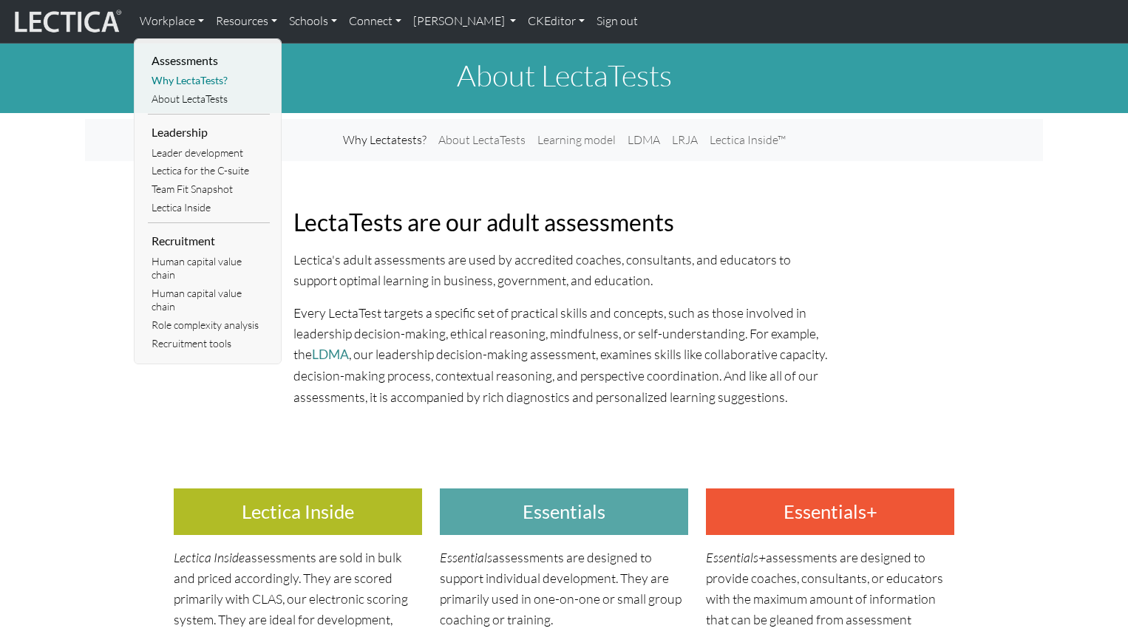
click at [169, 80] on link "Why LectaTests?" at bounding box center [209, 81] width 122 height 18
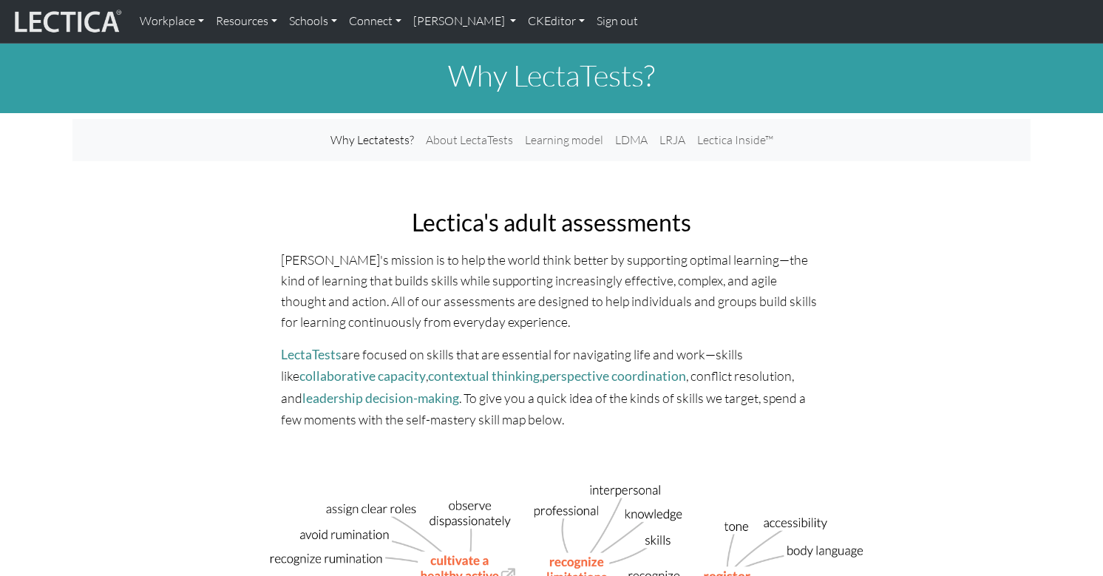
scroll to position [1, 0]
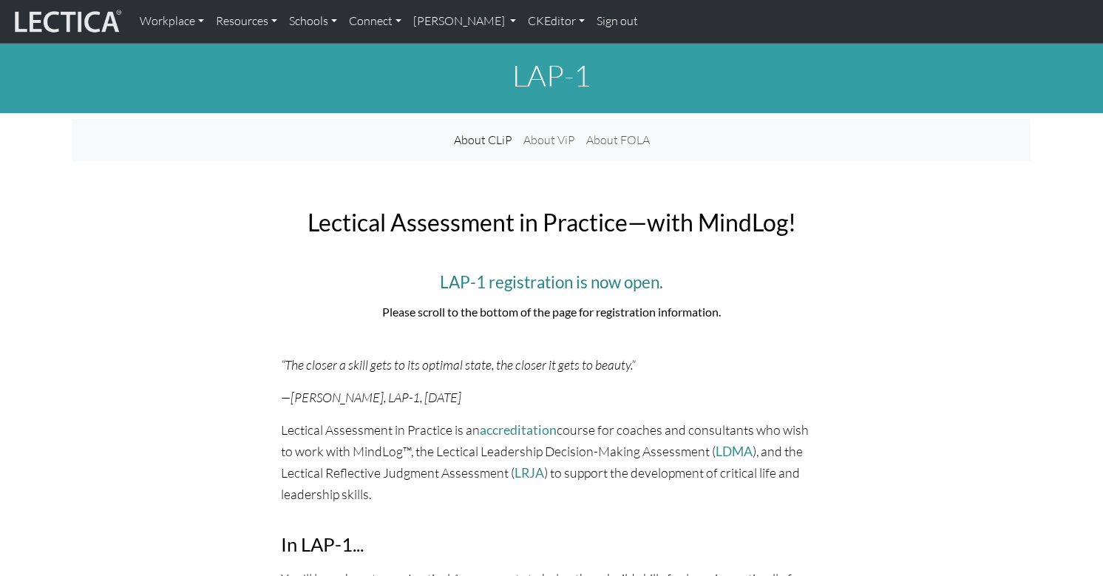
drag, startPoint x: 207, startPoint y: 322, endPoint x: 220, endPoint y: 322, distance: 13.3
click at [522, 22] on link "CKEditor" at bounding box center [556, 21] width 69 height 31
click at [534, 47] on link "Edit" at bounding box center [549, 54] width 30 height 18
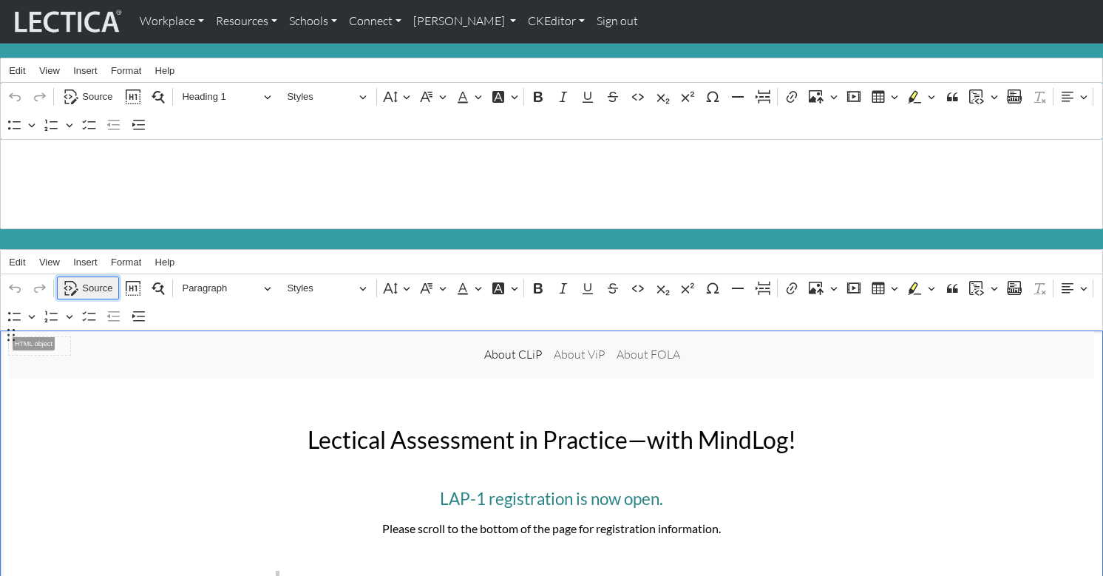
click at [86, 279] on span "Source" at bounding box center [97, 288] width 30 height 18
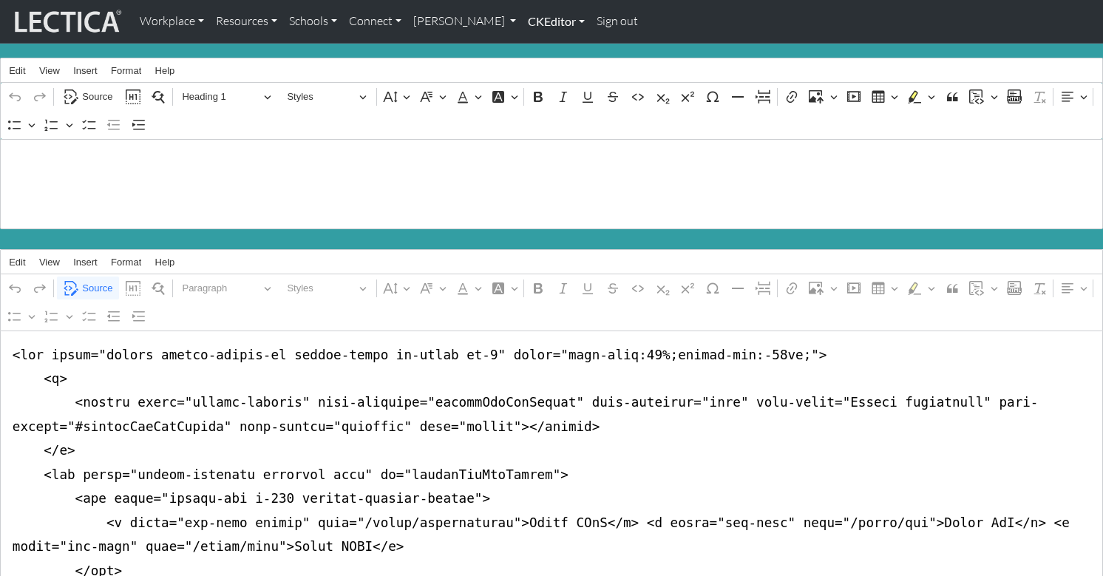
click at [536, 17] on link "CKEditor" at bounding box center [556, 21] width 69 height 31
click at [534, 50] on link "Edit" at bounding box center [549, 54] width 30 height 18
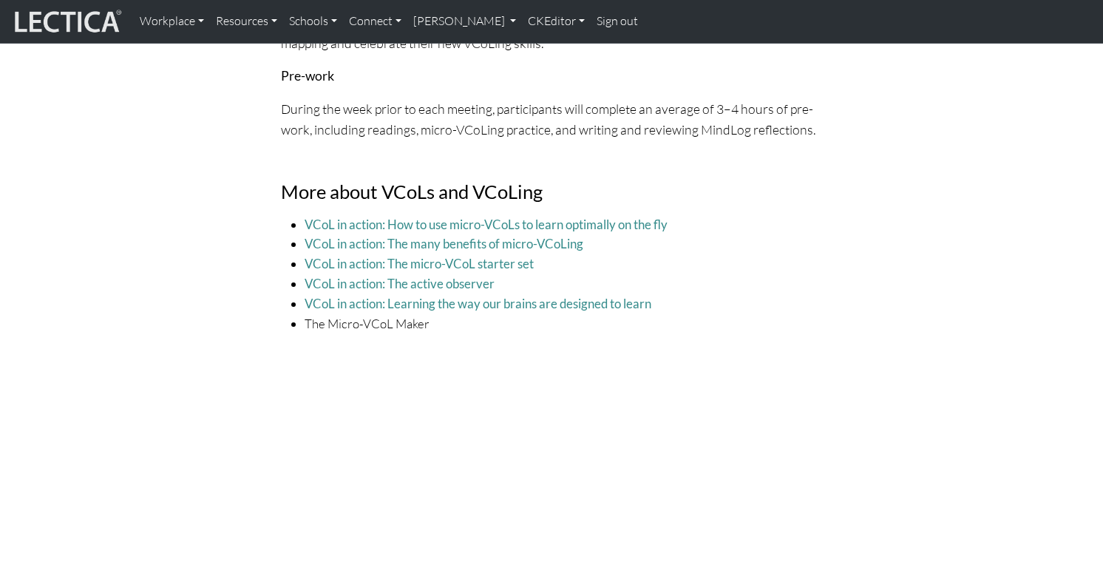
scroll to position [3929, 0]
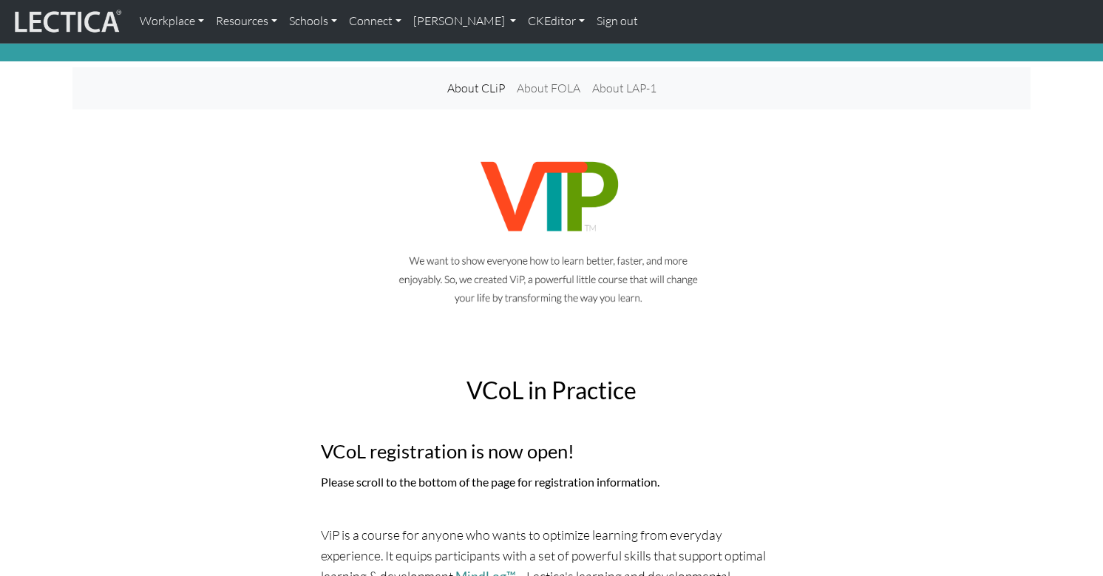
scroll to position [47, 0]
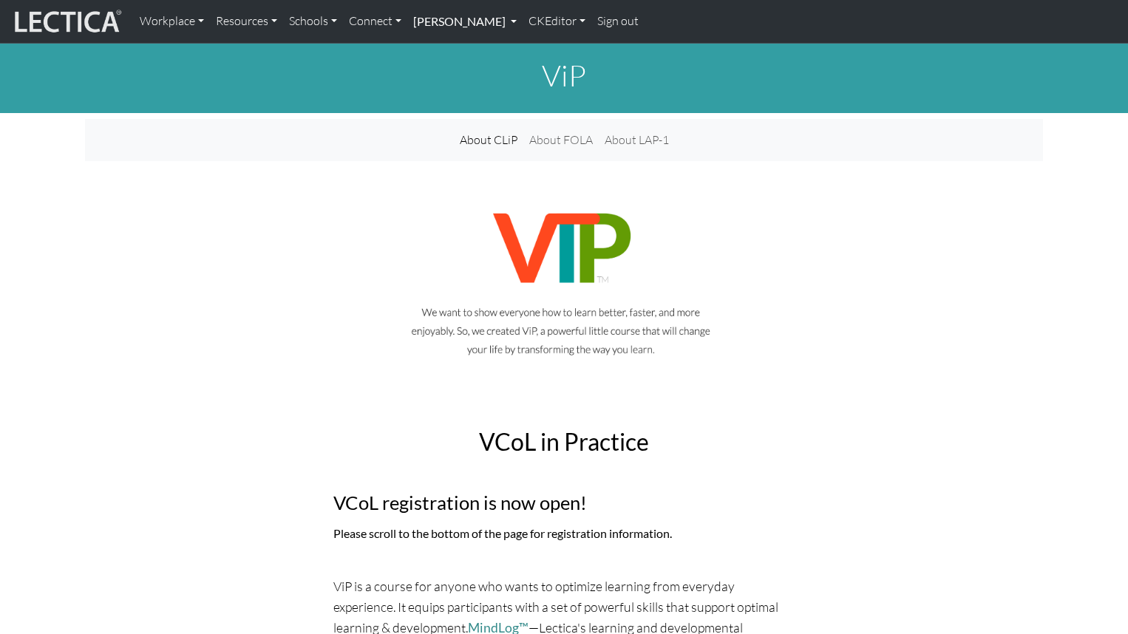
click at [420, 21] on link "[PERSON_NAME]" at bounding box center [464, 21] width 115 height 31
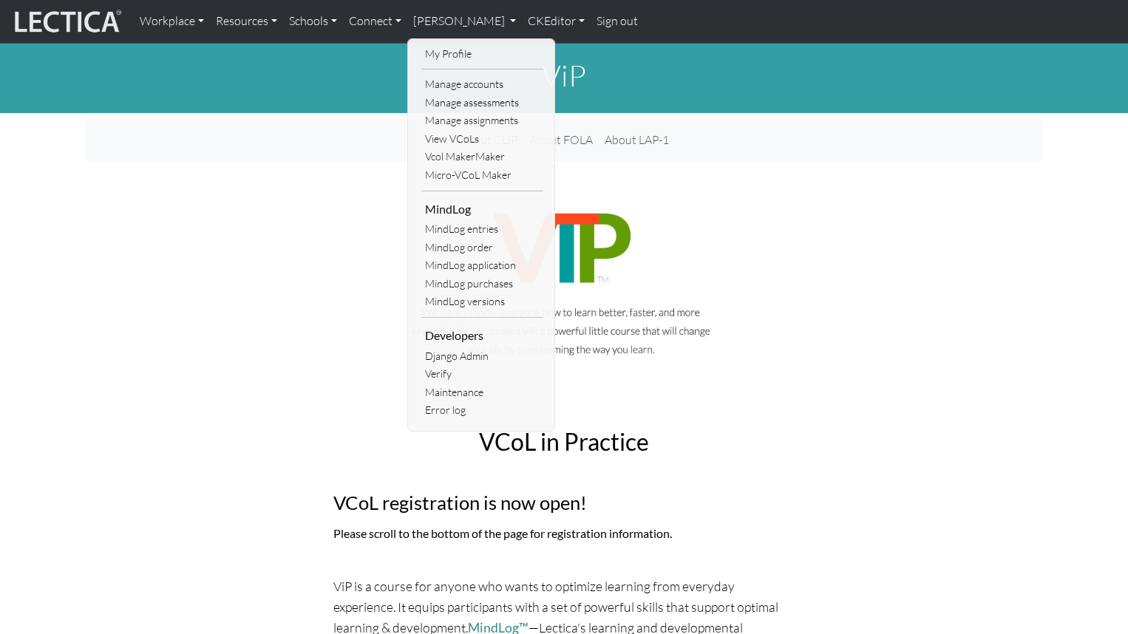
click at [255, 254] on div at bounding box center [564, 294] width 958 height 195
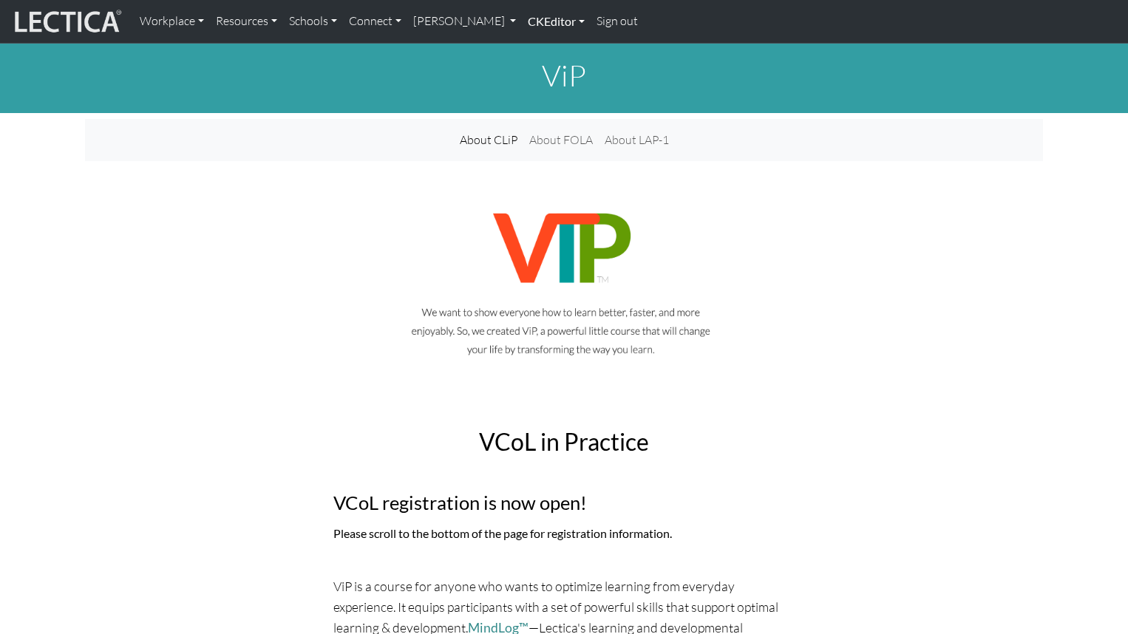
click at [522, 19] on link "CKEditor" at bounding box center [556, 21] width 69 height 31
click at [534, 49] on link "Edit" at bounding box center [549, 54] width 30 height 18
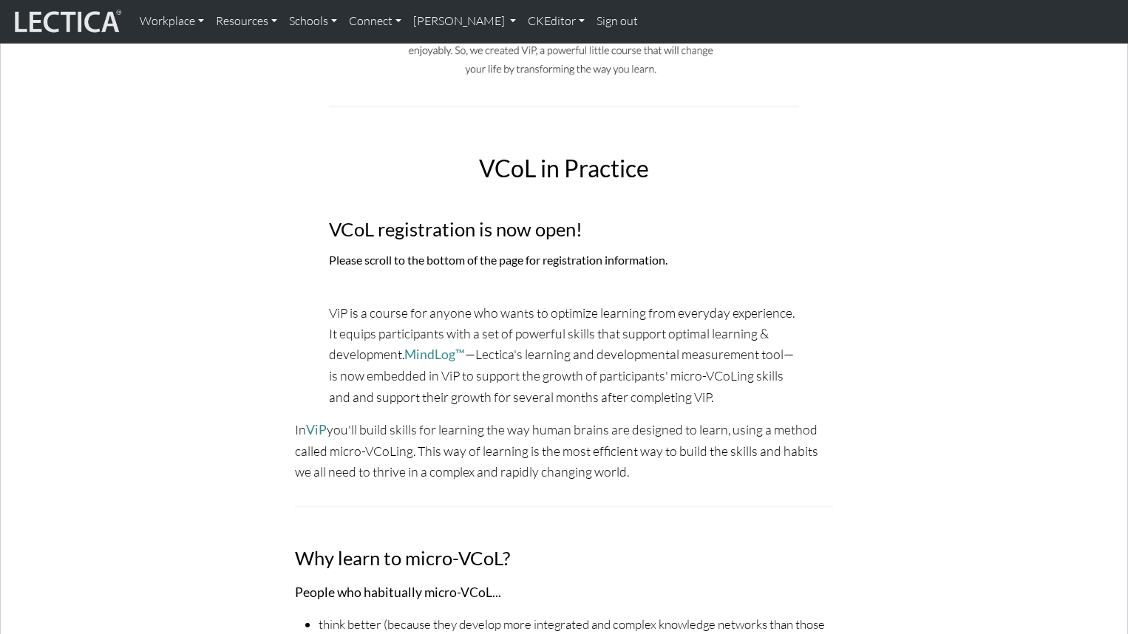
scroll to position [498, 0]
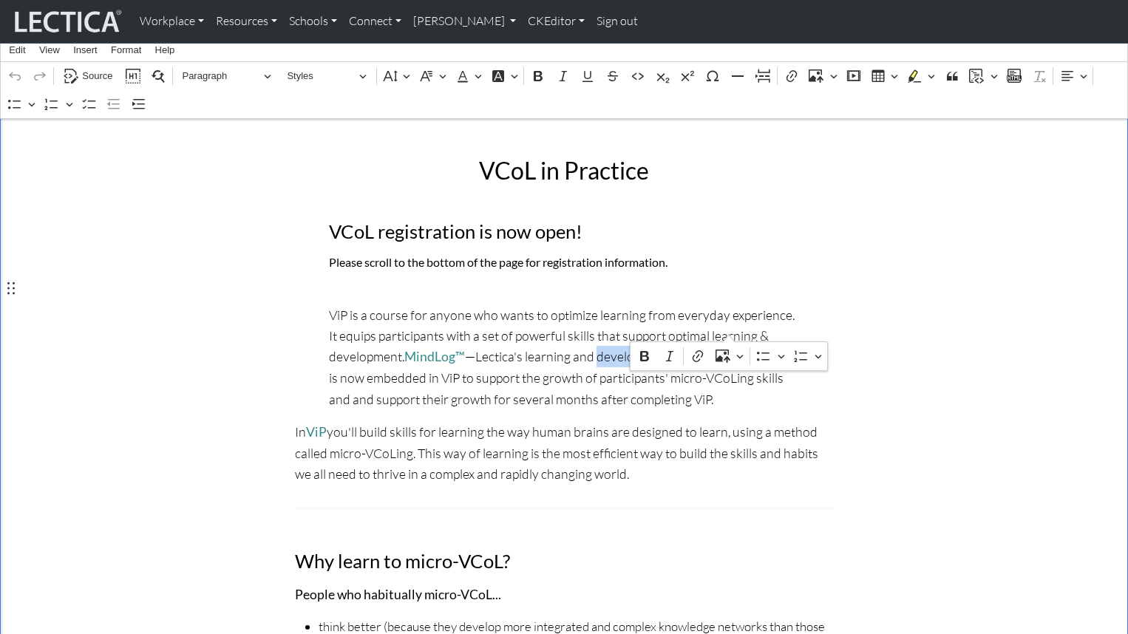
drag, startPoint x: 580, startPoint y: 328, endPoint x: 730, endPoint y: 330, distance: 150.1
click at [730, 330] on p "ViP is a course for anyone who wants to optimize learning from everyday experie…" at bounding box center [564, 357] width 470 height 105
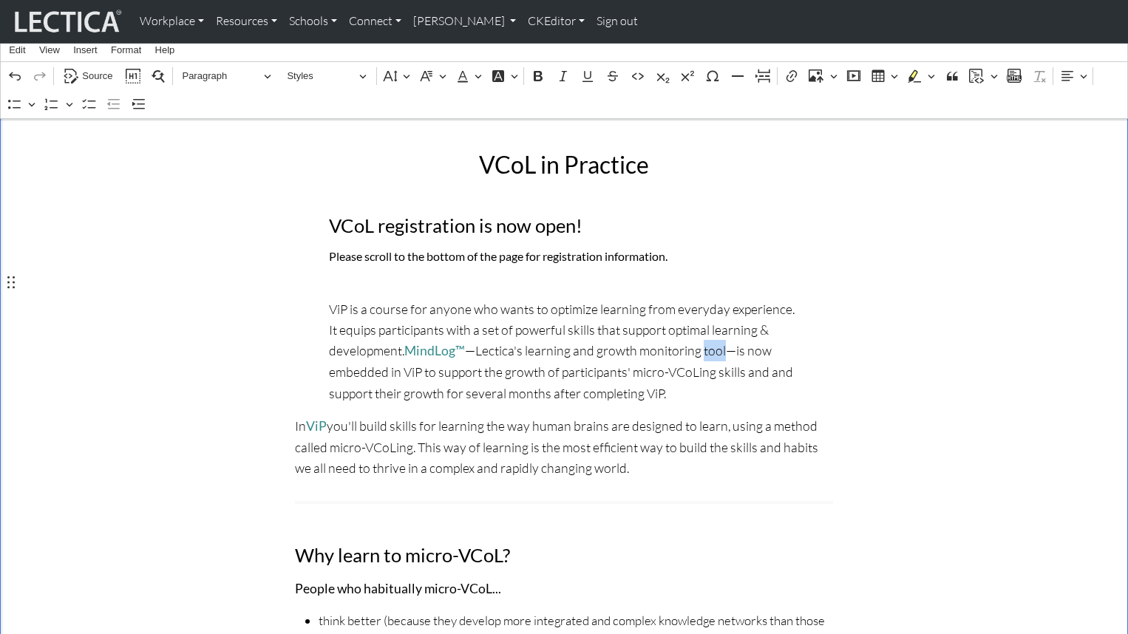
drag, startPoint x: 679, startPoint y: 320, endPoint x: 699, endPoint y: 321, distance: 19.2
click at [699, 321] on p "ViP is a course for anyone who wants to optimize learning from everyday experie…" at bounding box center [564, 351] width 470 height 105
drag, startPoint x: 513, startPoint y: 322, endPoint x: 554, endPoint y: 323, distance: 41.4
click at [554, 323] on p "ViP is a course for anyone who wants to optimize learning from everyday experie…" at bounding box center [564, 351] width 470 height 105
drag, startPoint x: 687, startPoint y: 324, endPoint x: 707, endPoint y: 325, distance: 20.7
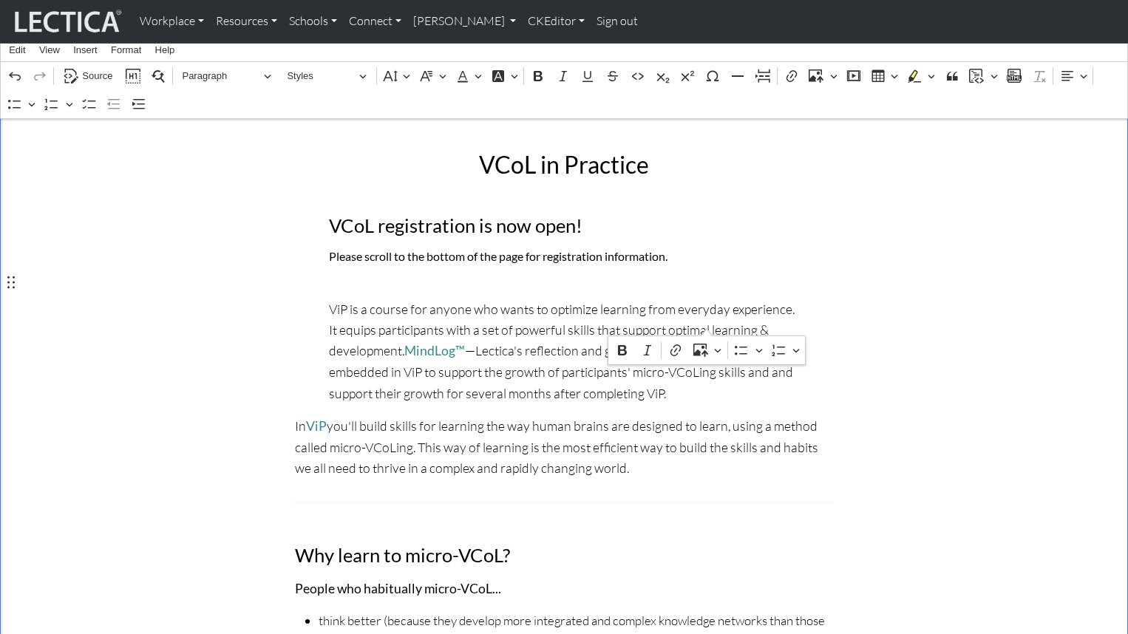
click at [707, 325] on p "ViP is a course for anyone who wants to optimize learning from everyday experie…" at bounding box center [564, 351] width 470 height 105
click at [835, 300] on div "VCoL in Practice VCoL registration is now open! Please scroll to the bottom of …" at bounding box center [564, 265] width 976 height 300
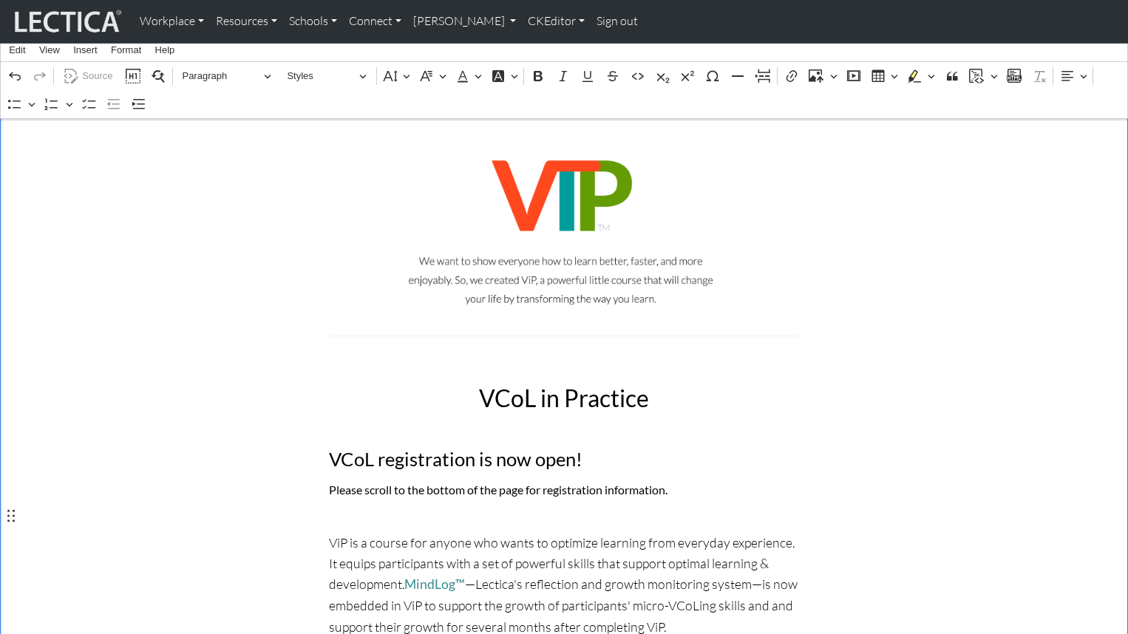
scroll to position [0, 0]
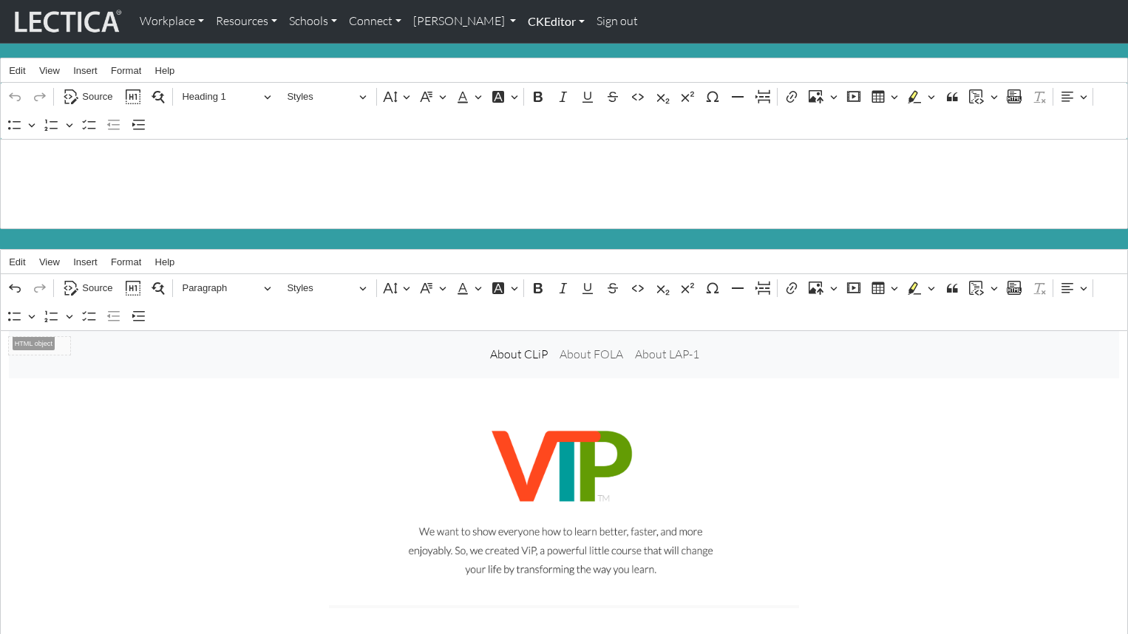
click at [522, 18] on link "CKEditor" at bounding box center [556, 21] width 69 height 31
click at [534, 52] on link "Edit" at bounding box center [549, 54] width 30 height 18
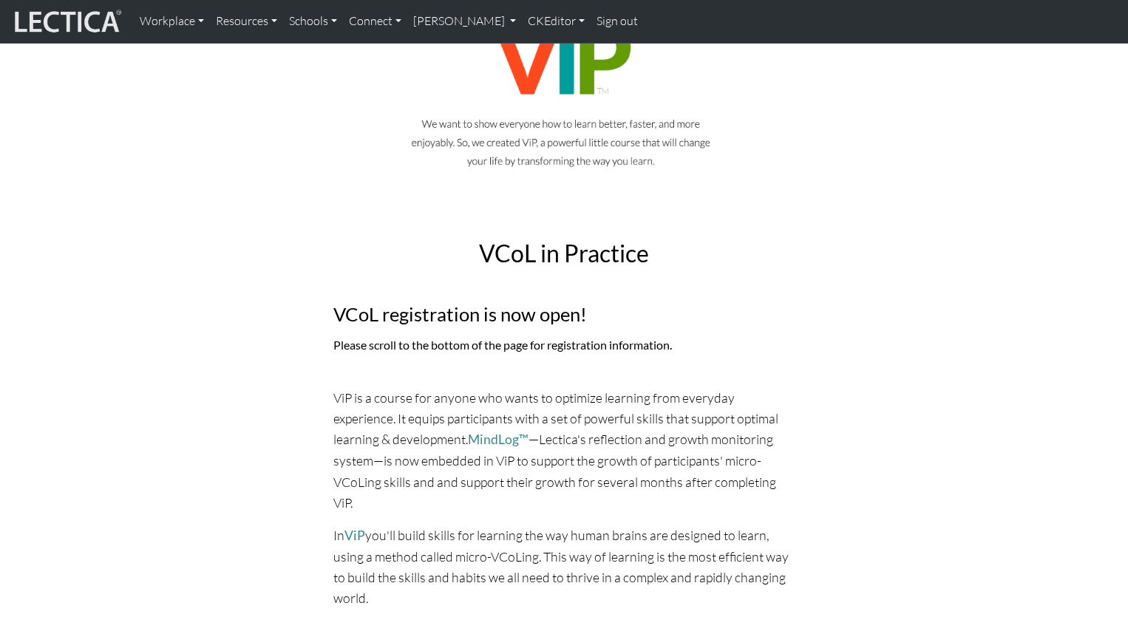
scroll to position [190, 0]
drag, startPoint x: 725, startPoint y: 430, endPoint x: 372, endPoint y: 441, distance: 353.6
click at [372, 441] on p "ViP is a course for anyone who wants to optimize learning from everyday experie…" at bounding box center [563, 449] width 461 height 126
copy p "and and support"
drag, startPoint x: 595, startPoint y: 495, endPoint x: 719, endPoint y: 495, distance: 124.2
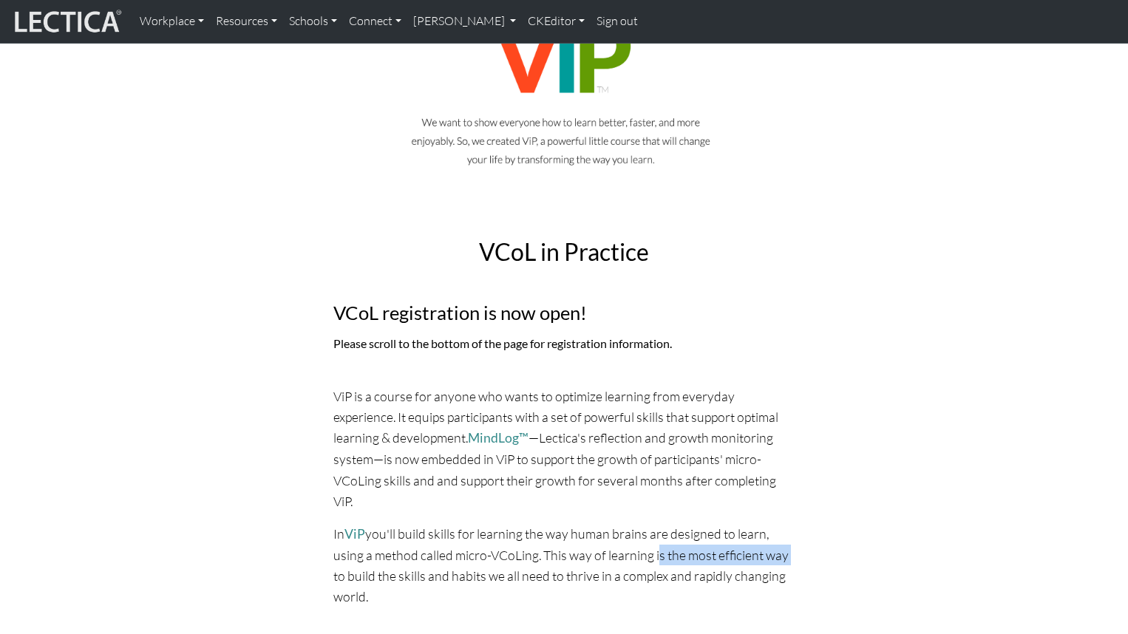
click at [719, 523] on p "In ViP you'll build skills for learning the way human brains are designed to le…" at bounding box center [563, 565] width 461 height 84
copy p "is the most efficient way"
